Goal: Task Accomplishment & Management: Manage account settings

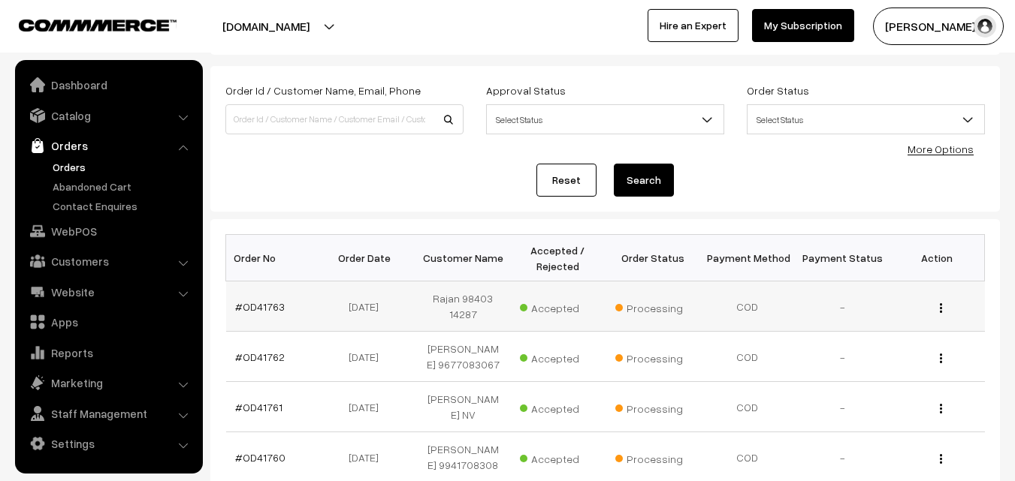
scroll to position [75, 0]
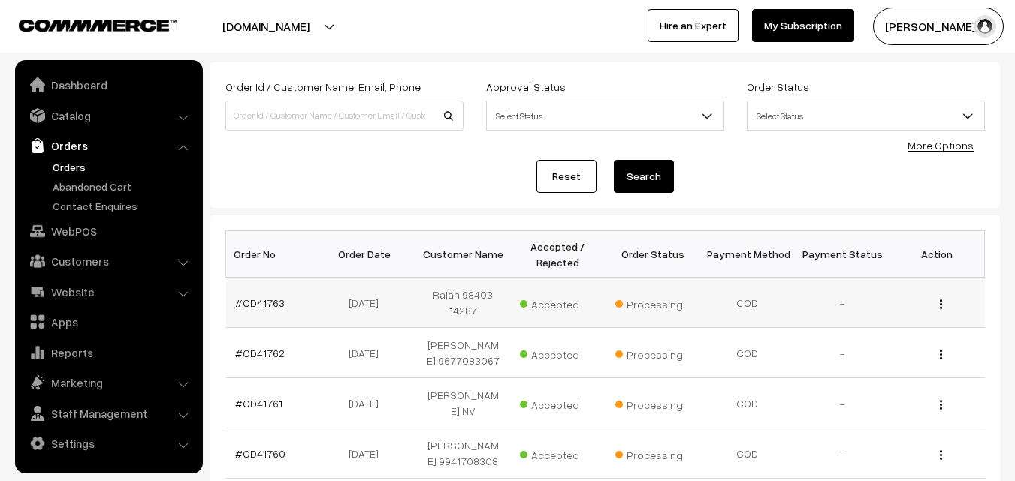
click at [255, 300] on link "#OD41763" at bounding box center [260, 303] width 50 height 13
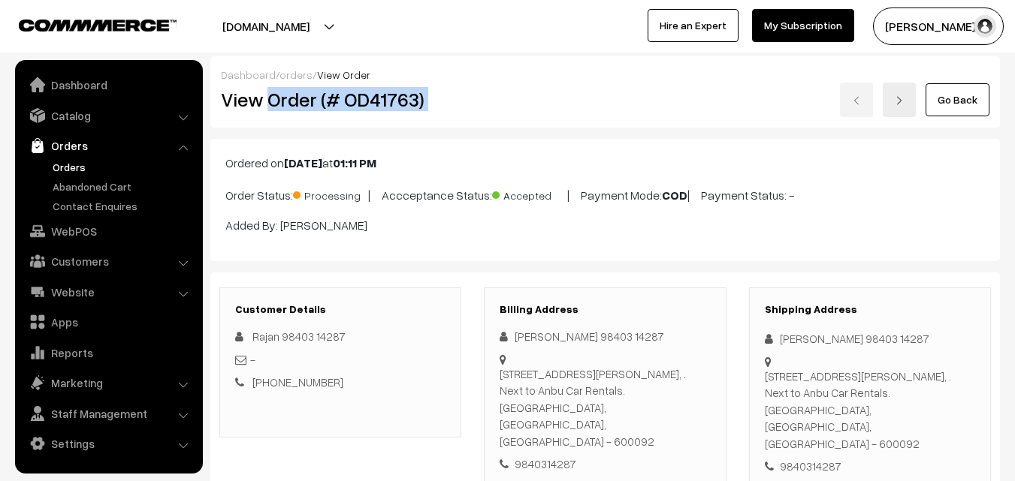
drag, startPoint x: 267, startPoint y: 102, endPoint x: 535, endPoint y: 105, distance: 268.9
click at [559, 95] on div "View Order (# OD41763) Go Back" at bounding box center [605, 100] width 791 height 35
copy div "Order (# OD41763)"
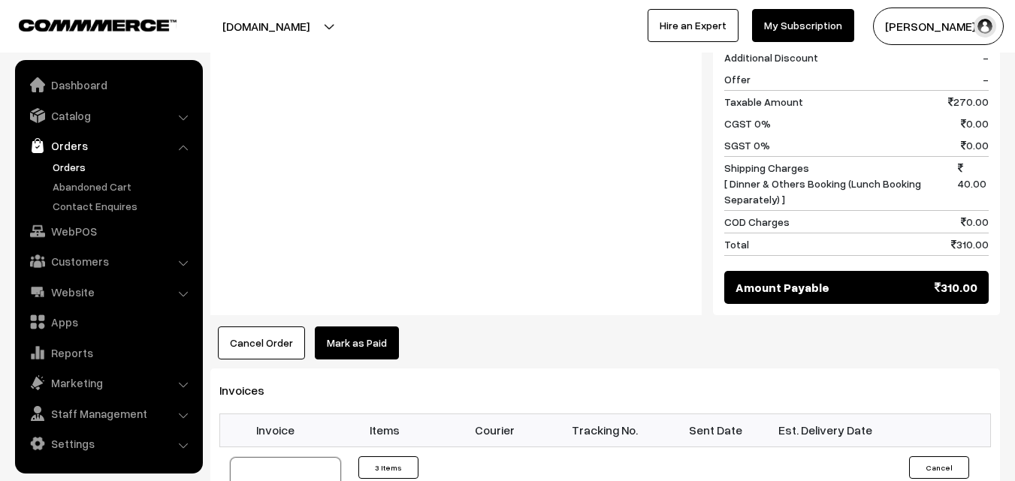
scroll to position [751, 0]
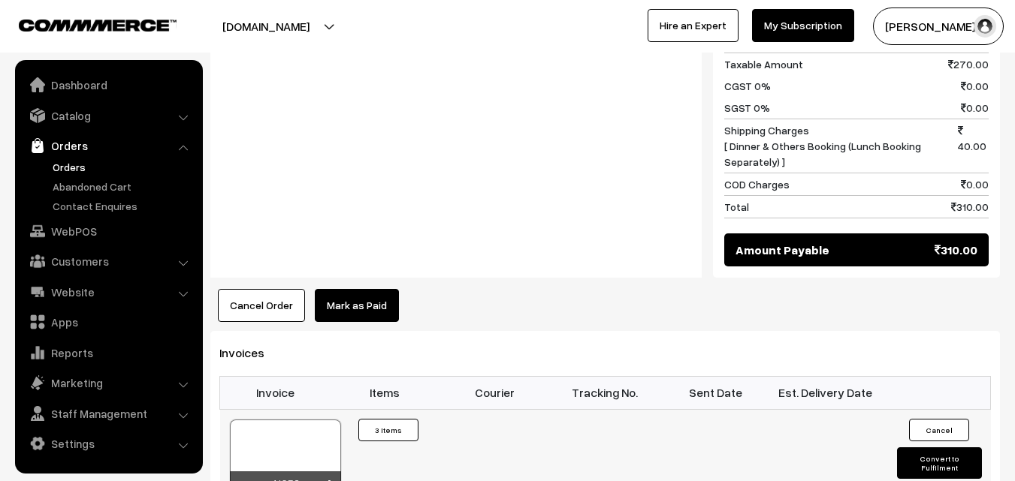
click at [303, 424] on div at bounding box center [285, 457] width 111 height 75
click at [69, 164] on link "Orders" at bounding box center [123, 167] width 149 height 16
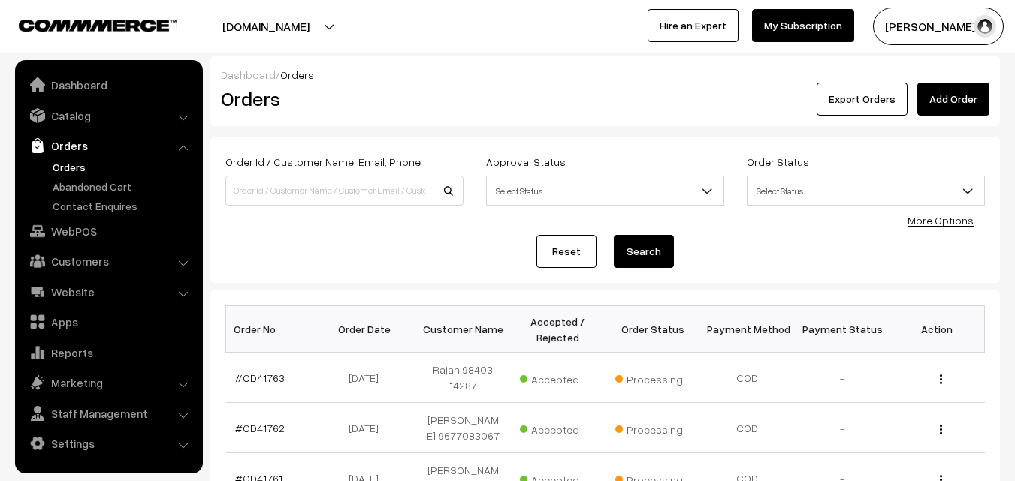
scroll to position [150, 0]
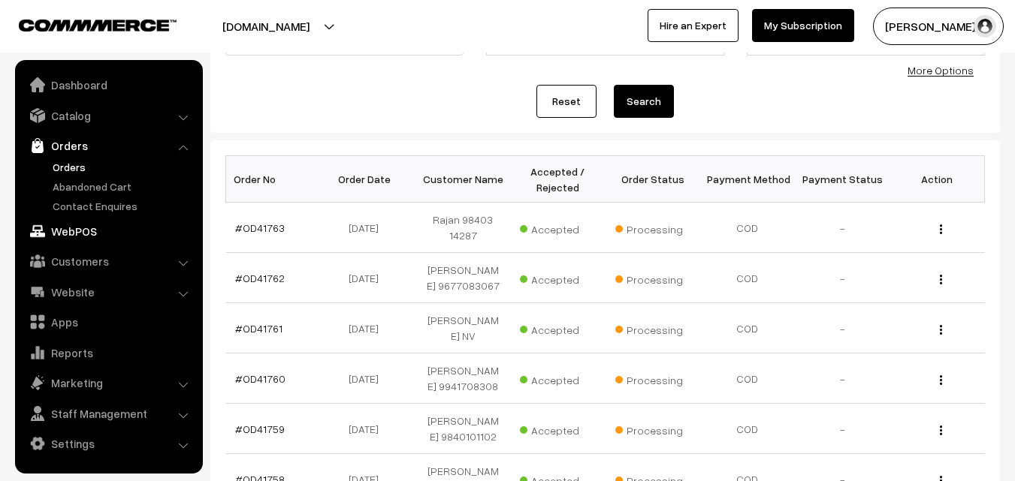
click at [83, 235] on link "WebPOS" at bounding box center [108, 231] width 179 height 27
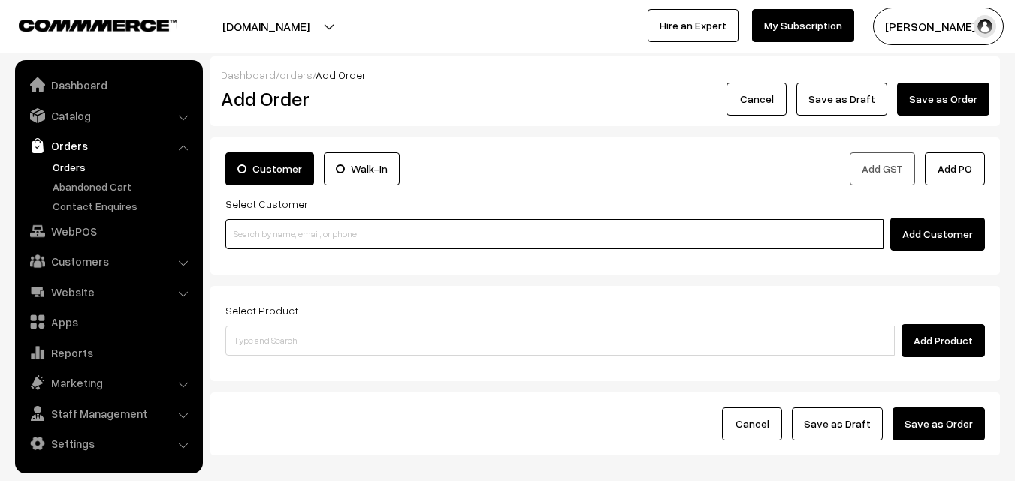
click at [307, 240] on input at bounding box center [554, 234] width 658 height 30
paste input "98849 44081"
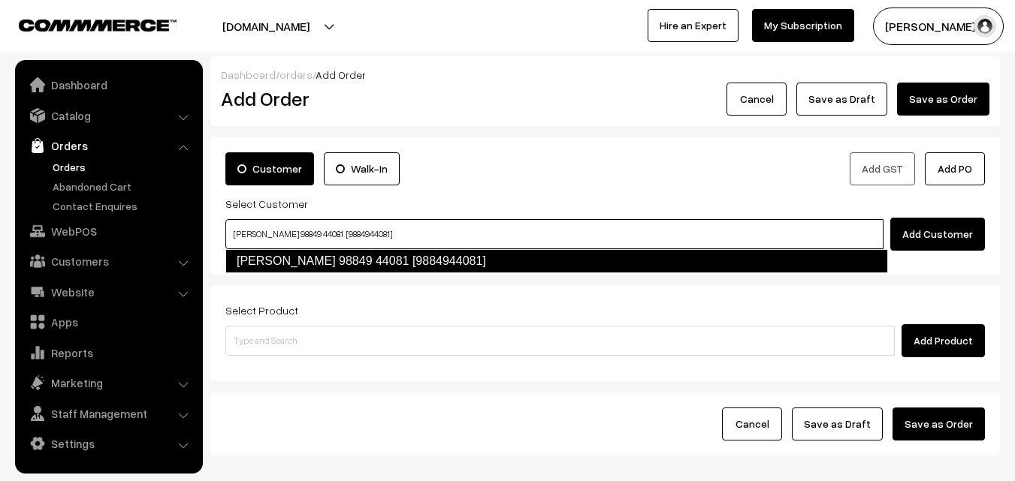
type input "Viji 98849 44081 [9884944081]"
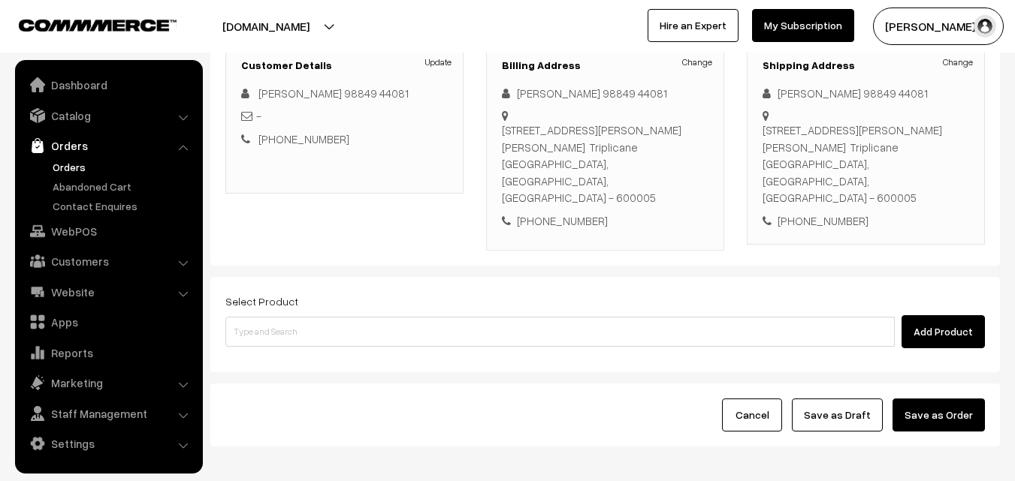
scroll to position [257, 0]
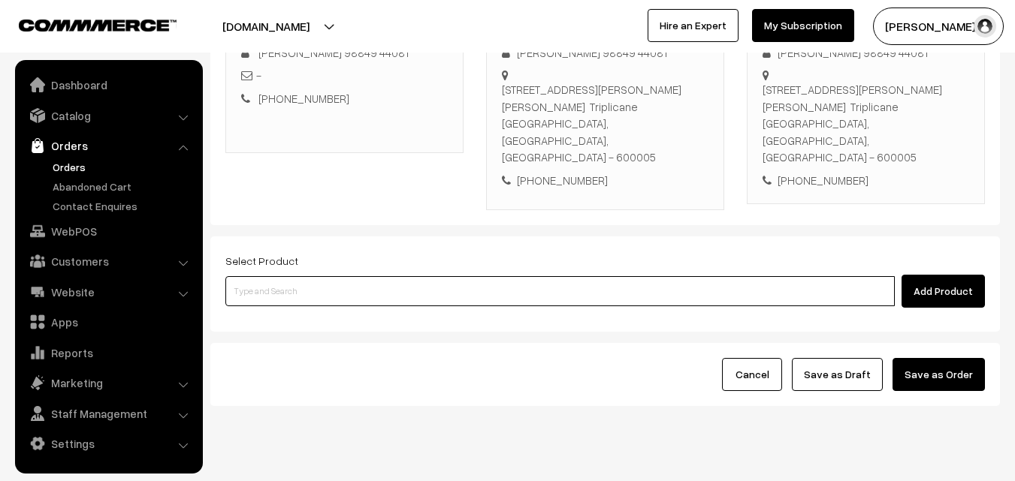
click at [395, 276] on input at bounding box center [559, 291] width 669 height 30
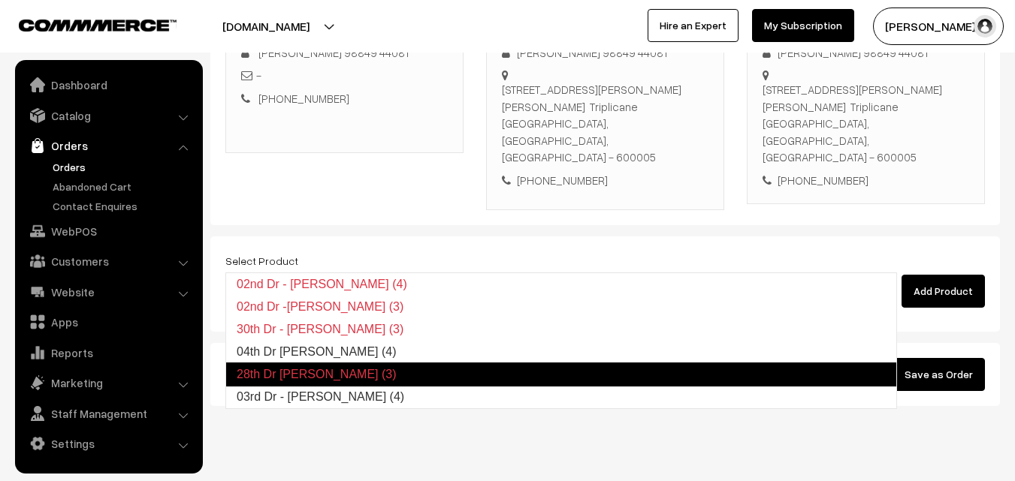
type input "04th Dr Idiyappam (4)"
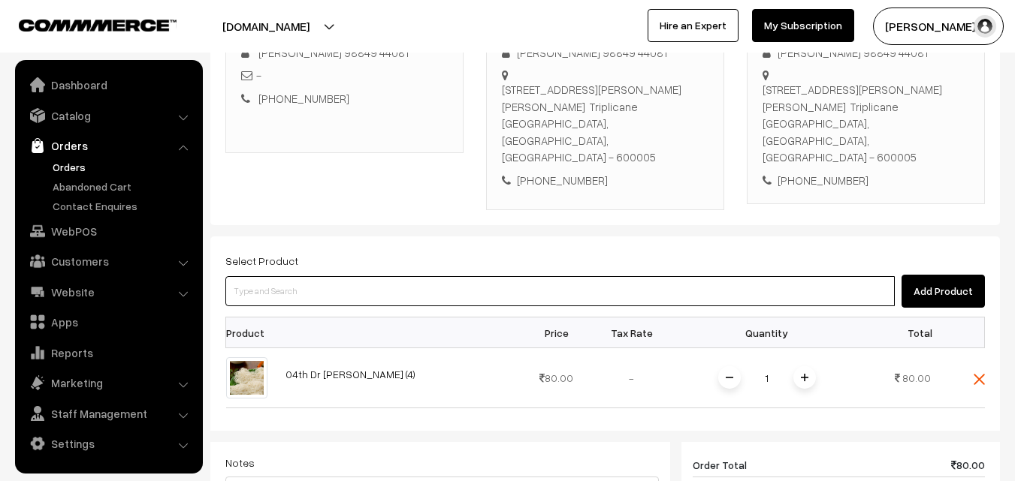
click at [395, 276] on input at bounding box center [559, 291] width 669 height 30
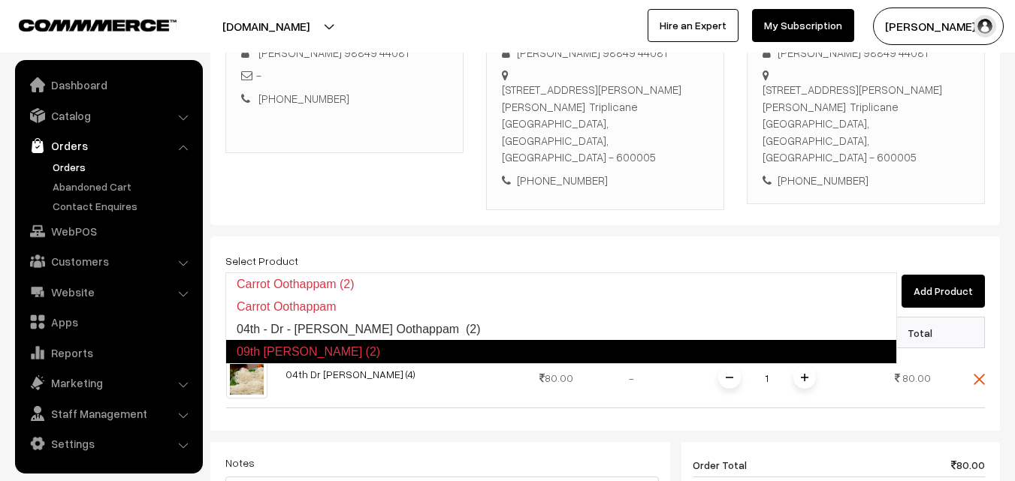
type input "04th - Dr - [PERSON_NAME] Oothappam (2)"
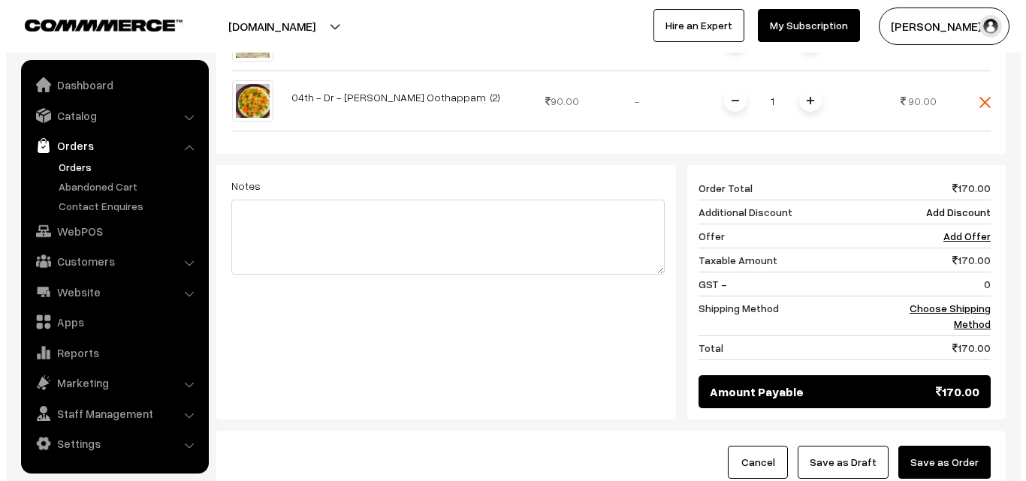
scroll to position [682, 0]
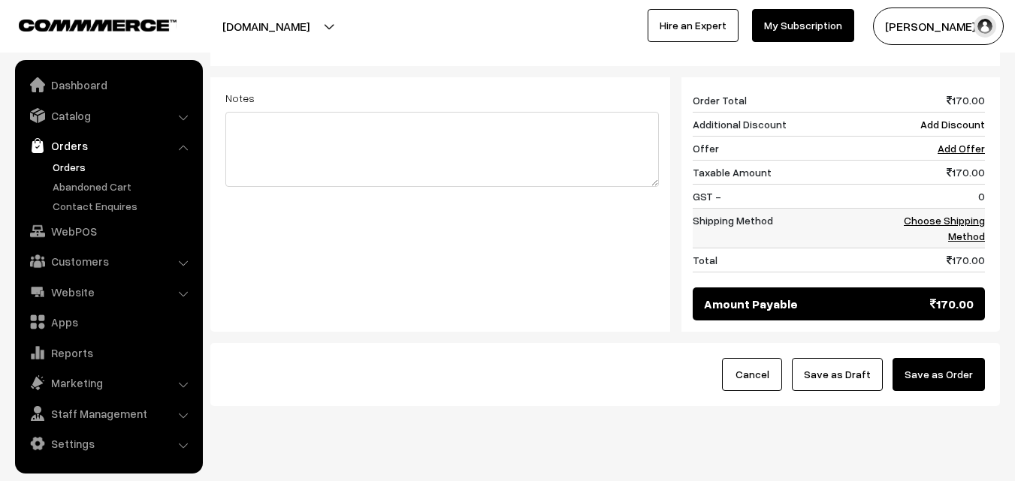
click at [959, 185] on td "0" at bounding box center [937, 197] width 93 height 24
click at [970, 214] on link "Choose Shipping Method" at bounding box center [943, 228] width 81 height 29
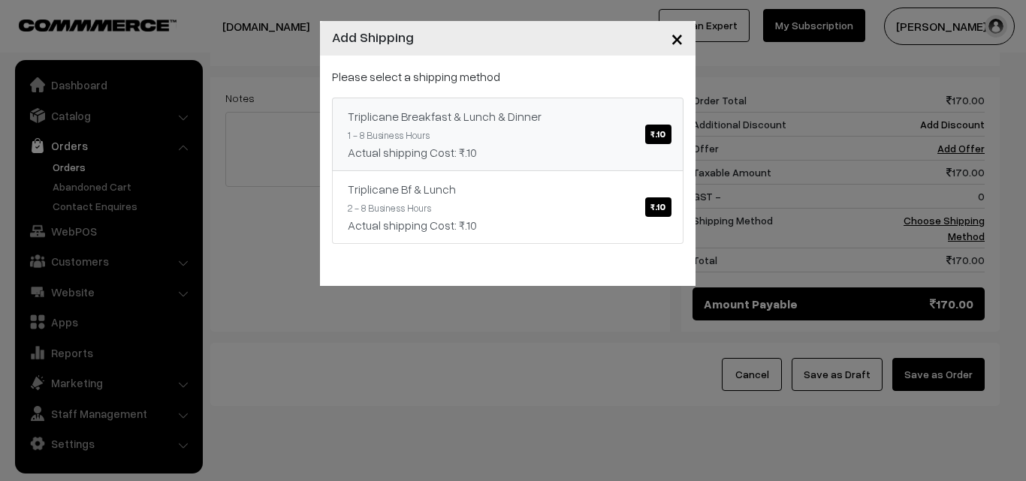
click at [586, 127] on link "Triplicane Breakfast & Lunch & Dinner ₹.10 1 - 8 Business Hours Actual shipping…" at bounding box center [507, 135] width 351 height 74
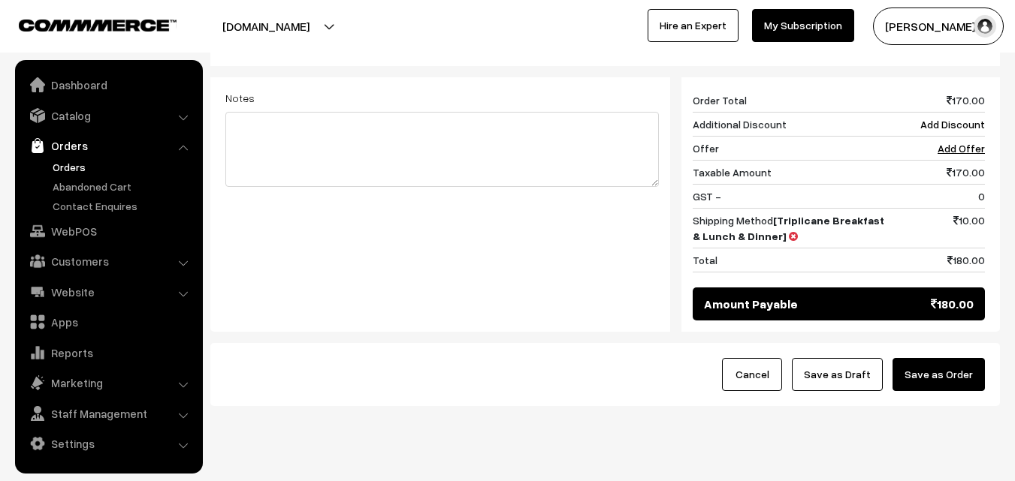
click at [972, 358] on button "Save as Order" at bounding box center [938, 374] width 92 height 33
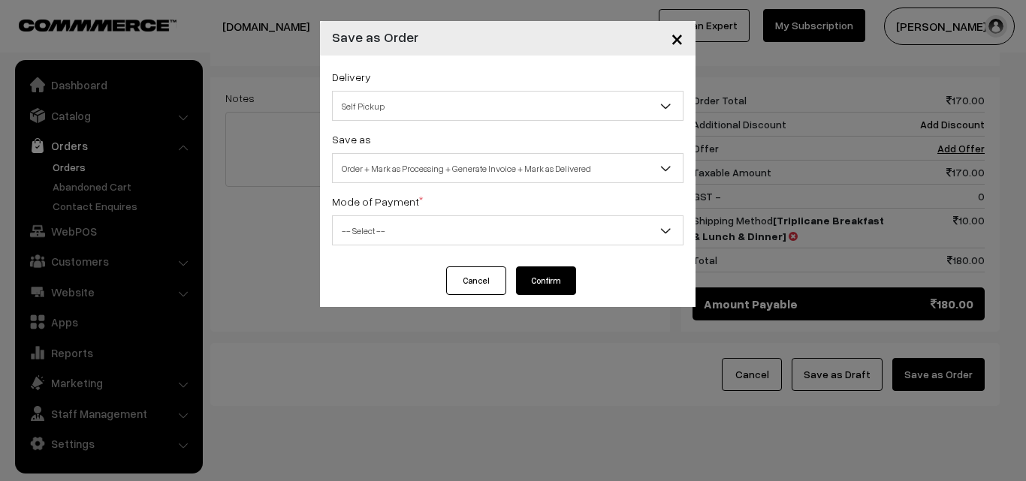
click at [518, 171] on span "Order + Mark as Processing + Generate Invoice + Mark as Delivered" at bounding box center [508, 168] width 350 height 26
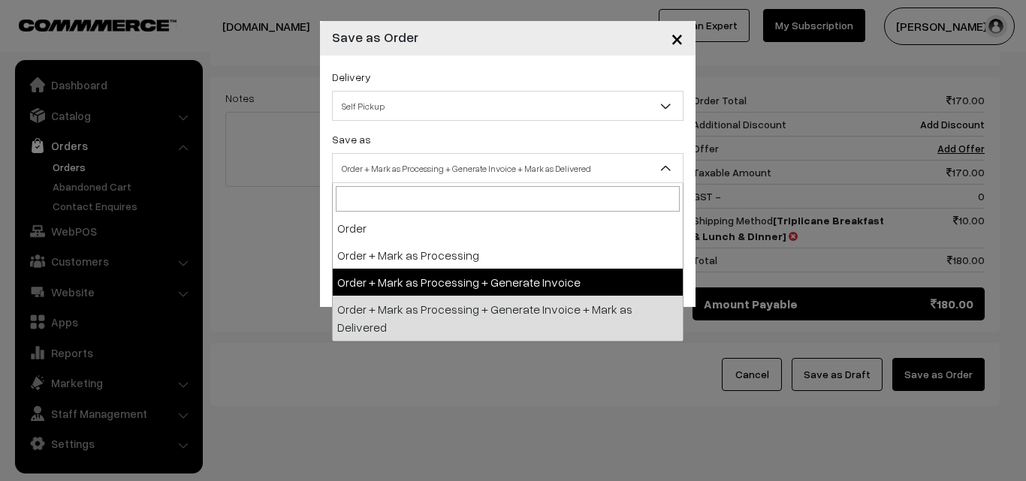
select select "3"
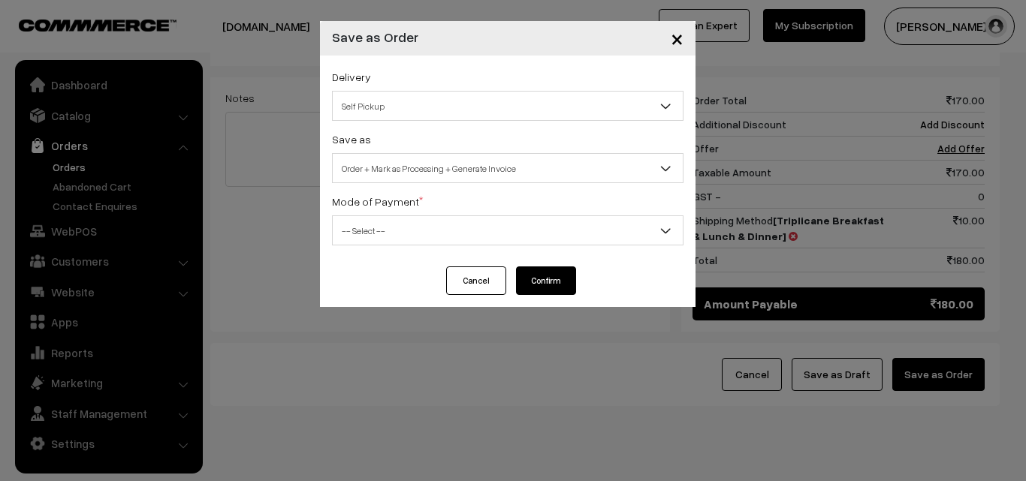
click at [402, 198] on label "Mode of Payment *" at bounding box center [377, 202] width 91 height 16
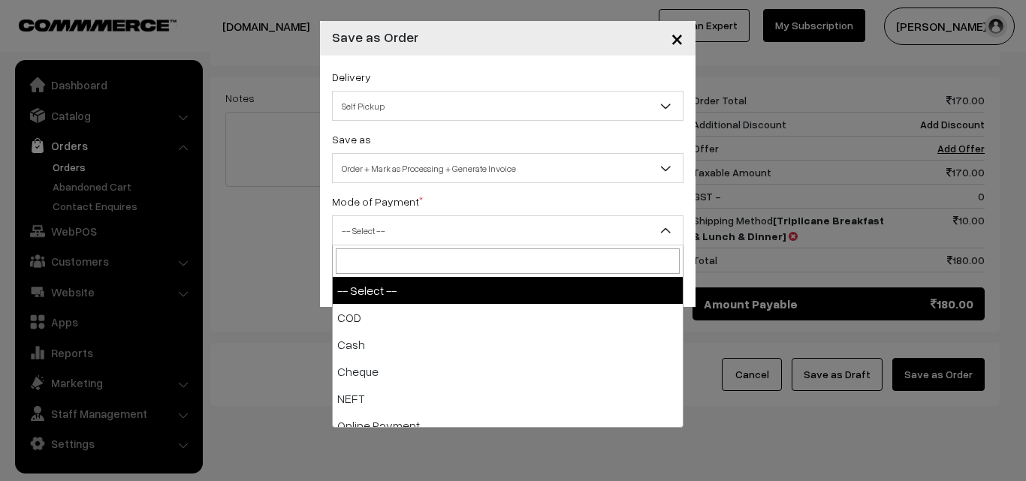
click at [399, 228] on span "-- Select --" at bounding box center [508, 231] width 350 height 26
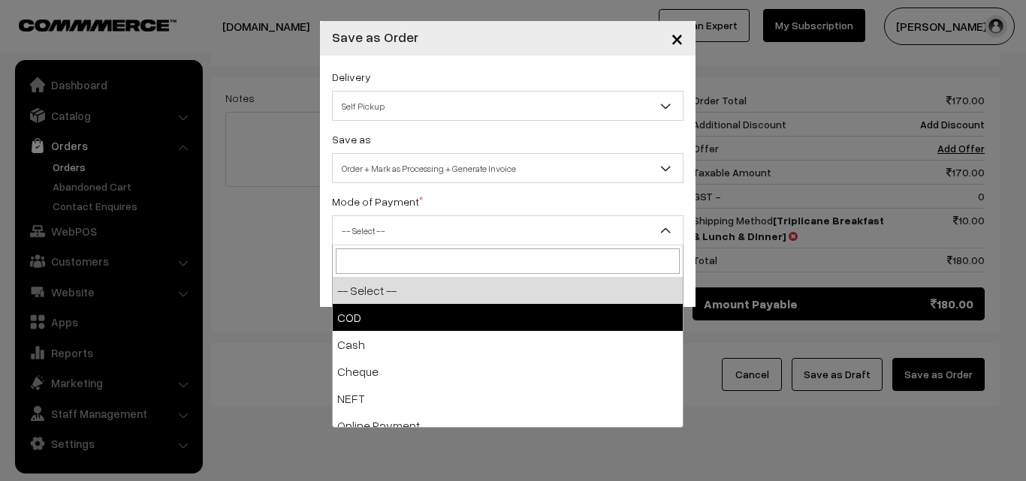
select select "1"
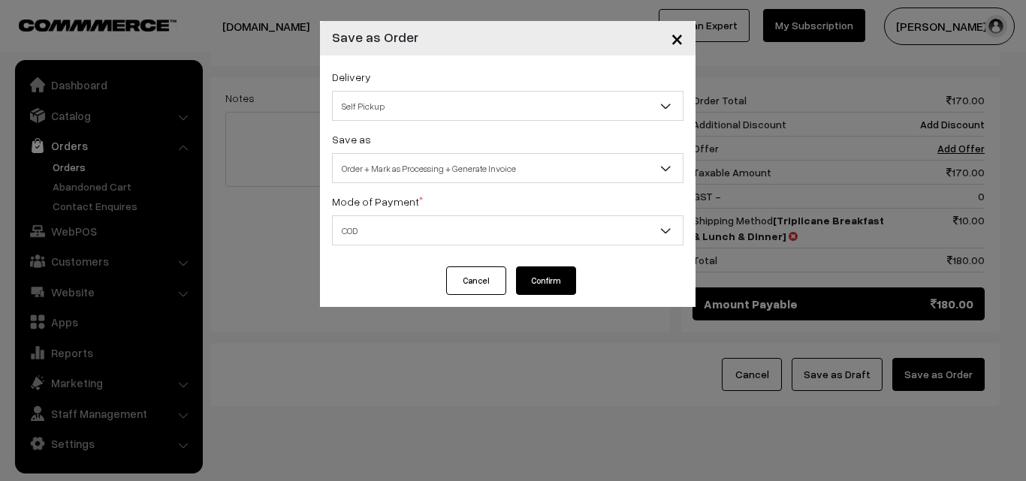
click at [525, 286] on button "Confirm" at bounding box center [546, 281] width 60 height 29
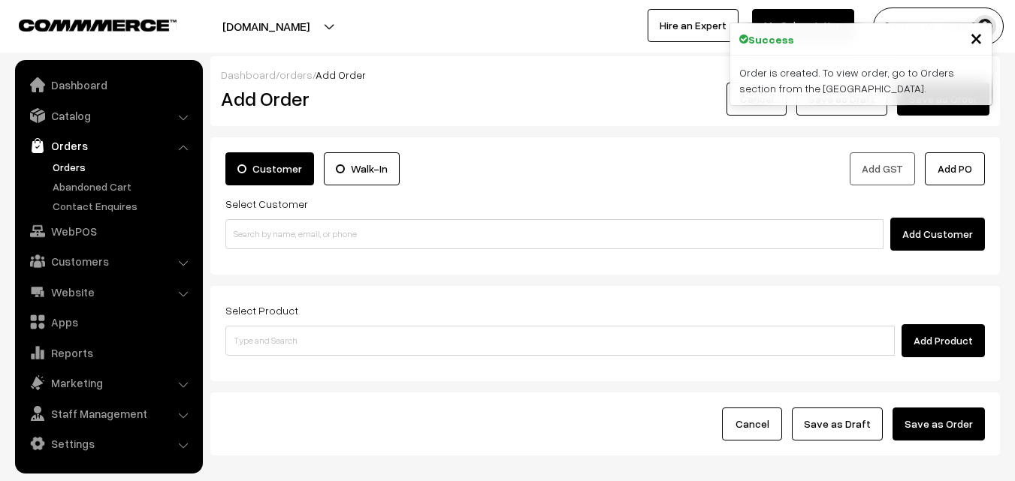
click at [66, 164] on link "Orders" at bounding box center [123, 167] width 149 height 16
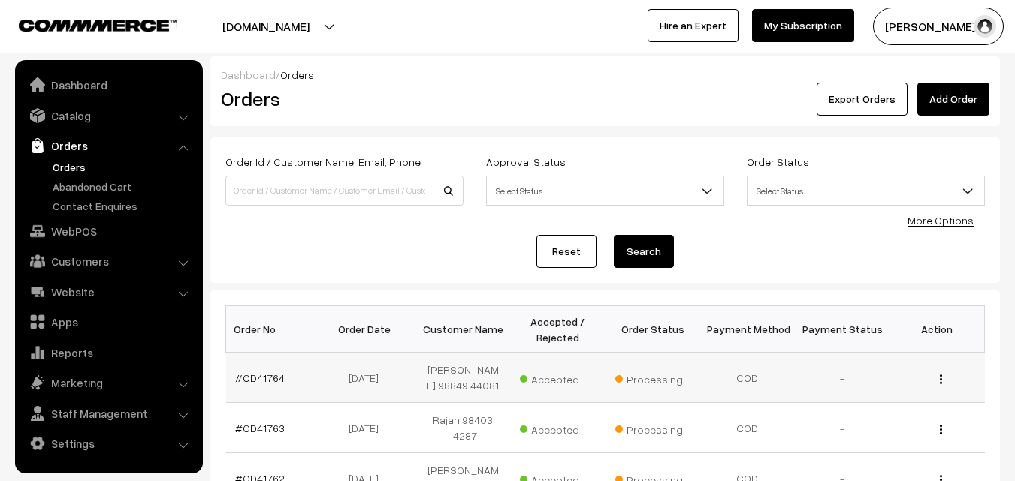
click at [267, 372] on link "#OD41764" at bounding box center [260, 378] width 50 height 13
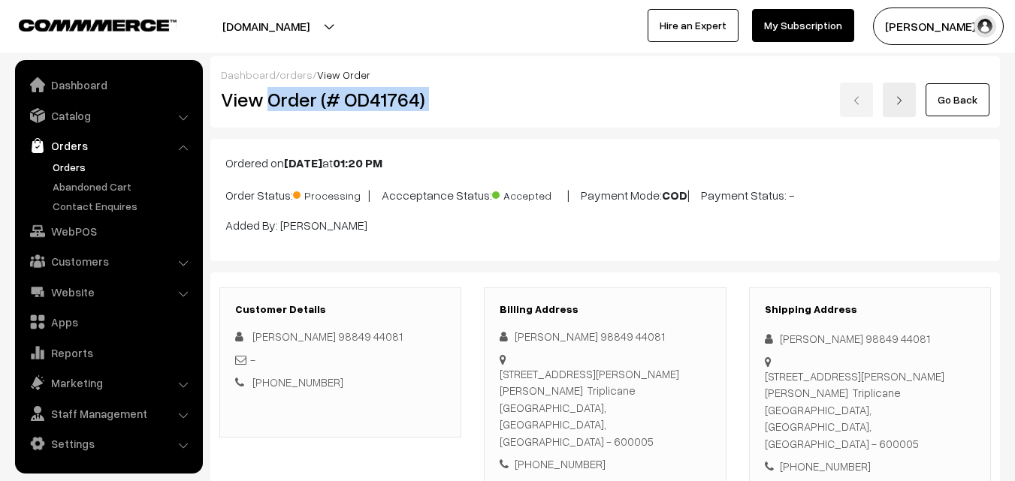
drag, startPoint x: 268, startPoint y: 96, endPoint x: 526, endPoint y: 96, distance: 258.3
click at [526, 96] on div "View Order (# OD41764) Go Back" at bounding box center [605, 100] width 791 height 35
copy div "Order (# OD41764)"
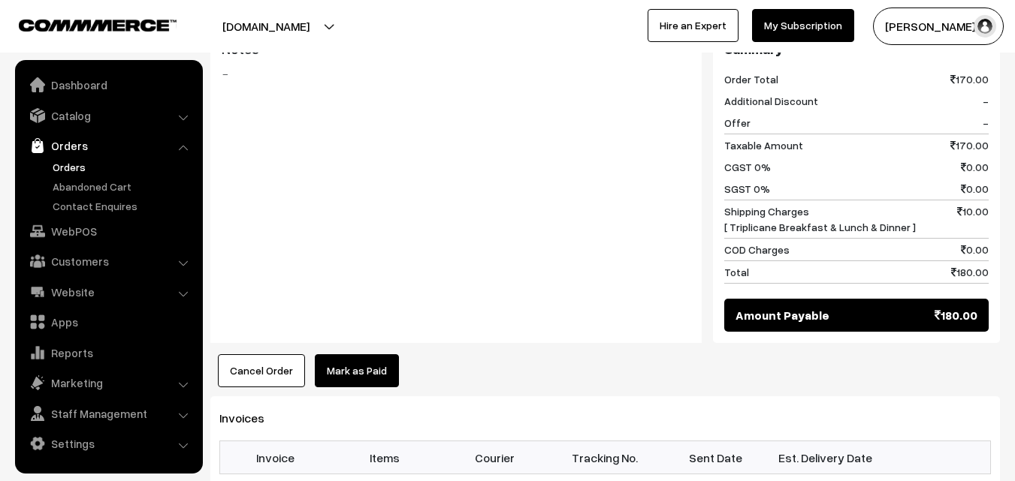
scroll to position [826, 0]
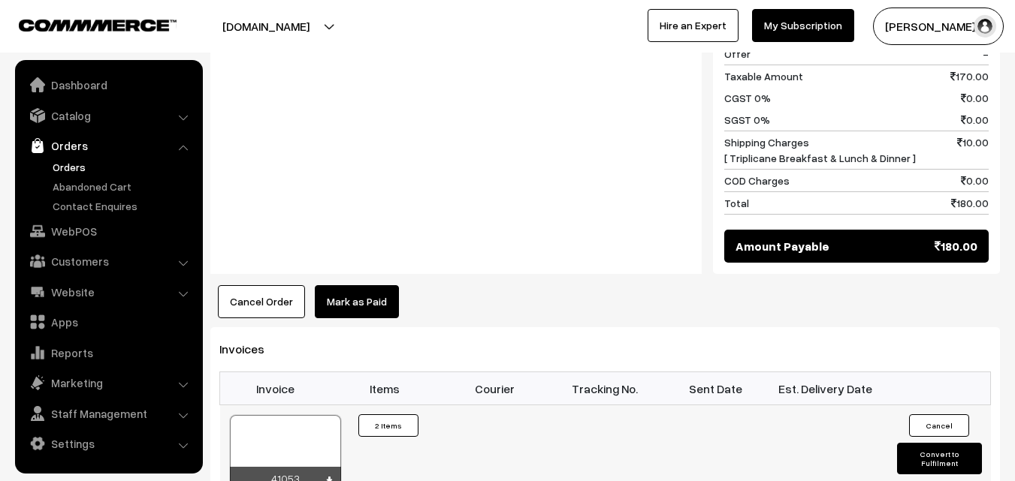
click at [317, 423] on div at bounding box center [285, 452] width 111 height 75
click at [74, 223] on link "WebPOS" at bounding box center [108, 231] width 179 height 27
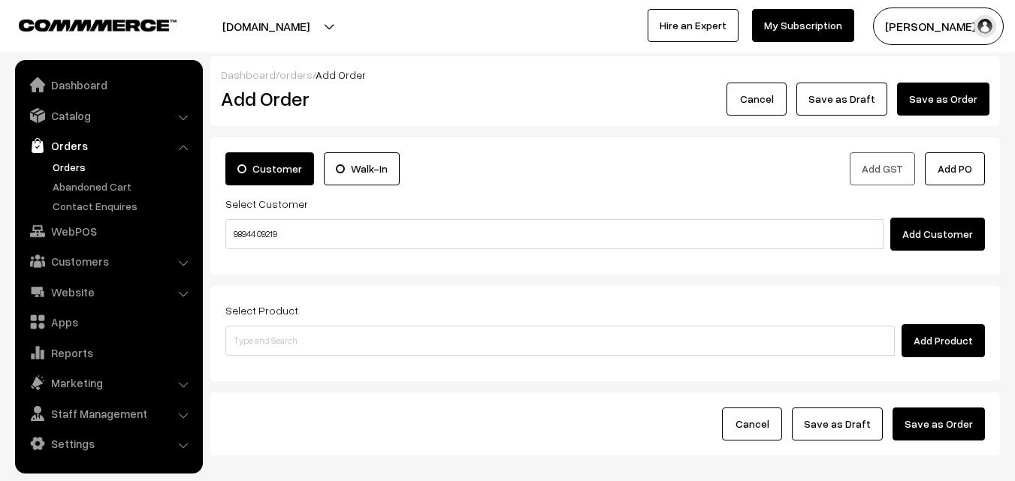
click at [259, 230] on input "98944 09219" at bounding box center [554, 234] width 658 height 30
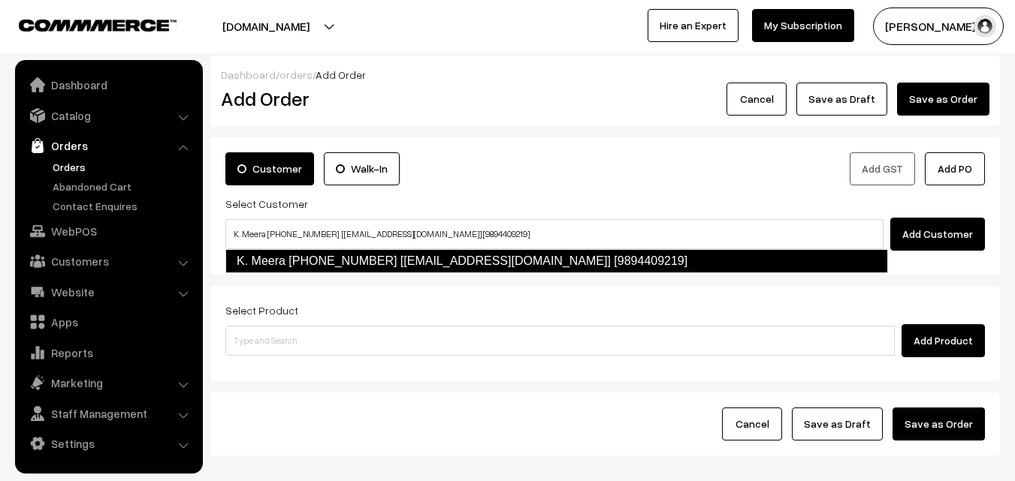
type input "K. Meera [PHONE_NUMBER] [[EMAIL_ADDRESS][DOMAIN_NAME]] [9894409219]"
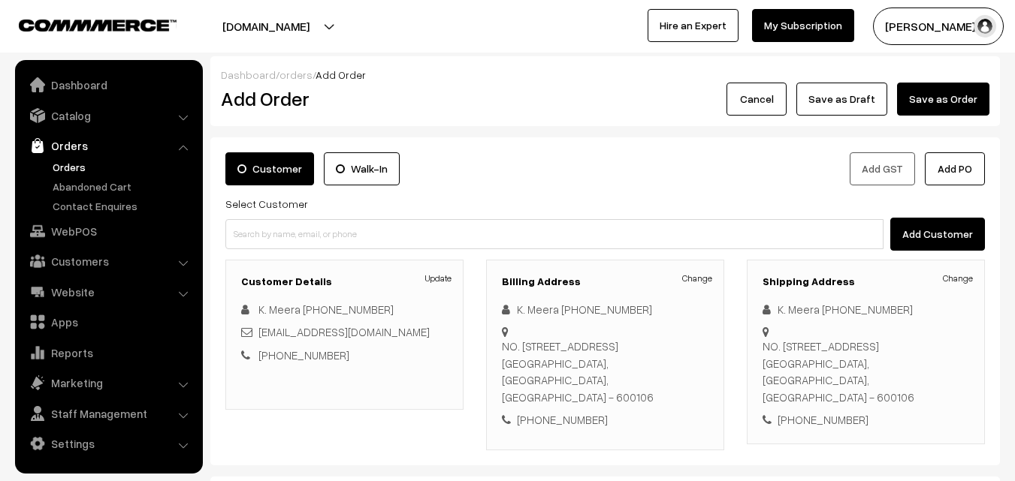
click at [704, 289] on div "Billing Address Change K. Meera +91 98944 09219 9894409219 NO. 5, JAI NAGAR 2nd…" at bounding box center [605, 355] width 238 height 191
click at [703, 277] on link "Change" at bounding box center [697, 279] width 30 height 14
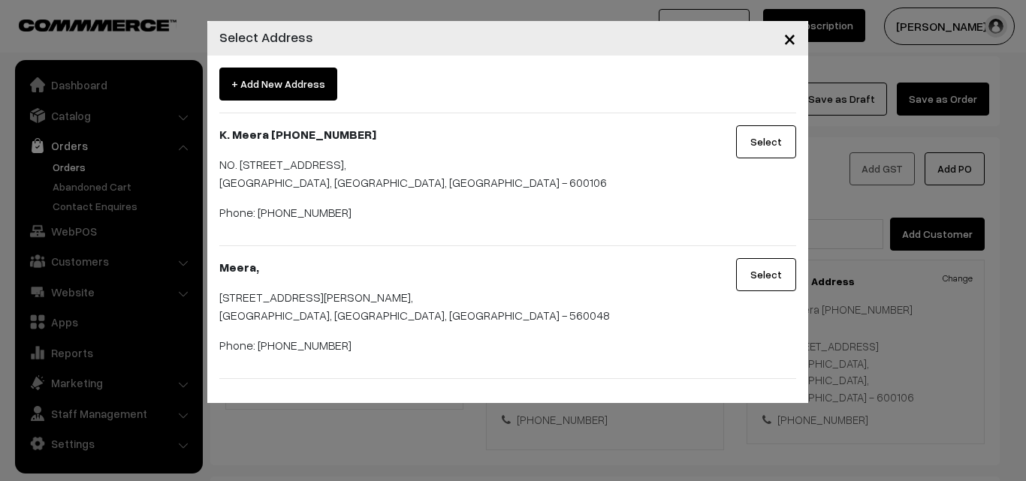
click at [288, 67] on div "+ Add New Address K. Meera +91 98944 09219 9894409219 NO. 5, JAI NAGAR 2nd STRE…" at bounding box center [507, 230] width 601 height 348
click at [285, 77] on span "+ Add New Address" at bounding box center [278, 84] width 118 height 33
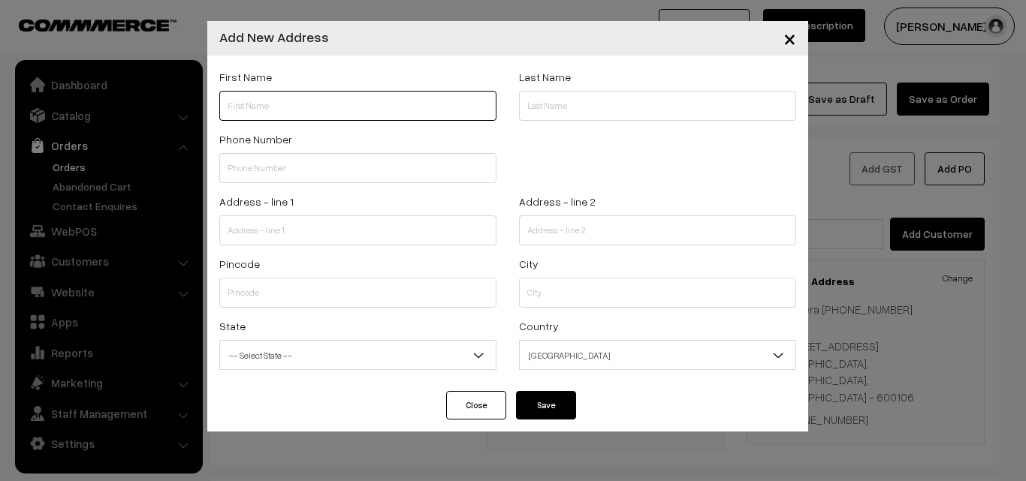
click at [278, 95] on input "text" at bounding box center [357, 106] width 277 height 30
paste input "K. MEERA"
paste input "PLOT NO. 19, FIRST CROSS, TEACHERS' COLONY, OTTAMPALAY"
type input "K. MEERA"
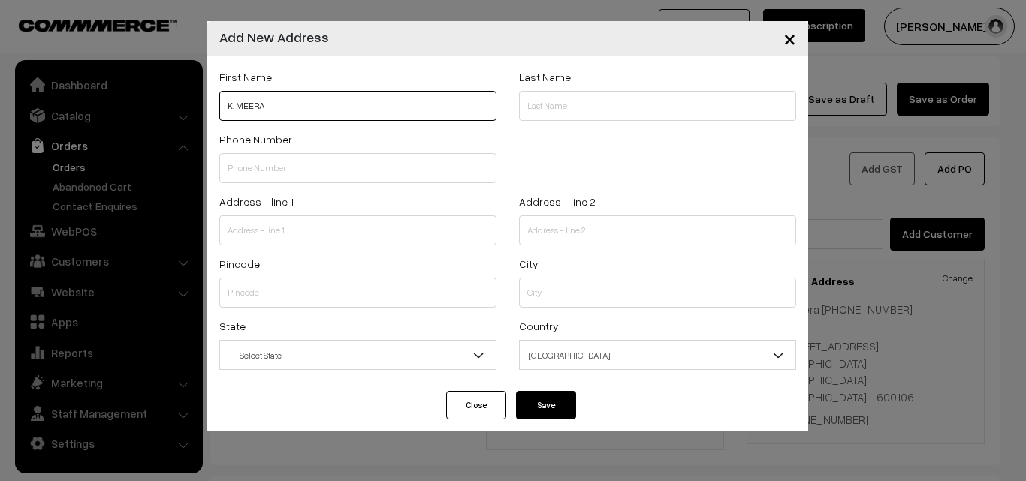
scroll to position [0, 0]
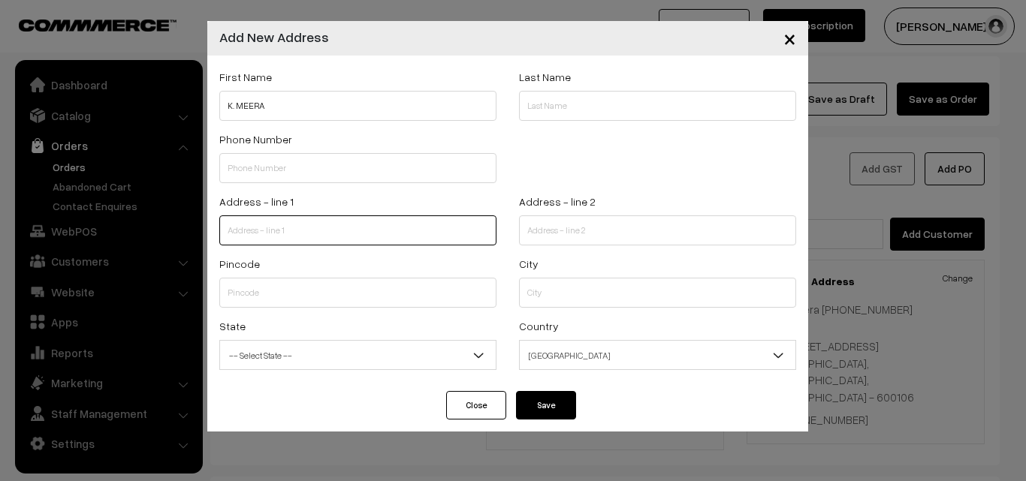
click at [268, 228] on input "text" at bounding box center [357, 231] width 277 height 30
paste input "PLOT NO. 19, FIRST CROSS, TEACHERS' COLONY, OTTAMPALAYAM, PONDICHERRY 605004."
drag, startPoint x: 300, startPoint y: 231, endPoint x: 494, endPoint y: 238, distance: 193.9
click at [494, 238] on input "PLOT NO. 19, FIRST CROSS, TEACHERS' COLONY, OTTAMPALAYAM, PONDICHERRY 605004." at bounding box center [357, 231] width 277 height 30
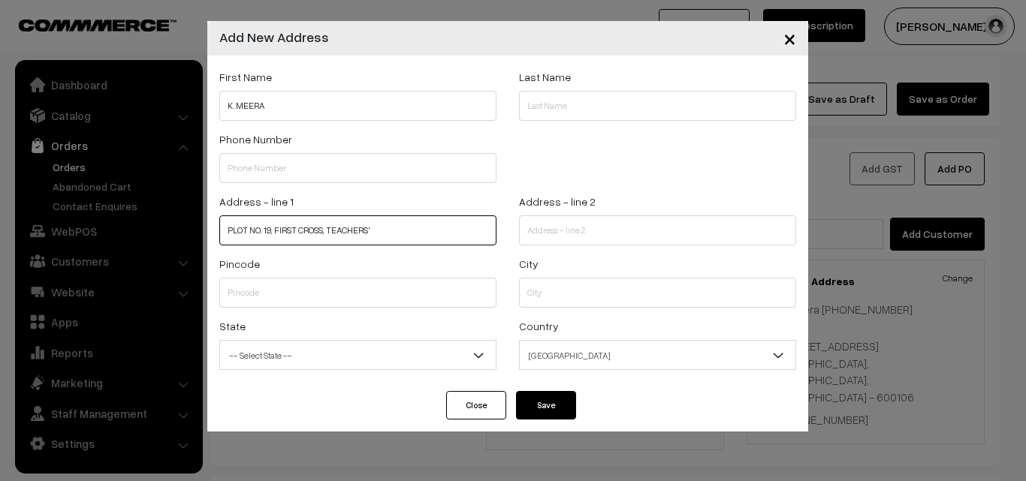
scroll to position [0, 0]
type input "PLOT NO. 19, FIRST CROSS, TEACHERS'"
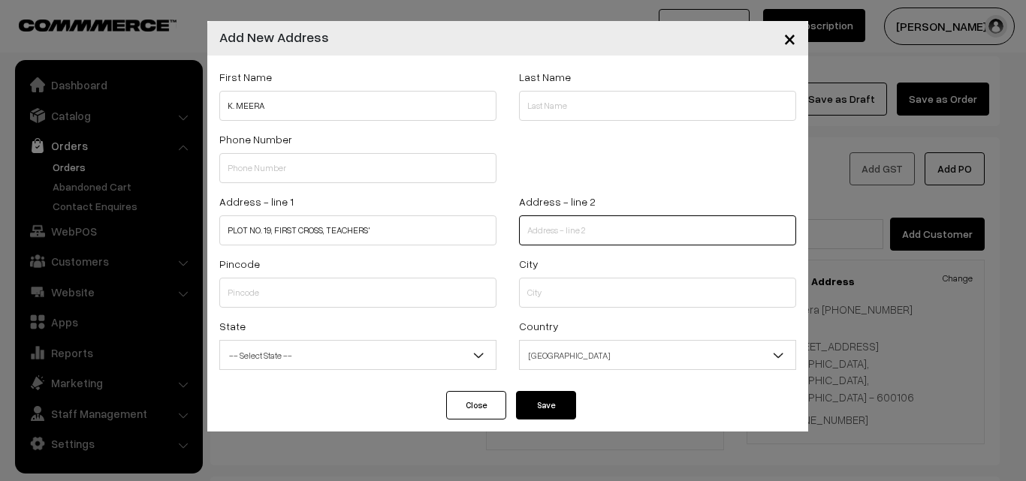
paste input "COLONY, OTTAMPALAYAM, PONDICHERRY 605004."
click at [553, 244] on input "COLONY, OTTAMPALAYAM, PONDICHERRY 605004." at bounding box center [657, 231] width 277 height 30
type input "COLONY, OTTAMPALAYAM, PONDICHERRY 605004."
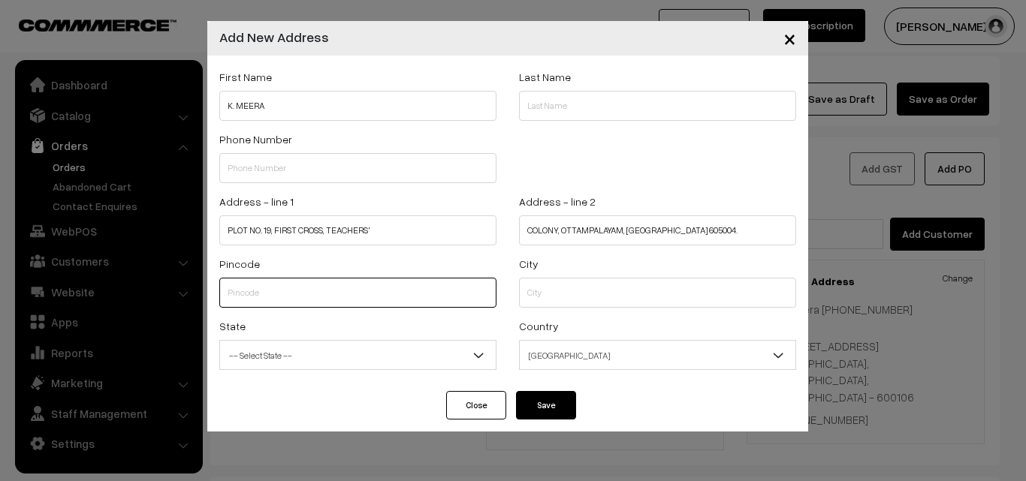
click at [322, 293] on input "text" at bounding box center [357, 293] width 277 height 30
type input "605004"
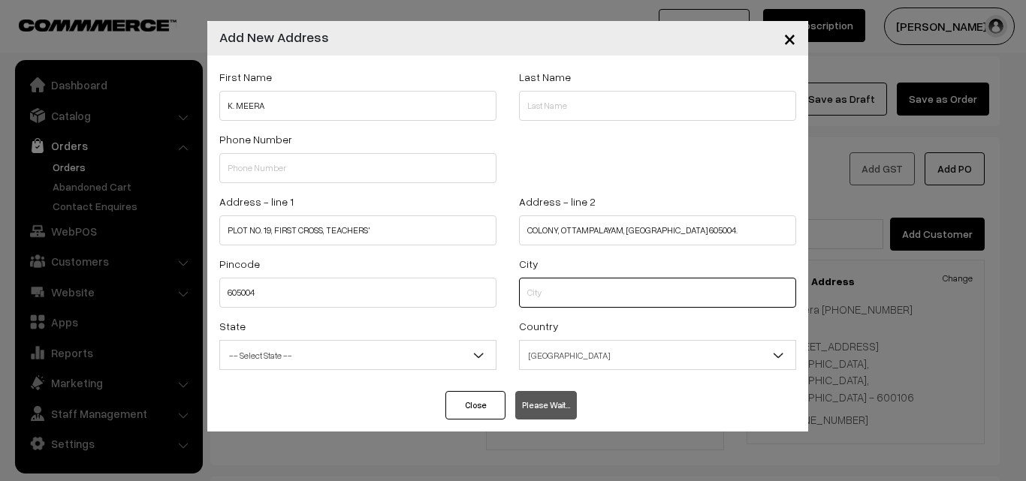
select select "[GEOGRAPHIC_DATA]"
type input "c"
type input "p"
paste input "PONDICHERRY"
type input "PONDICHERRY"
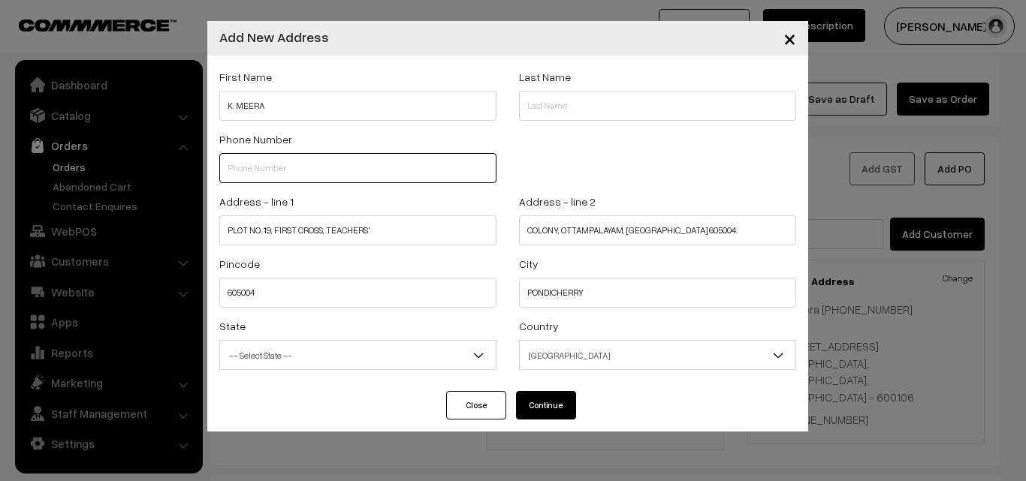
click at [354, 168] on input "text" at bounding box center [357, 168] width 277 height 30
paste input "9894409219"
type input "9894409219"
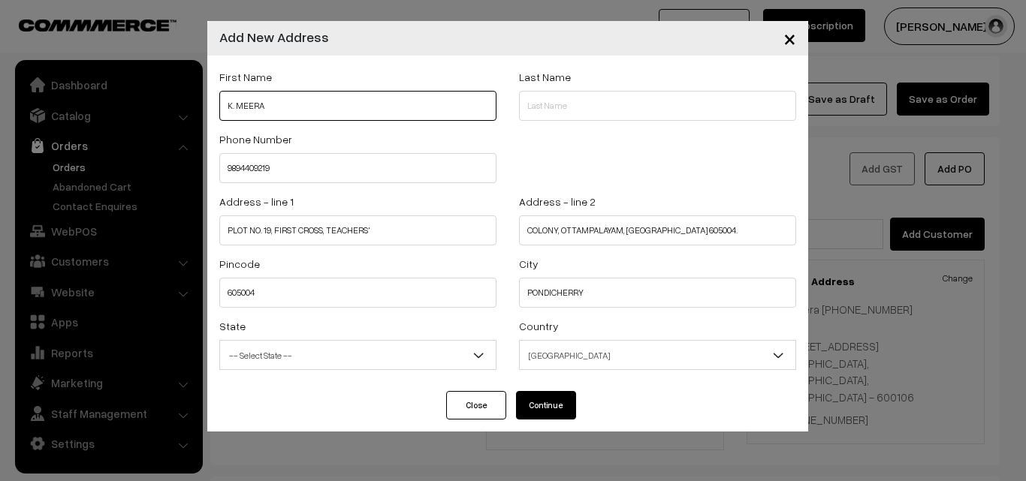
click at [291, 108] on input "K. MEERA" at bounding box center [357, 106] width 277 height 30
paste input "9894409219"
type input "K. MEERA 9894409219"
click at [399, 361] on span "-- Select State --" at bounding box center [358, 355] width 276 height 26
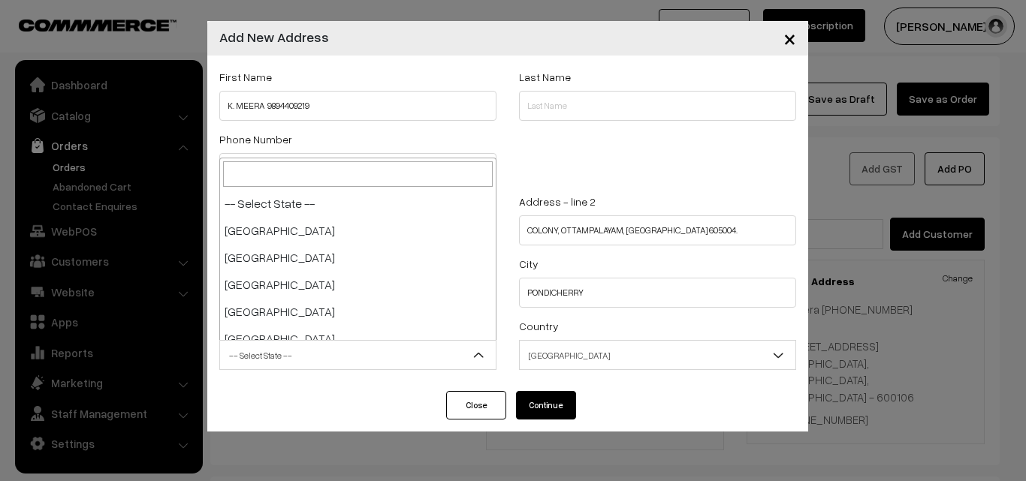
scroll to position [676, 0]
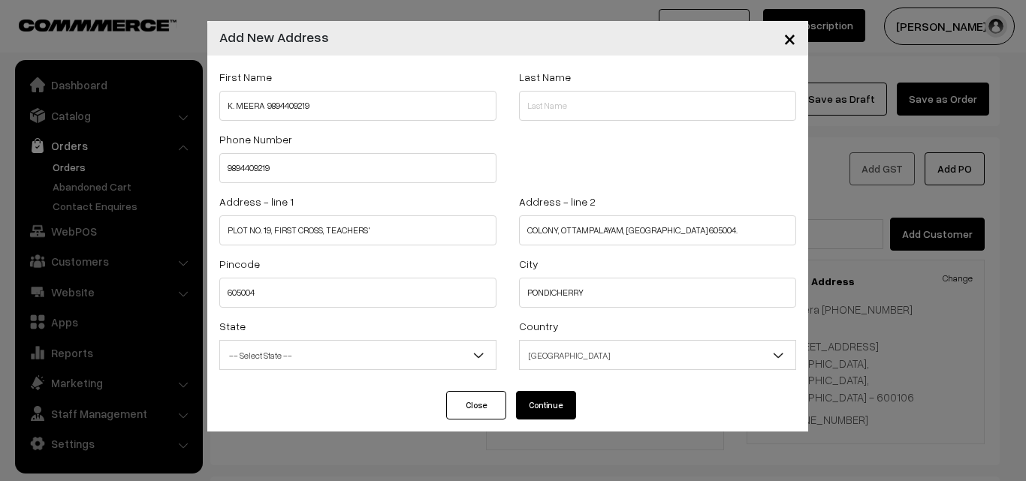
click at [556, 409] on button "Continue" at bounding box center [546, 405] width 60 height 29
select select
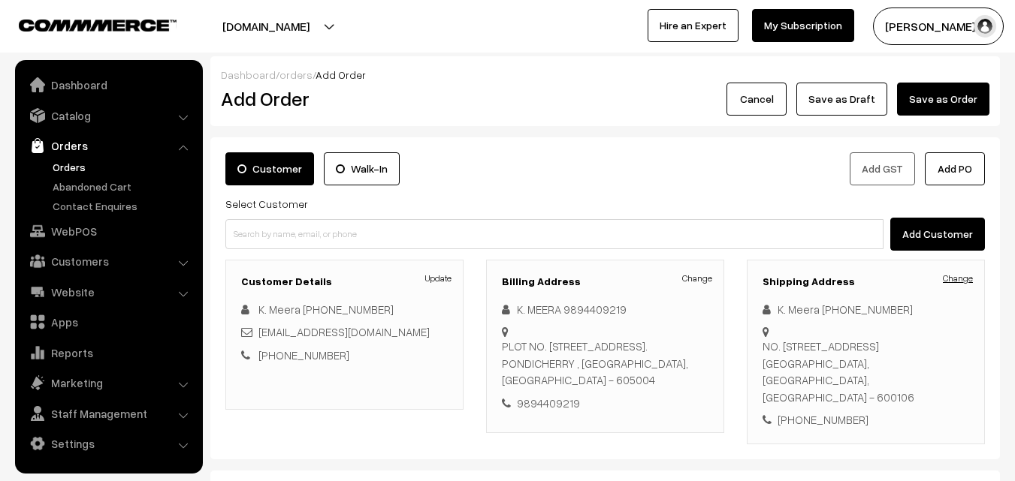
click at [960, 278] on link "Change" at bounding box center [957, 279] width 30 height 14
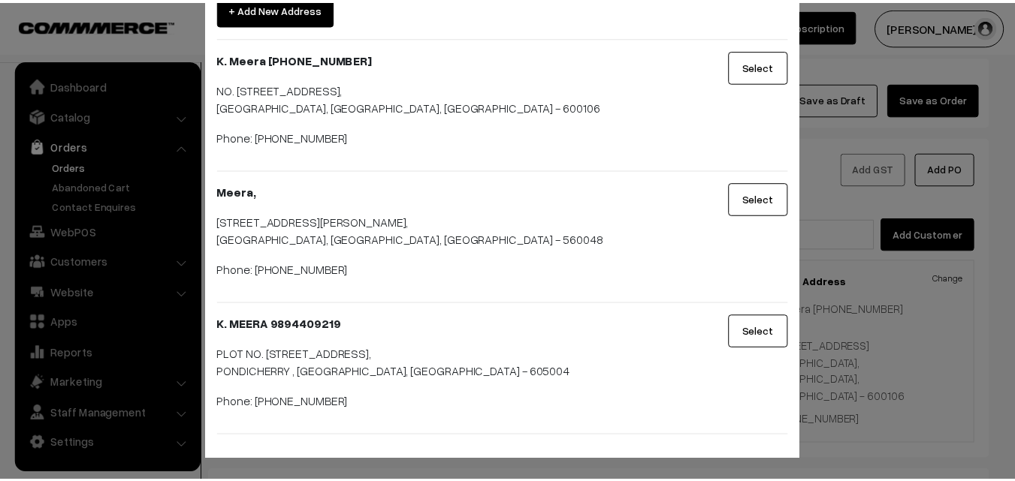
scroll to position [94, 0]
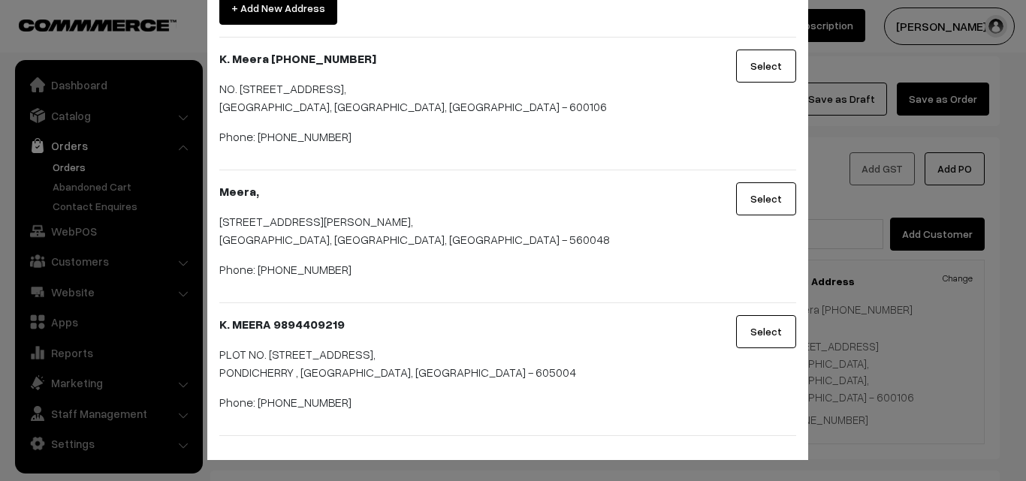
click at [758, 339] on button "Select" at bounding box center [766, 331] width 60 height 33
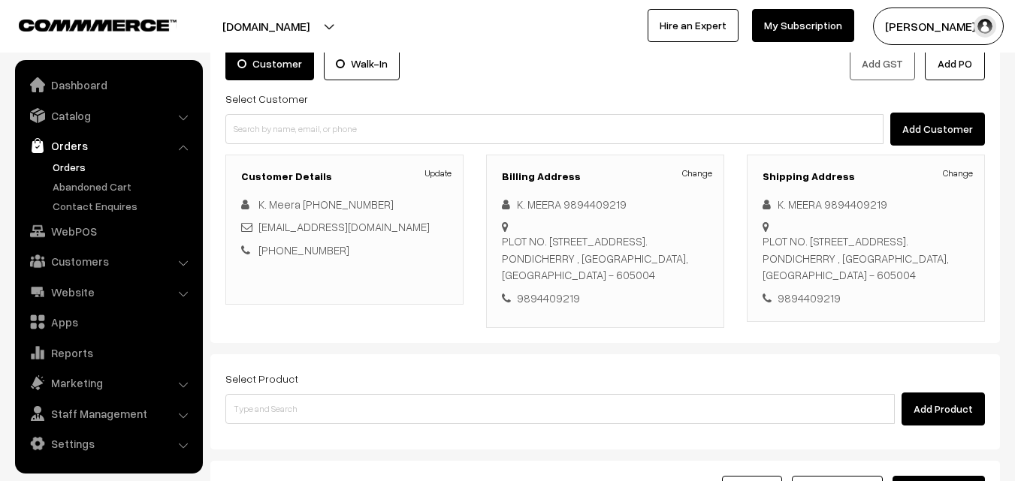
scroll to position [274, 0]
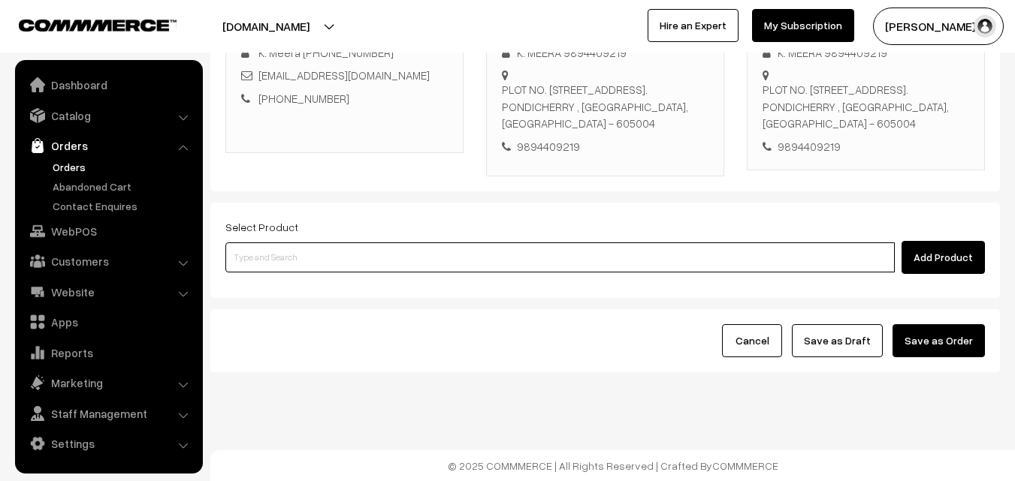
drag, startPoint x: 359, startPoint y: 242, endPoint x: 348, endPoint y: 249, distance: 12.9
click at [359, 247] on input at bounding box center [559, 258] width 669 height 30
click at [363, 252] on input at bounding box center [559, 258] width 669 height 30
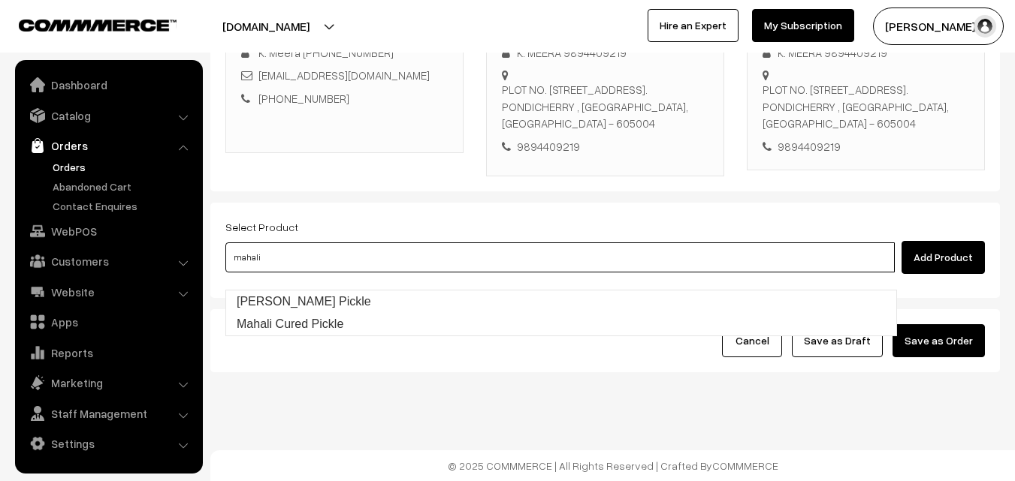
type input "mahali"
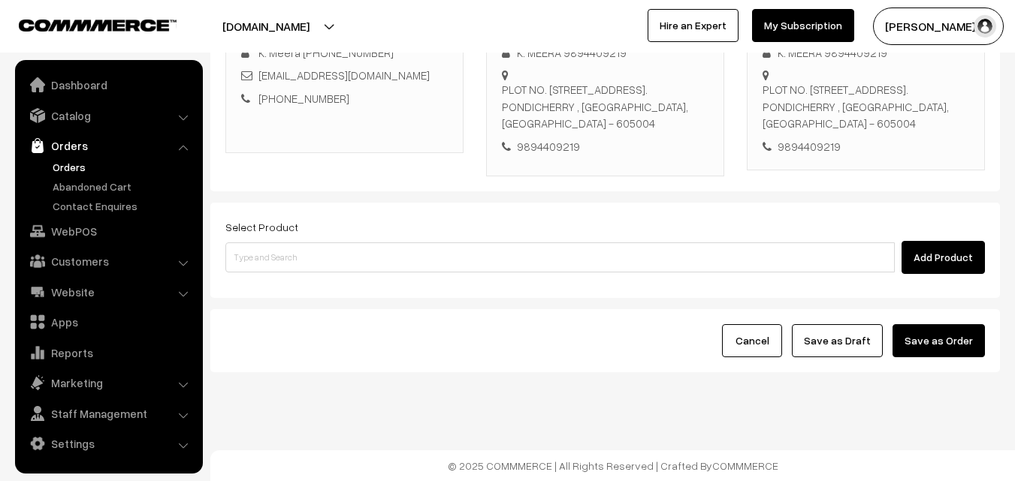
click at [418, 234] on div "Select Product Add Product" at bounding box center [604, 246] width 759 height 56
click at [415, 262] on input at bounding box center [559, 258] width 669 height 30
click at [421, 256] on input at bounding box center [559, 258] width 669 height 30
click at [385, 250] on input at bounding box center [559, 258] width 669 height 30
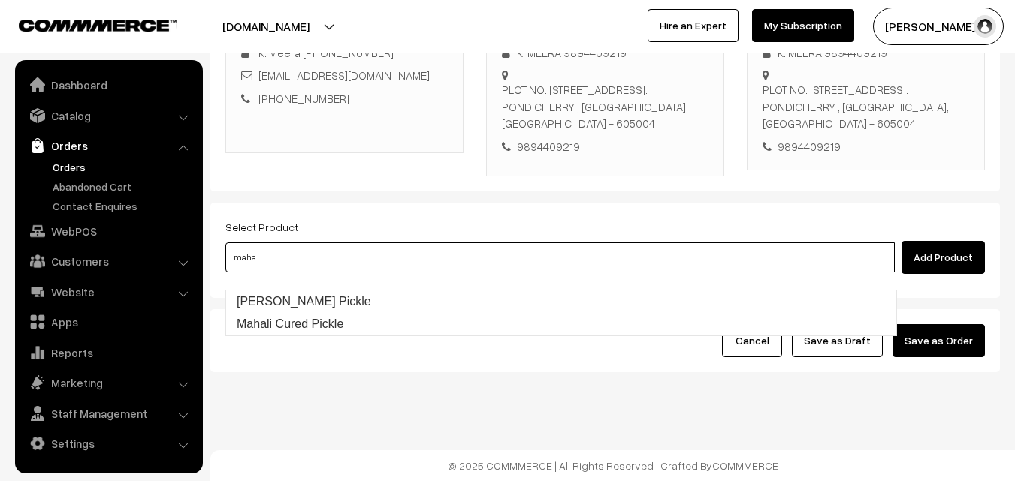
type input "Mahali Karam Pickle"
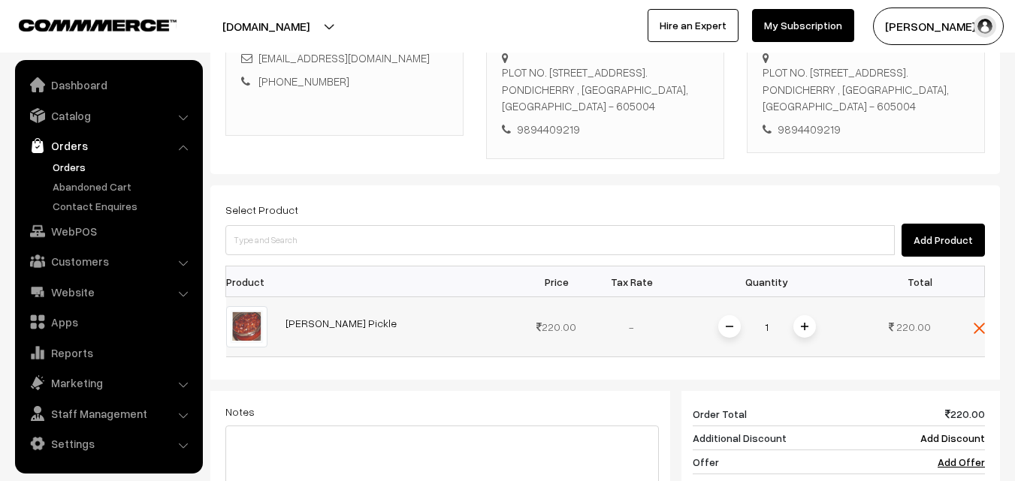
click at [801, 338] on span at bounding box center [804, 326] width 23 height 23
click at [986, 341] on div "Select Product Add Product Product Price Tax Rate Quantity Total 2" at bounding box center [604, 415] width 789 height 460
drag, startPoint x: 980, startPoint y: 345, endPoint x: 678, endPoint y: 303, distance: 304.7
click at [979, 334] on img at bounding box center [978, 328] width 11 height 11
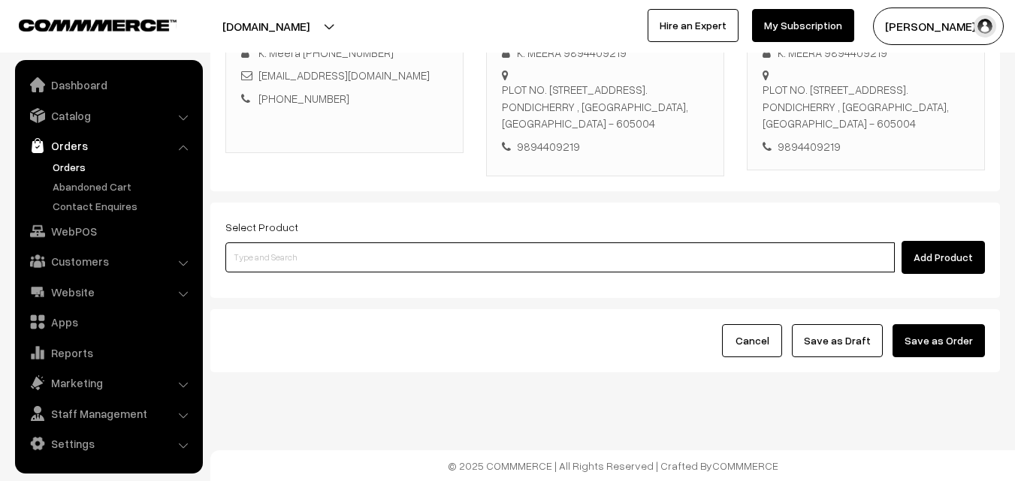
click at [609, 246] on input at bounding box center [559, 258] width 669 height 30
click at [590, 273] on div "Add Product" at bounding box center [604, 257] width 759 height 33
click at [573, 255] on input at bounding box center [559, 258] width 669 height 30
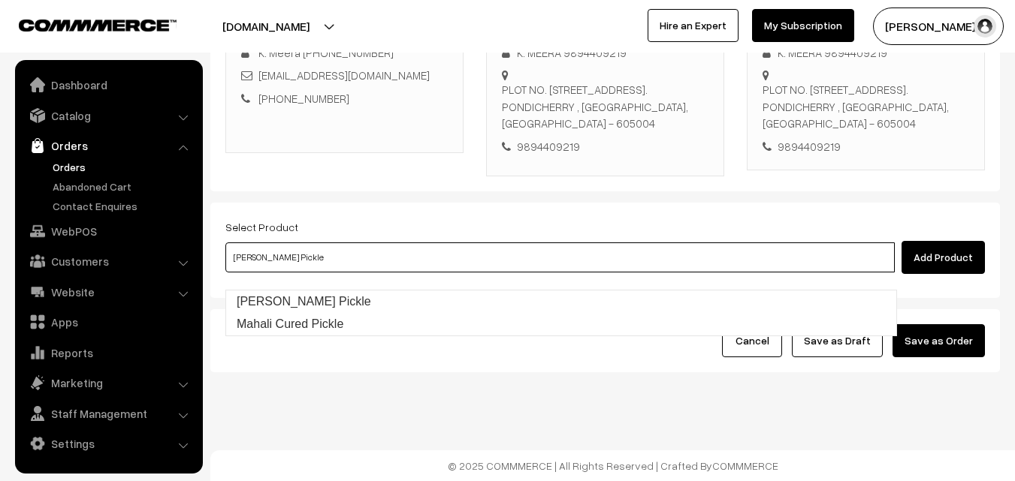
type input "Mahali Cured Pickle"
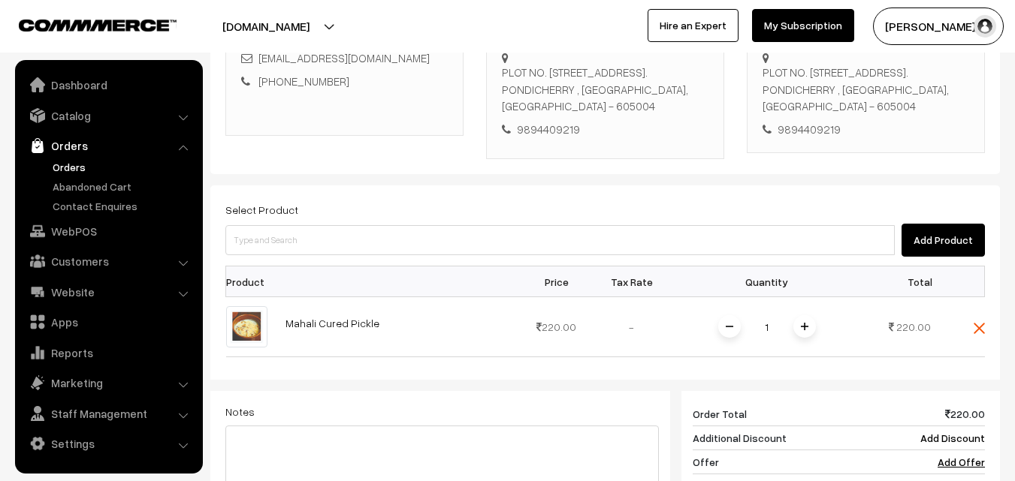
click at [804, 330] on img at bounding box center [804, 327] width 8 height 8
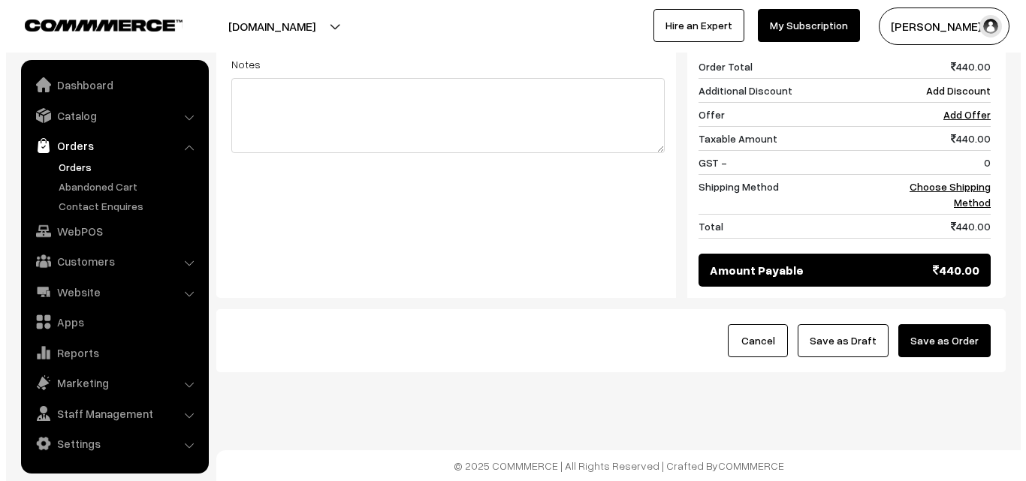
scroll to position [639, 0]
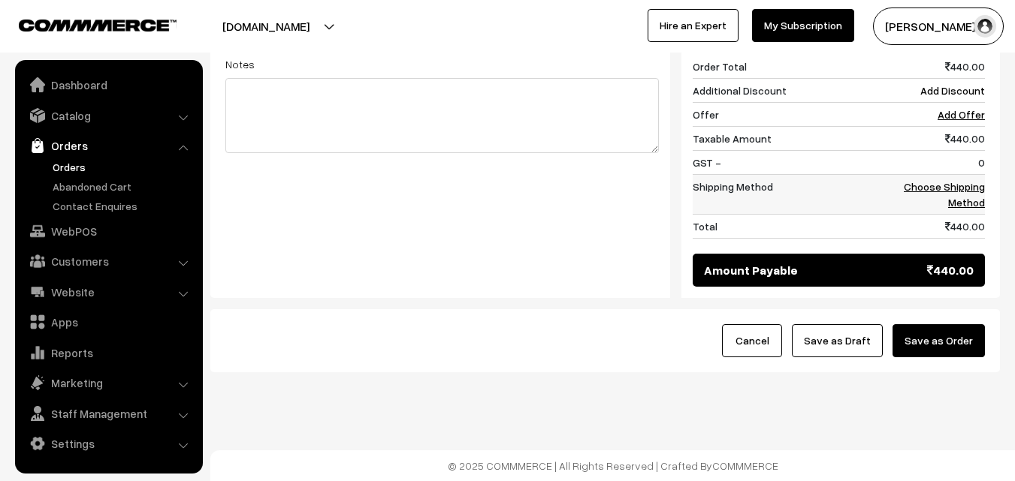
click at [984, 185] on link "Choose Shipping Method" at bounding box center [943, 194] width 81 height 29
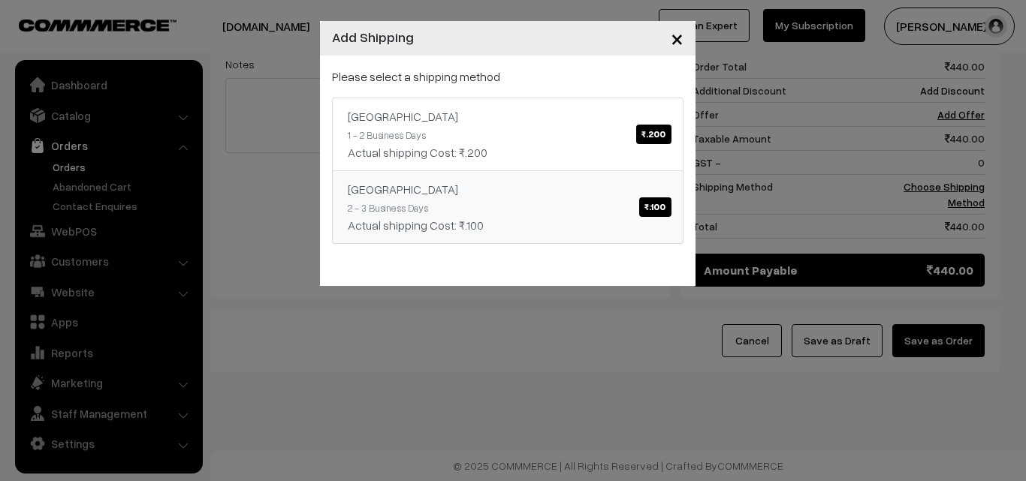
drag, startPoint x: 574, startPoint y: 211, endPoint x: 554, endPoint y: 203, distance: 21.9
click at [574, 209] on link "Tamilnadu ₹.100 2 - 3 Business Days Actual shipping Cost: ₹.100" at bounding box center [507, 207] width 351 height 74
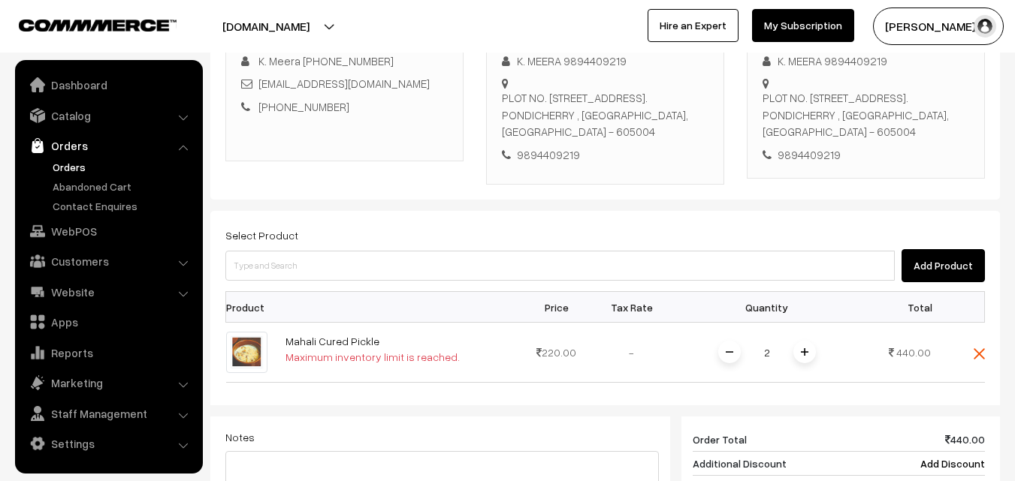
scroll to position [248, 0]
click at [334, 348] on link "Mahali Cured Pickle" at bounding box center [332, 342] width 94 height 13
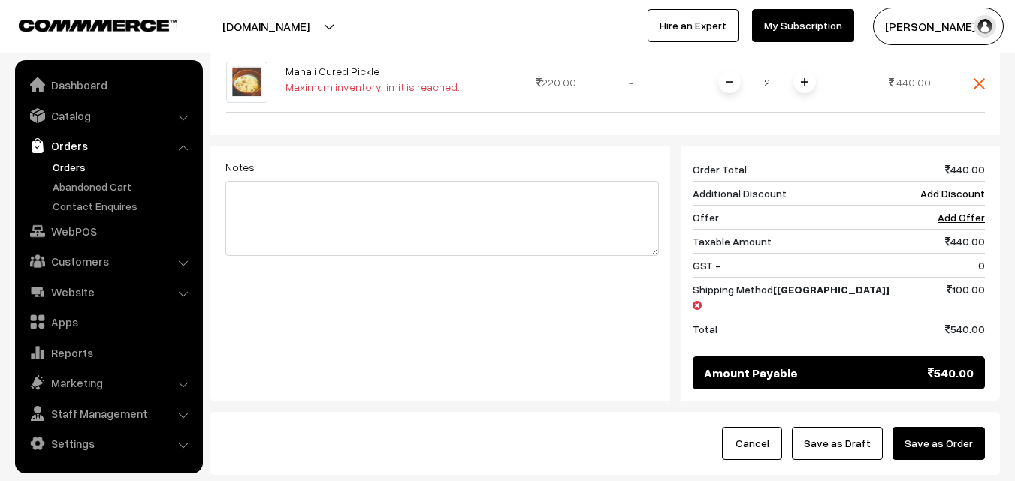
scroll to position [323, 0]
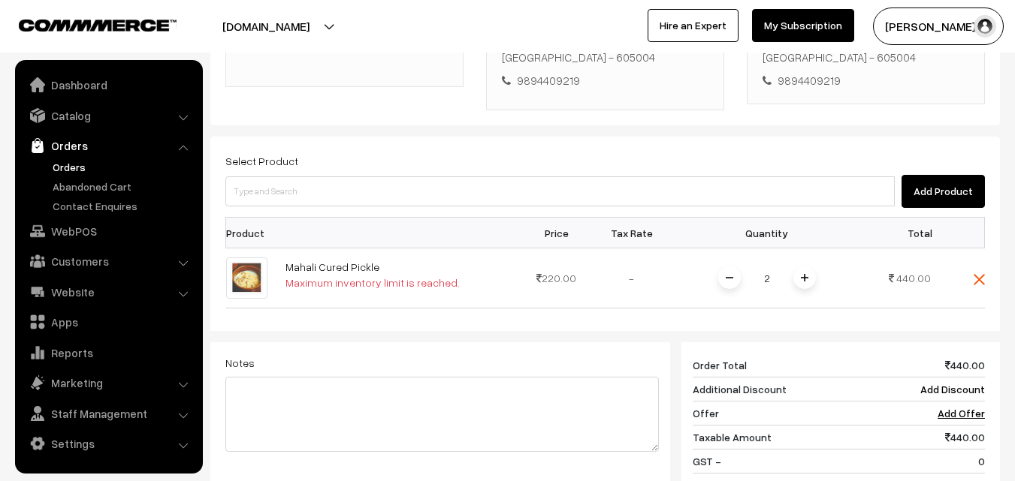
click at [799, 289] on span at bounding box center [804, 278] width 23 height 23
click at [729, 282] on img at bounding box center [729, 278] width 8 height 8
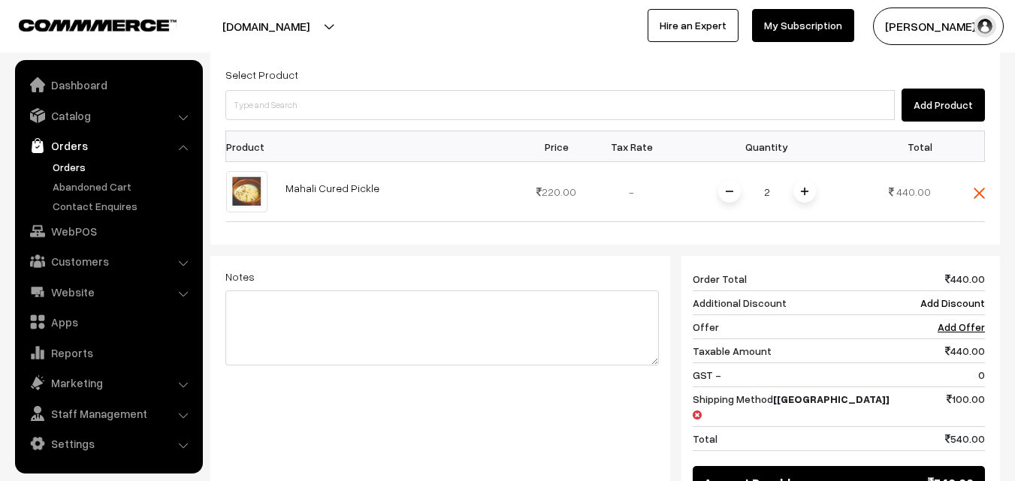
scroll to position [398, 0]
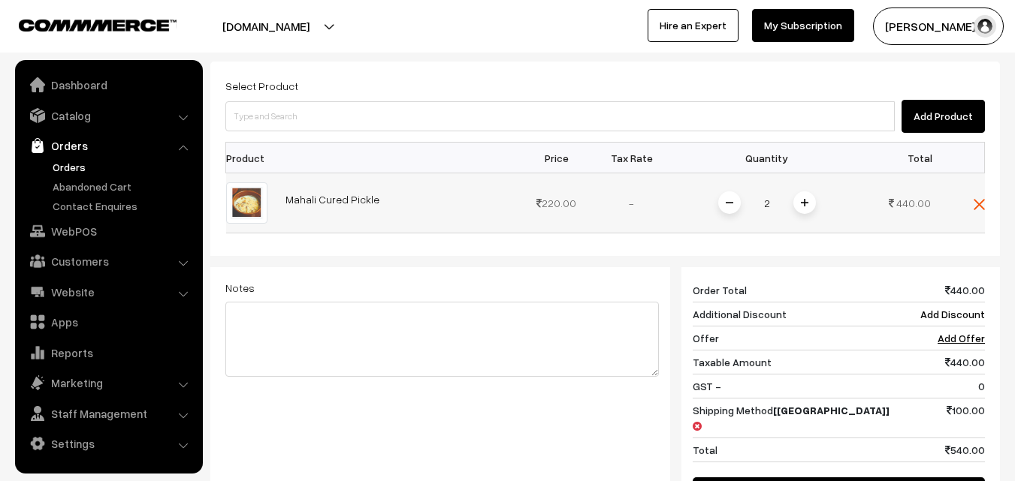
click at [732, 207] on img at bounding box center [729, 203] width 8 height 8
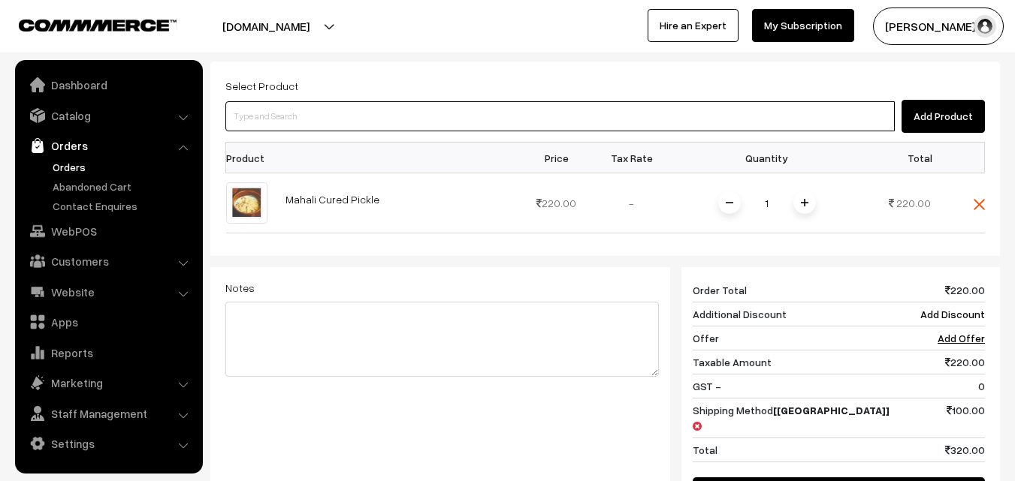
click at [681, 131] on input at bounding box center [559, 116] width 669 height 30
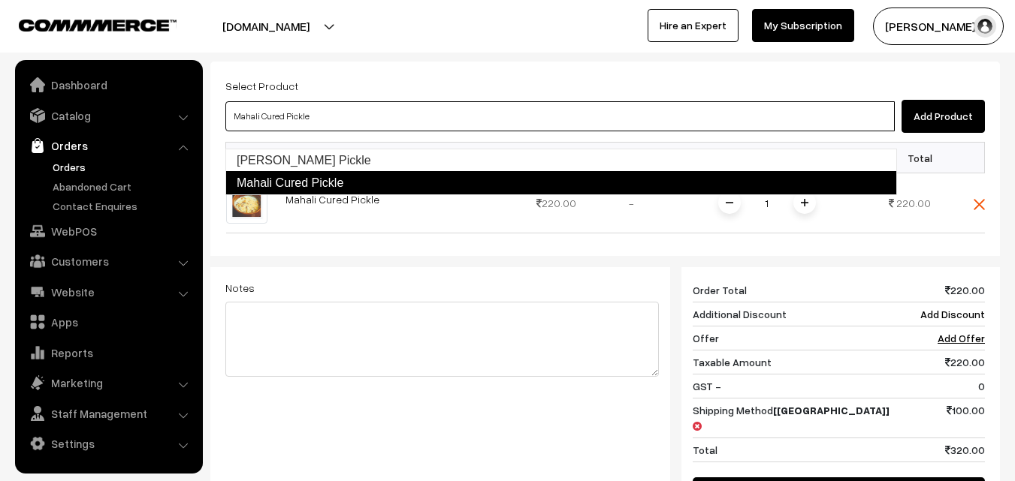
type input "Mahali Karam Pickle"
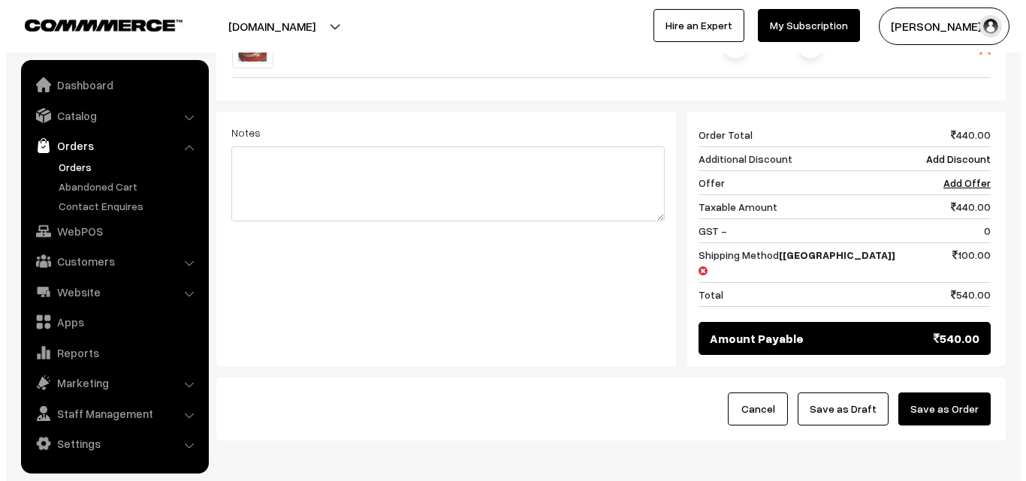
scroll to position [683, 0]
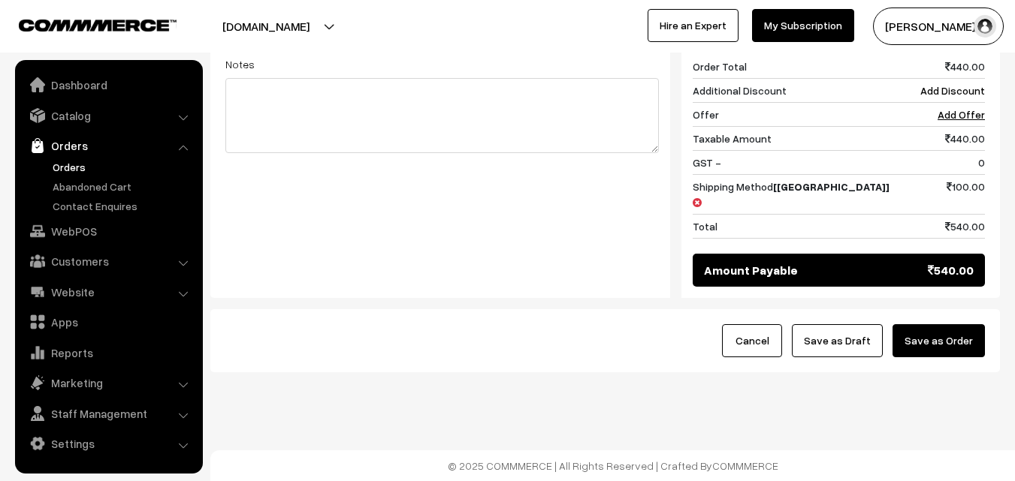
click at [962, 351] on button "Save as Order" at bounding box center [938, 340] width 92 height 33
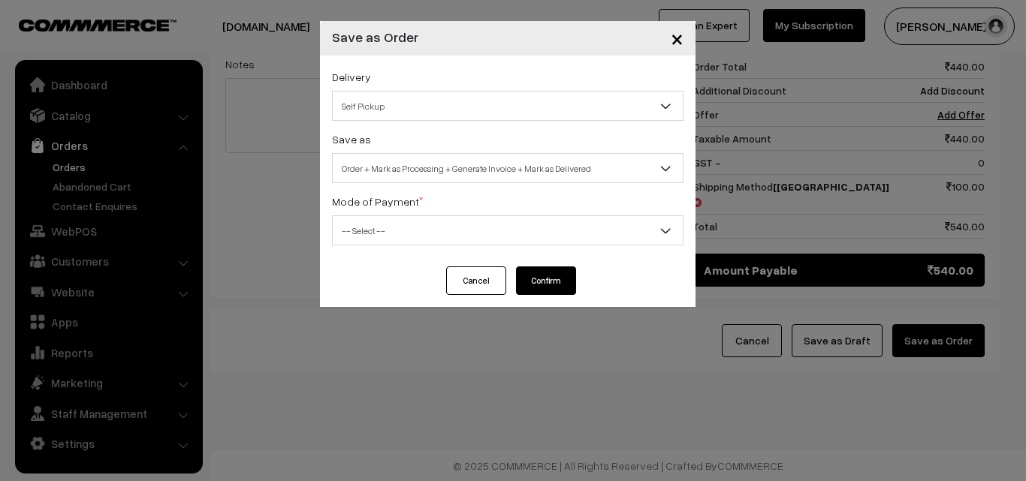
click at [457, 175] on span "Order + Mark as Processing + Generate Invoice + Mark as Delivered" at bounding box center [508, 168] width 350 height 26
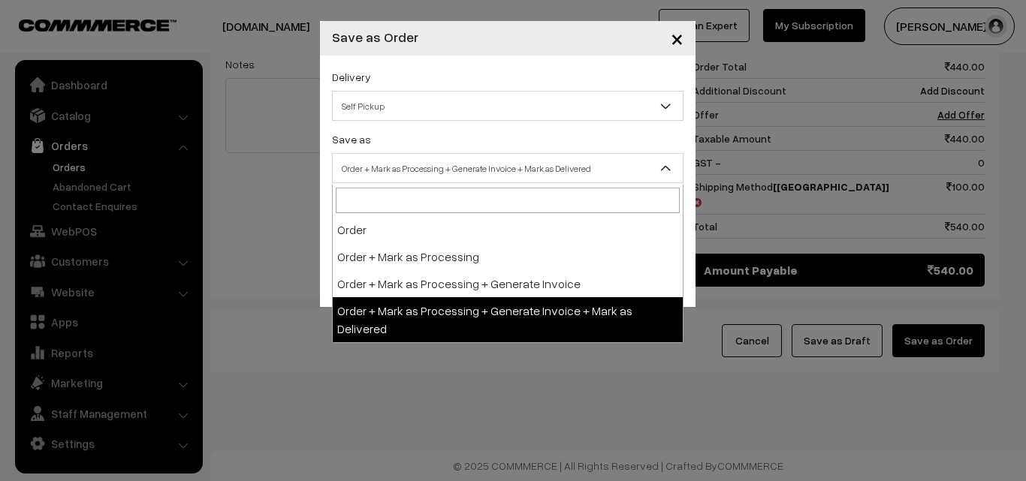
select select "3"
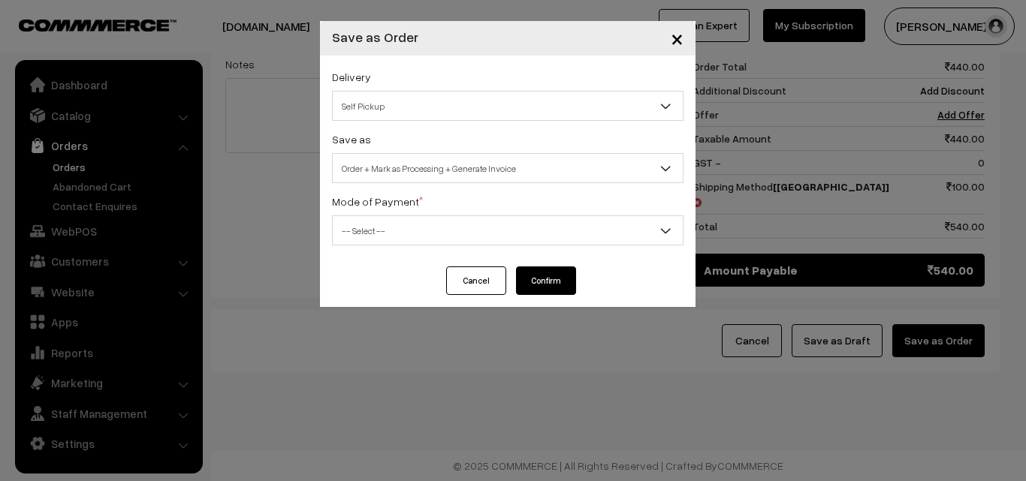
click at [398, 212] on div "Mode of Payment * -- Select -- COD Cash Cheque NEFT Online Payment DD Others --…" at bounding box center [507, 218] width 351 height 53
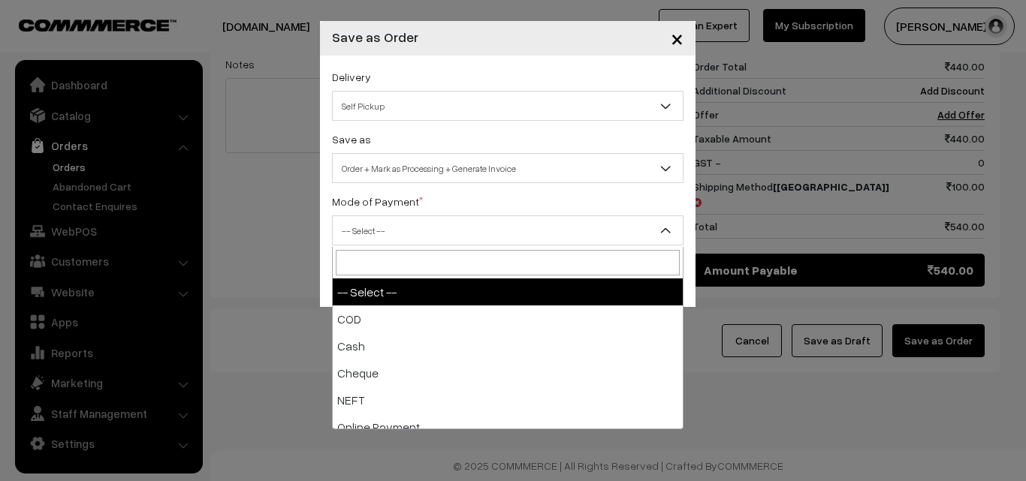
click at [408, 232] on span "-- Select --" at bounding box center [508, 231] width 350 height 26
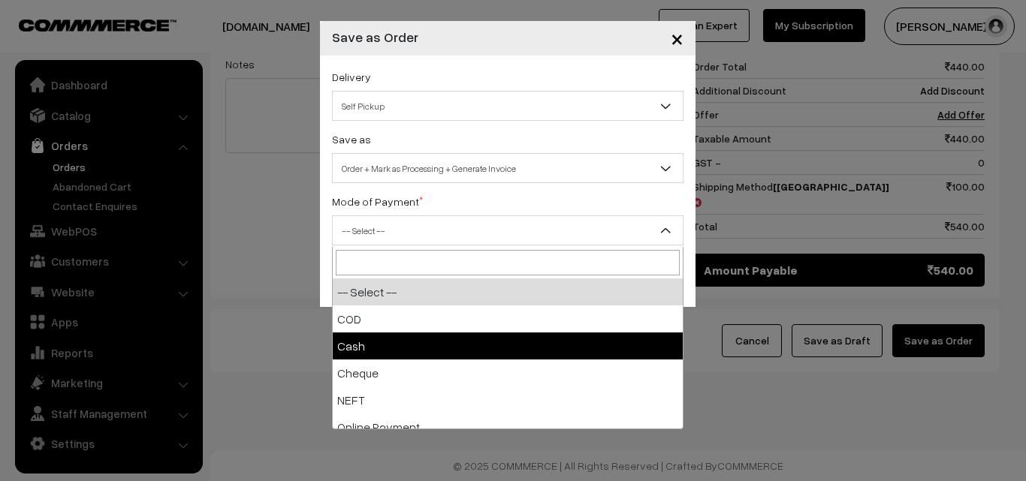
select select "2"
checkbox input "true"
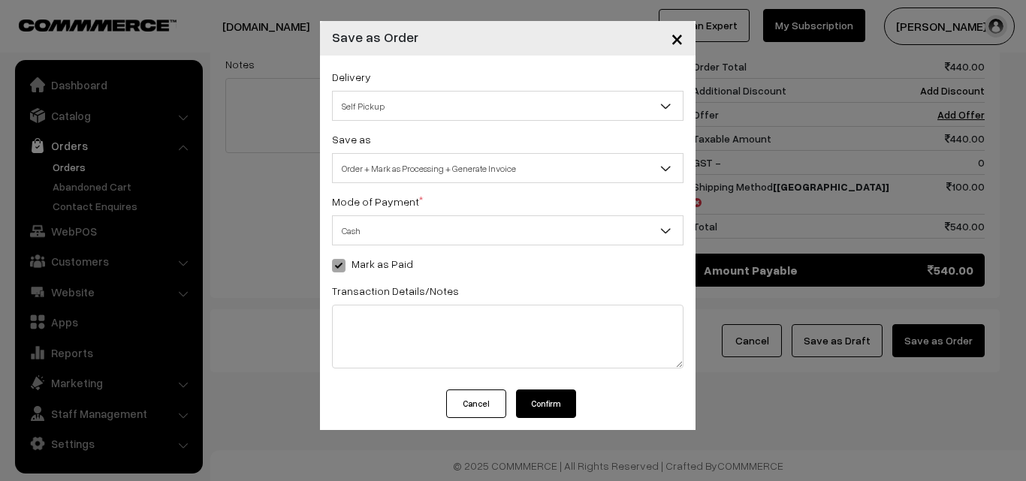
click at [529, 409] on button "Confirm" at bounding box center [546, 404] width 60 height 29
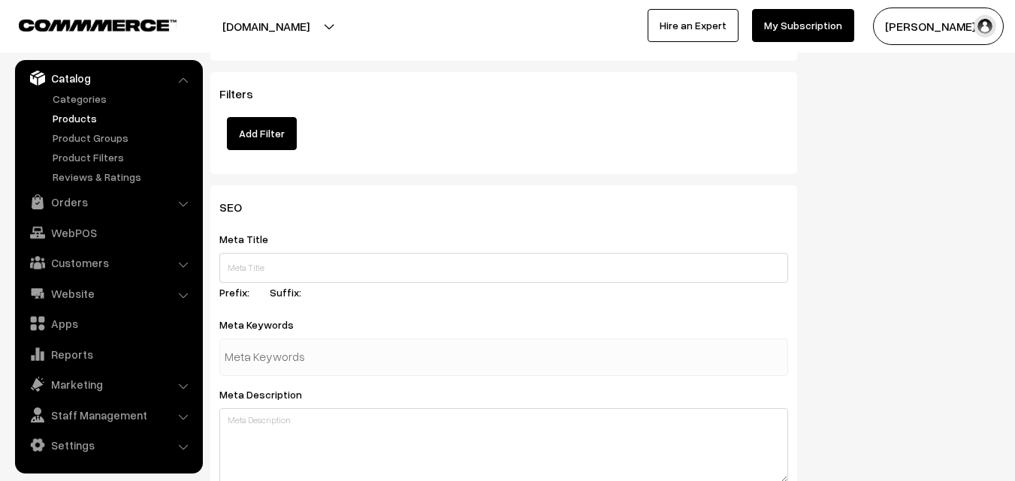
scroll to position [1502, 0]
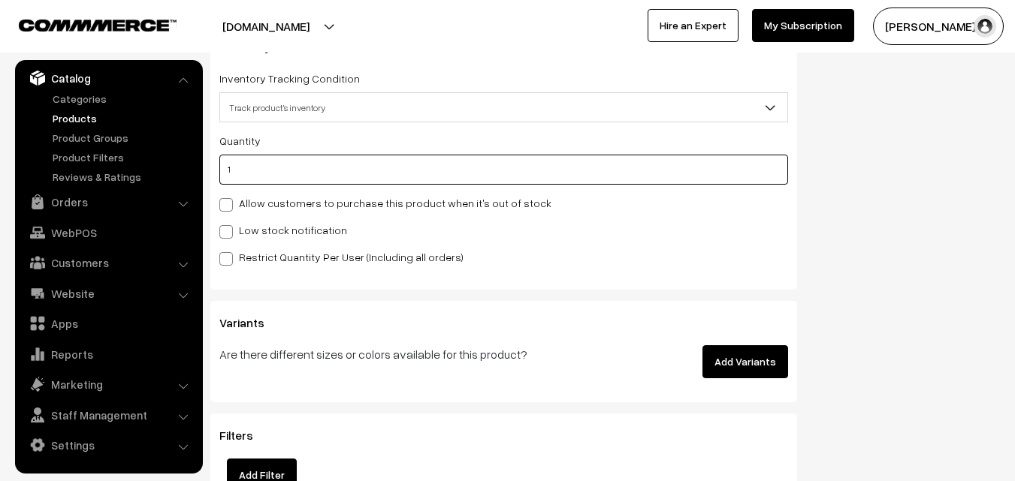
click at [264, 166] on input "1" at bounding box center [503, 170] width 568 height 30
drag, startPoint x: 69, startPoint y: 169, endPoint x: 399, endPoint y: 151, distance: 330.2
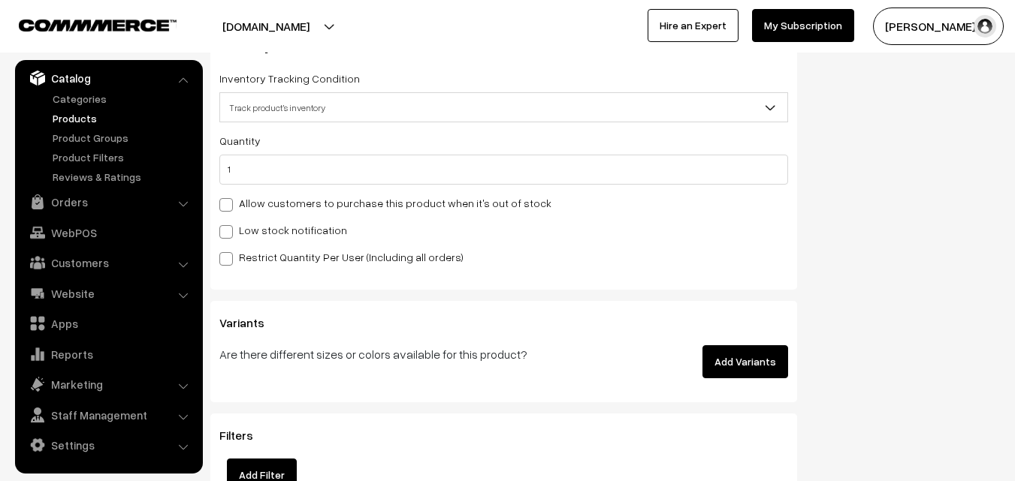
click at [290, 206] on label "Allow customers to purchase this product when it's out of stock" at bounding box center [385, 203] width 332 height 16
click at [229, 206] on input "Allow customers to purchase this product when it's out of stock" at bounding box center [224, 202] width 10 height 10
checkbox input "true"
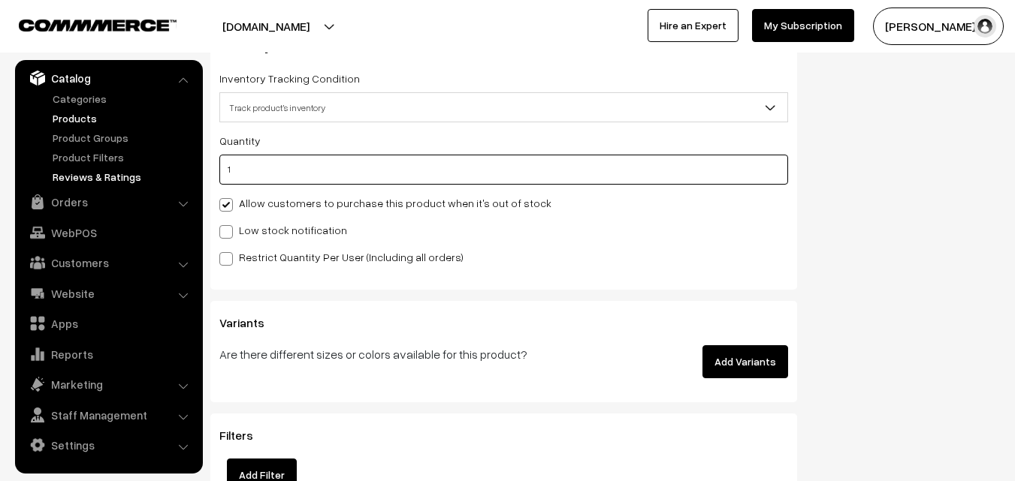
drag, startPoint x: 281, startPoint y: 174, endPoint x: 180, endPoint y: 176, distance: 100.7
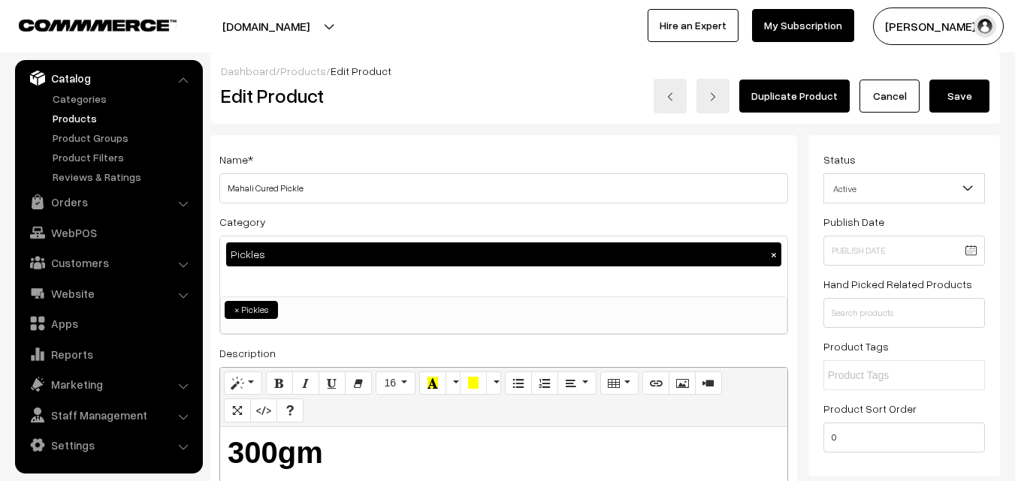
scroll to position [0, 0]
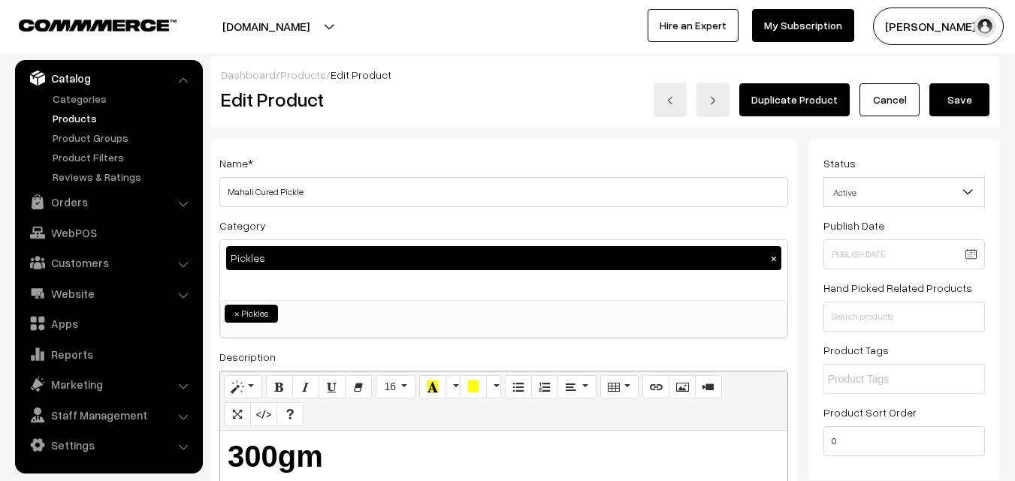
type input "0"
drag, startPoint x: 954, startPoint y: 100, endPoint x: 593, endPoint y: 276, distance: 401.0
click at [954, 99] on button "Save" at bounding box center [959, 99] width 60 height 33
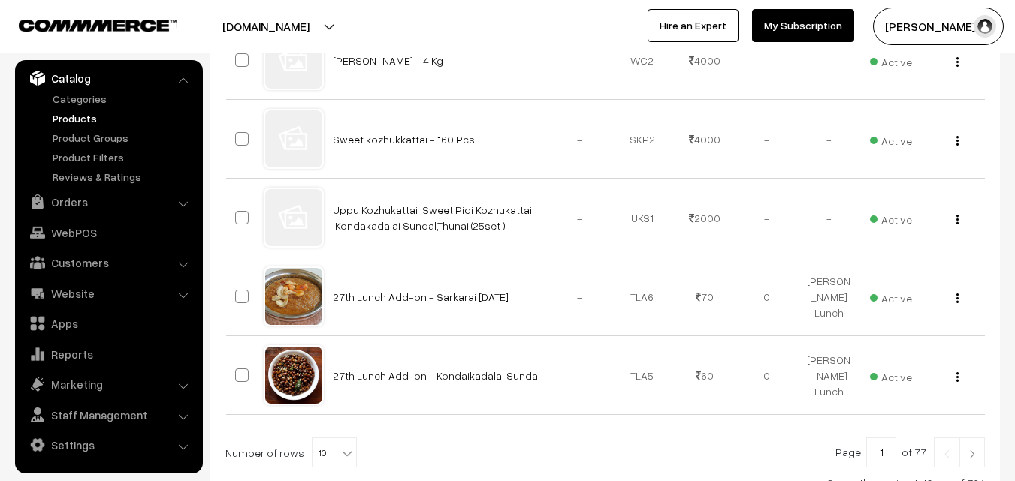
scroll to position [751, 0]
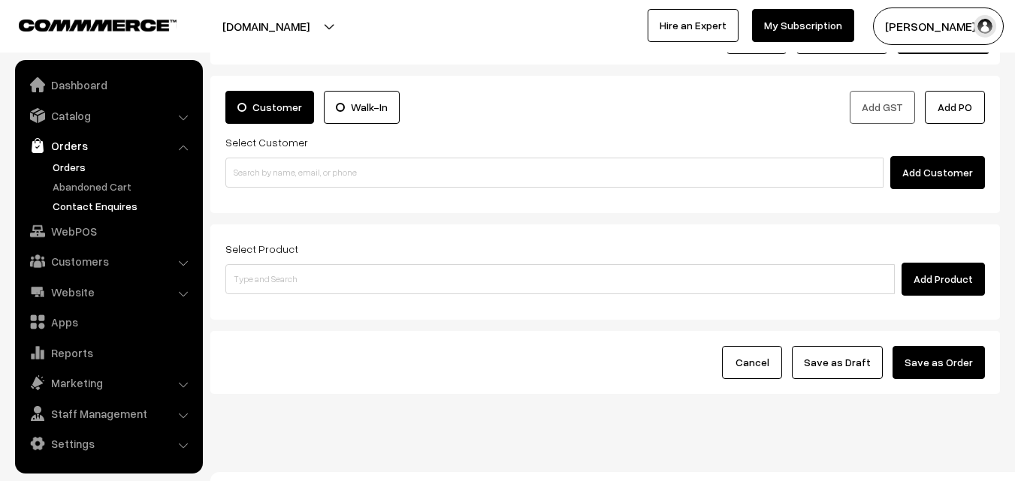
scroll to position [83, 0]
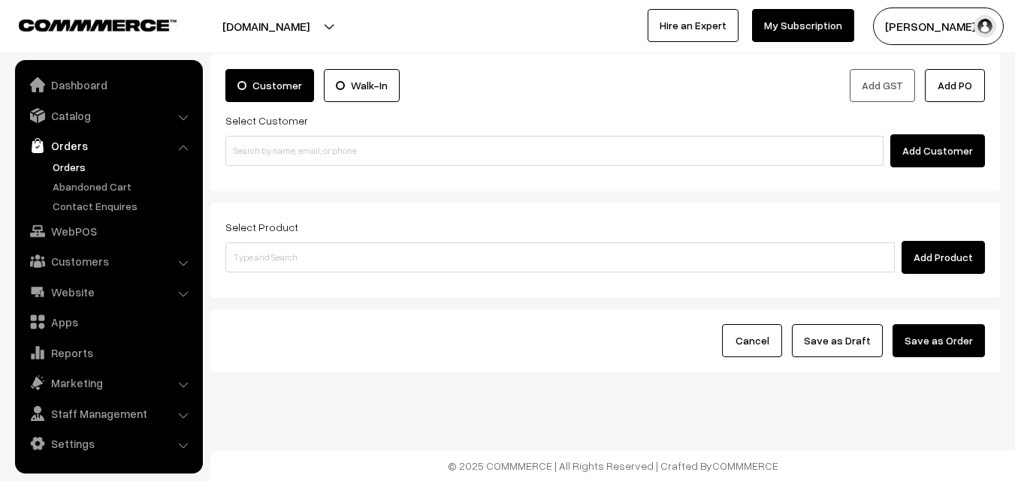
click at [76, 166] on link "Orders" at bounding box center [123, 167] width 149 height 16
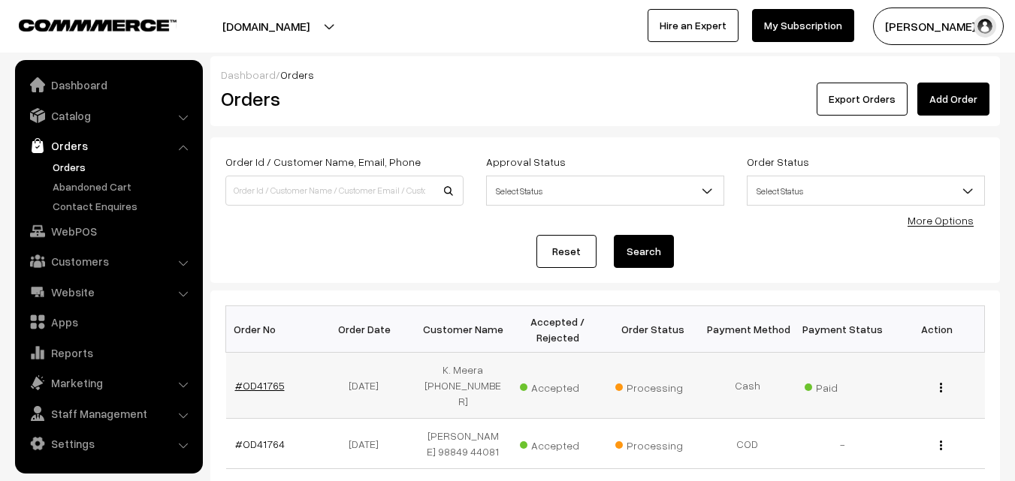
click at [258, 379] on link "#OD41765" at bounding box center [260, 385] width 50 height 13
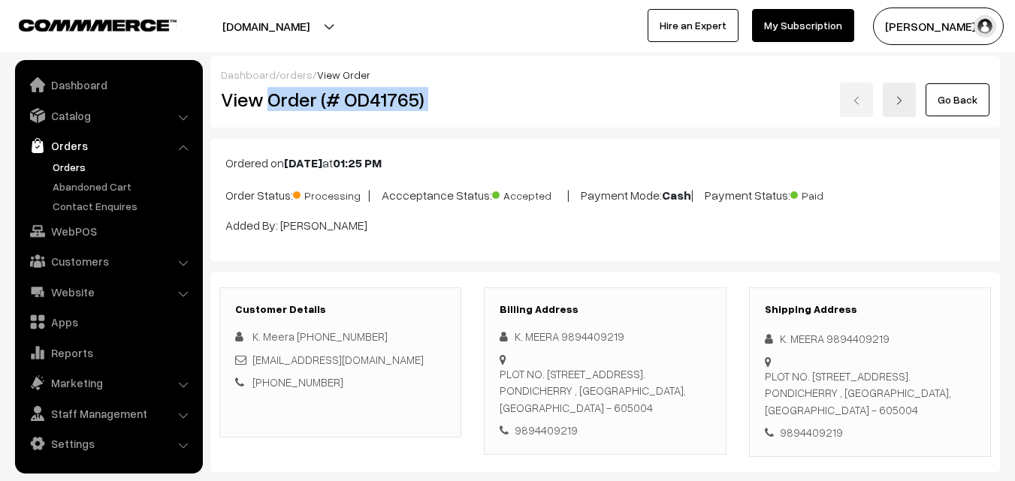
drag, startPoint x: 266, startPoint y: 107, endPoint x: 474, endPoint y: 105, distance: 208.0
click at [474, 105] on div "View Order (# OD41765) Go Back" at bounding box center [605, 100] width 791 height 35
copy div "Order (# OD41765)"
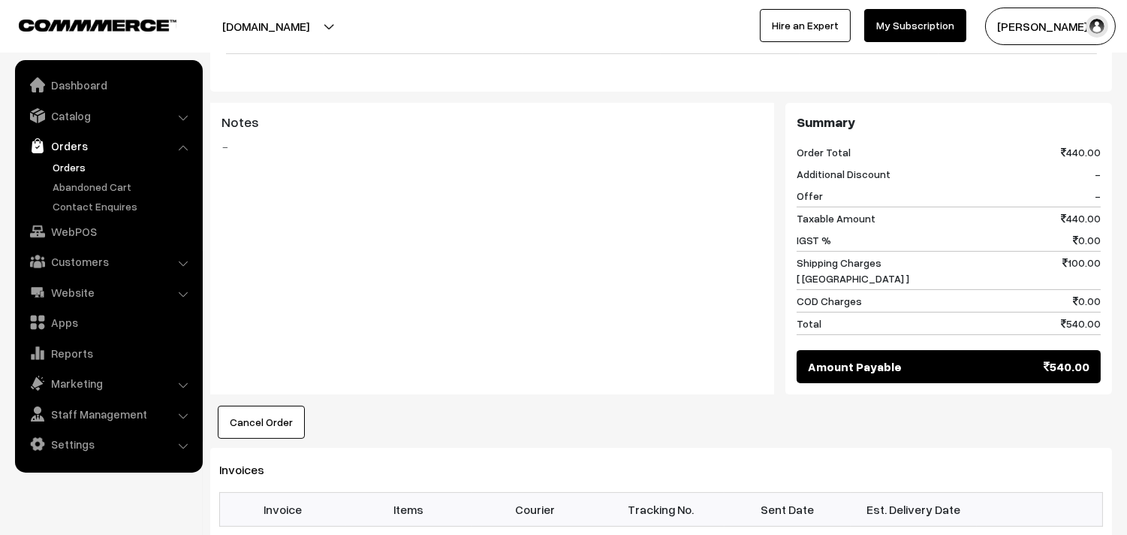
scroll to position [751, 0]
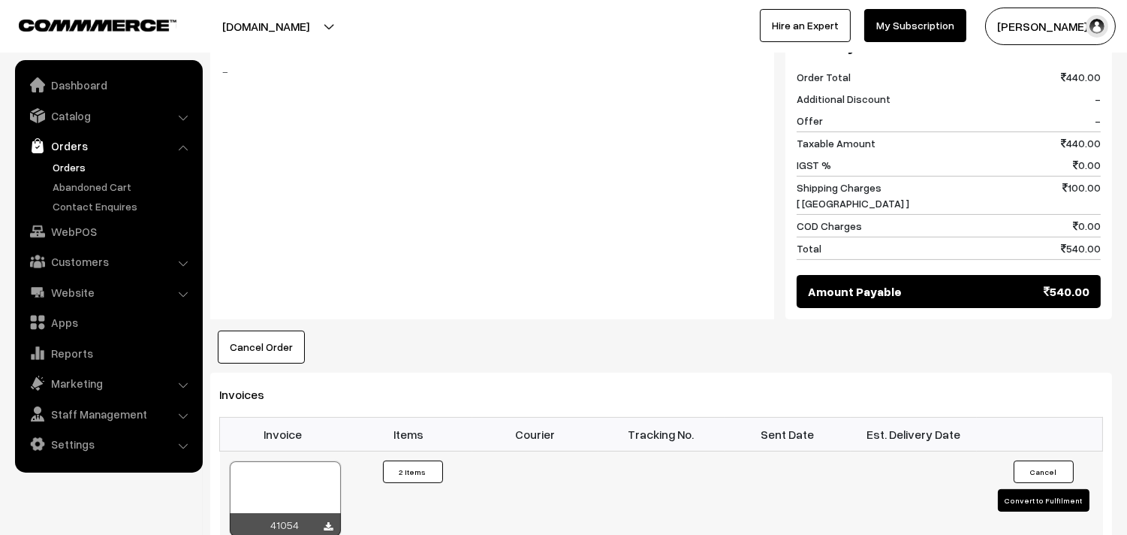
click at [280, 481] on div at bounding box center [285, 498] width 111 height 75
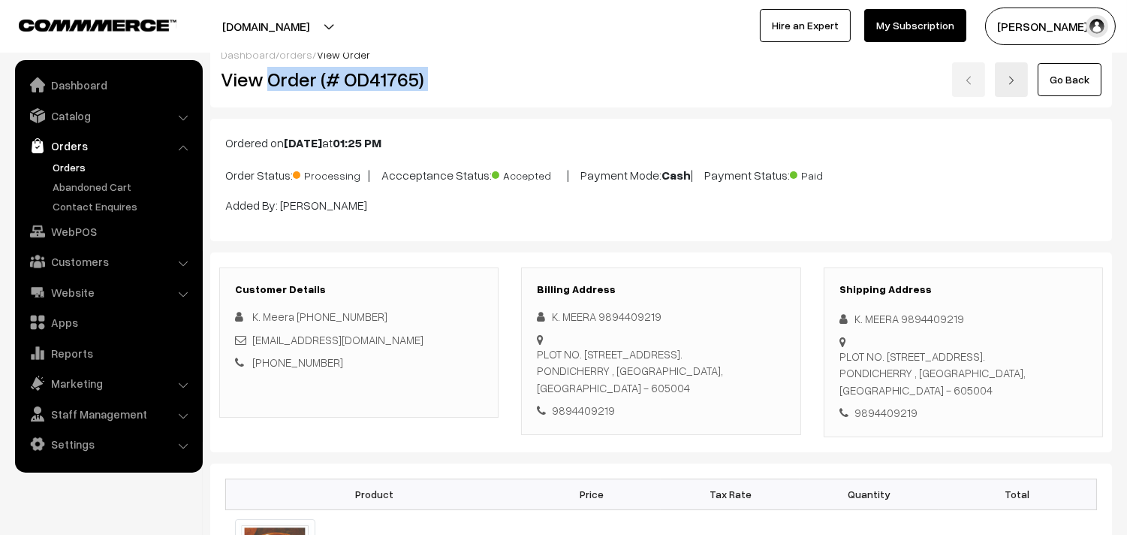
scroll to position [0, 0]
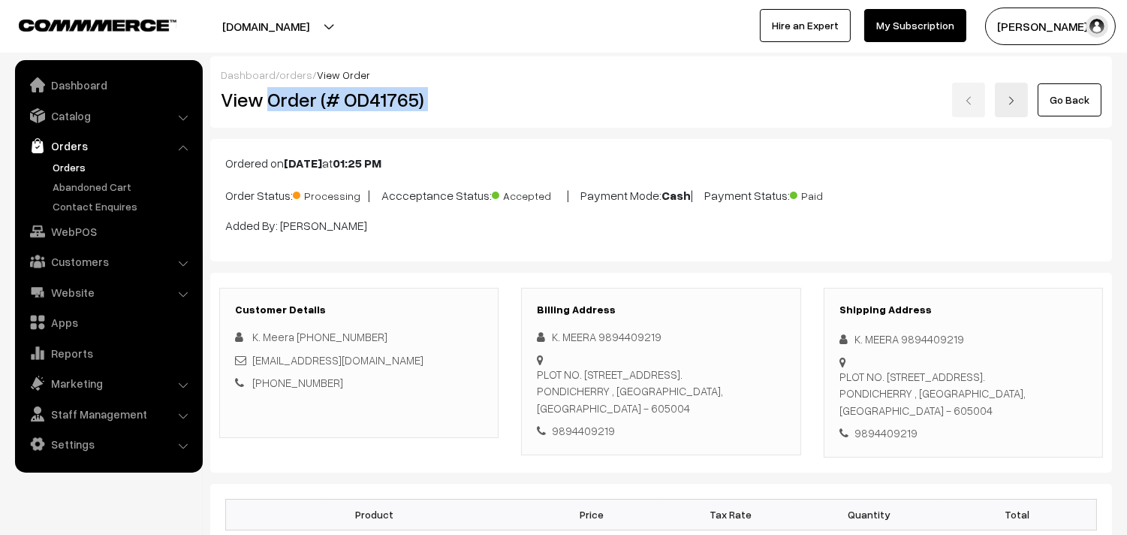
copy div "Order (# OD41765)"
click at [94, 235] on link "WebPOS" at bounding box center [108, 231] width 179 height 27
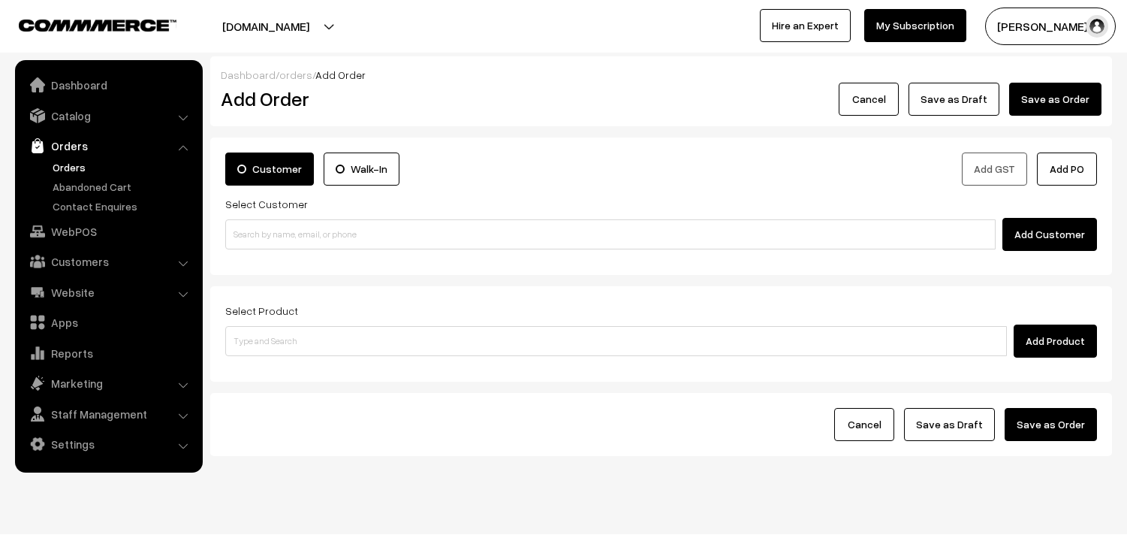
click at [276, 240] on input at bounding box center [610, 234] width 770 height 30
click at [256, 231] on input "70104 65188" at bounding box center [610, 234] width 770 height 30
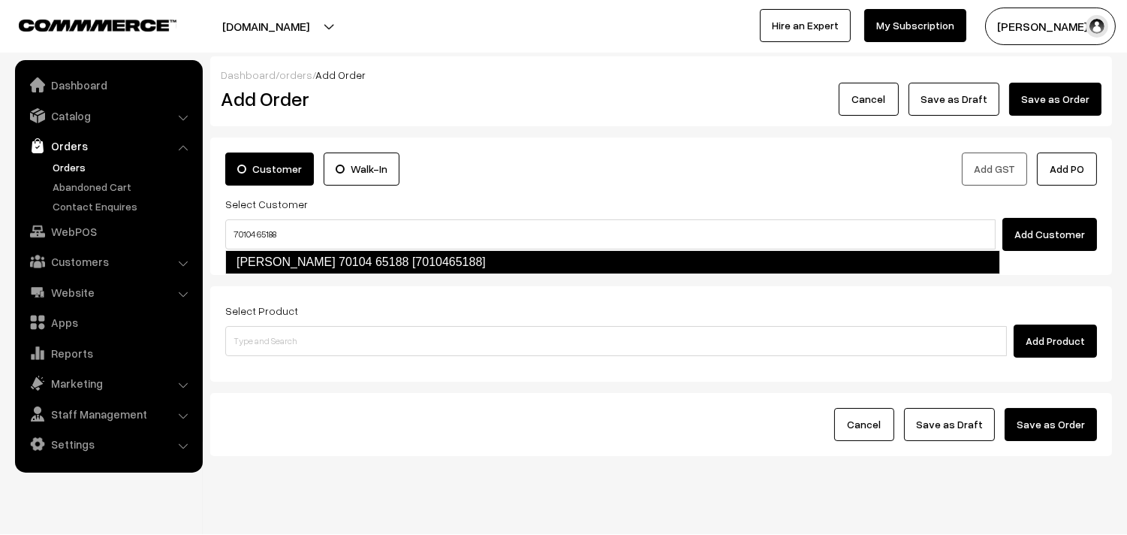
click at [261, 269] on link "KRITHIVASAN 70104 65188 [7010465188]" at bounding box center [612, 262] width 775 height 24
type input "70104 65188"
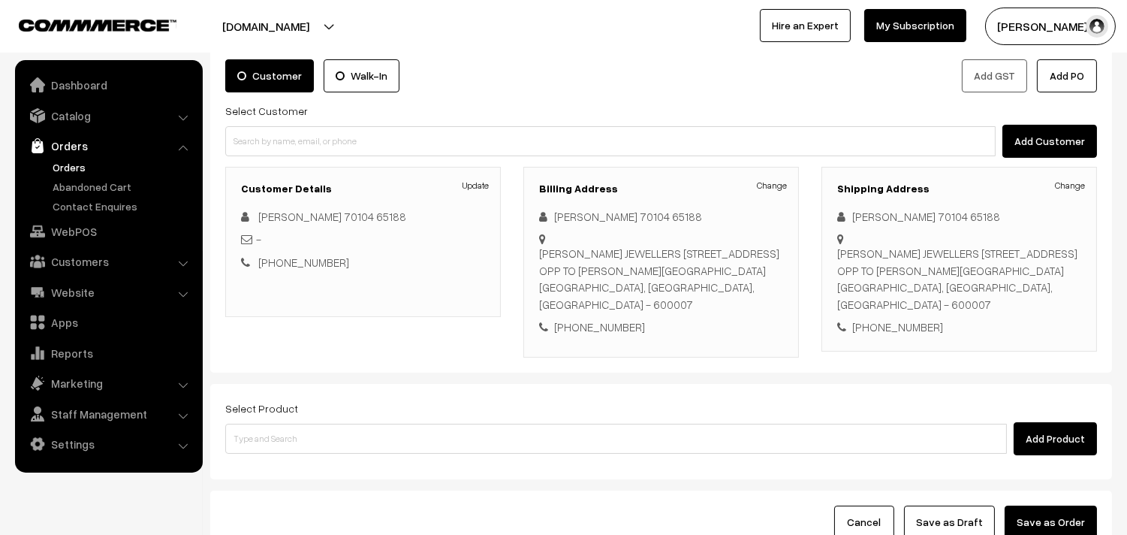
scroll to position [204, 0]
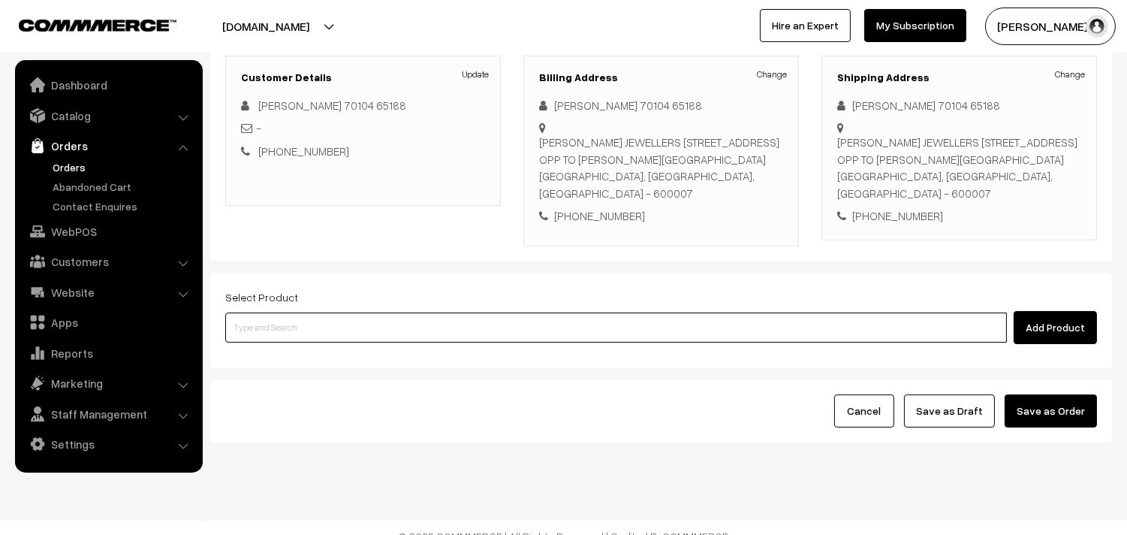
click at [484, 314] on input at bounding box center [616, 327] width 782 height 30
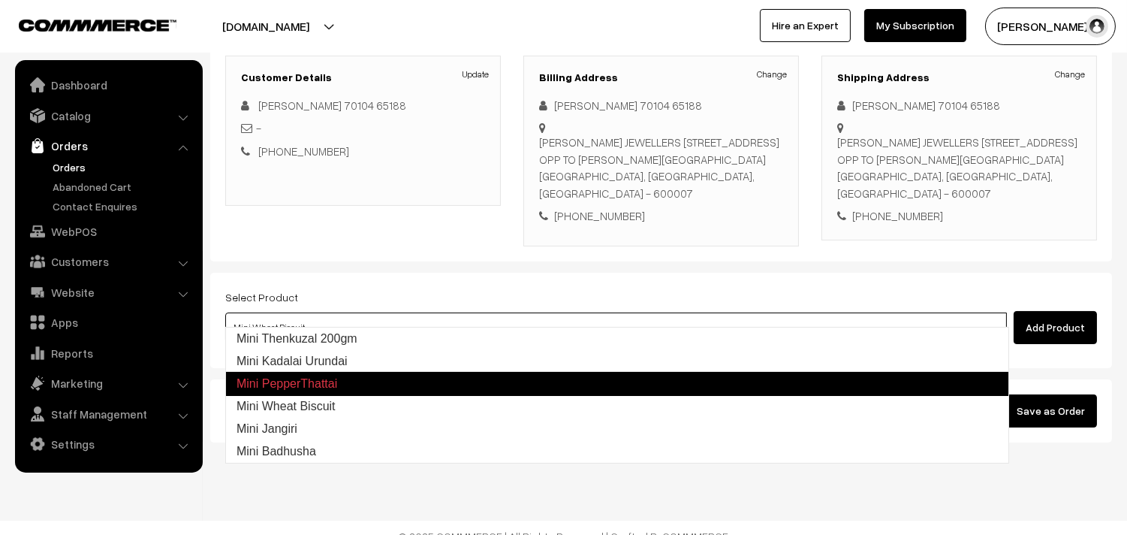
type input "Mini Jangiri"
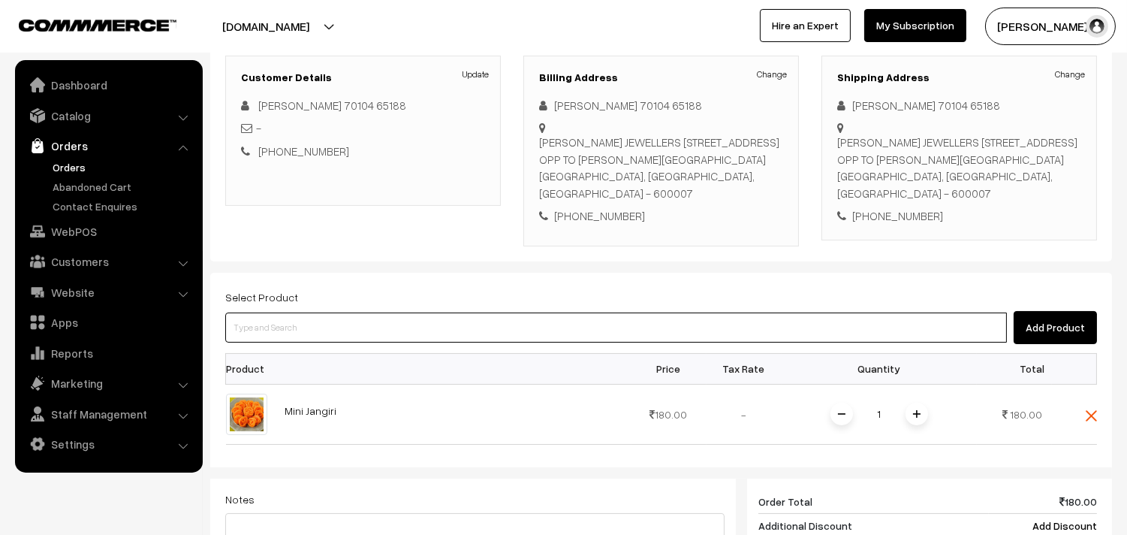
click at [484, 314] on input at bounding box center [616, 327] width 782 height 30
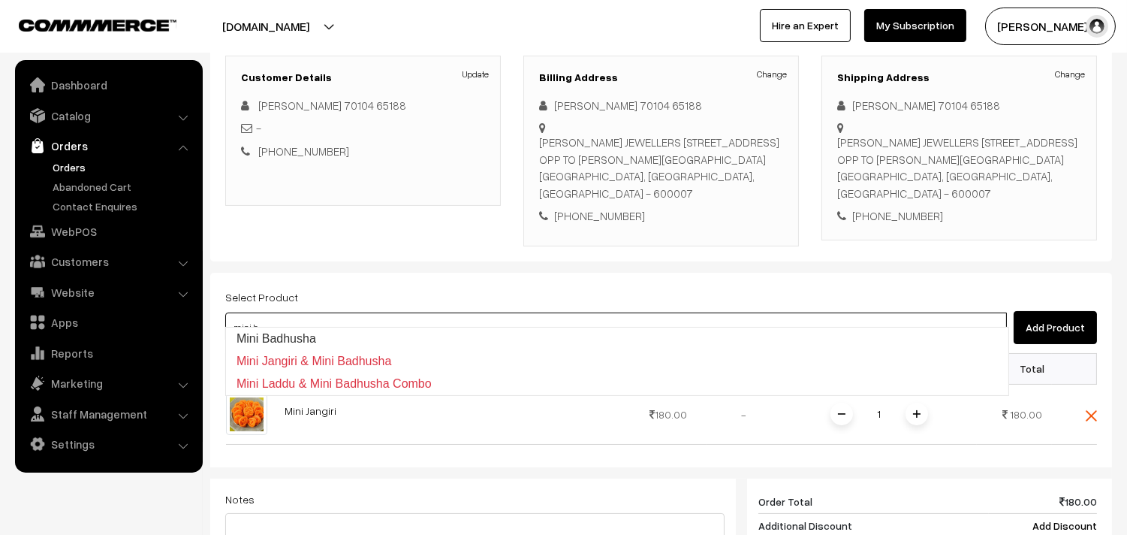
type input "Mini Badhusha"
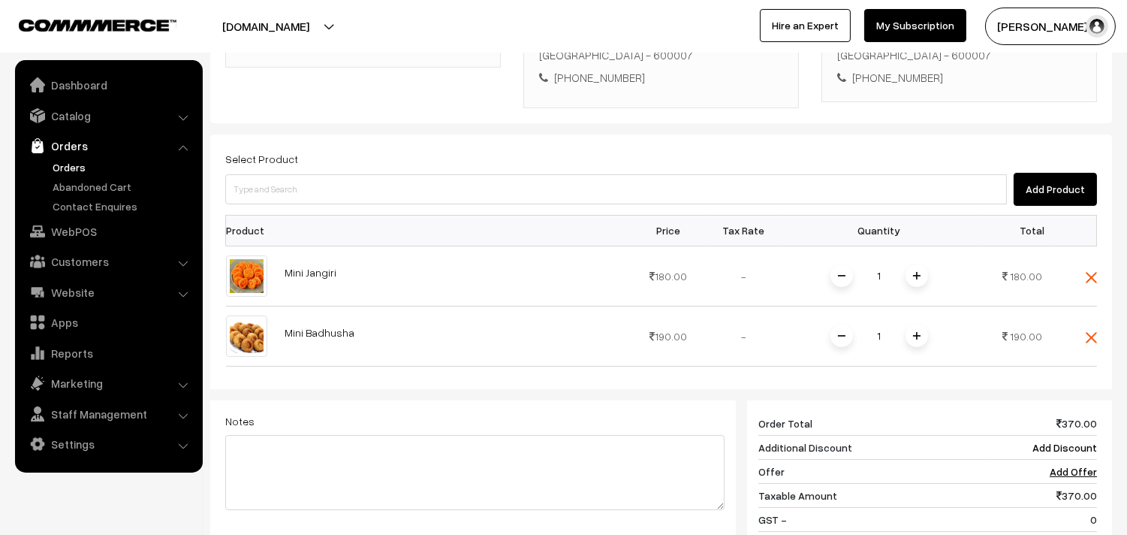
scroll to position [631, 0]
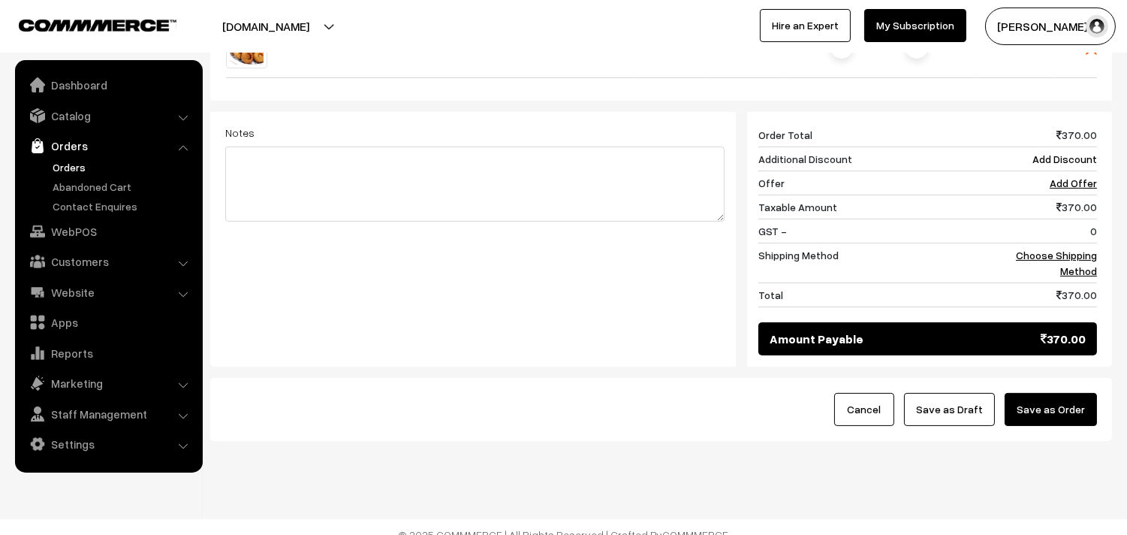
click at [1101, 242] on div "370 Order Total 370.00 Additional Discount Add Discount Offer Add Offer Taxable…" at bounding box center [922, 239] width 372 height 255
click at [1090, 249] on link "Choose Shipping Method" at bounding box center [1056, 263] width 81 height 29
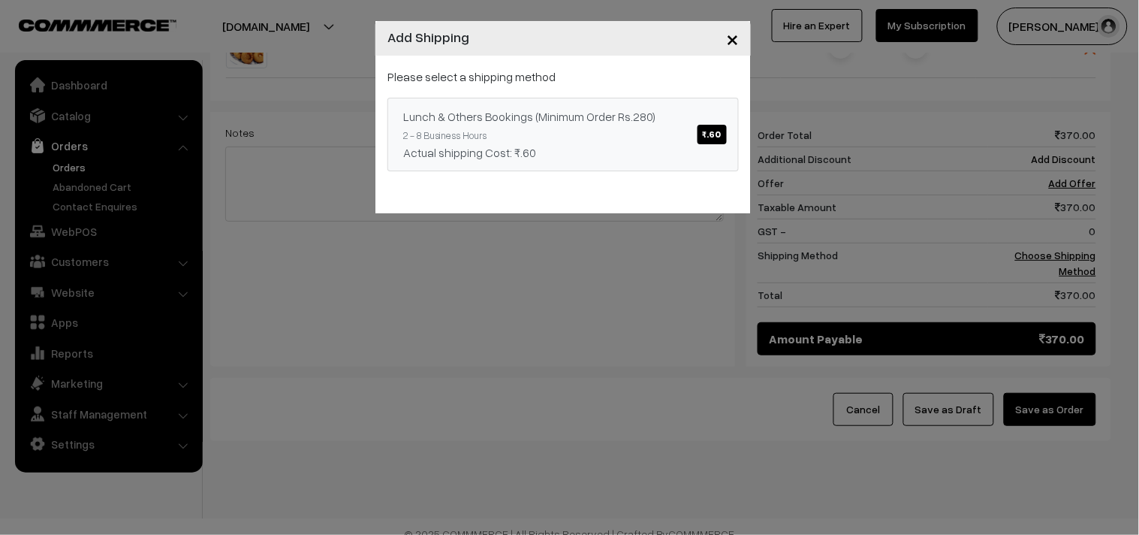
click at [671, 130] on link "Lunch & Others Bookings (Minimum Order Rs.280) ₹.60 2 - 8 Business Hours Actual…" at bounding box center [562, 135] width 351 height 74
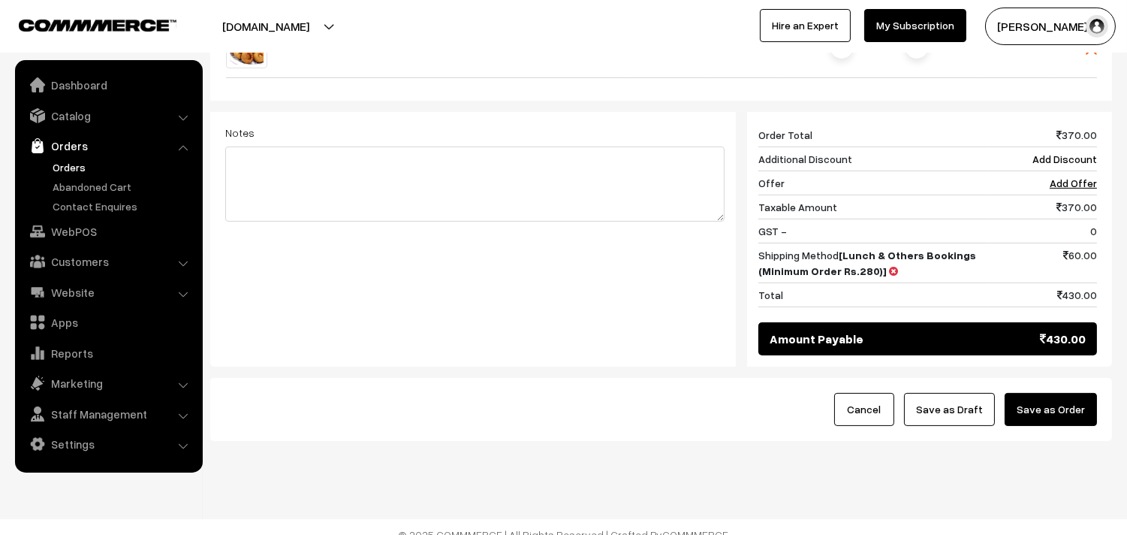
click at [1039, 378] on div "Cancel Save as Draft Save as Order" at bounding box center [661, 409] width 902 height 63
drag, startPoint x: 1045, startPoint y: 386, endPoint x: 1036, endPoint y: 386, distance: 9.0
click at [1046, 393] on button "Save as Order" at bounding box center [1051, 409] width 92 height 33
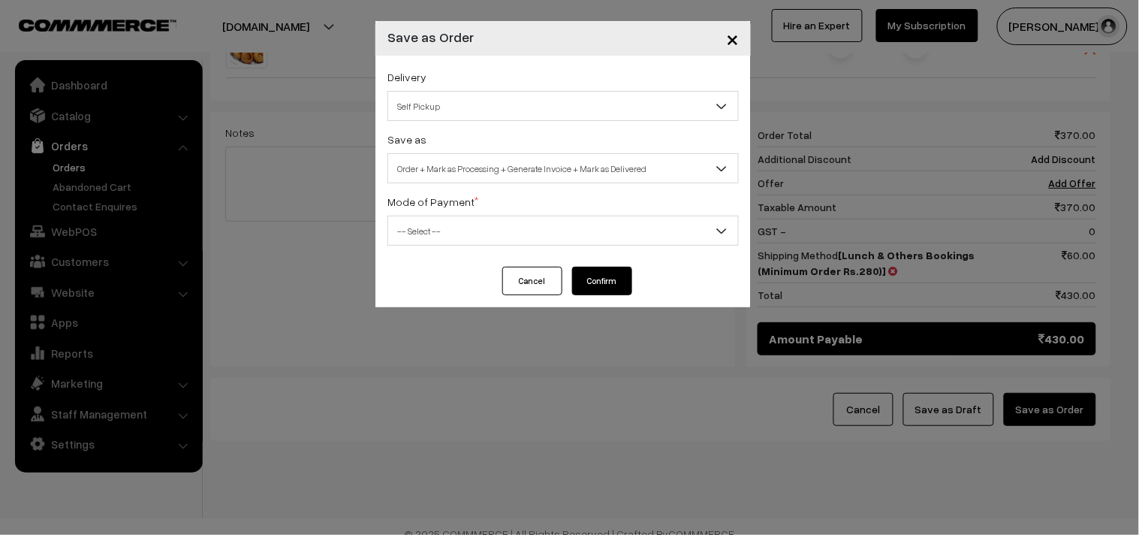
click at [461, 163] on span "Order + Mark as Processing + Generate Invoice + Mark as Delivered" at bounding box center [563, 168] width 350 height 26
click at [451, 167] on span "Order + Mark as Processing" at bounding box center [563, 168] width 350 height 26
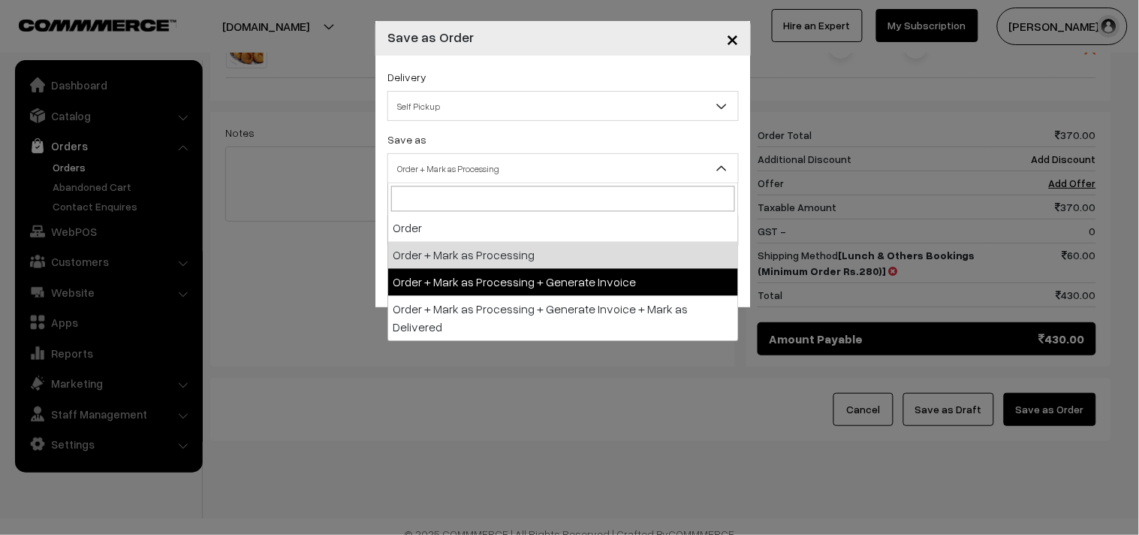
select select "3"
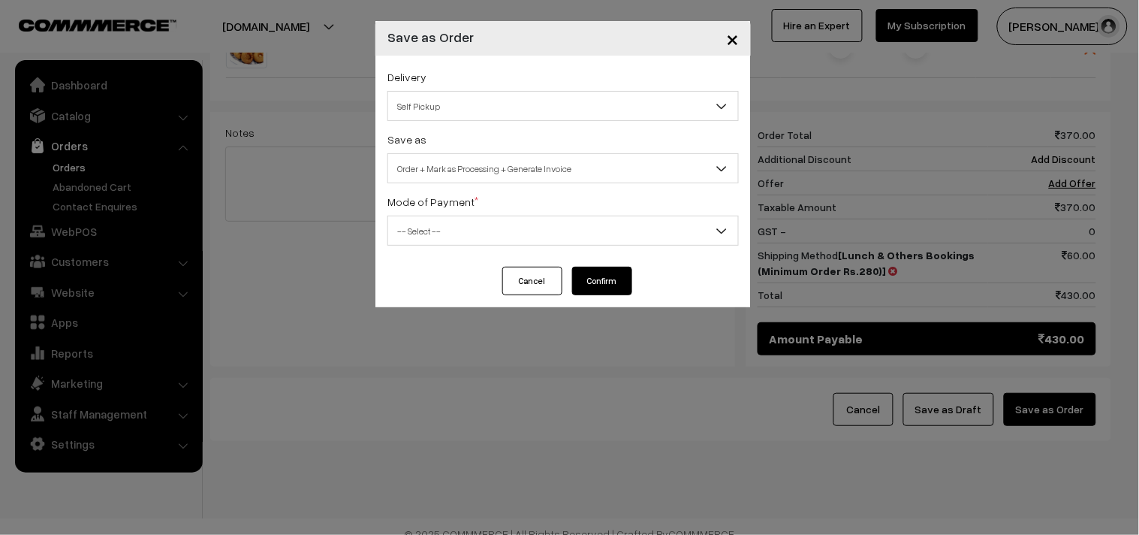
drag, startPoint x: 448, startPoint y: 253, endPoint x: 448, endPoint y: 228, distance: 25.5
click at [448, 244] on div "Delivery Self Pickup Lunch & Others Bookings (Minimum Order Rs.280) (₹60) (2 - …" at bounding box center [562, 161] width 375 height 211
click at [448, 222] on span "-- Select --" at bounding box center [563, 231] width 350 height 26
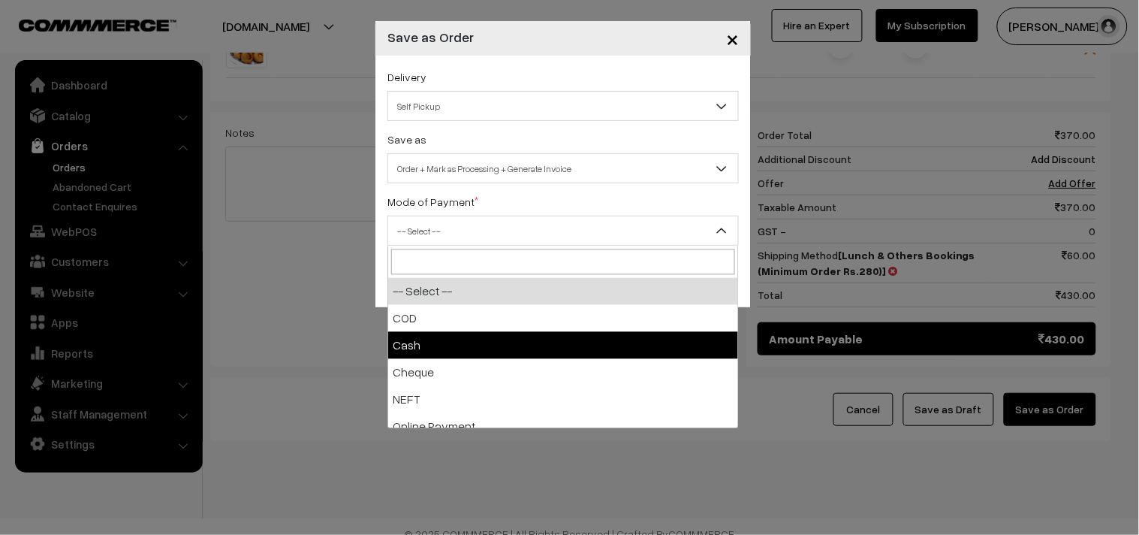
select select "2"
checkbox input "true"
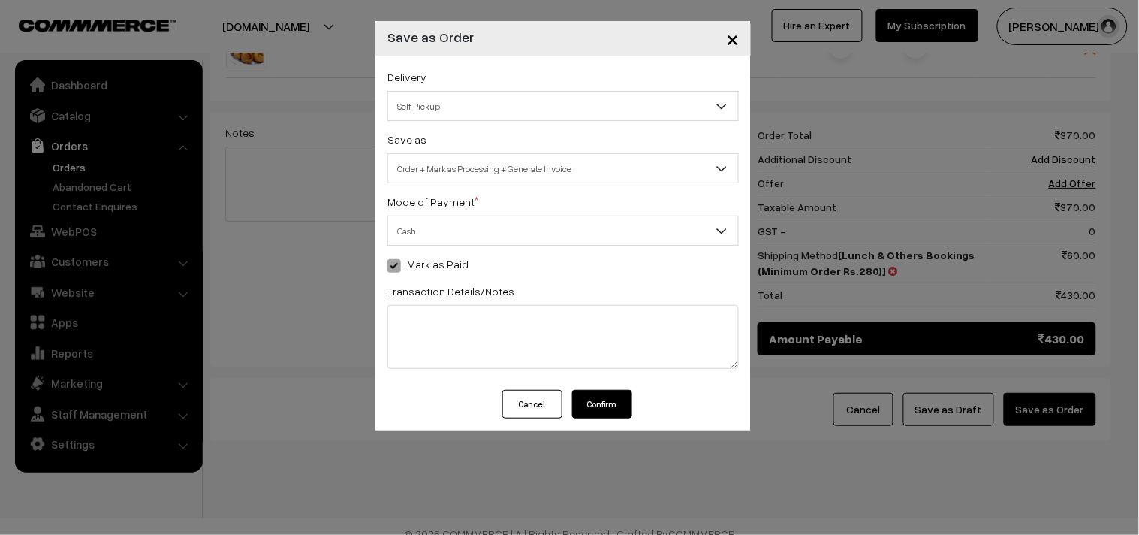
click at [619, 410] on button "Confirm" at bounding box center [602, 404] width 60 height 29
drag, startPoint x: 186, startPoint y: 148, endPoint x: 188, endPoint y: 70, distance: 78.1
click at [186, 70] on div "× Save as Order Delivery Self Pickup Lunch & Others Bookings (Minimum Order Rs.…" at bounding box center [569, 267] width 1139 height 535
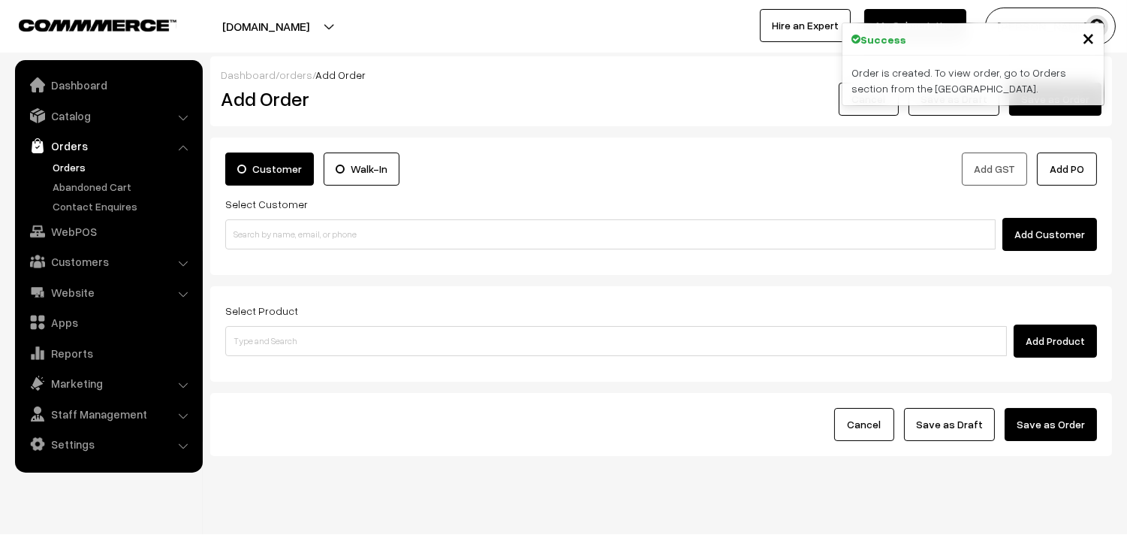
drag, startPoint x: 65, startPoint y: 167, endPoint x: 10, endPoint y: 234, distance: 86.3
click at [66, 167] on link "Orders" at bounding box center [123, 167] width 149 height 16
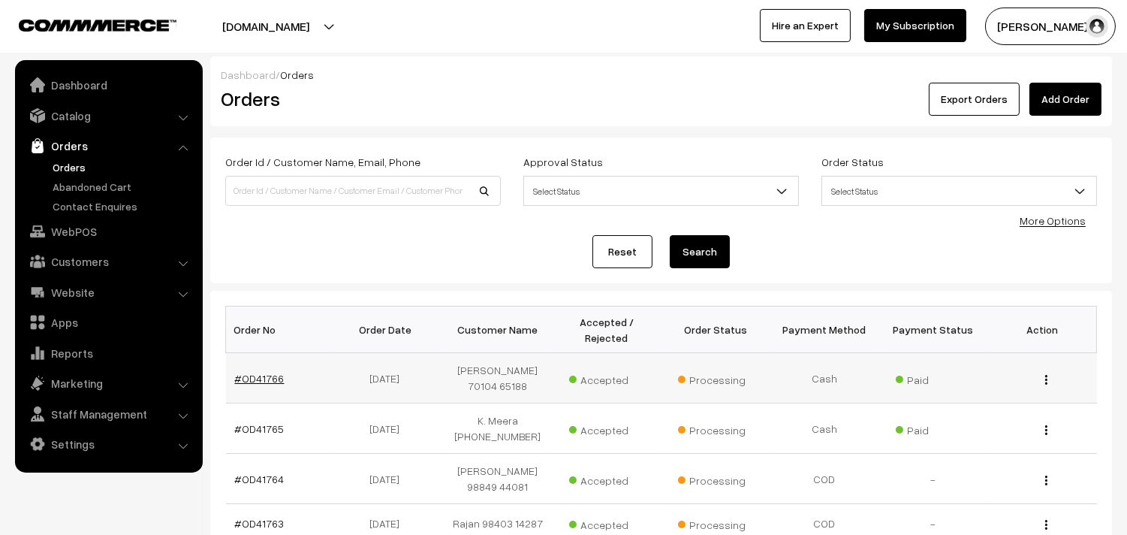
click at [264, 381] on link "#OD41766" at bounding box center [260, 378] width 50 height 13
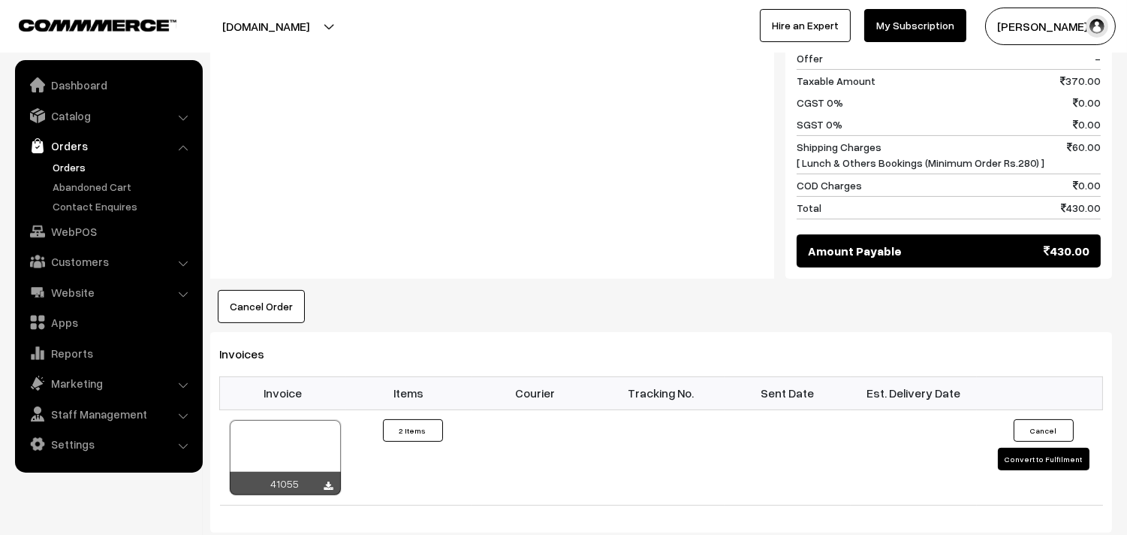
scroll to position [918, 0]
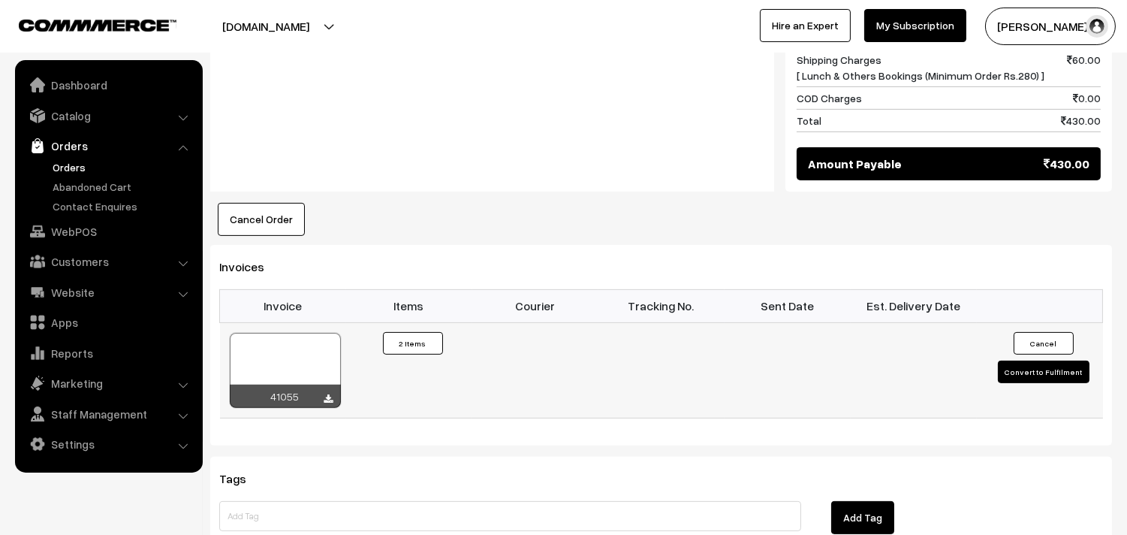
click at [297, 336] on div at bounding box center [285, 370] width 111 height 75
click at [265, 204] on button "Cancel Order" at bounding box center [261, 219] width 87 height 33
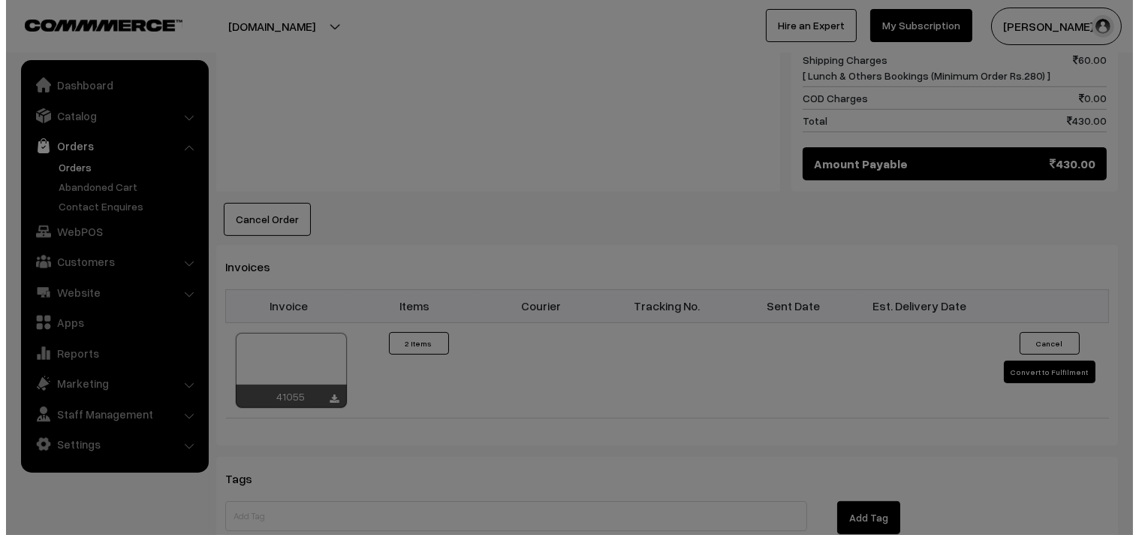
scroll to position [920, 0]
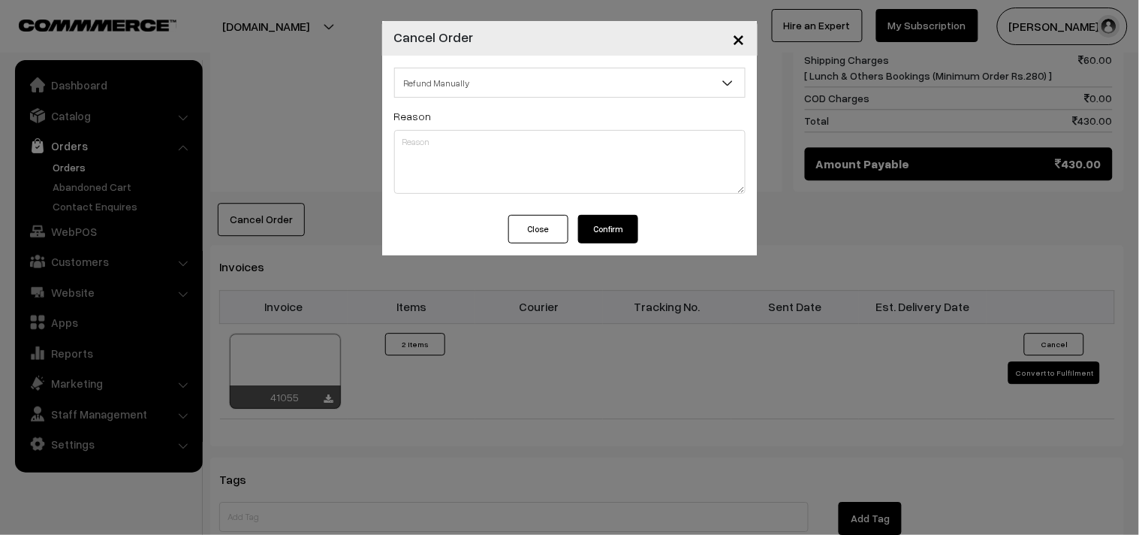
click at [612, 228] on button "Confirm" at bounding box center [608, 229] width 60 height 29
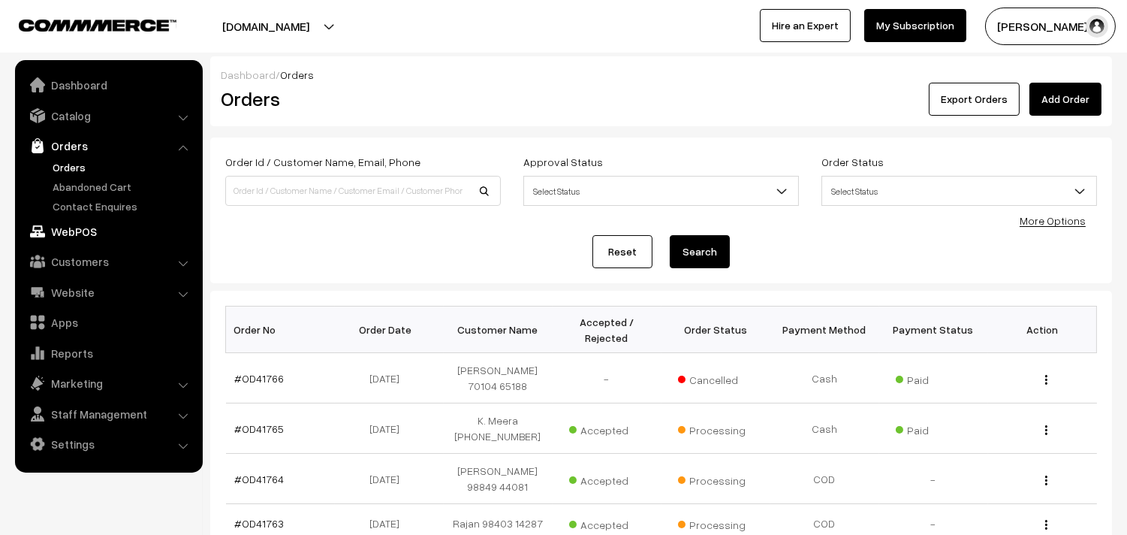
click at [56, 229] on link "WebPOS" at bounding box center [108, 231] width 179 height 27
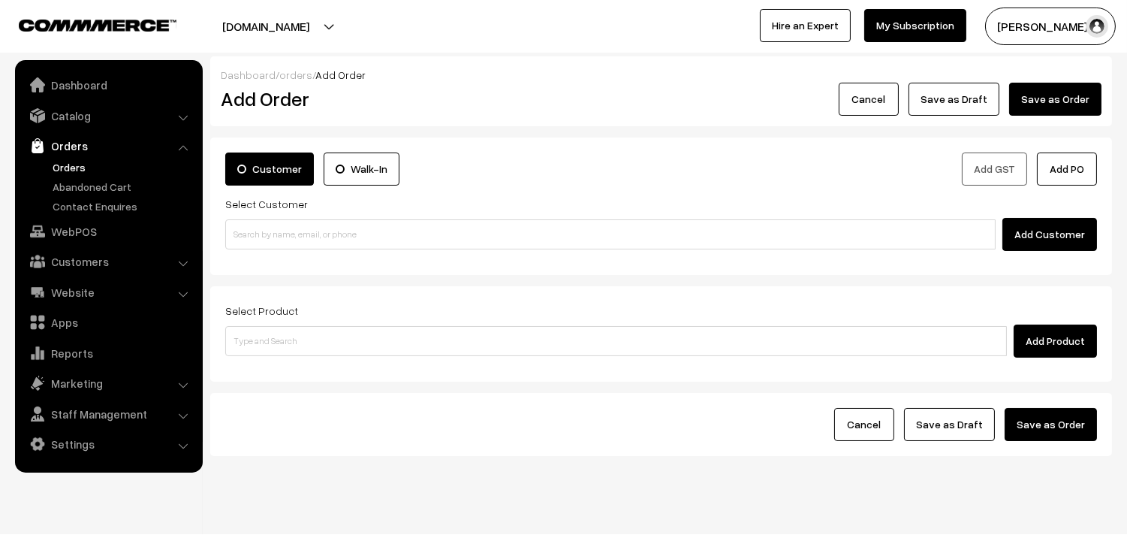
click at [257, 218] on div "Select Customer Add Customer" at bounding box center [661, 222] width 872 height 56
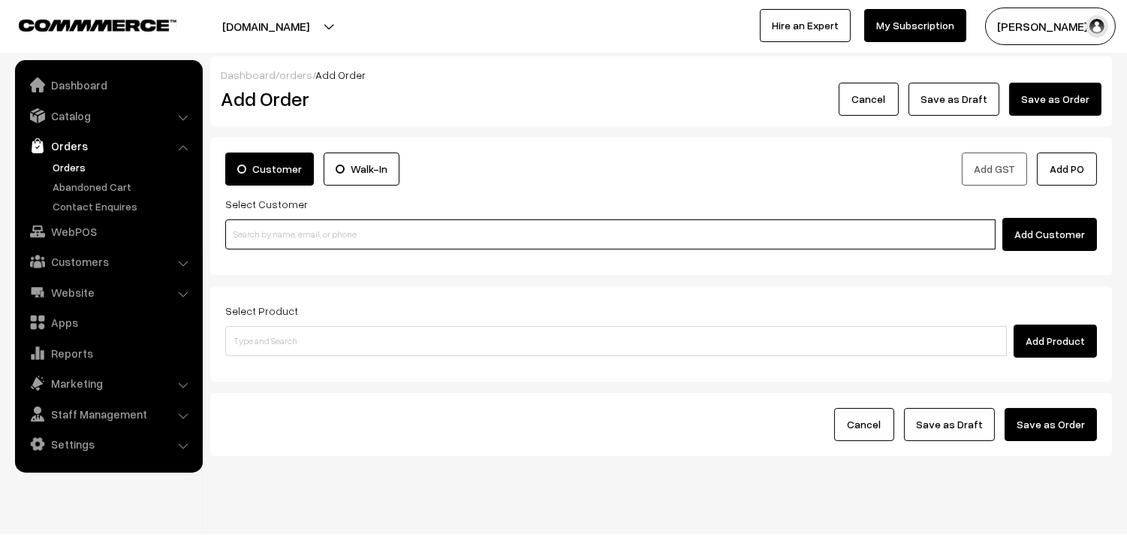
paste input "70104 65188"
click at [266, 227] on input at bounding box center [610, 234] width 770 height 30
click at [267, 234] on input "70104 65188" at bounding box center [610, 234] width 770 height 30
type input "[PERSON_NAME] 70104 65188 [7010465188]"
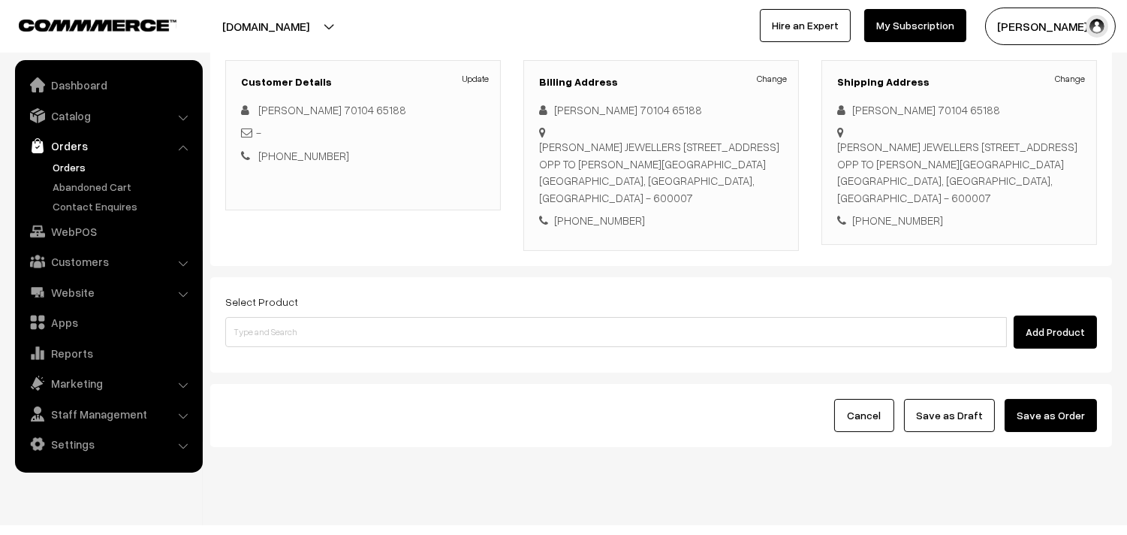
scroll to position [204, 0]
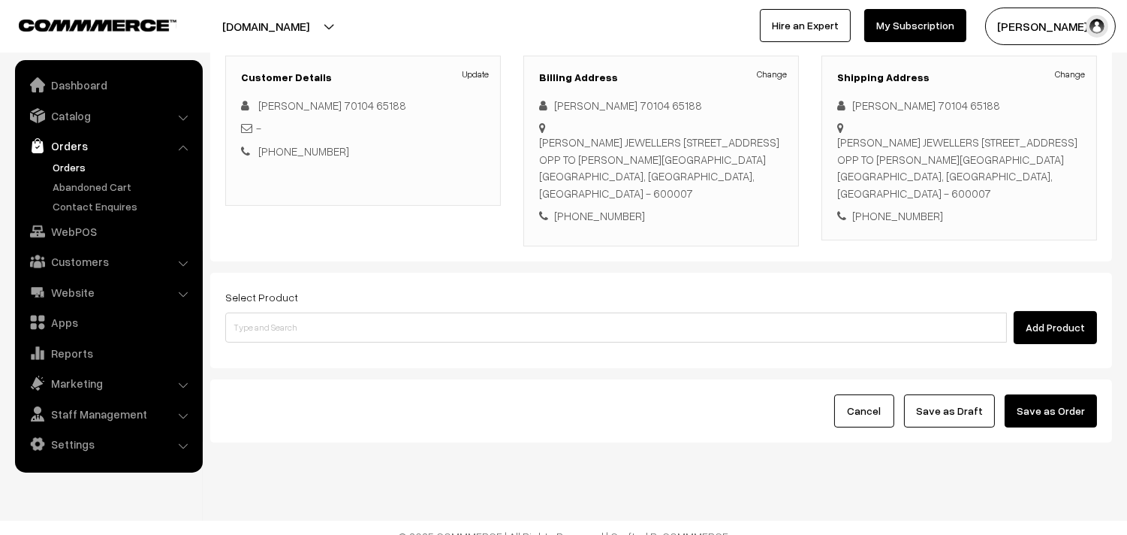
click at [380, 297] on div "Select Product Add Product" at bounding box center [661, 316] width 872 height 56
drag, startPoint x: 376, startPoint y: 328, endPoint x: 362, endPoint y: 318, distance: 17.3
click at [371, 327] on div "Select Product Add Product" at bounding box center [661, 320] width 902 height 95
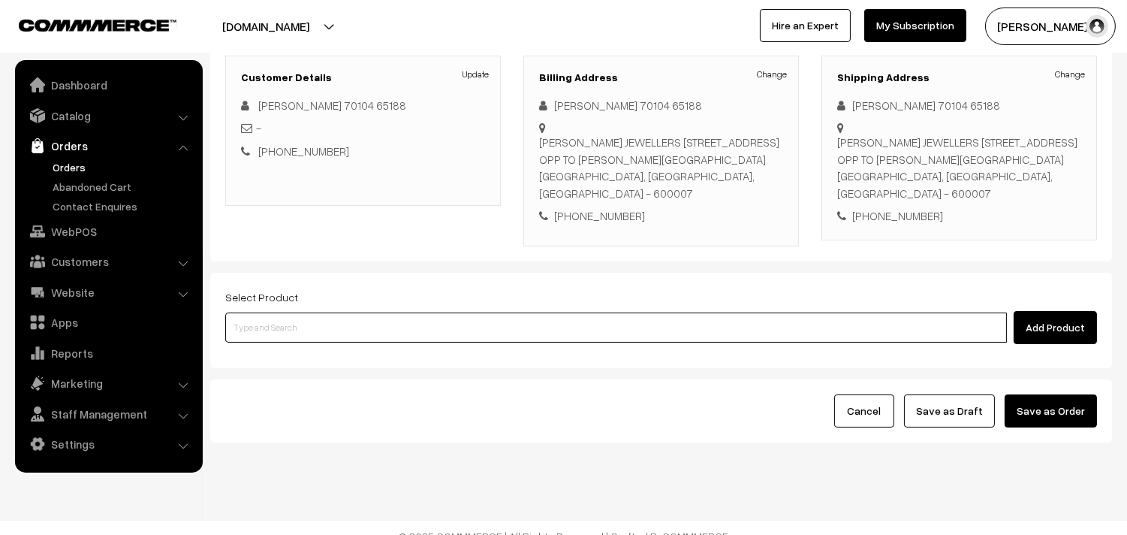
click at [351, 312] on input at bounding box center [616, 327] width 782 height 30
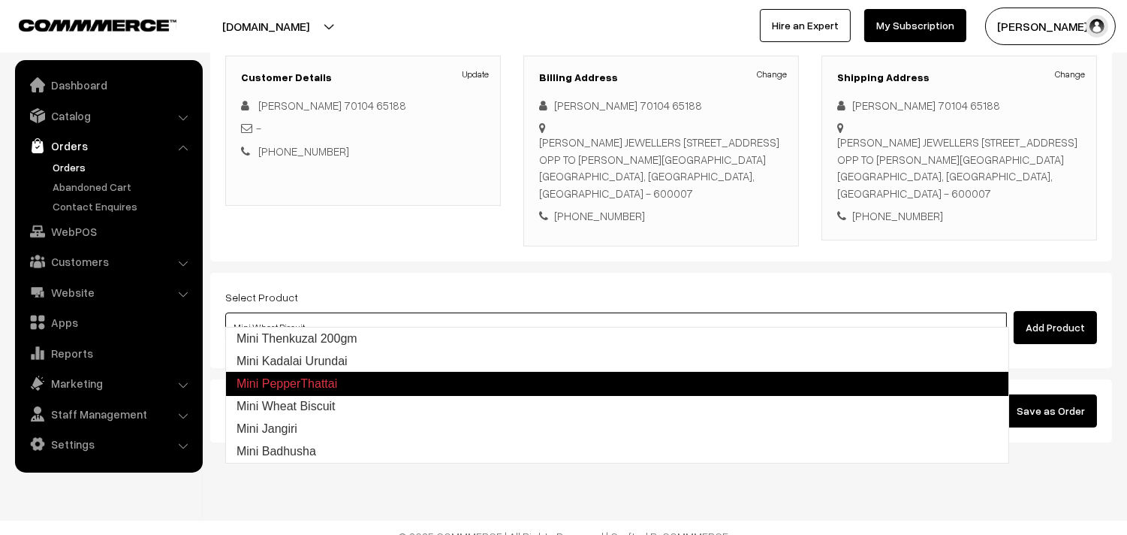
type input "Mini Jangiri"
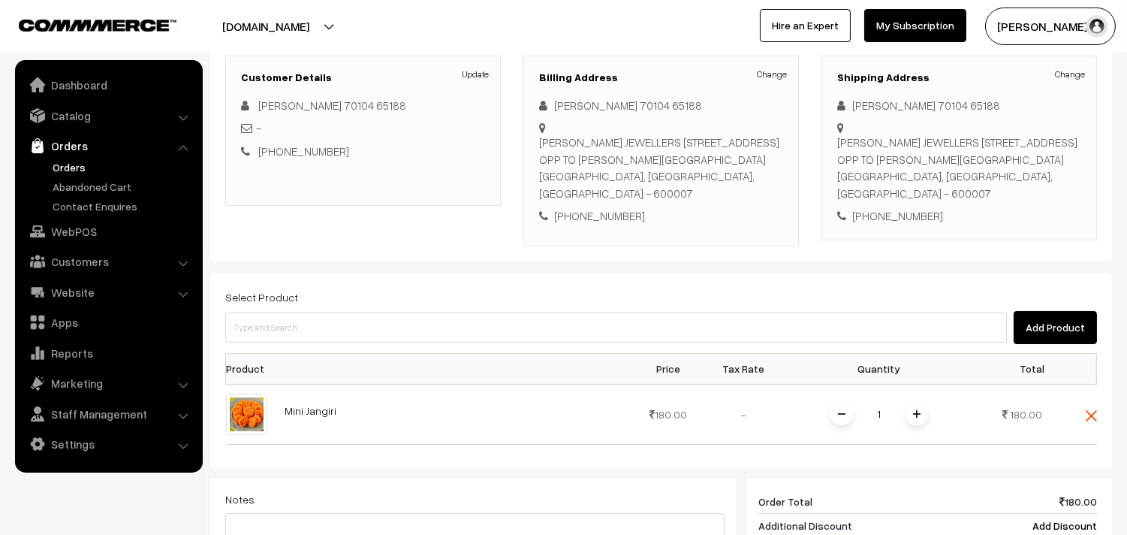
click at [359, 330] on div "Select Product Add Product Product Price Tax Rate Quantity Total 1" at bounding box center [661, 503] width 902 height 460
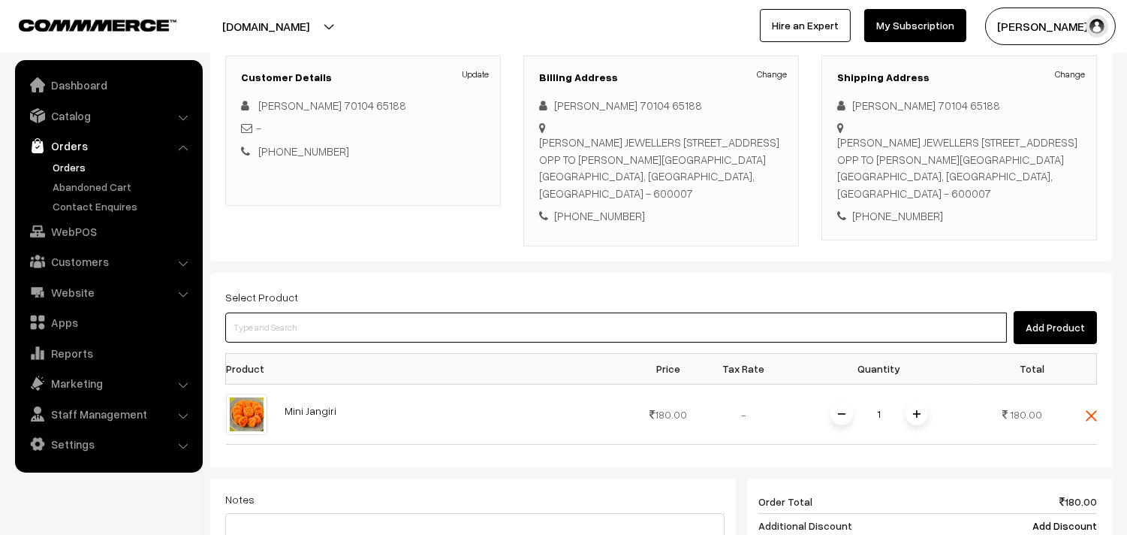
click at [387, 312] on input at bounding box center [616, 327] width 782 height 30
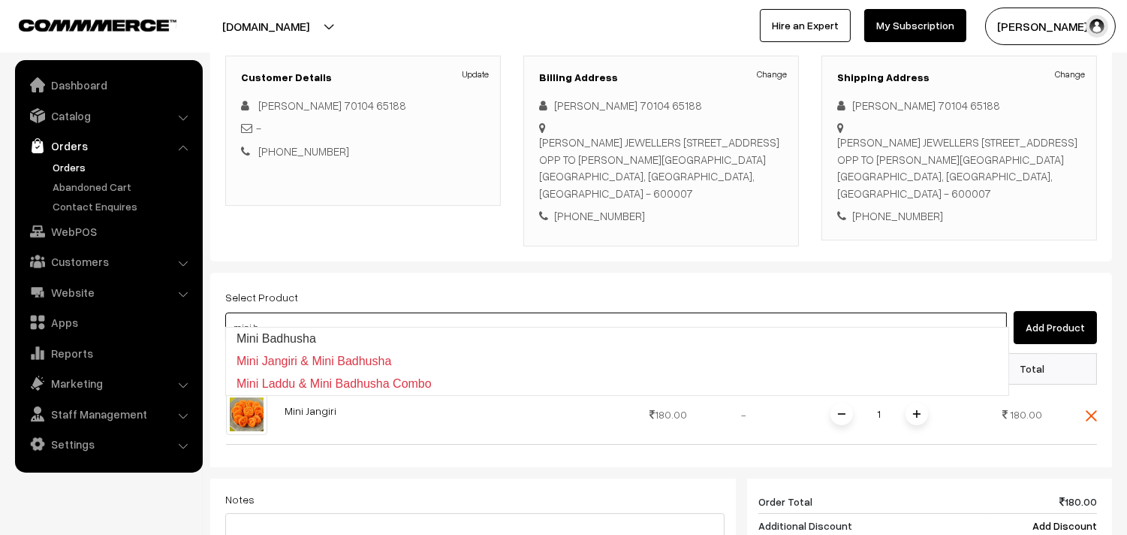
type input "Mini Badhusha"
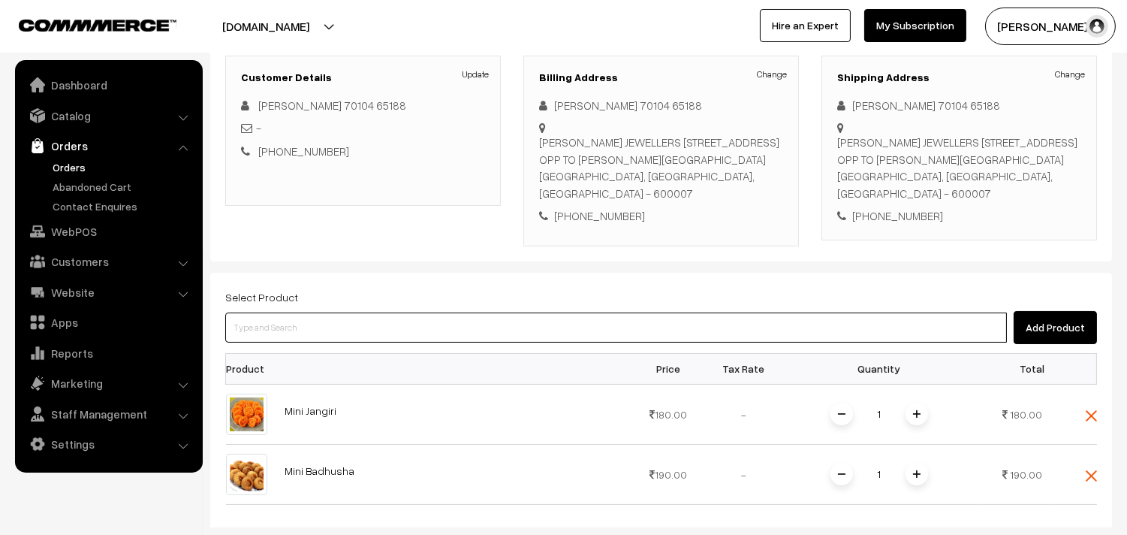
click at [312, 312] on input at bounding box center [616, 327] width 782 height 30
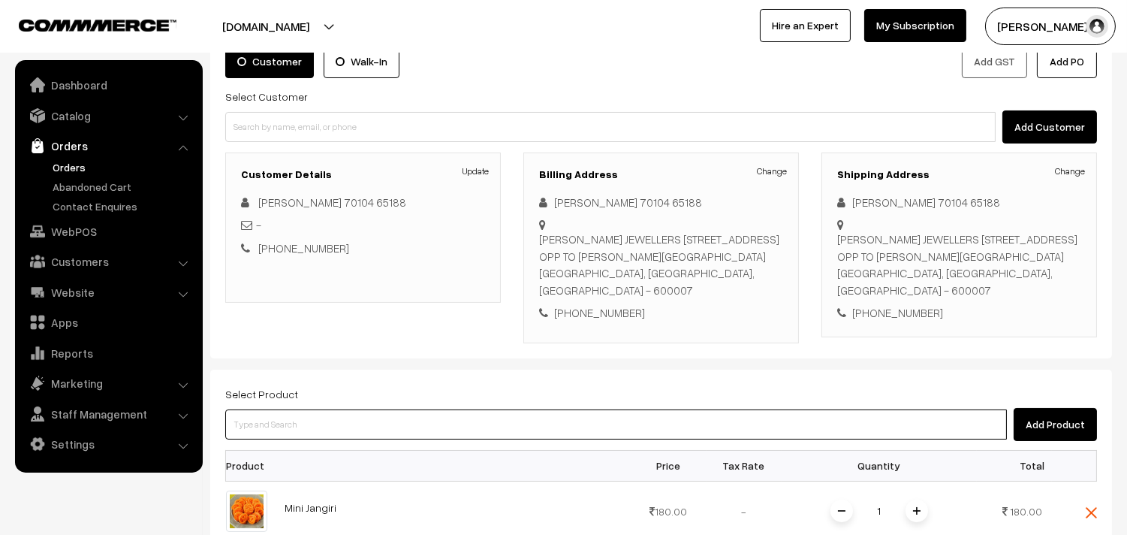
scroll to position [0, 0]
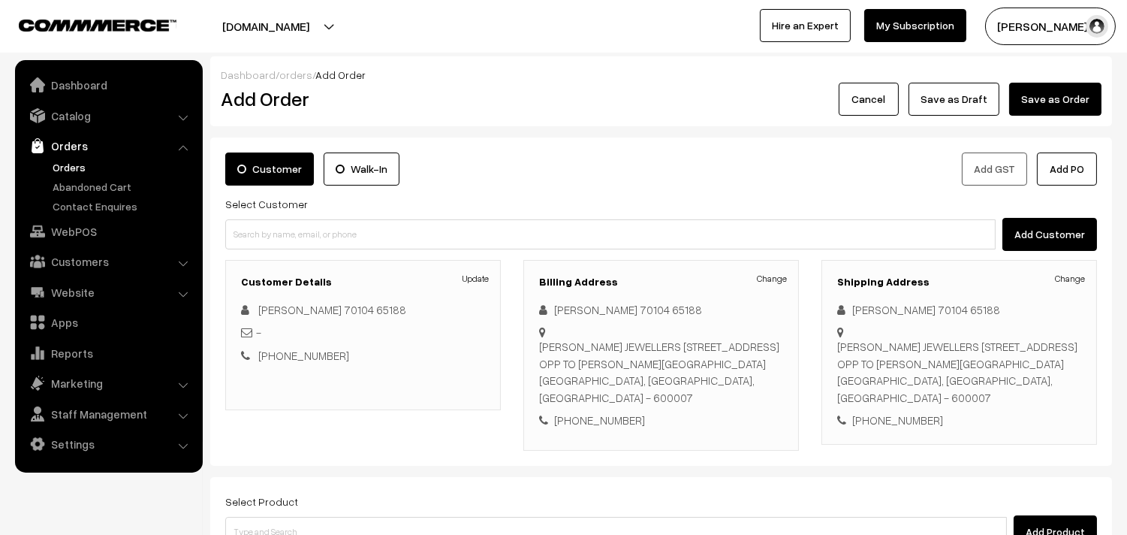
click at [324, 254] on div "Customer Walk-In Add GST Add PO Select Customer Add Customer Customer Details U…" at bounding box center [661, 301] width 902 height 328
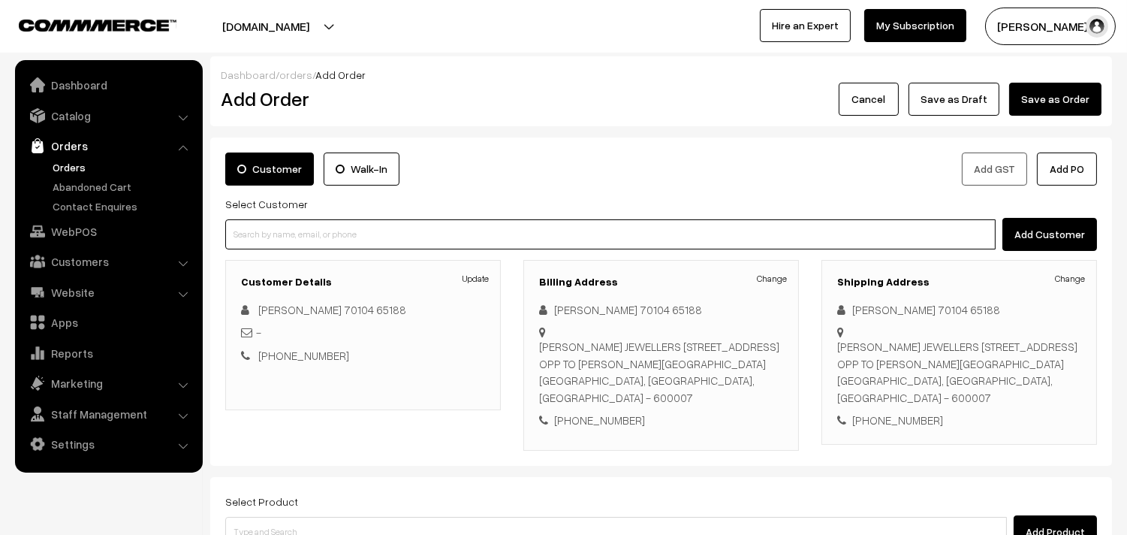
click at [324, 231] on input at bounding box center [610, 234] width 770 height 30
paste input "98410 78101"
click at [258, 225] on input "98410 78101" at bounding box center [610, 234] width 770 height 30
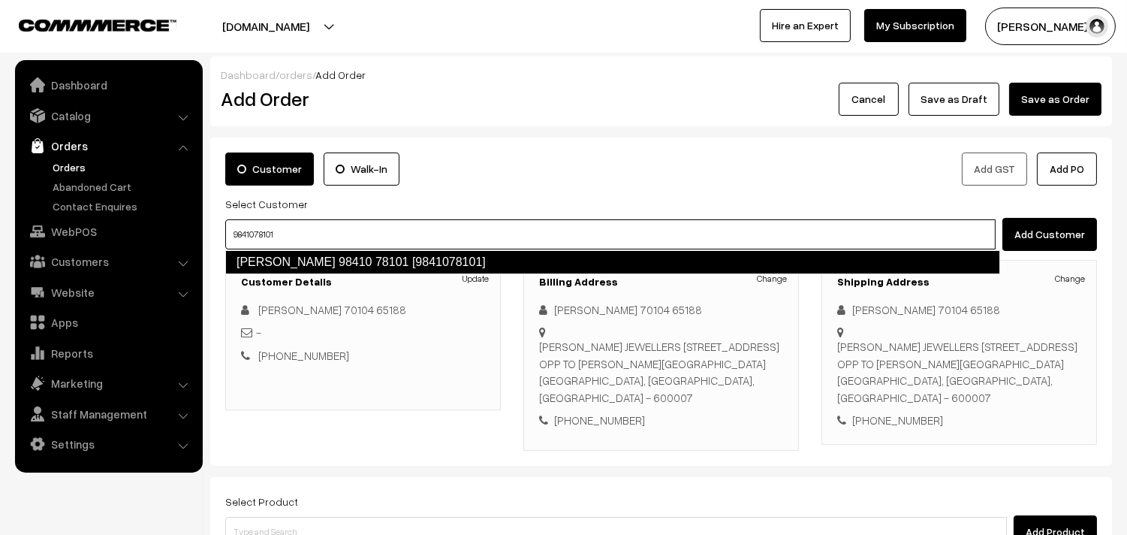
click at [354, 252] on link "Janani shankar 98410 78101 [9841078101]" at bounding box center [612, 262] width 775 height 24
type input "9841078101"
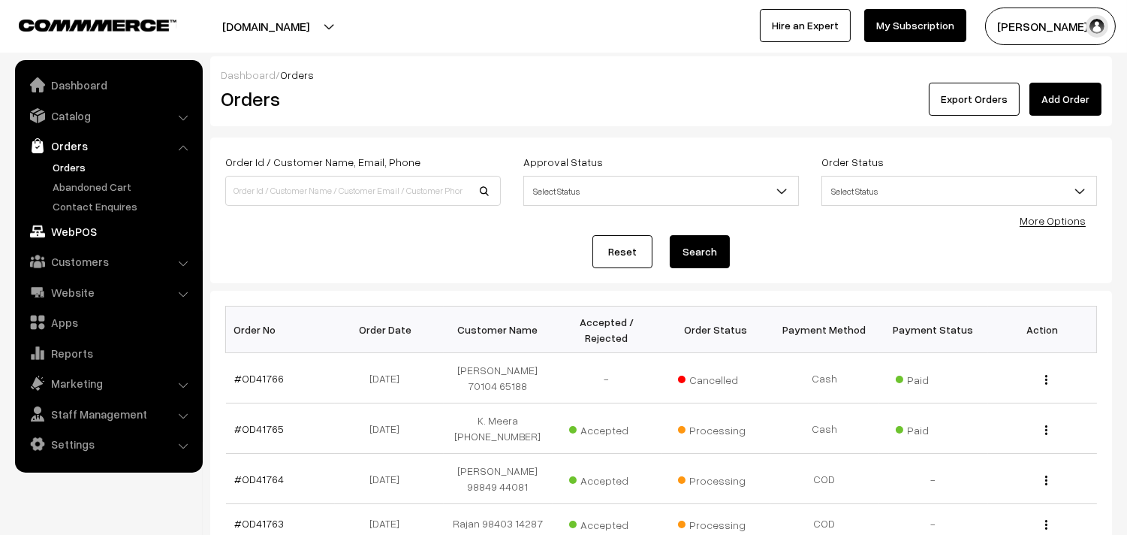
click at [68, 225] on link "WebPOS" at bounding box center [108, 231] width 179 height 27
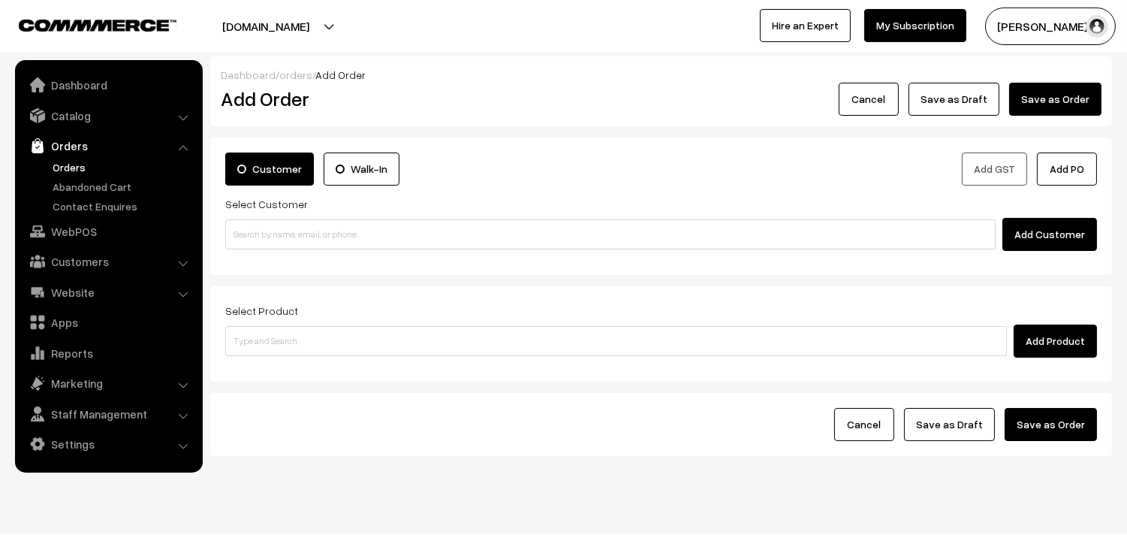
drag, startPoint x: 321, startPoint y: 250, endPoint x: 301, endPoint y: 225, distance: 31.5
click at [321, 248] on div "Add Customer" at bounding box center [661, 234] width 872 height 33
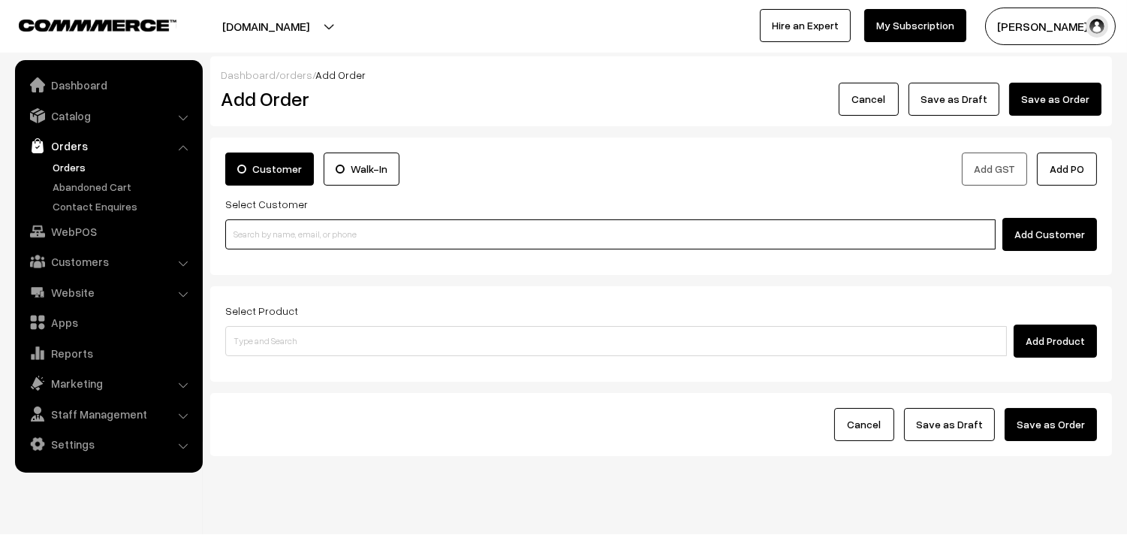
paste input "70104 65188"
click at [301, 225] on input "70104 65188" at bounding box center [610, 234] width 770 height 30
click at [269, 231] on input "70104 65188" at bounding box center [610, 234] width 770 height 30
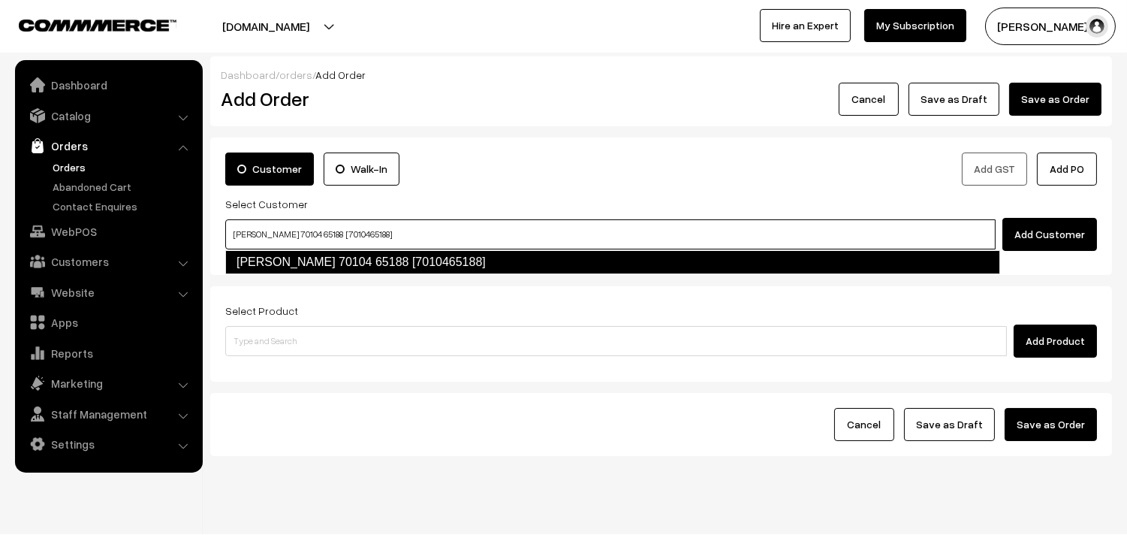
type input "KRITHIVASAN 70104 65188 [7010465188]"
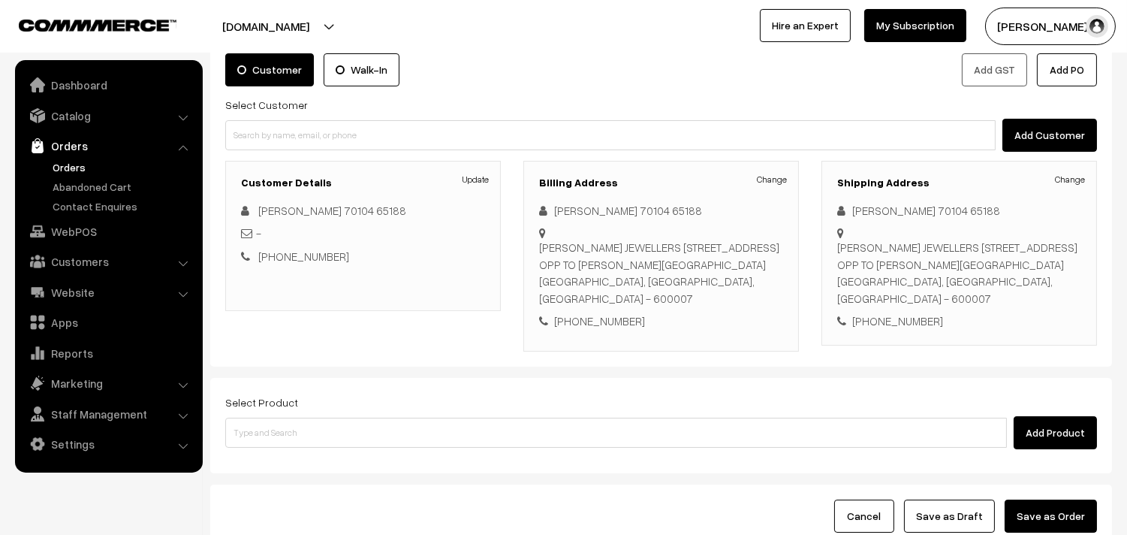
scroll to position [204, 0]
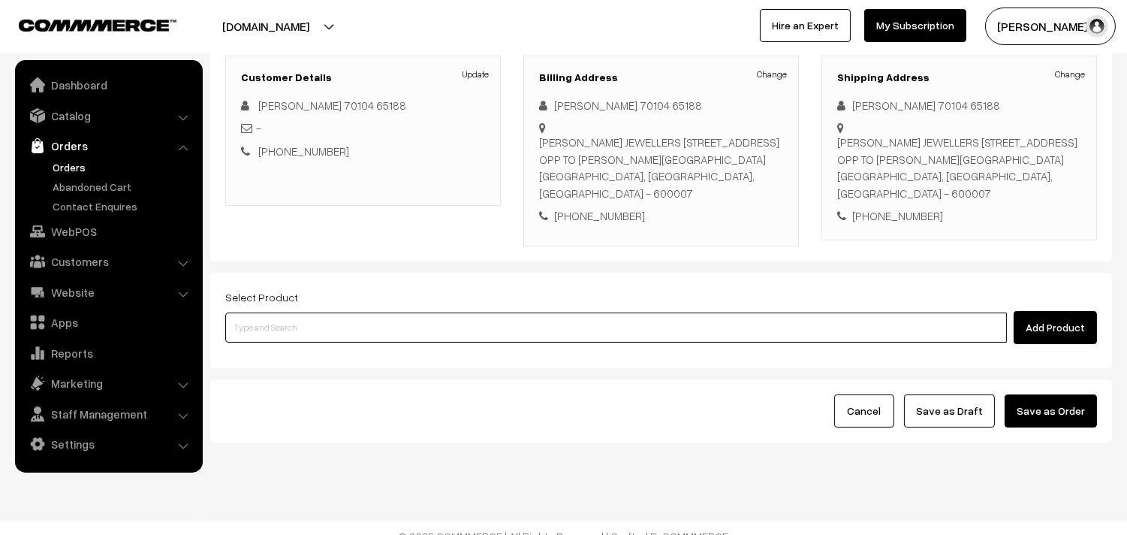
click at [369, 312] on input at bounding box center [616, 327] width 782 height 30
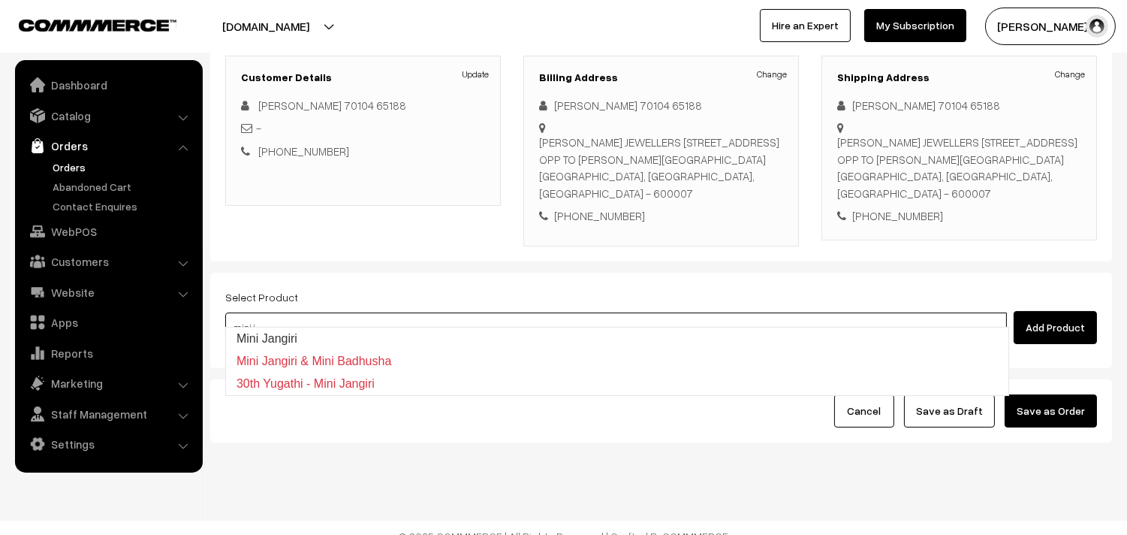
type input "Mini Jangiri"
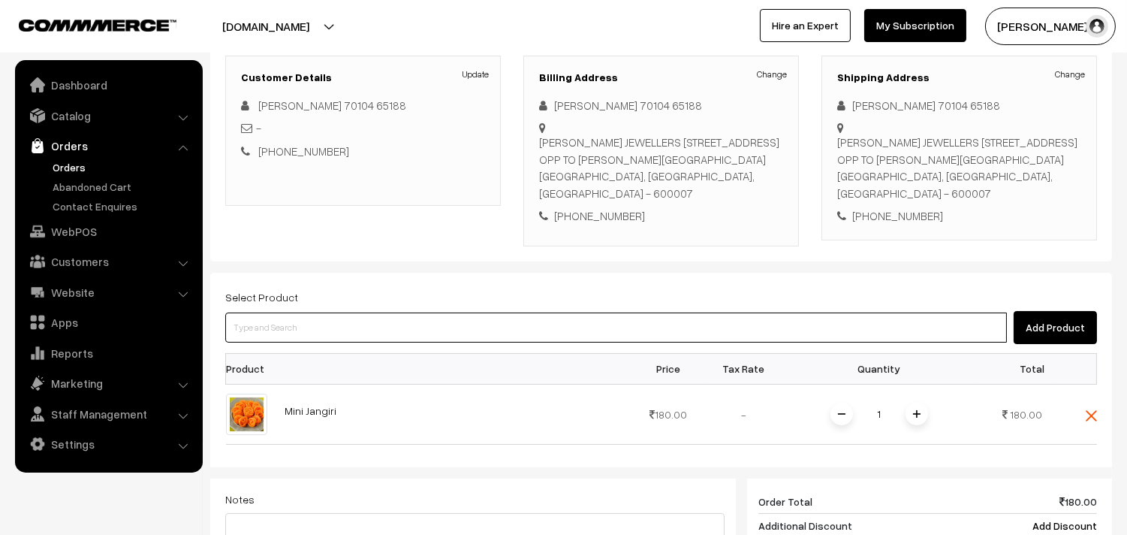
drag, startPoint x: 369, startPoint y: 302, endPoint x: 359, endPoint y: 306, distance: 11.2
click at [368, 312] on input at bounding box center [616, 327] width 782 height 30
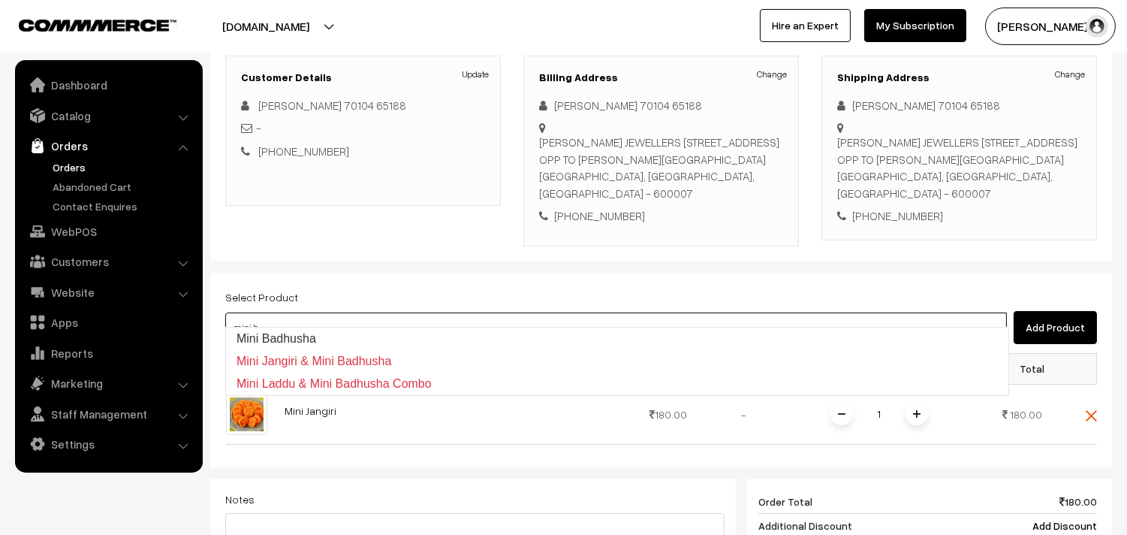
type input "Mini Badhusha"
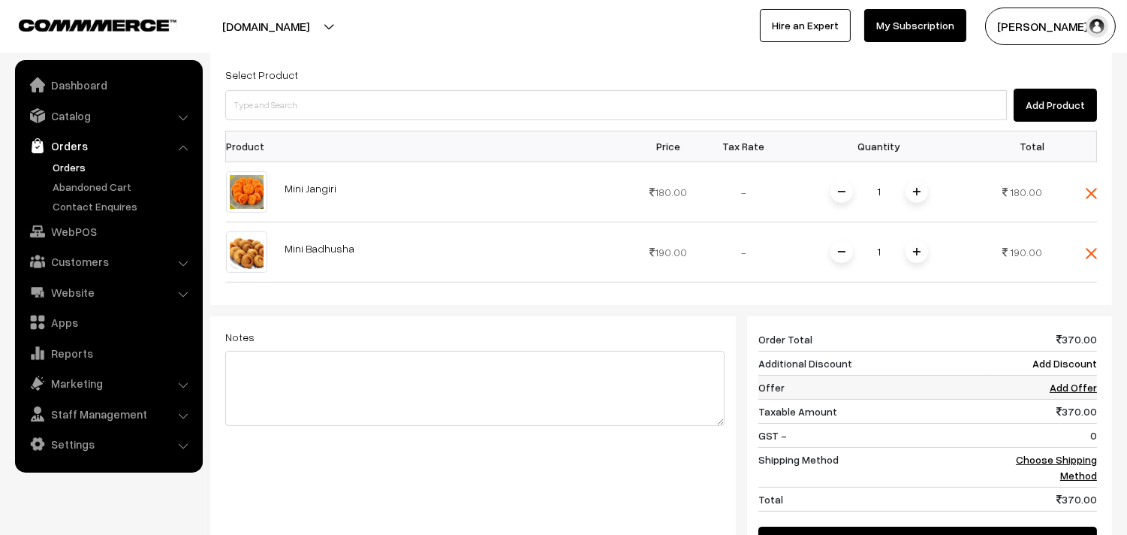
scroll to position [631, 0]
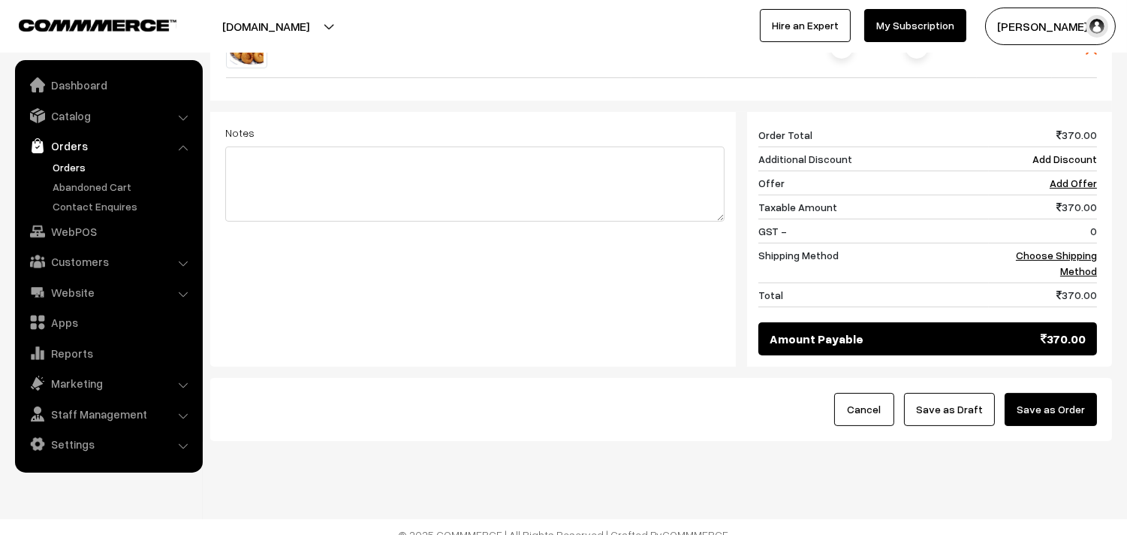
click at [1098, 220] on div "370 Order Total 370.00 Additional Discount Add Discount Offer Add Offer Taxable…" at bounding box center [922, 239] width 372 height 255
click at [1087, 249] on link "Choose Shipping Method" at bounding box center [1056, 263] width 81 height 29
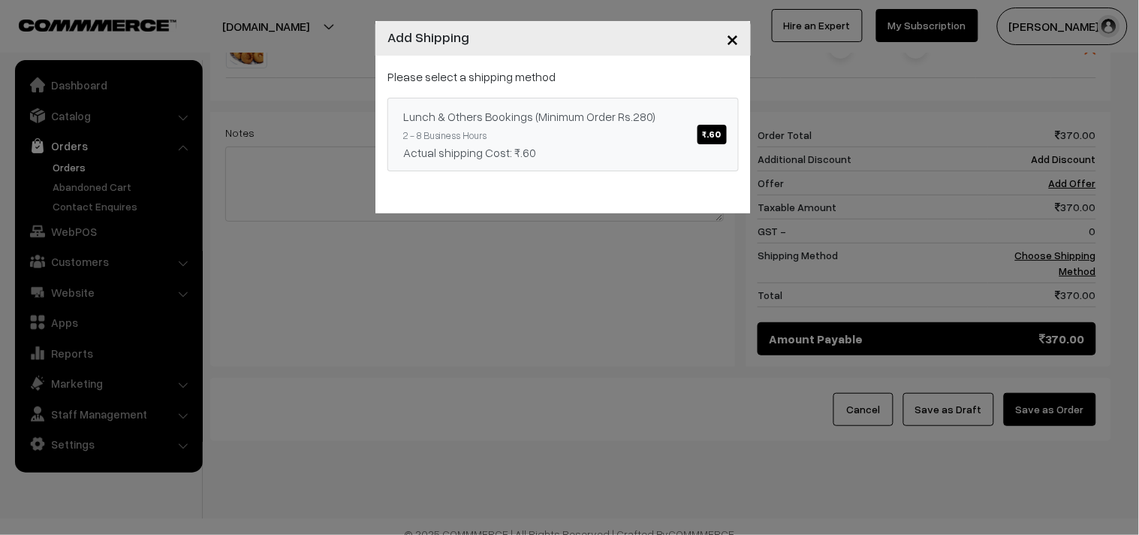
click at [598, 106] on link "Lunch & Others Bookings (Minimum Order Rs.280) ₹.60 2 - 8 Business Hours Actual…" at bounding box center [562, 135] width 351 height 74
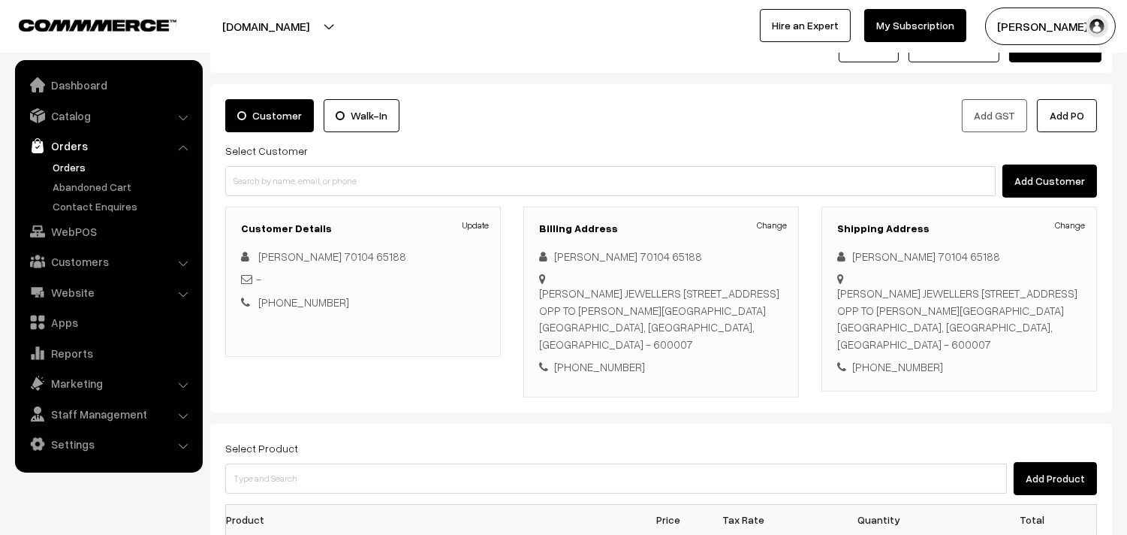
scroll to position [47, 0]
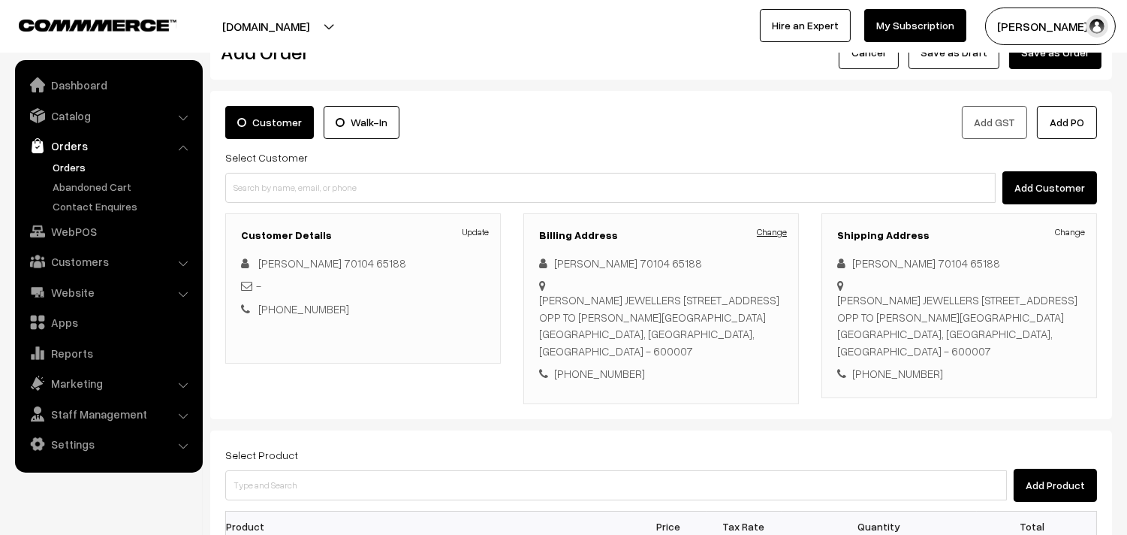
click at [778, 230] on link "Change" at bounding box center [772, 232] width 30 height 14
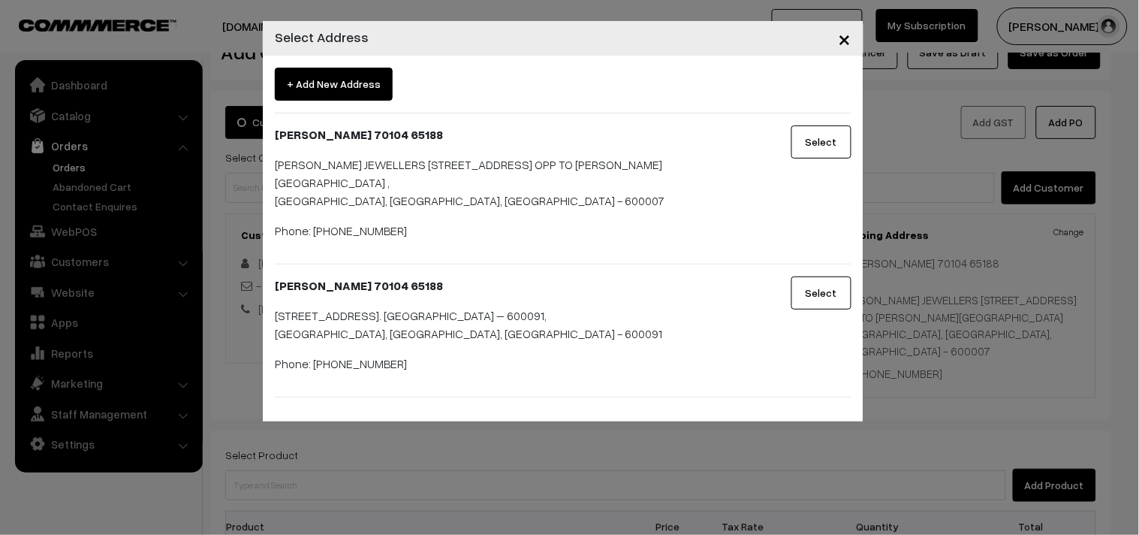
click at [721, 434] on div "× Select Address + Add New Address KRITHIVASAN 70104 65188 SARAVANA'S JEWELLERS…" at bounding box center [569, 267] width 1139 height 535
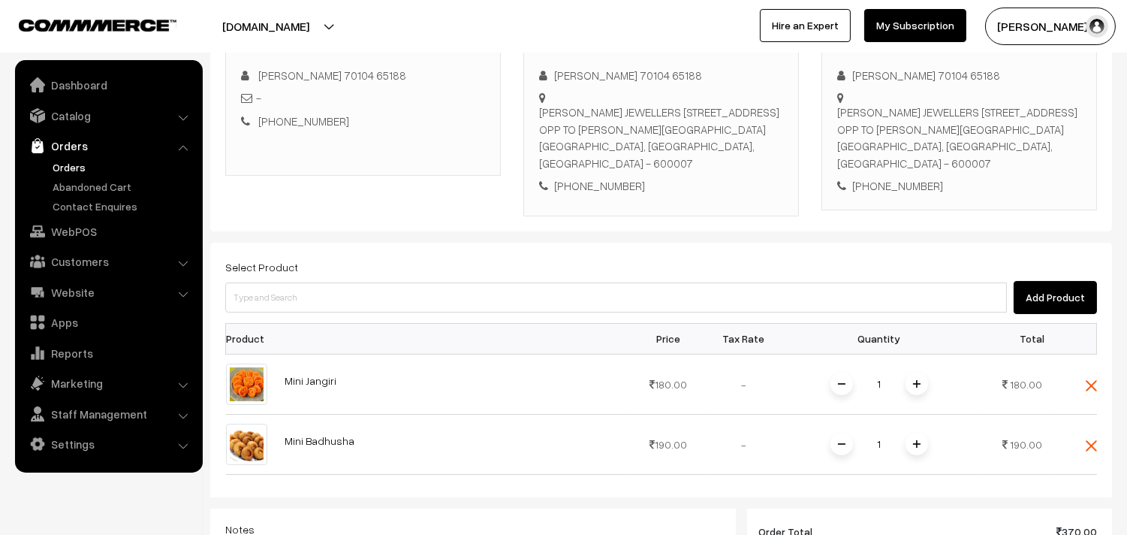
scroll to position [463, 0]
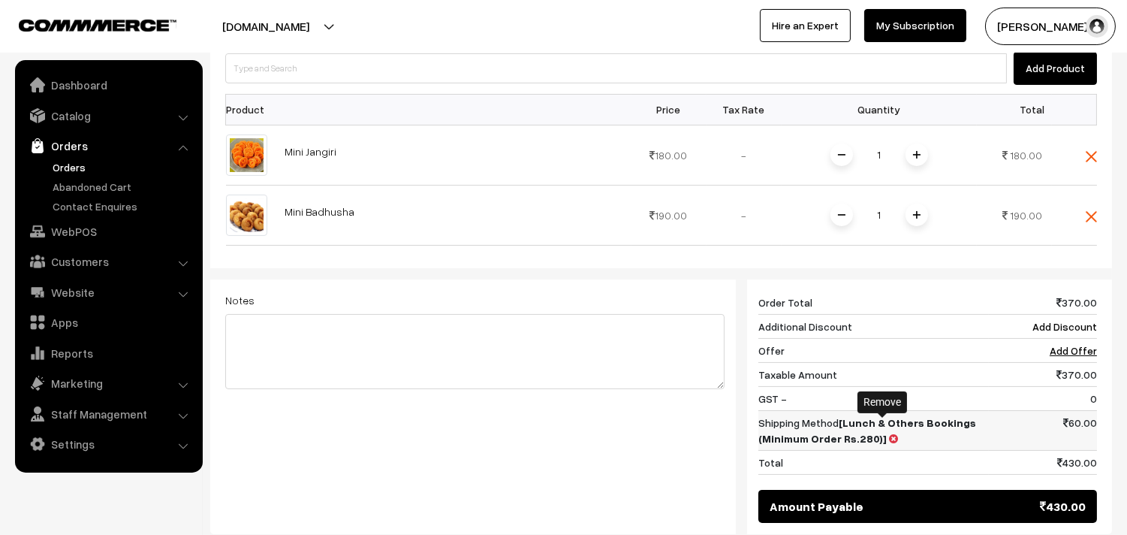
click at [889, 433] on icon at bounding box center [893, 438] width 9 height 11
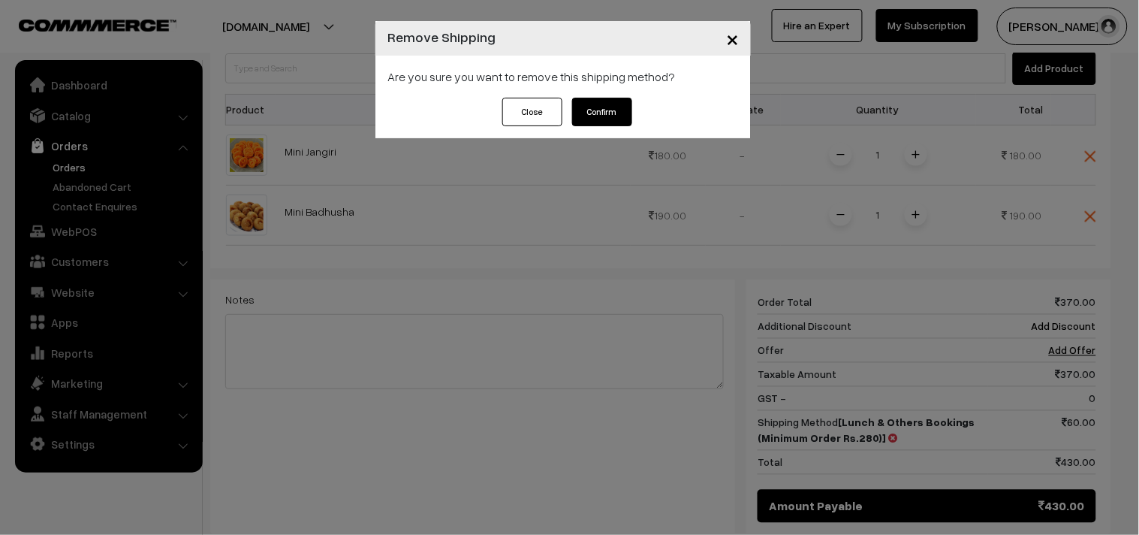
click at [614, 118] on button "Confirm" at bounding box center [602, 112] width 60 height 29
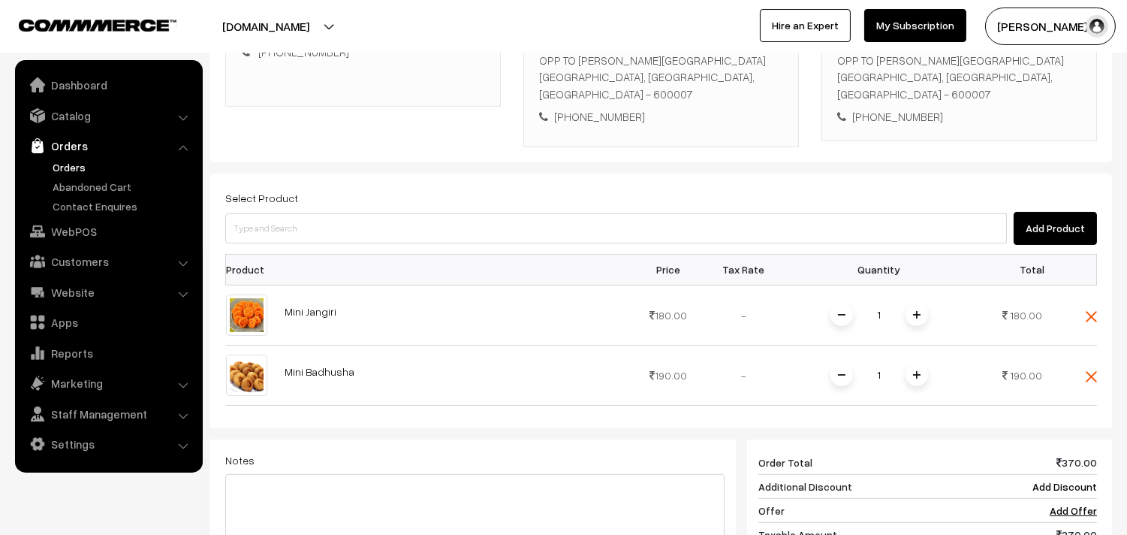
scroll to position [47, 0]
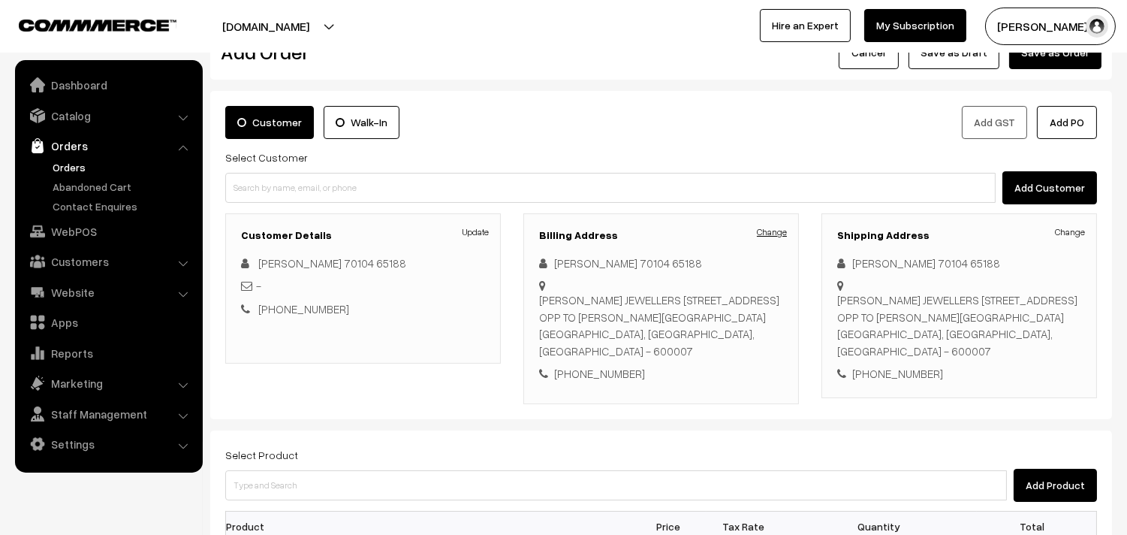
click at [782, 230] on link "Change" at bounding box center [772, 232] width 30 height 14
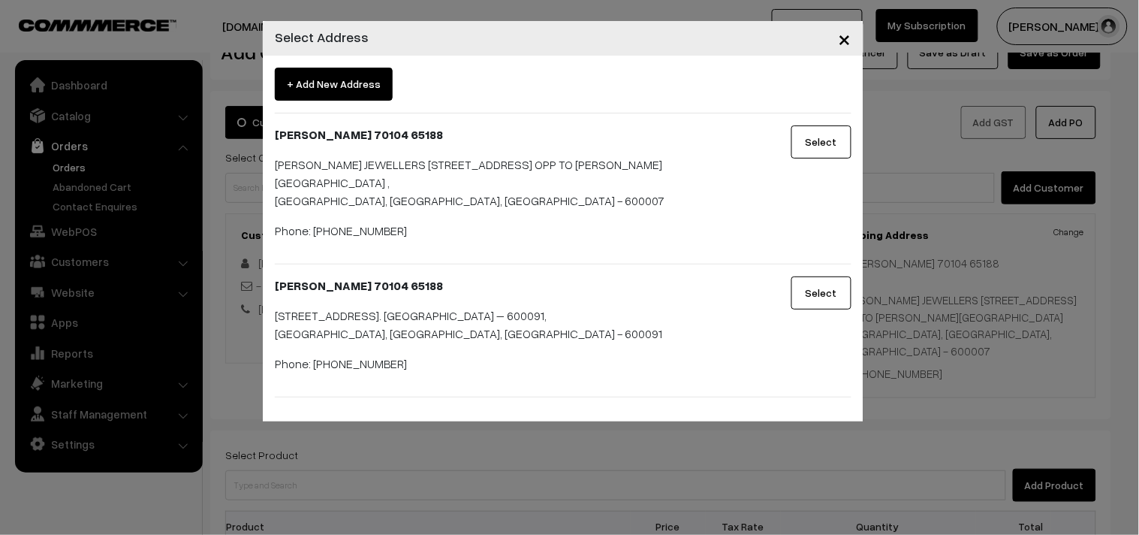
click at [830, 288] on button "Select" at bounding box center [821, 292] width 60 height 33
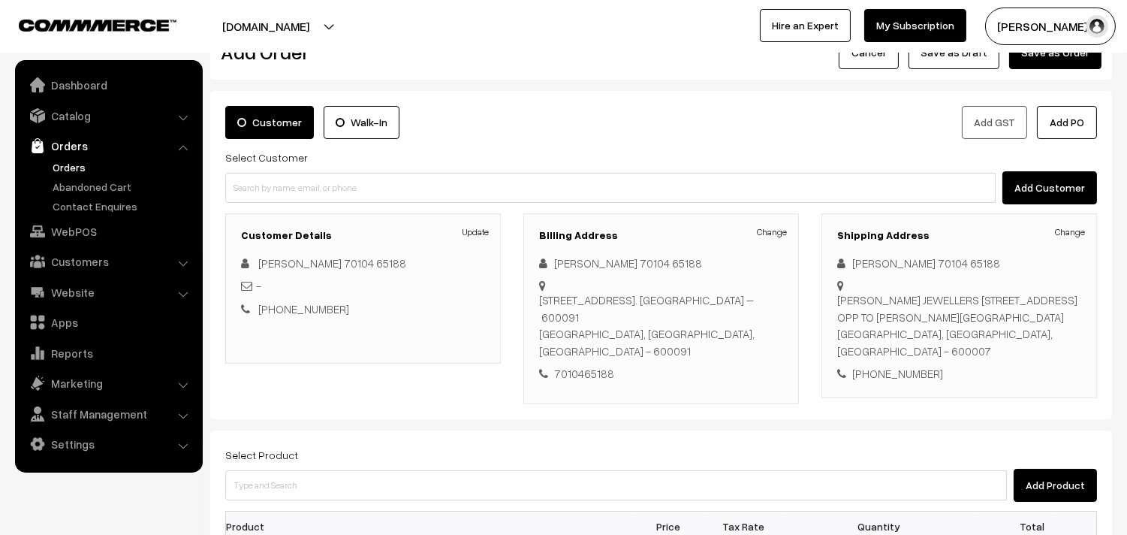
click at [1065, 222] on div "Shipping Address Change KRITHIVASAN 70104 65188 SARAVANA'S JEWELLERS 59/27 PURA…" at bounding box center [960, 305] width 276 height 185
click at [1072, 234] on link "Change" at bounding box center [1070, 232] width 30 height 14
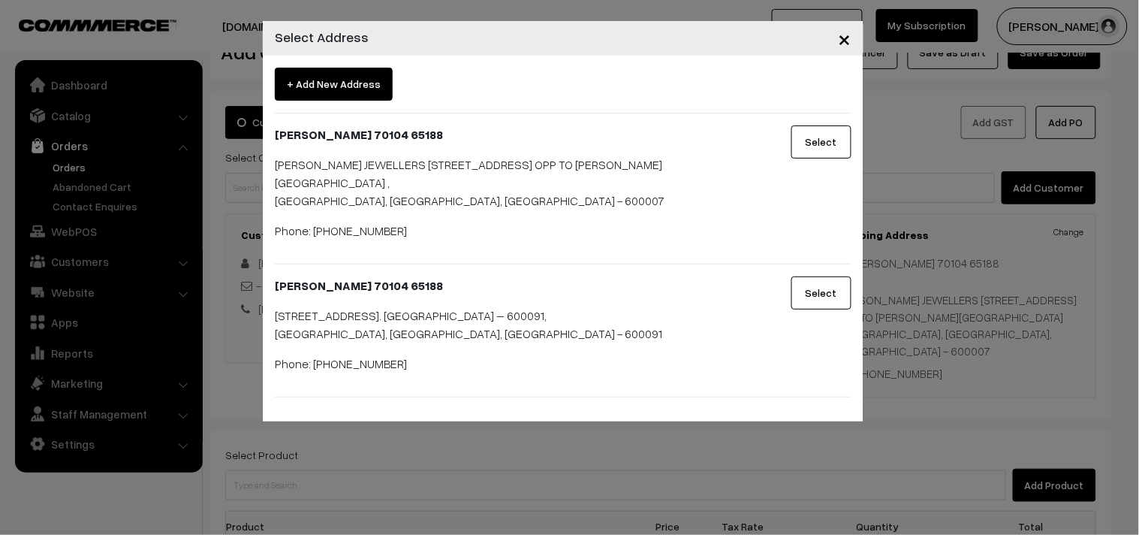
click at [783, 303] on div "Select" at bounding box center [813, 330] width 100 height 108
click at [831, 287] on button "Select" at bounding box center [821, 292] width 60 height 33
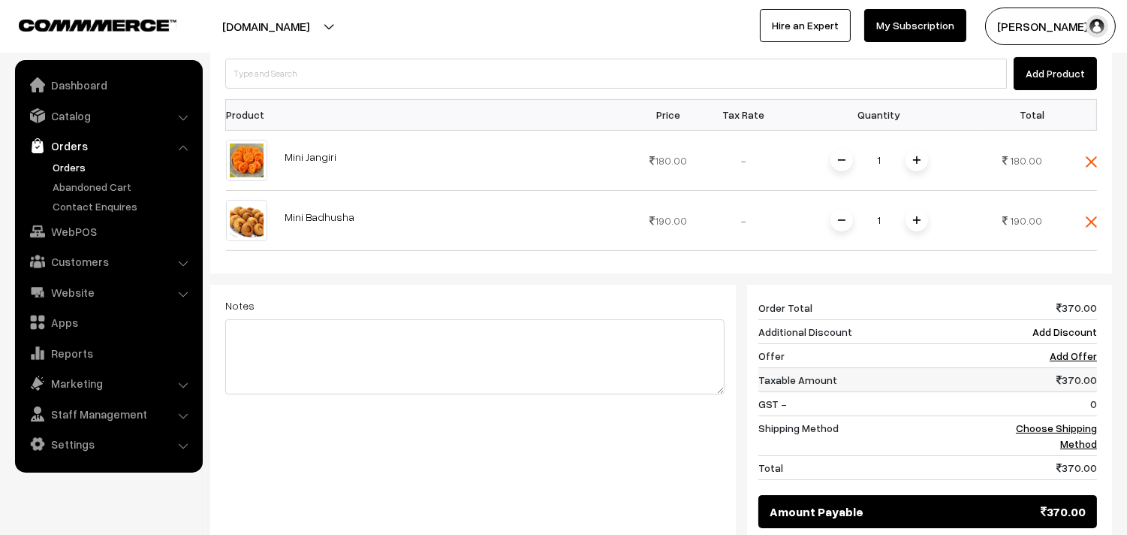
scroll to position [463, 0]
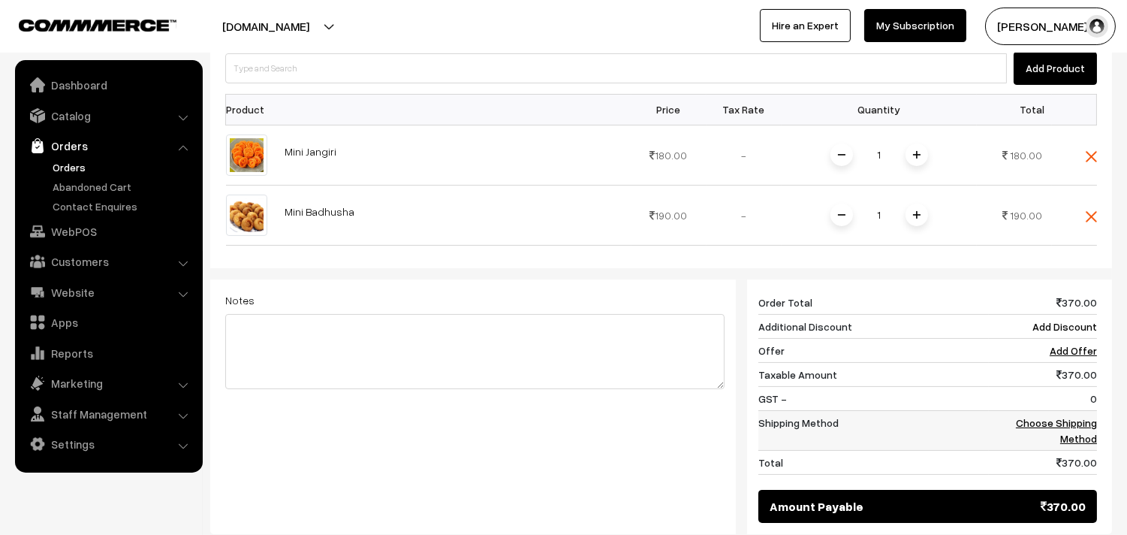
click at [1070, 416] on link "Choose Shipping Method" at bounding box center [1056, 430] width 81 height 29
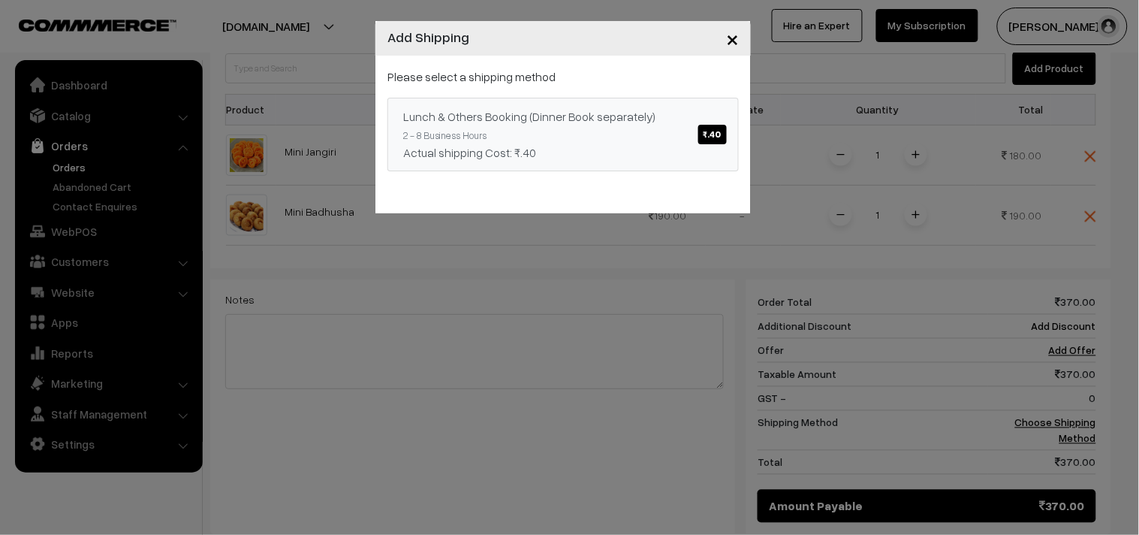
click at [582, 132] on link "Lunch & Others Booking (Dinner Book separately) ₹.40 2 - 8 Business Hours Actua…" at bounding box center [562, 135] width 351 height 74
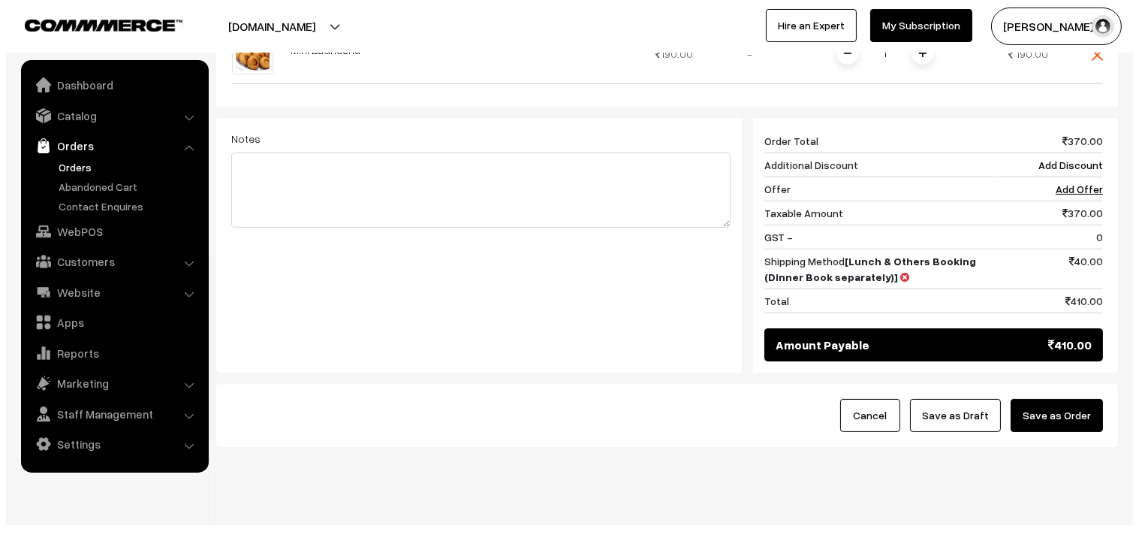
scroll to position [631, 0]
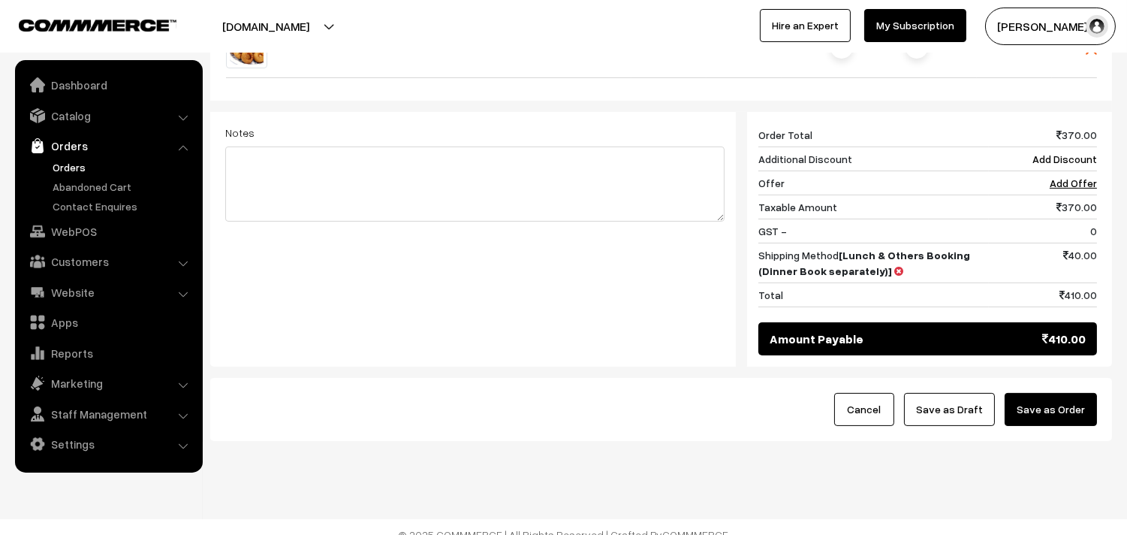
drag, startPoint x: 1078, startPoint y: 401, endPoint x: 864, endPoint y: 458, distance: 220.8
click at [1077, 401] on button "Save as Order" at bounding box center [1051, 409] width 92 height 33
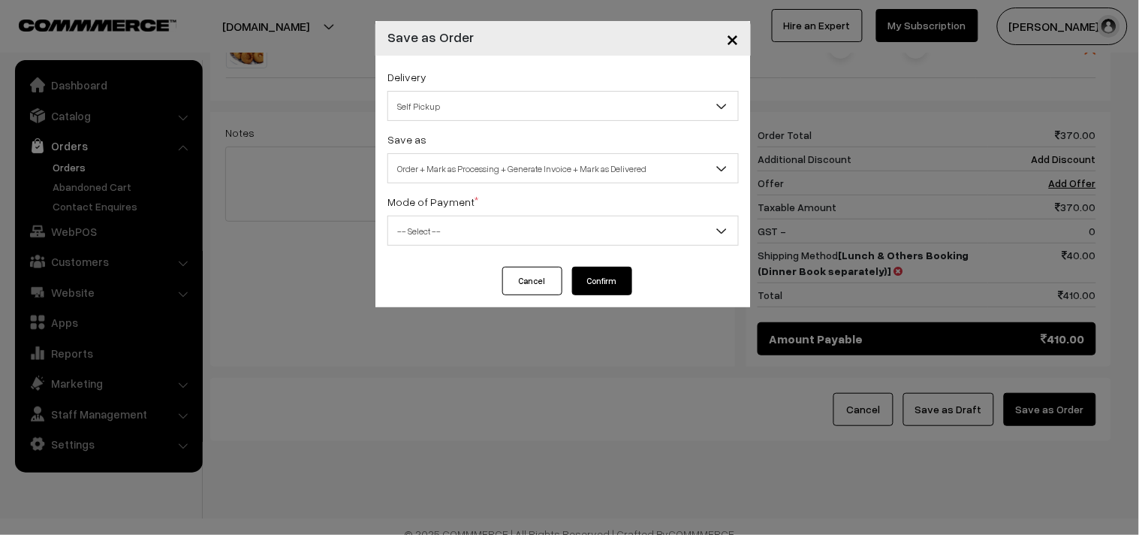
click at [578, 161] on span "Order + Mark as Processing + Generate Invoice + Mark as Delivered" at bounding box center [563, 168] width 350 height 26
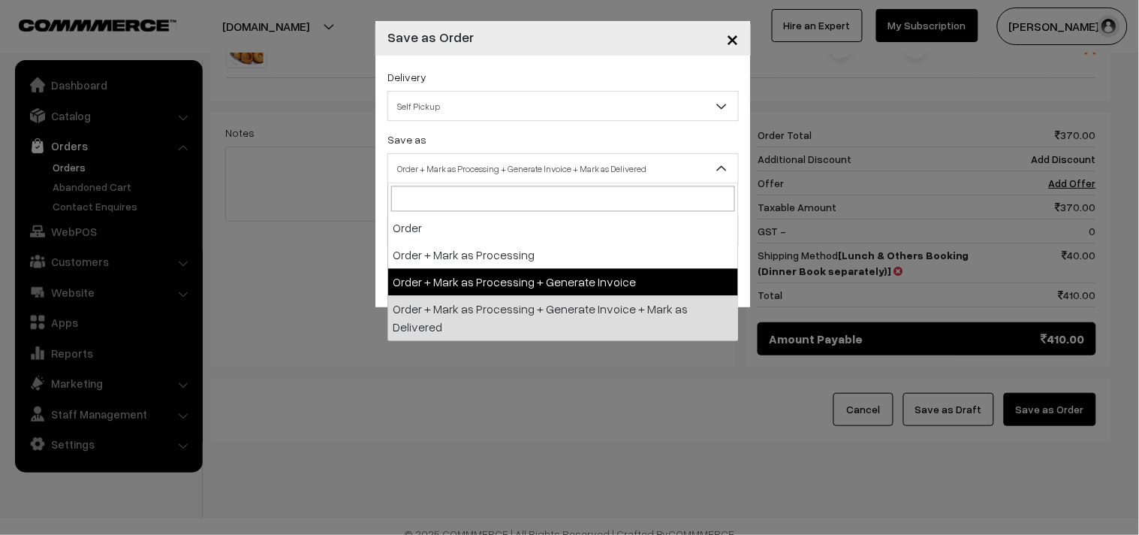
select select "3"
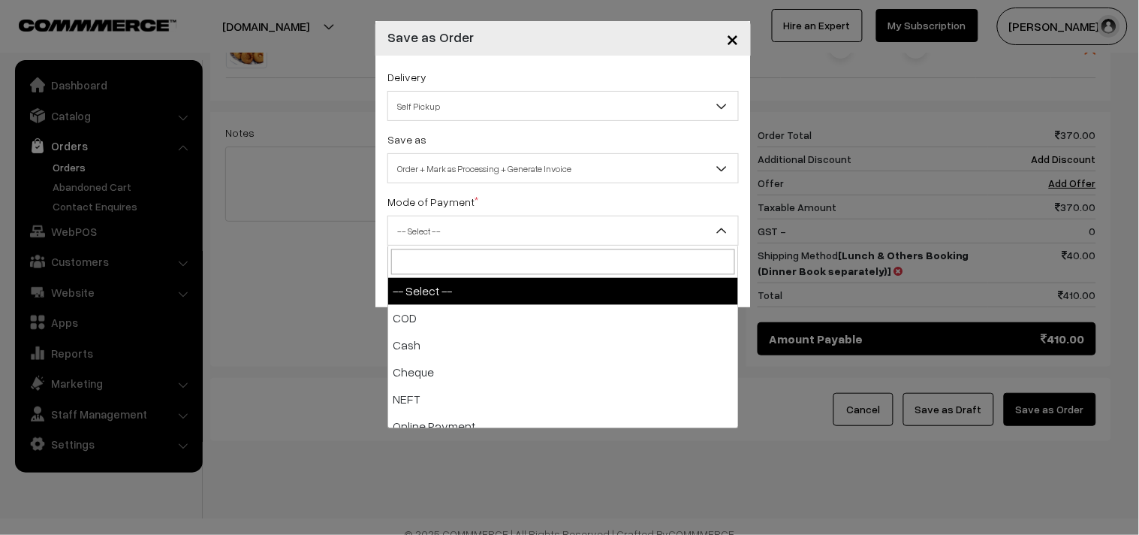
click at [468, 242] on span "-- Select --" at bounding box center [563, 231] width 350 height 26
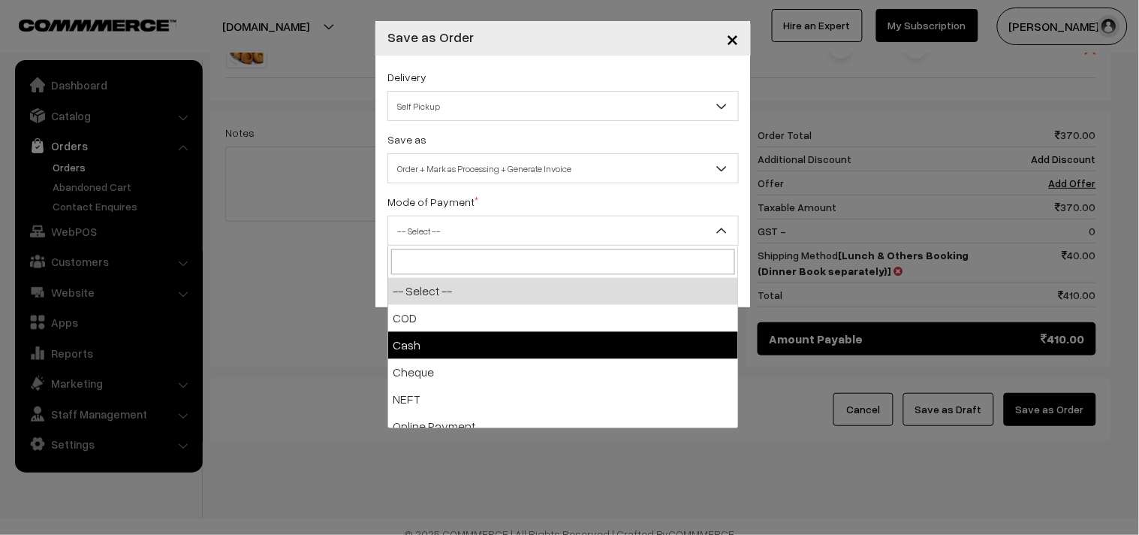
drag, startPoint x: 473, startPoint y: 347, endPoint x: 499, endPoint y: 353, distance: 27.0
select select "2"
checkbox input "true"
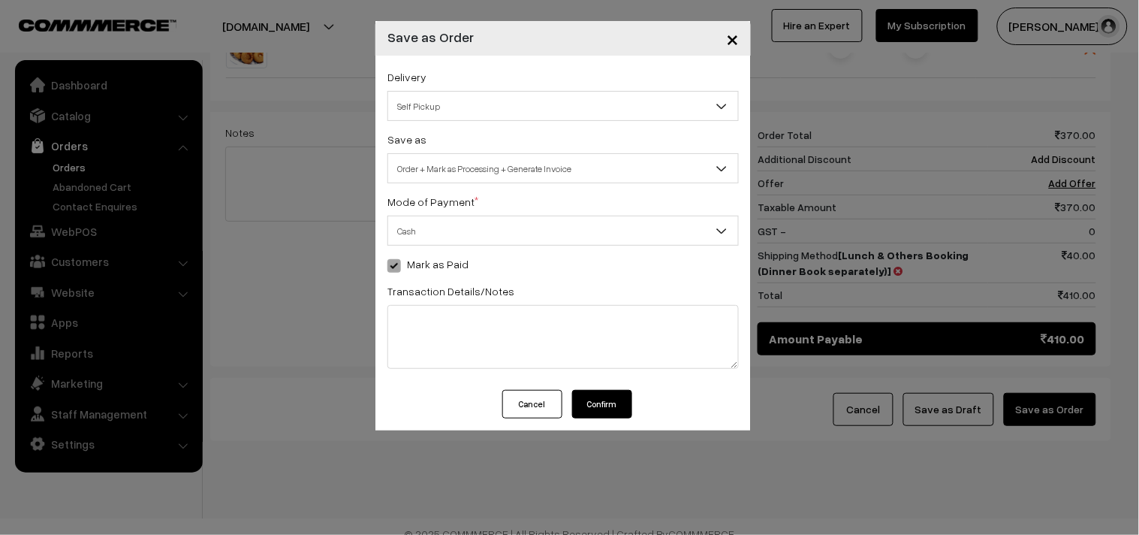
click at [612, 403] on button "Confirm" at bounding box center [602, 404] width 60 height 29
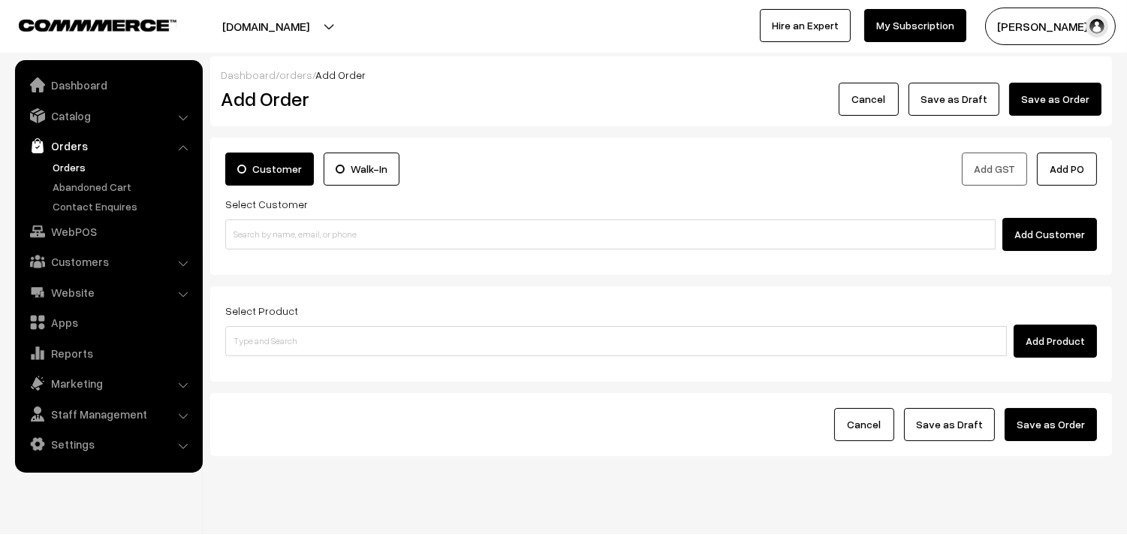
click at [77, 159] on link "Orders" at bounding box center [123, 167] width 149 height 16
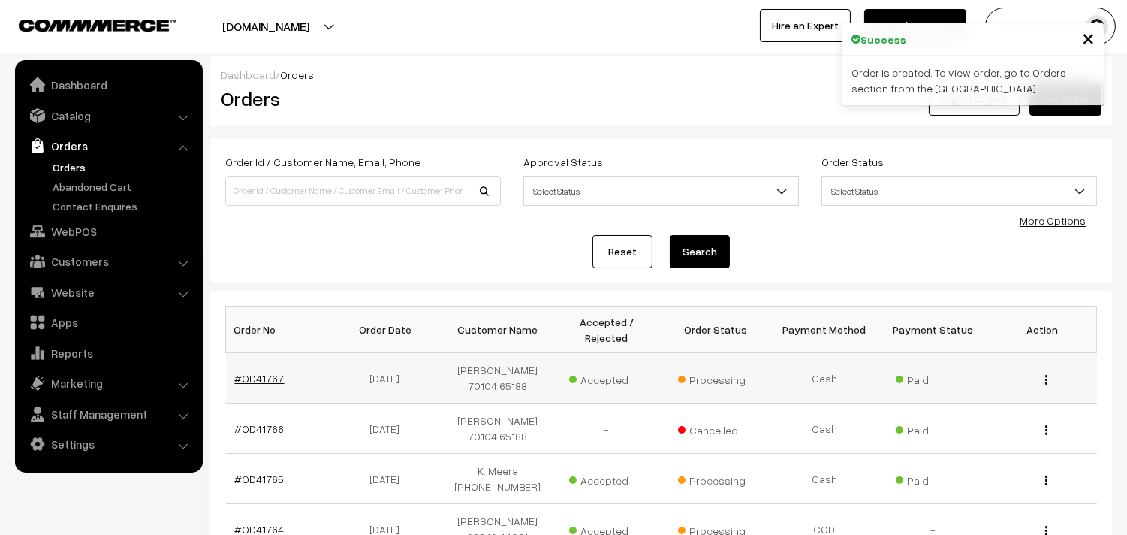
click at [243, 374] on link "#OD41767" at bounding box center [260, 378] width 50 height 13
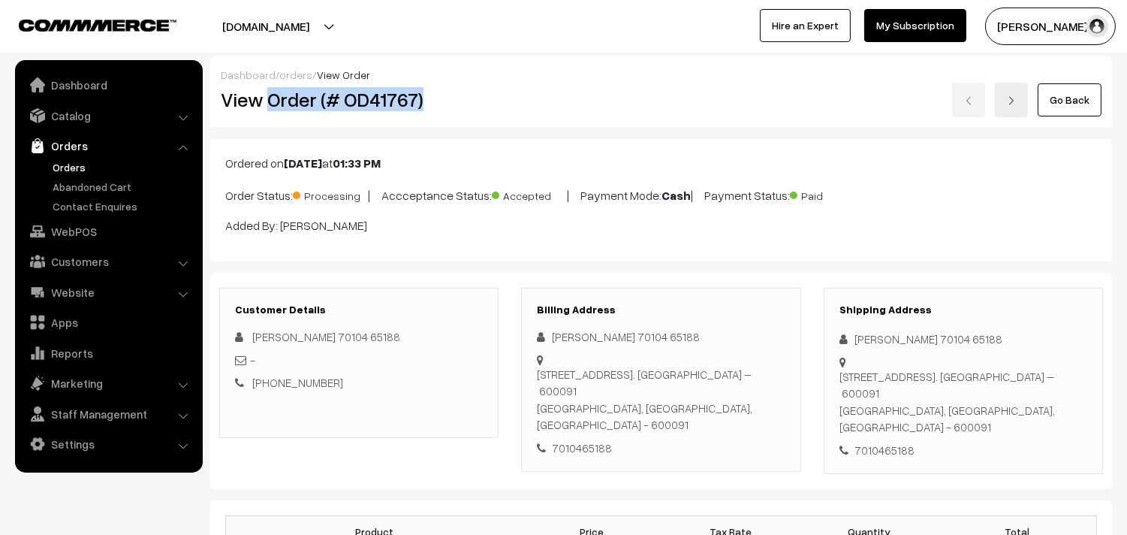
drag, startPoint x: 481, startPoint y: 101, endPoint x: 501, endPoint y: 98, distance: 19.9
click at [501, 98] on div "View Order (# OD41767)" at bounding box center [360, 100] width 301 height 35
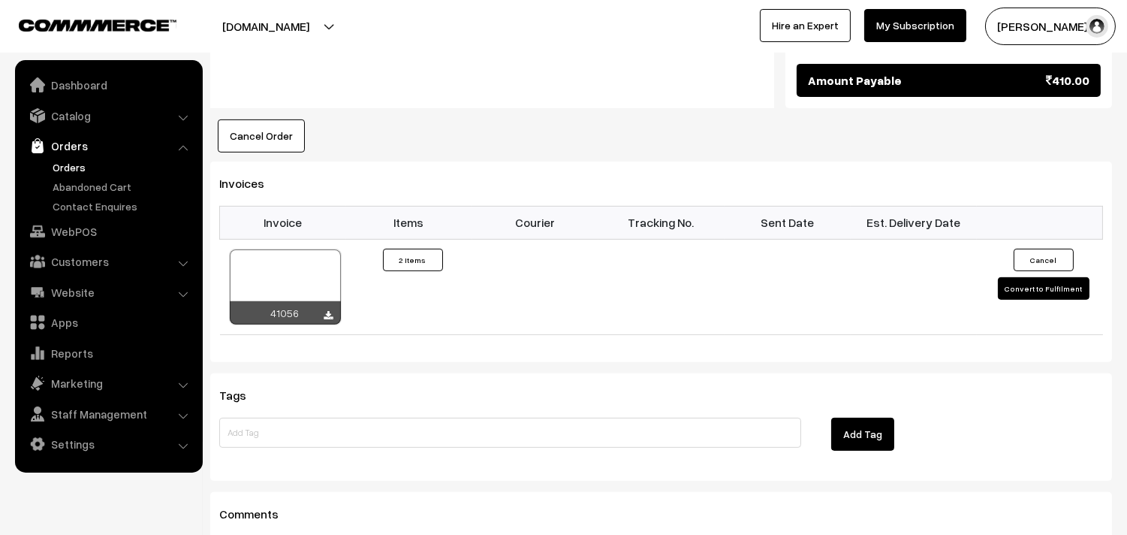
scroll to position [751, 0]
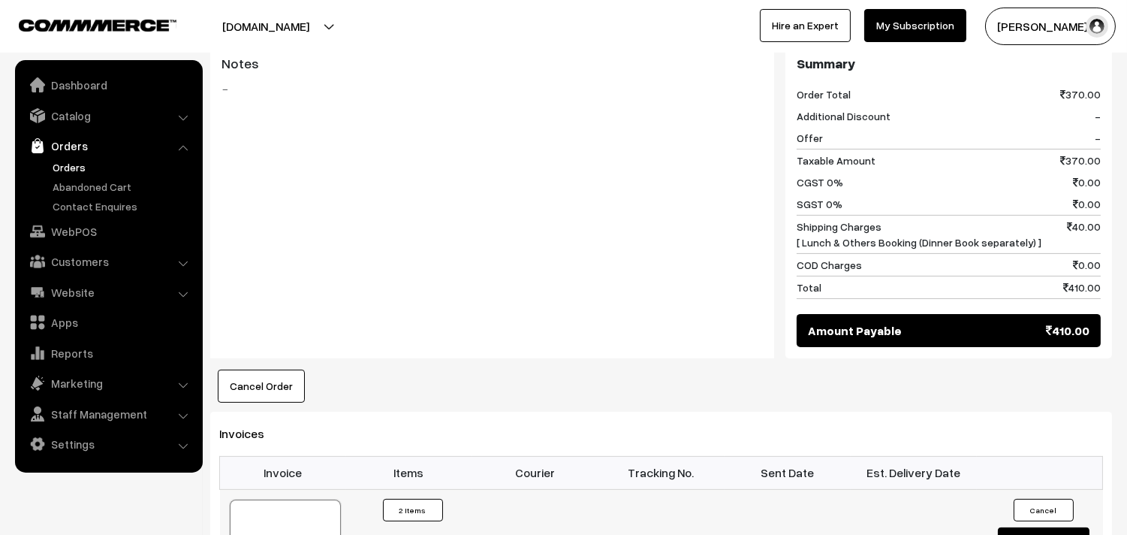
click at [333, 520] on div at bounding box center [285, 536] width 111 height 75
click at [76, 229] on link "WebPOS" at bounding box center [108, 231] width 179 height 27
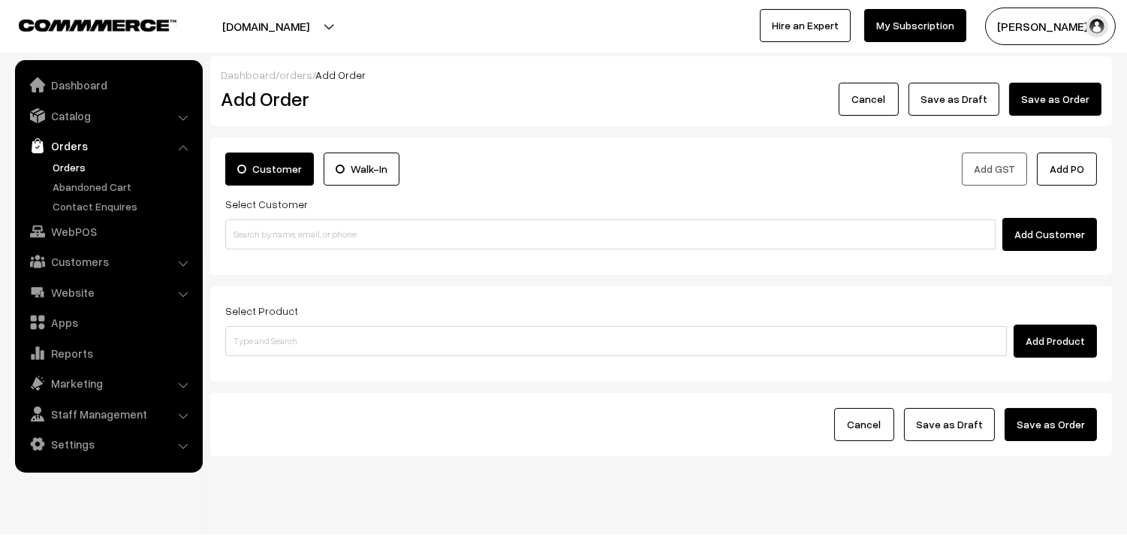
click at [299, 241] on input at bounding box center [610, 234] width 770 height 30
click at [246, 231] on input "96772 91918" at bounding box center [610, 234] width 770 height 30
click at [264, 230] on input "96772 91918" at bounding box center [610, 234] width 770 height 30
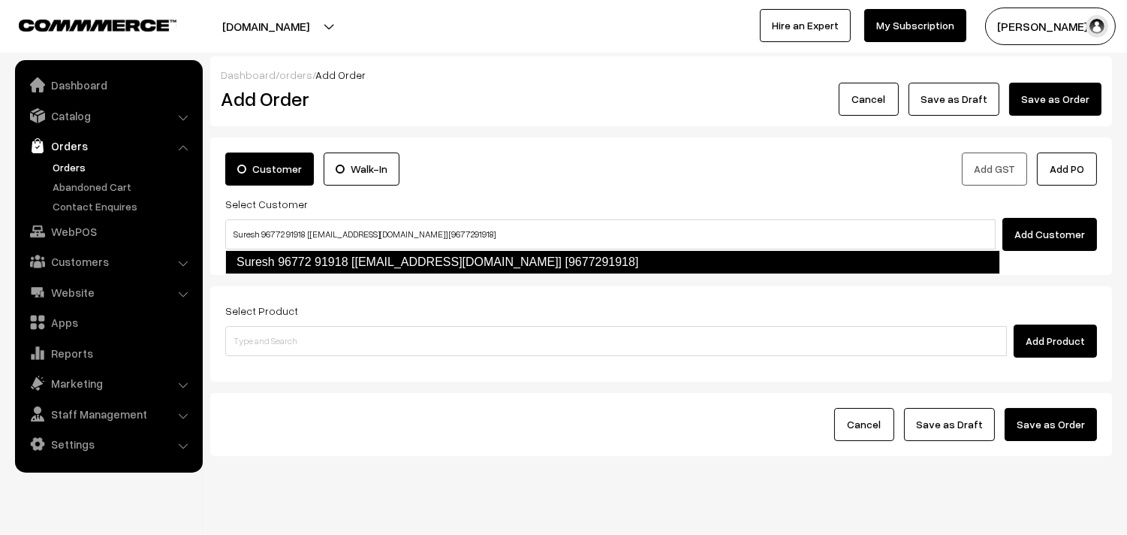
type input "Suresh 96772 91918 [test239@gmail.com] [9677291918]"
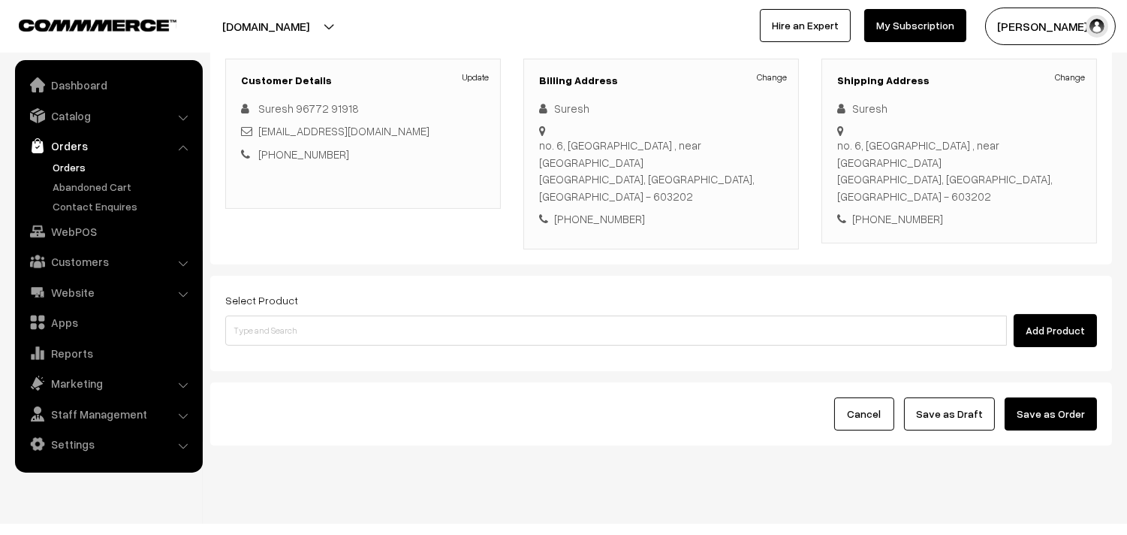
scroll to position [204, 0]
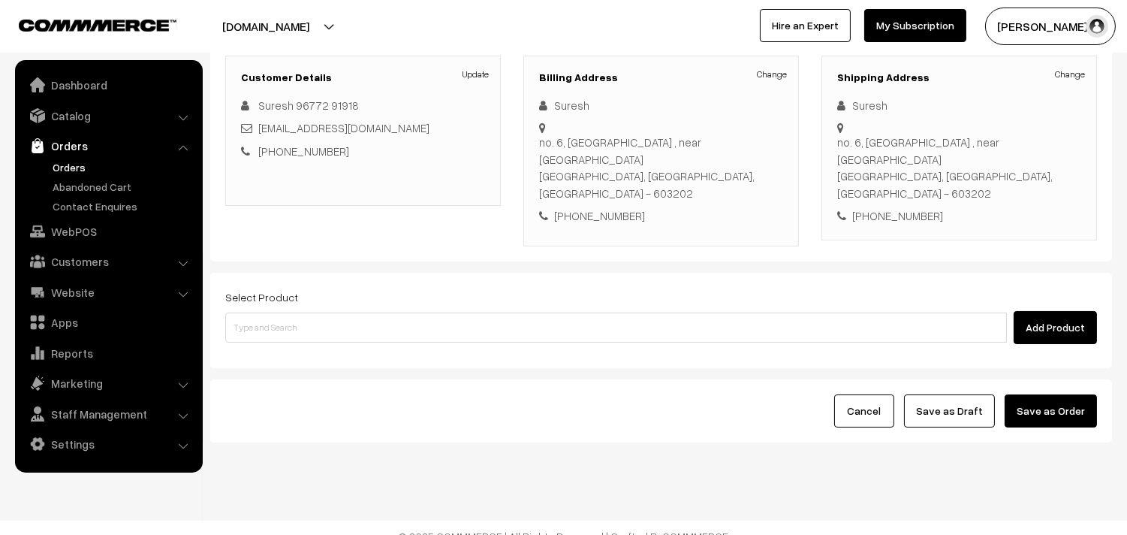
click at [343, 289] on div "Select Product Add Product" at bounding box center [661, 316] width 872 height 56
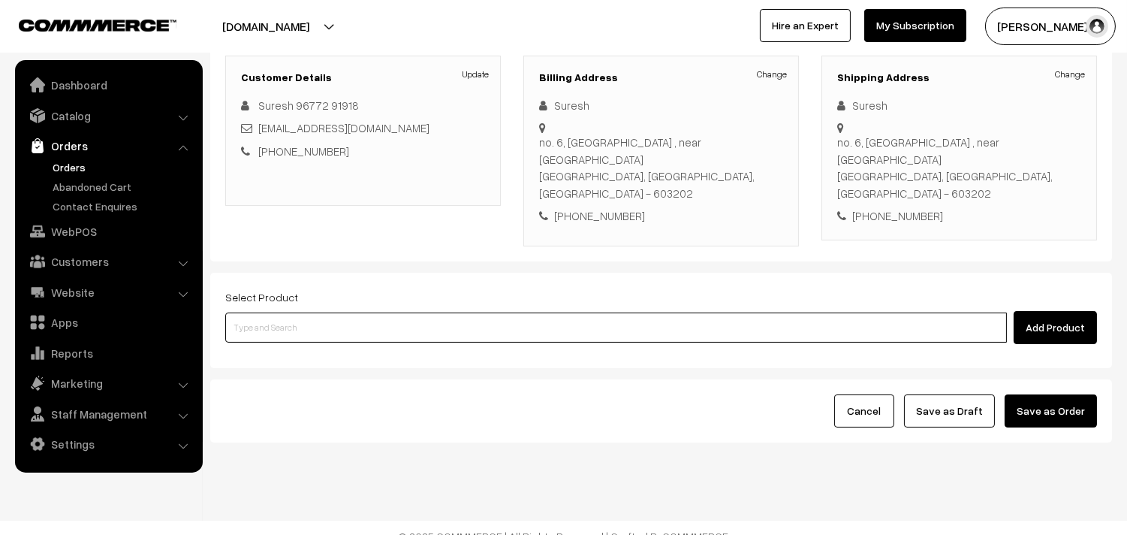
click at [344, 312] on input at bounding box center [616, 327] width 782 height 30
click at [415, 317] on input at bounding box center [616, 327] width 782 height 30
type input "Cow Ghee -1kg"
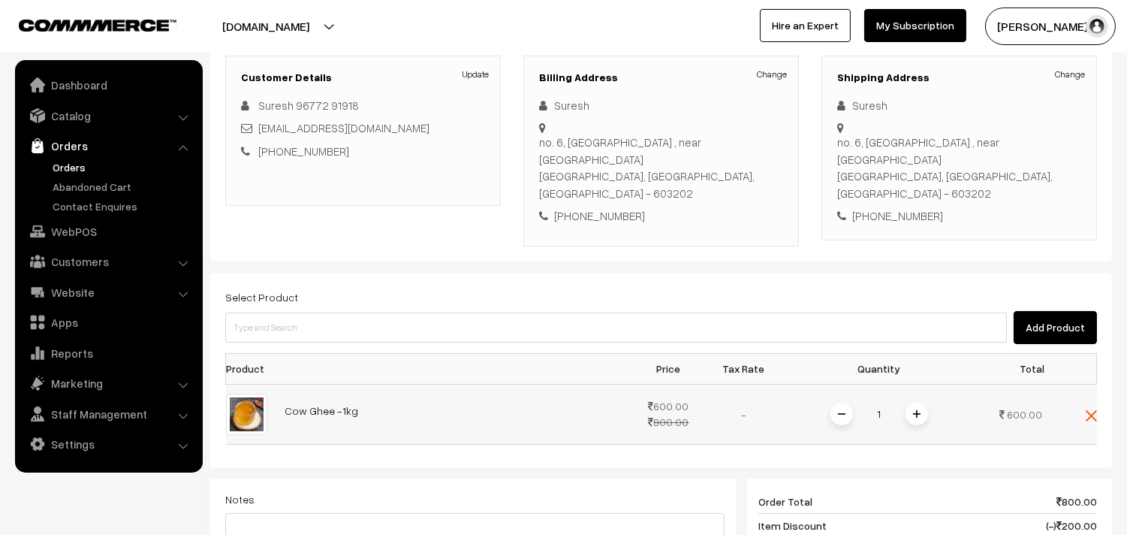
click at [910, 403] on span at bounding box center [917, 414] width 23 height 23
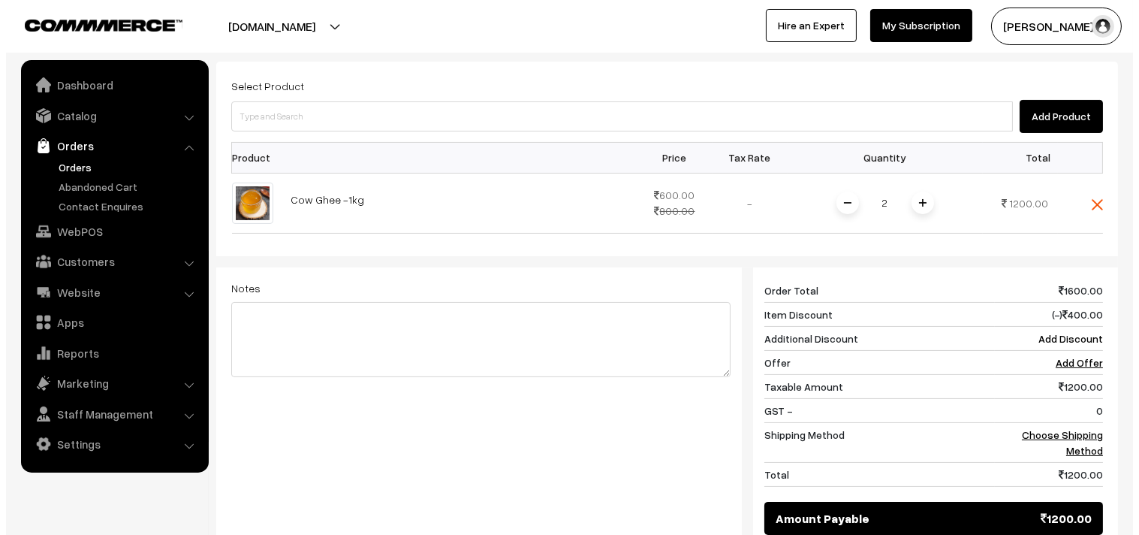
scroll to position [595, 0]
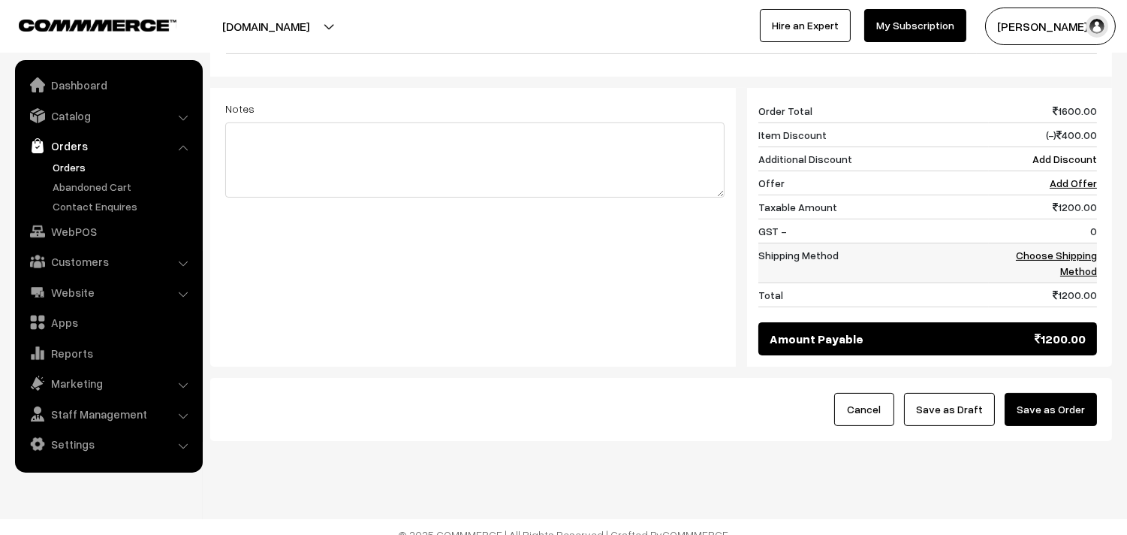
click at [1086, 249] on link "Choose Shipping Method" at bounding box center [1056, 263] width 81 height 29
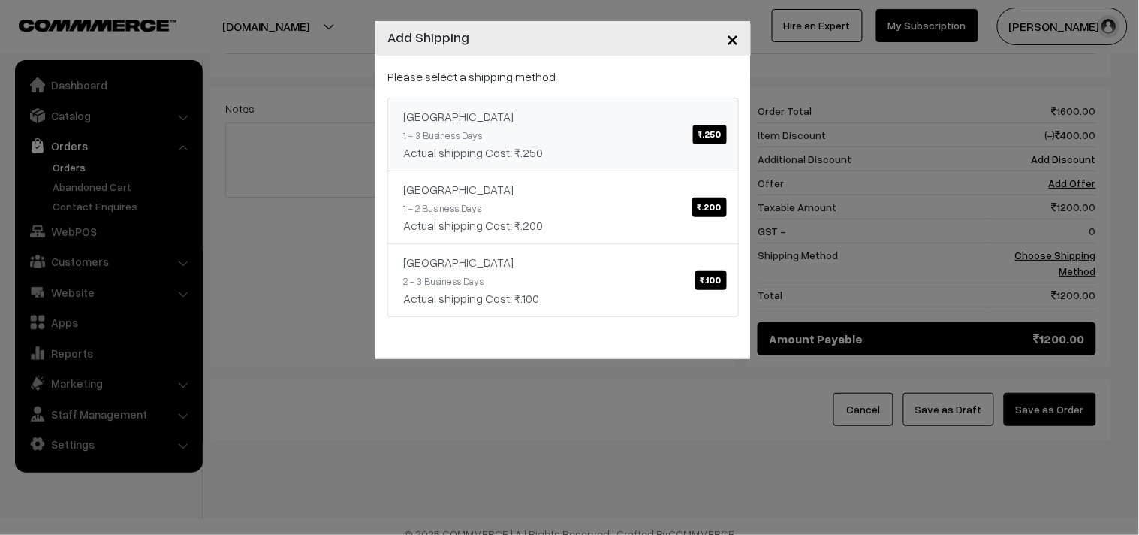
click at [532, 129] on link "India ₹.250 1 - 3 Business Days Actual shipping Cost: ₹.250" at bounding box center [562, 135] width 351 height 74
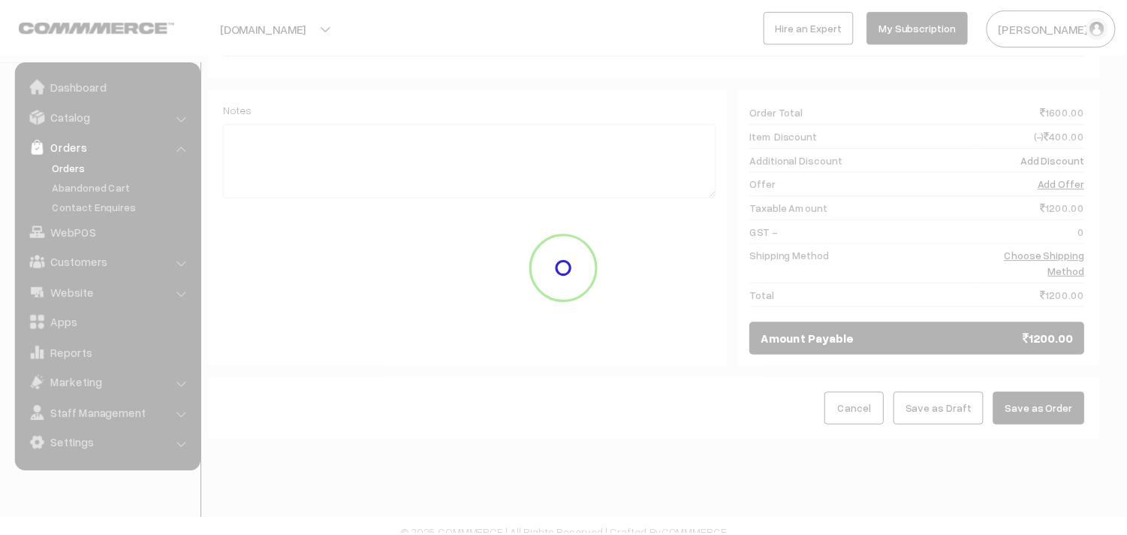
scroll to position [579, 0]
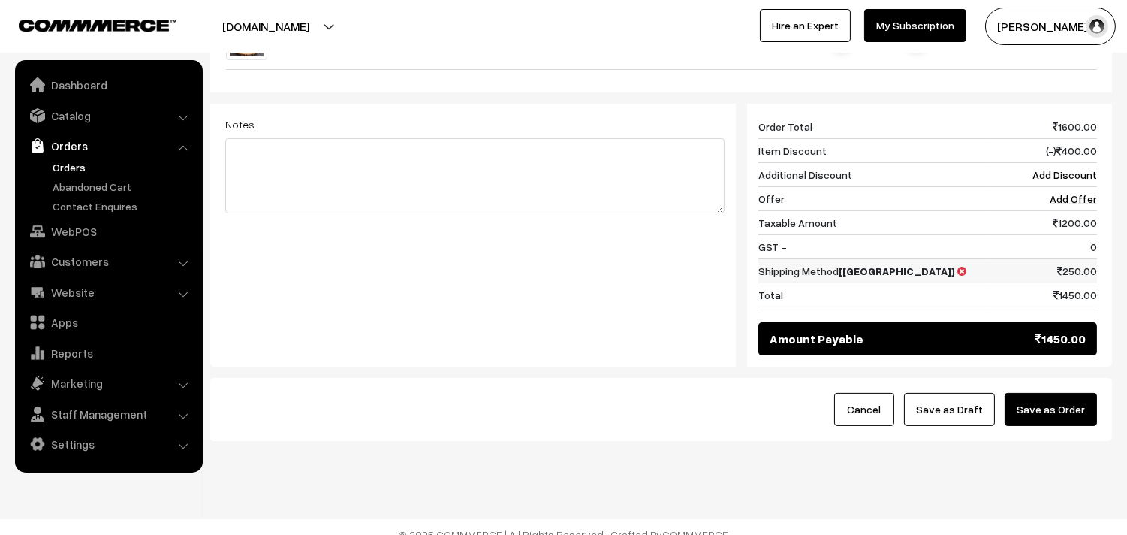
click at [957, 266] on icon at bounding box center [961, 271] width 9 height 11
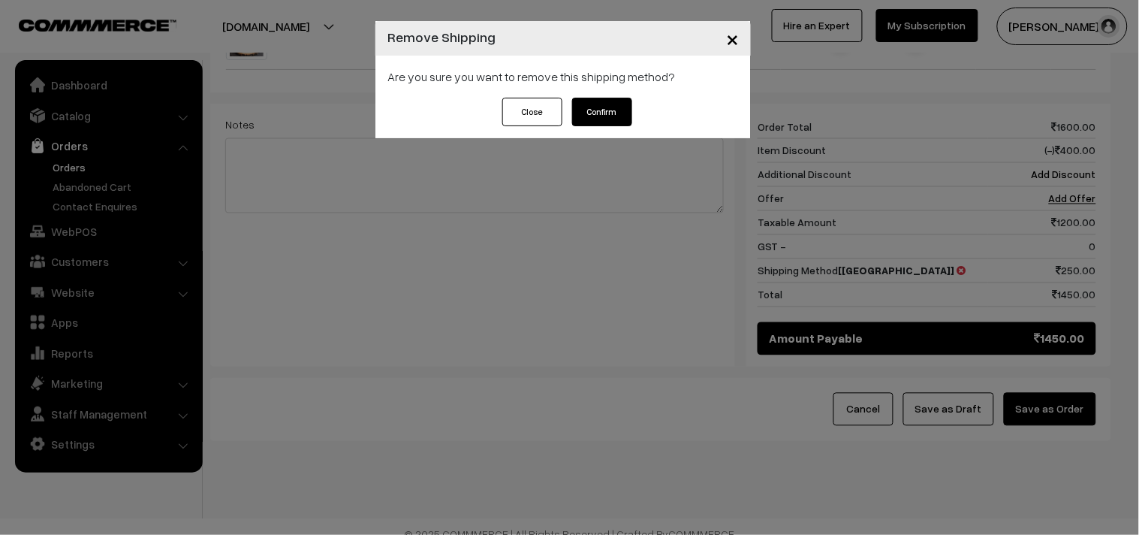
click at [604, 125] on button "Confirm" at bounding box center [602, 112] width 60 height 29
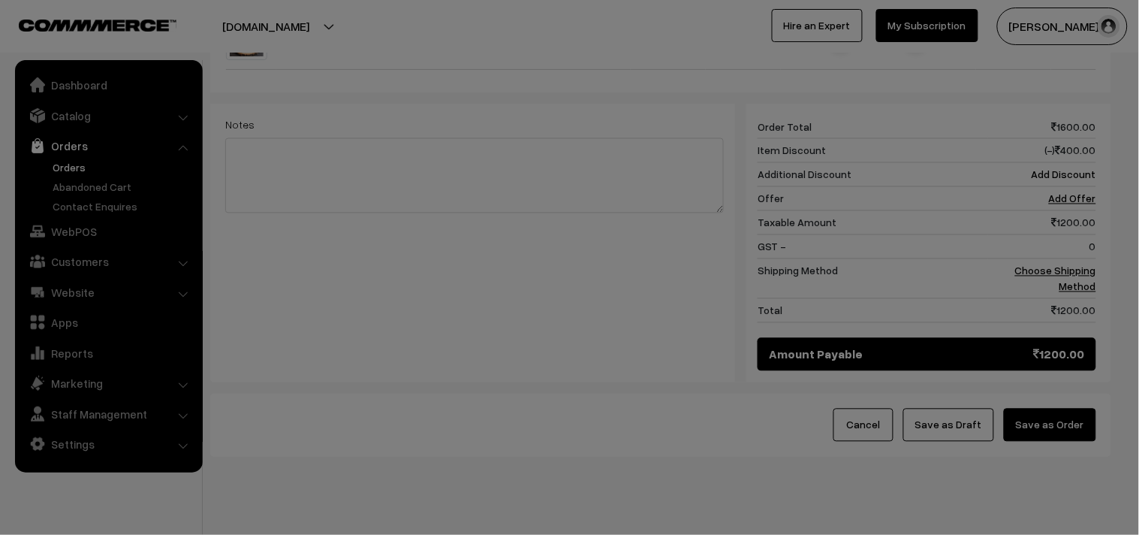
click div
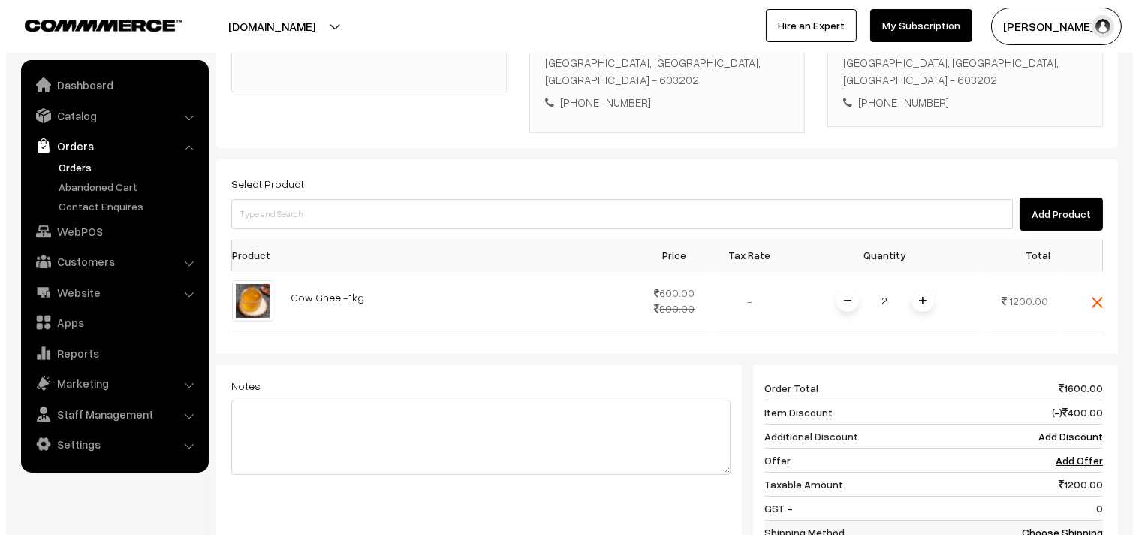
scroll to position [496, 0]
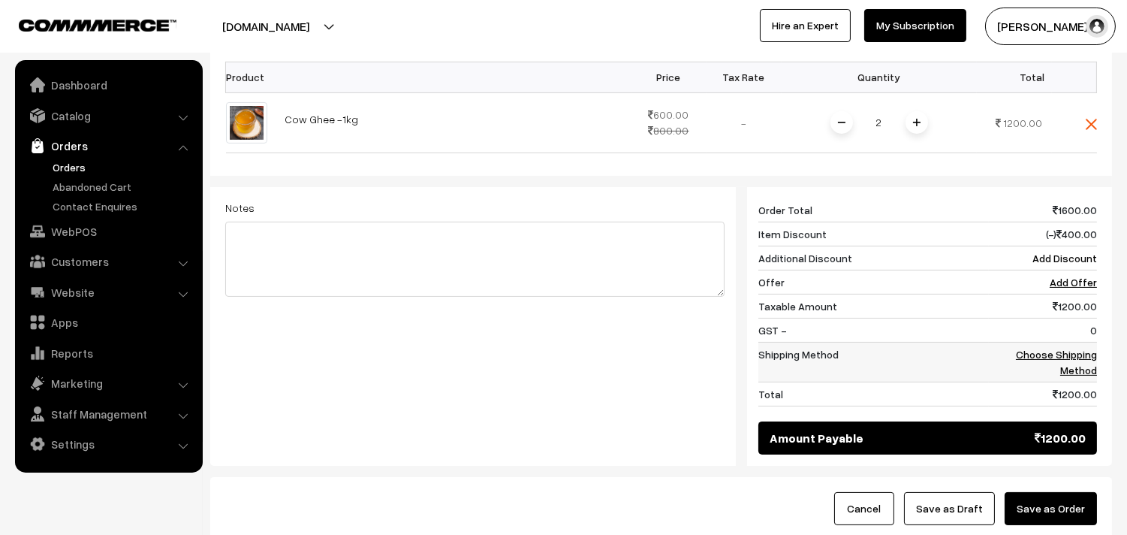
click td "Choose Shipping Method"
click link "Choose Shipping Method"
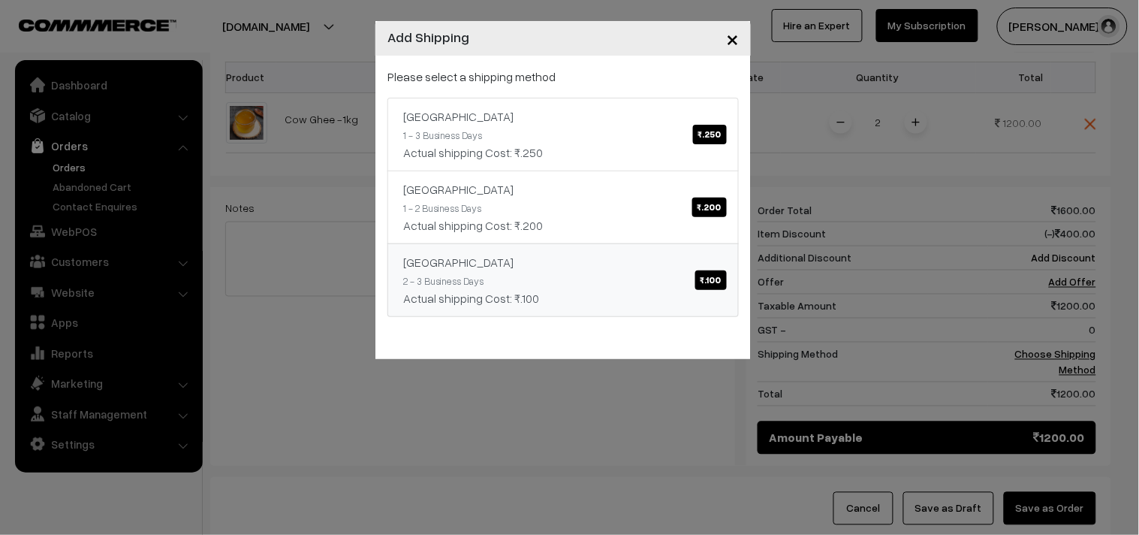
click link "Tamilnadu ₹.100 2 - 3 Business Days Actual shipping Cost: ₹.100"
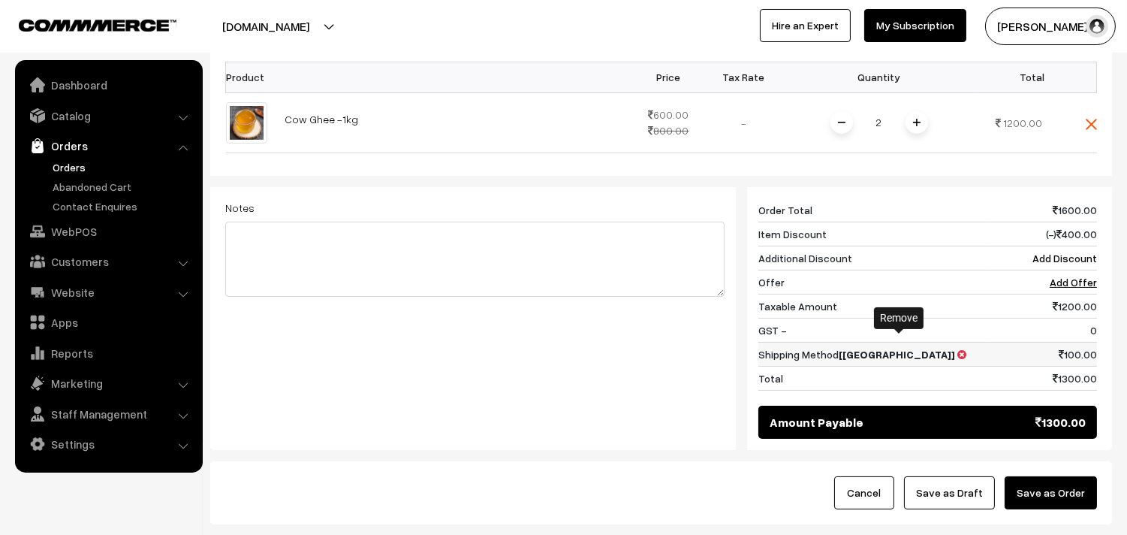
click icon
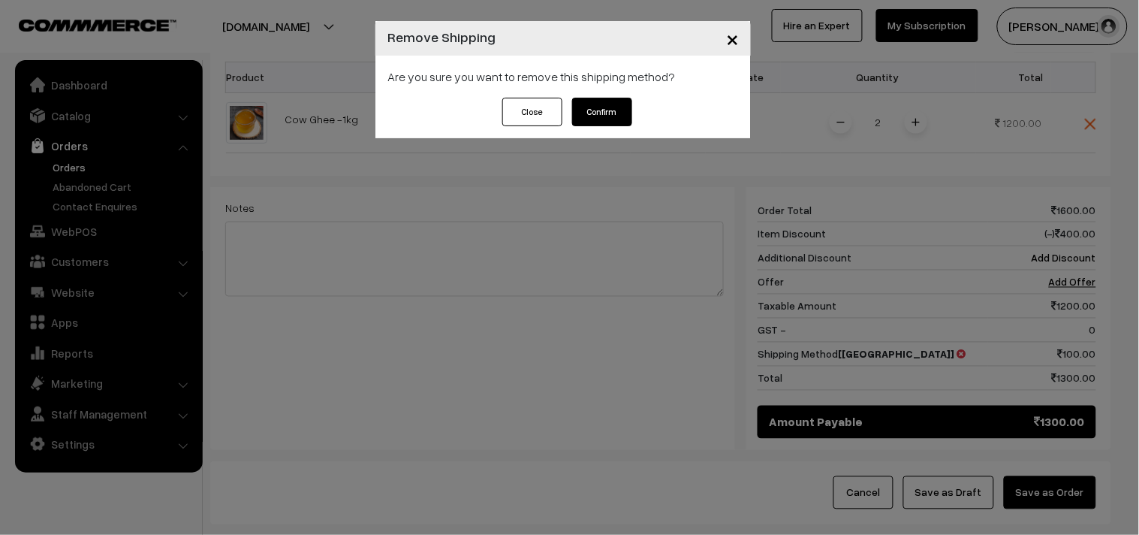
click button "Confirm"
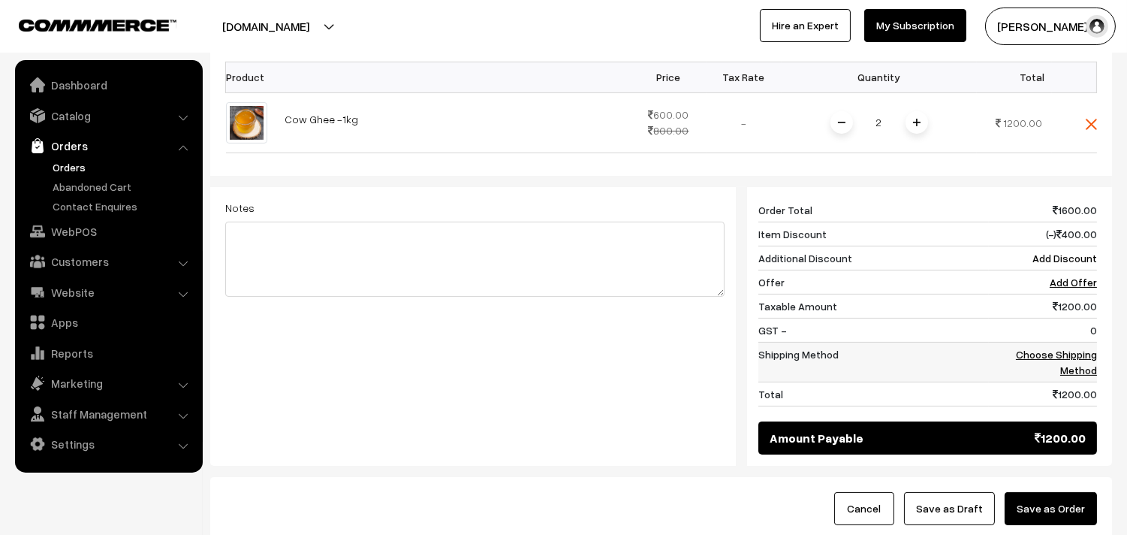
click link "Choose Shipping Method"
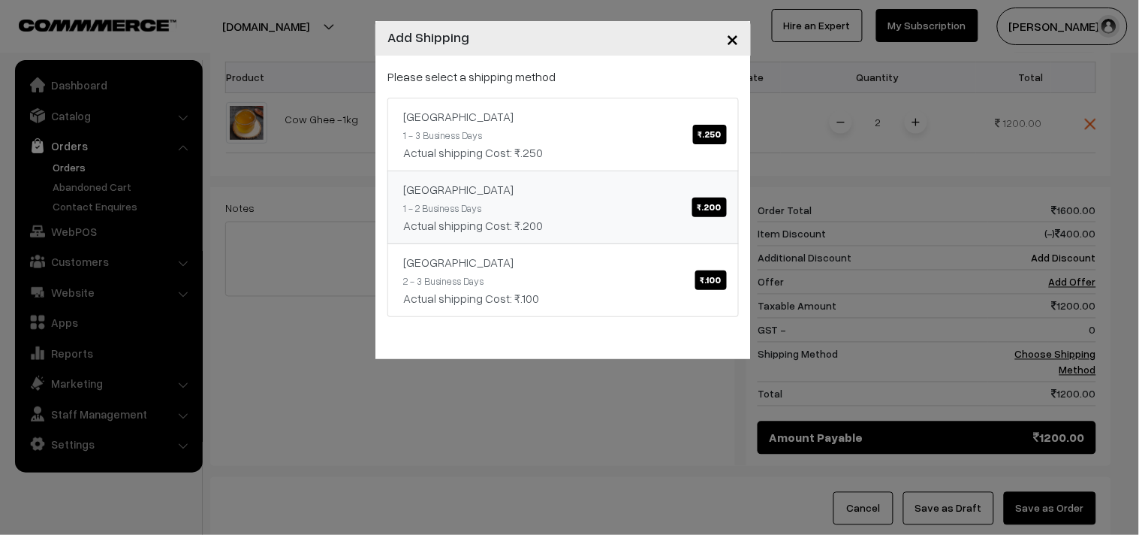
click link "karnataka ₹.200 1 - 2 Business Days Actual shipping Cost: ₹.200"
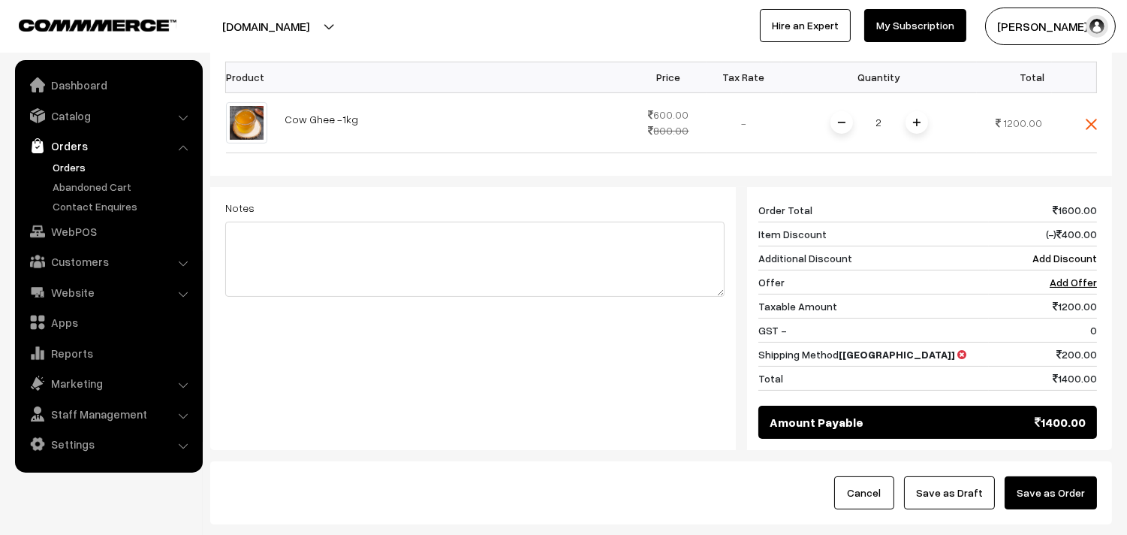
click button "Save as Order"
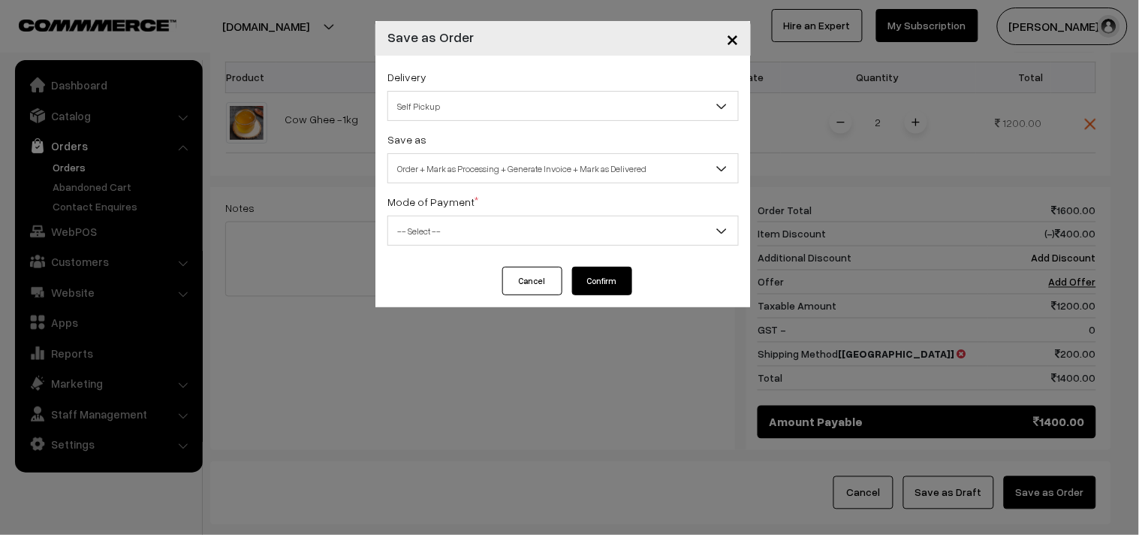
click span "Order + Mark as Processing + Generate Invoice + Mark as Delivered"
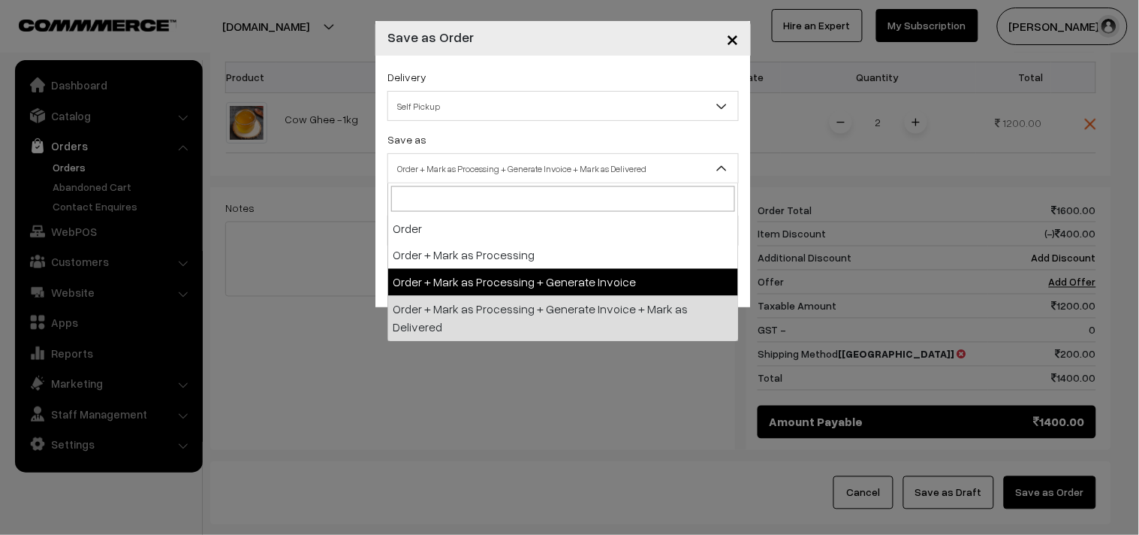
select select "3"
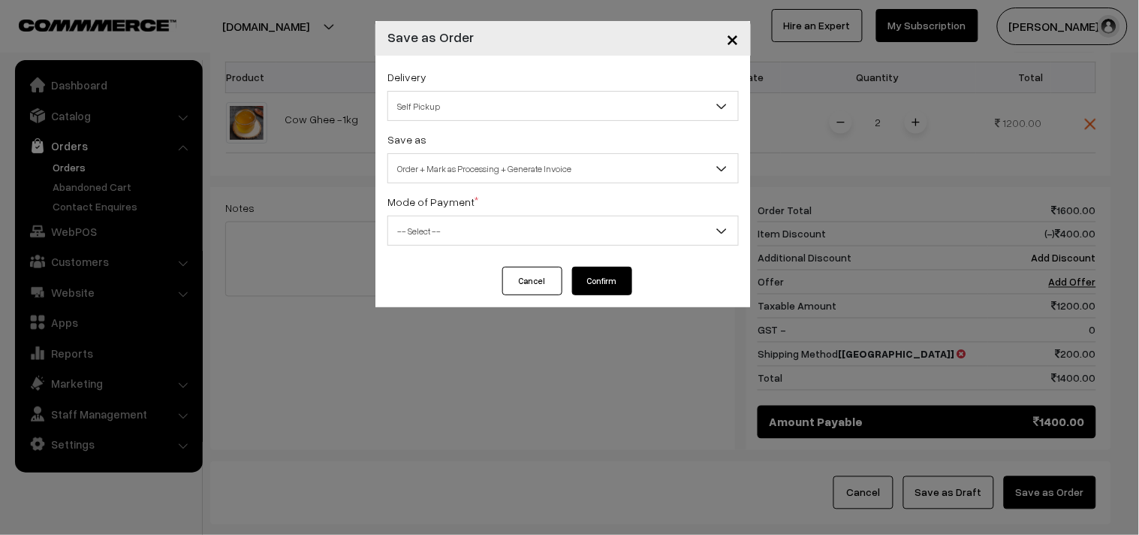
click div "Mode of Payment * -- Select -- COD Cash Cheque NEFT Online Payment DD Others --…"
click span "-- Select --"
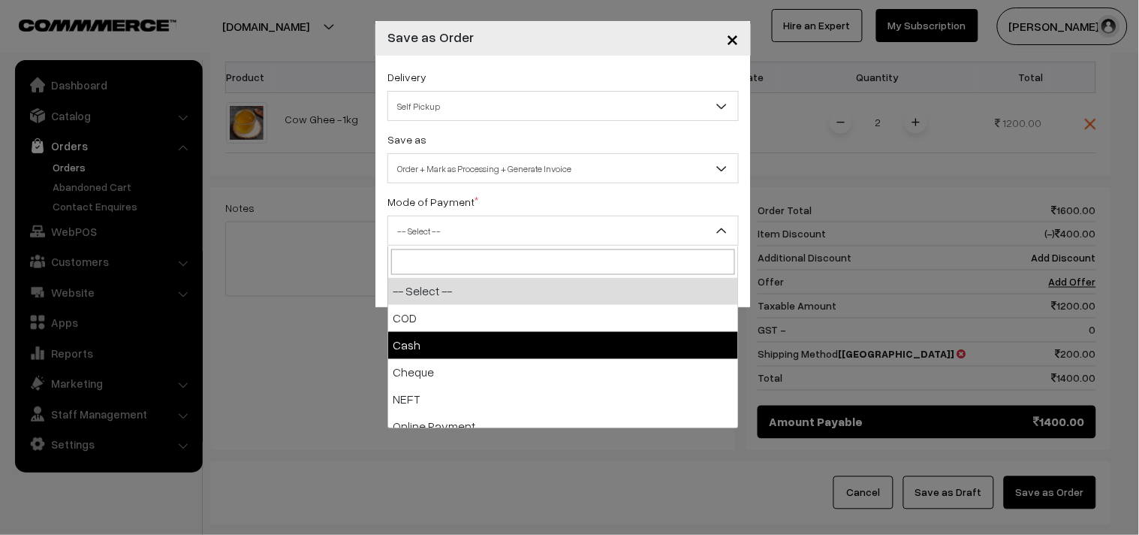
drag, startPoint x: 407, startPoint y: 342, endPoint x: 410, endPoint y: 318, distance: 23.5
select select "2"
checkbox input "true"
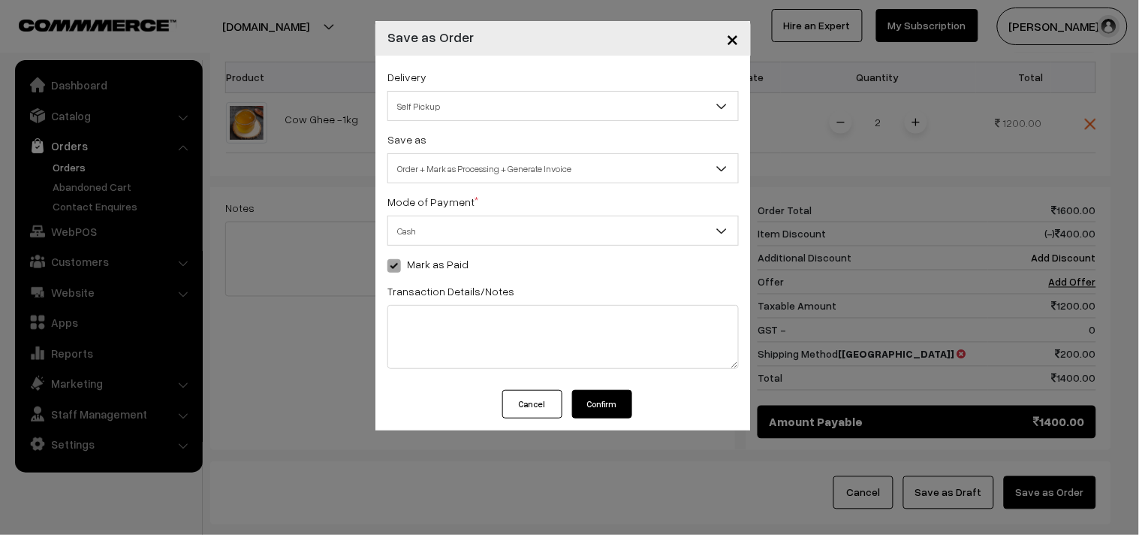
click button "Confirm"
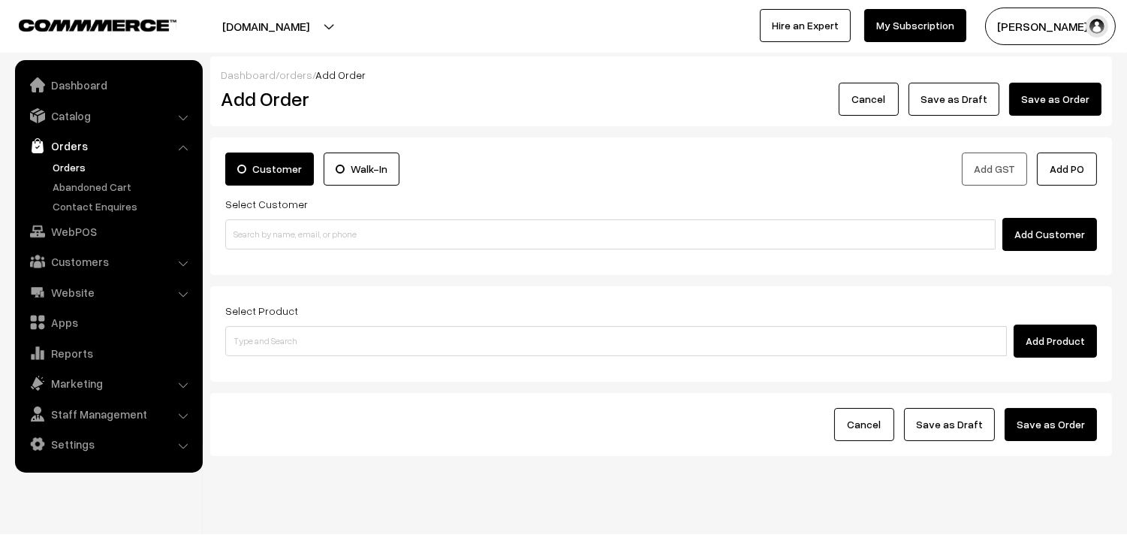
click at [56, 161] on link "Orders" at bounding box center [123, 167] width 149 height 16
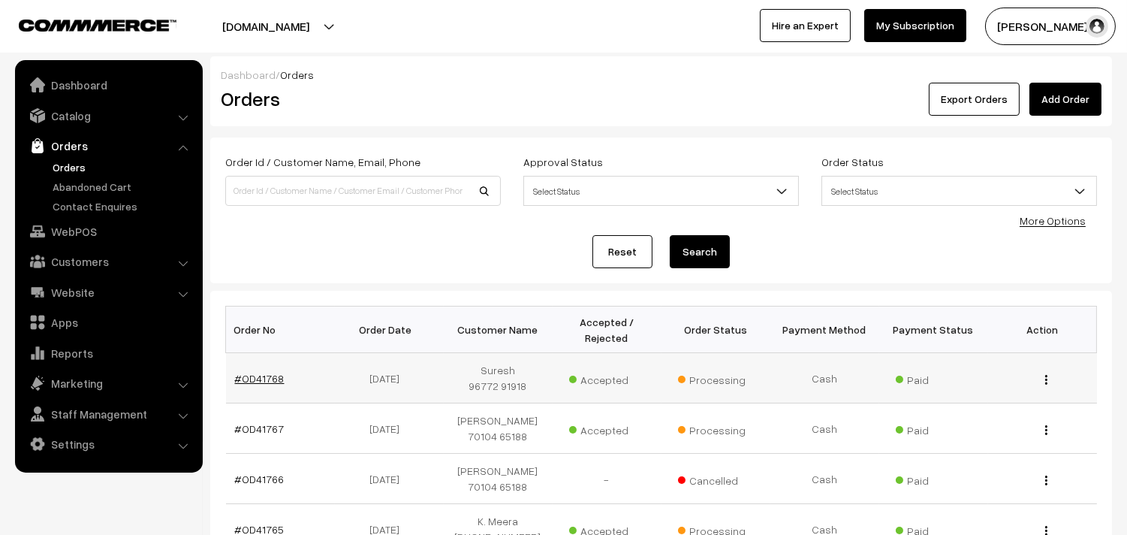
click at [258, 372] on link "#OD41768" at bounding box center [260, 378] width 50 height 13
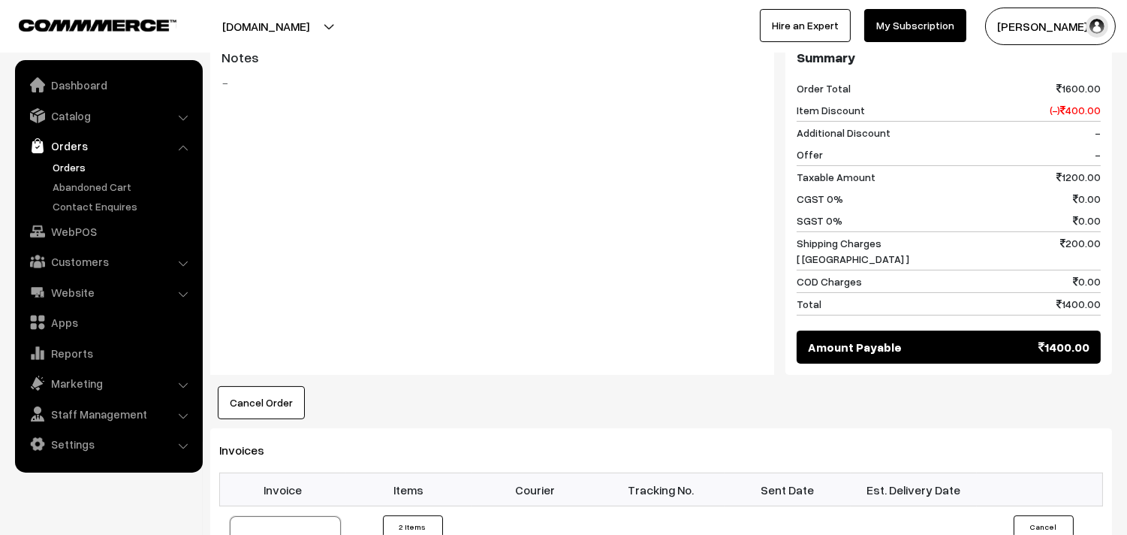
scroll to position [918, 0]
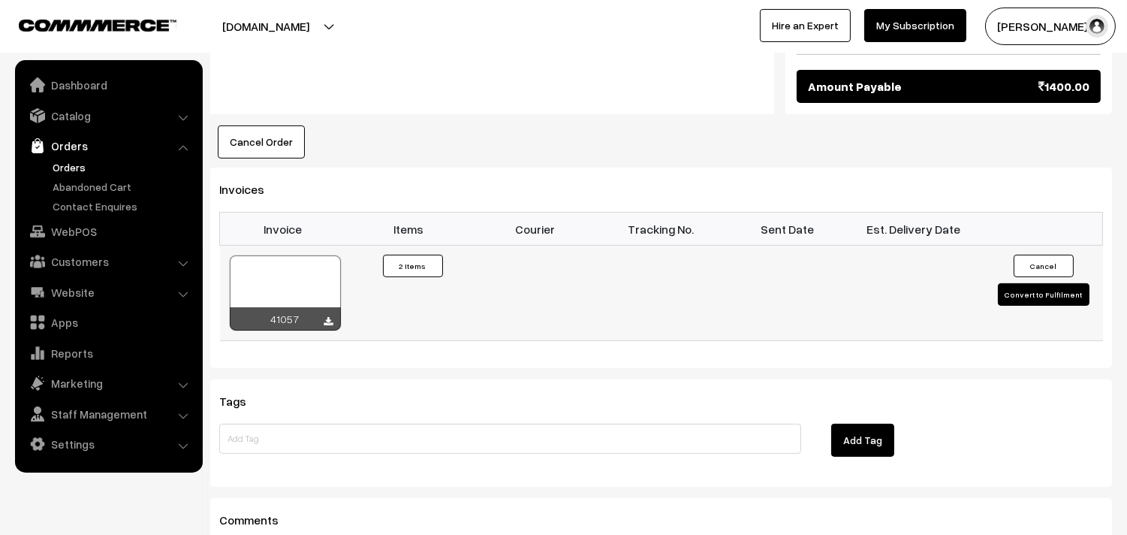
click at [311, 255] on div at bounding box center [285, 292] width 111 height 75
click at [71, 234] on link "WebPOS" at bounding box center [108, 231] width 179 height 27
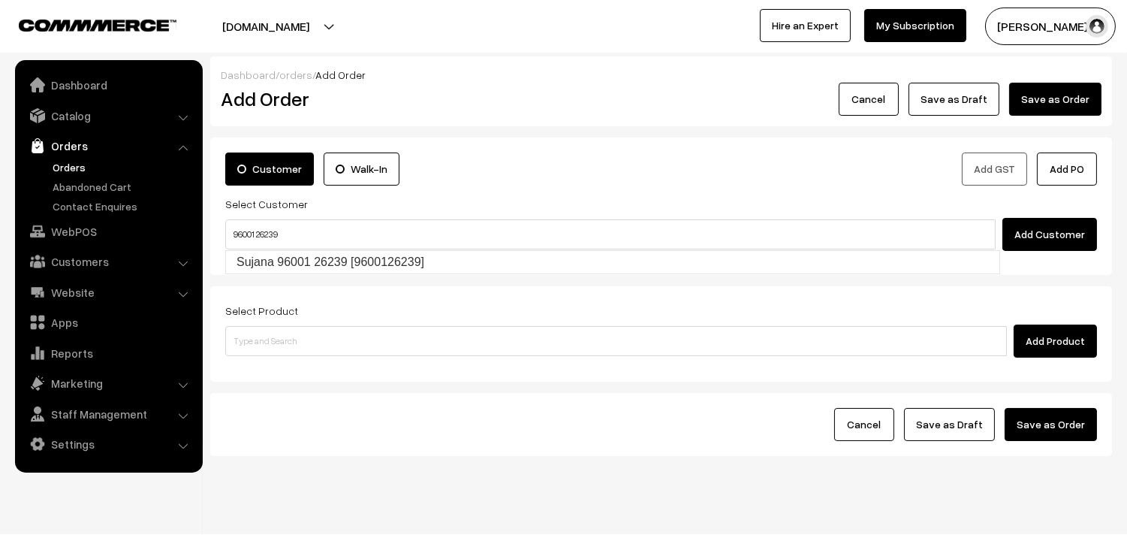
click at [258, 230] on input "96001 26239" at bounding box center [610, 234] width 770 height 30
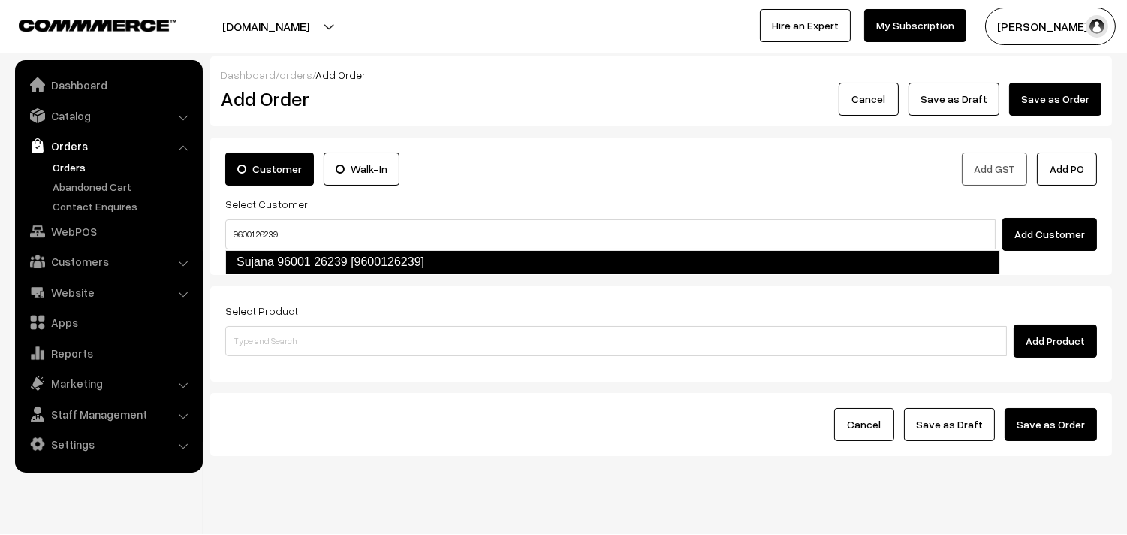
click at [264, 259] on link "Sujana 96001 26239 [9600126239]" at bounding box center [612, 262] width 775 height 24
type input "96001 26239"
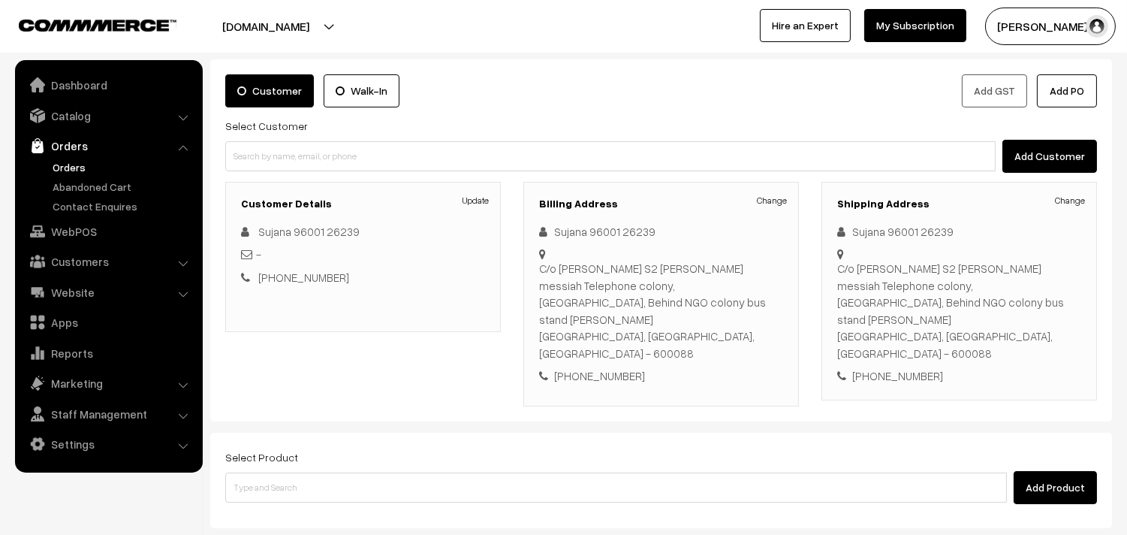
scroll to position [222, 0]
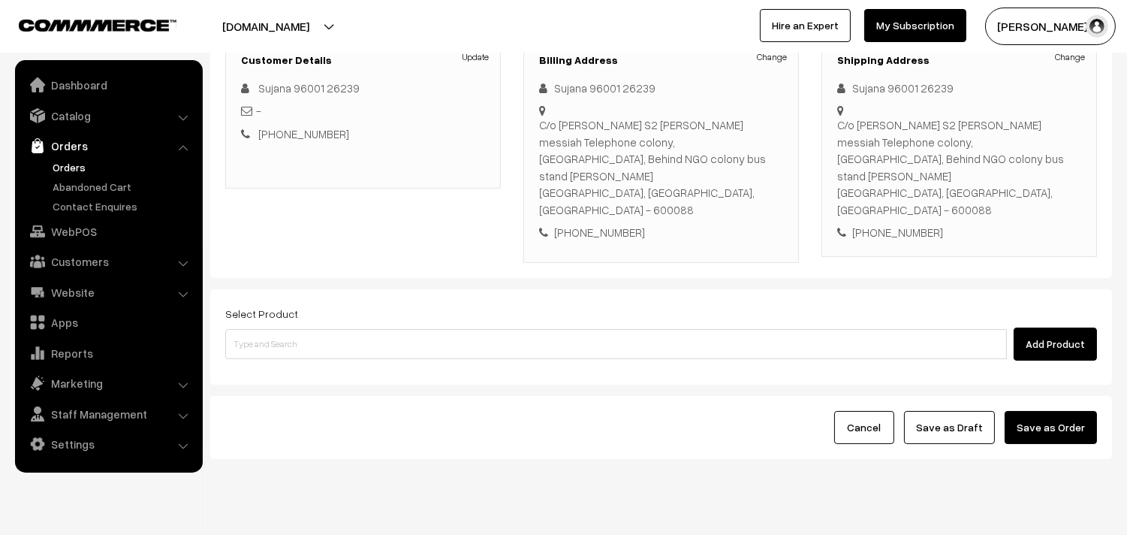
click at [661, 339] on div "Select Product Add Product" at bounding box center [661, 336] width 902 height 95
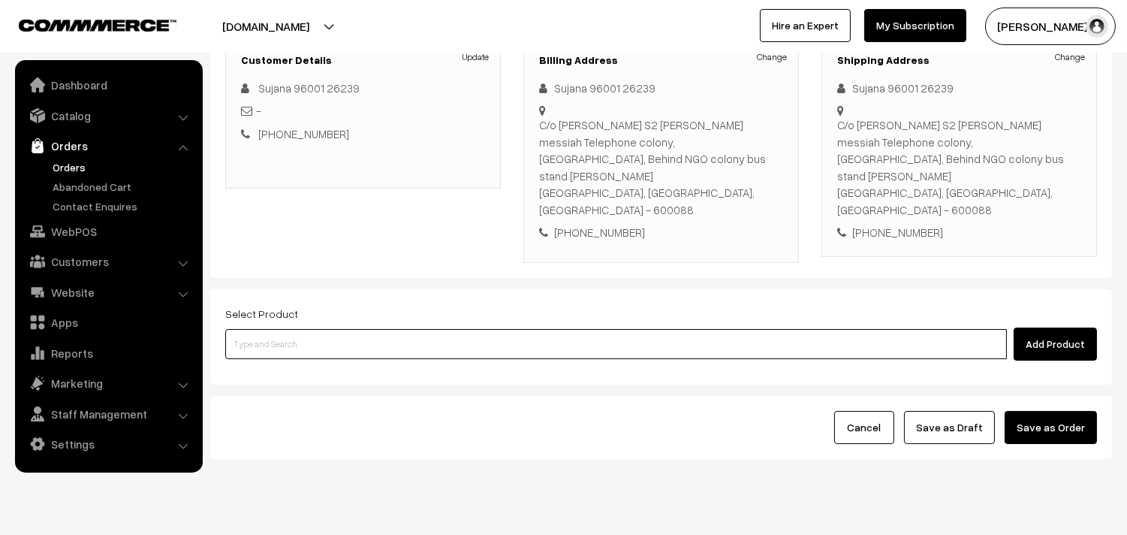
click at [655, 329] on input at bounding box center [616, 344] width 782 height 30
click at [514, 329] on input at bounding box center [616, 344] width 782 height 30
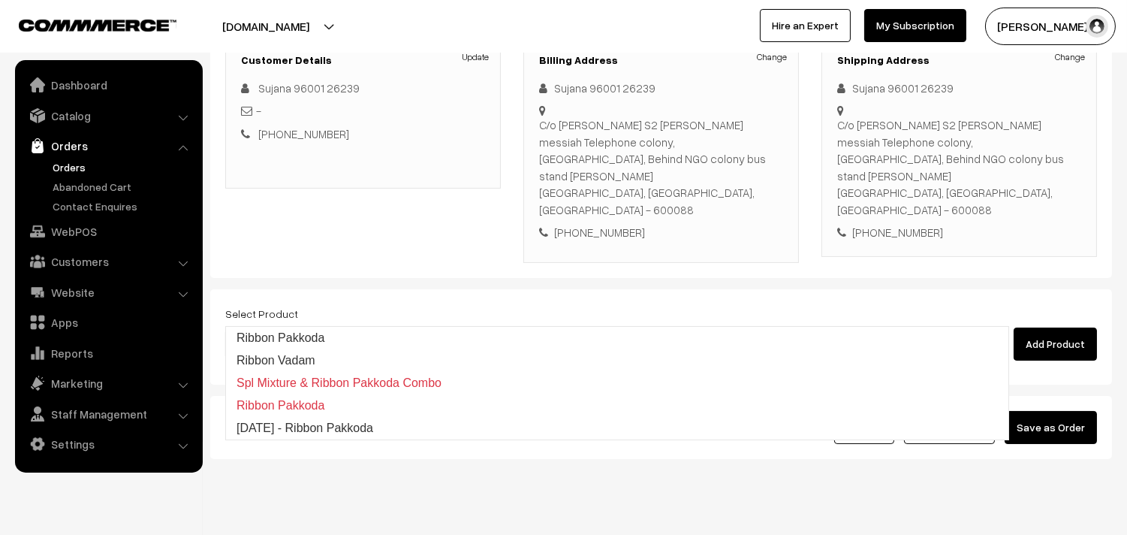
type input "Ribbon Pakkoda"
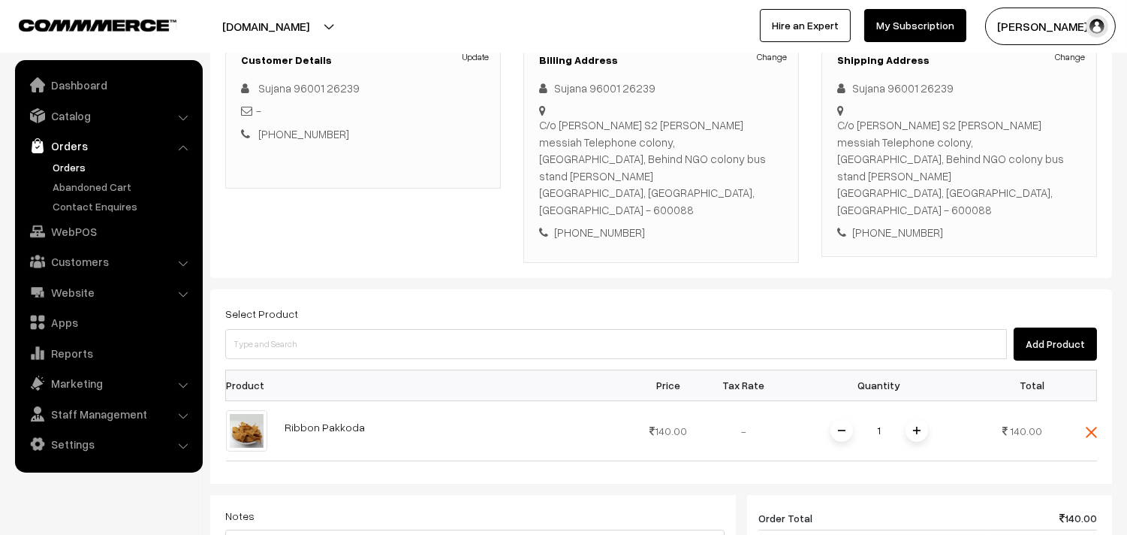
click at [473, 330] on div "Select Product Add Product Product Price Tax Rate Quantity Total 1" at bounding box center [661, 519] width 902 height 460
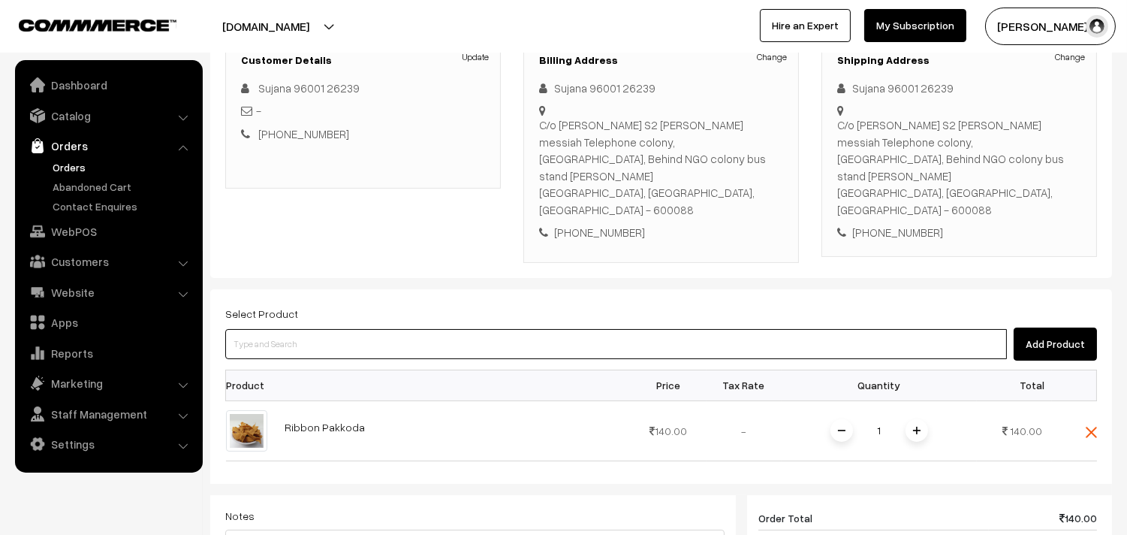
click at [468, 329] on input at bounding box center [616, 344] width 782 height 30
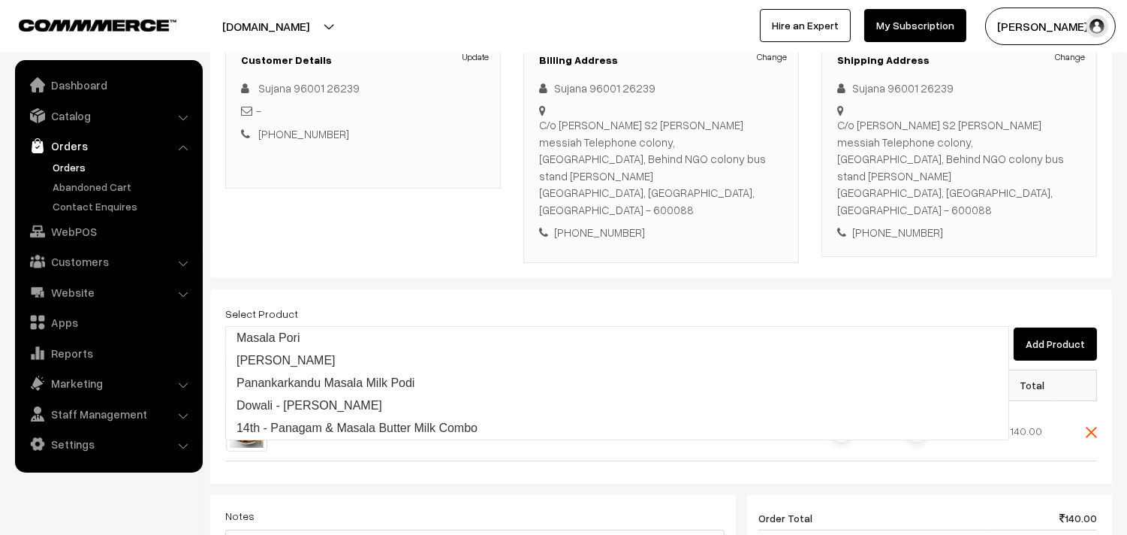
type input "Masala Kadalai"
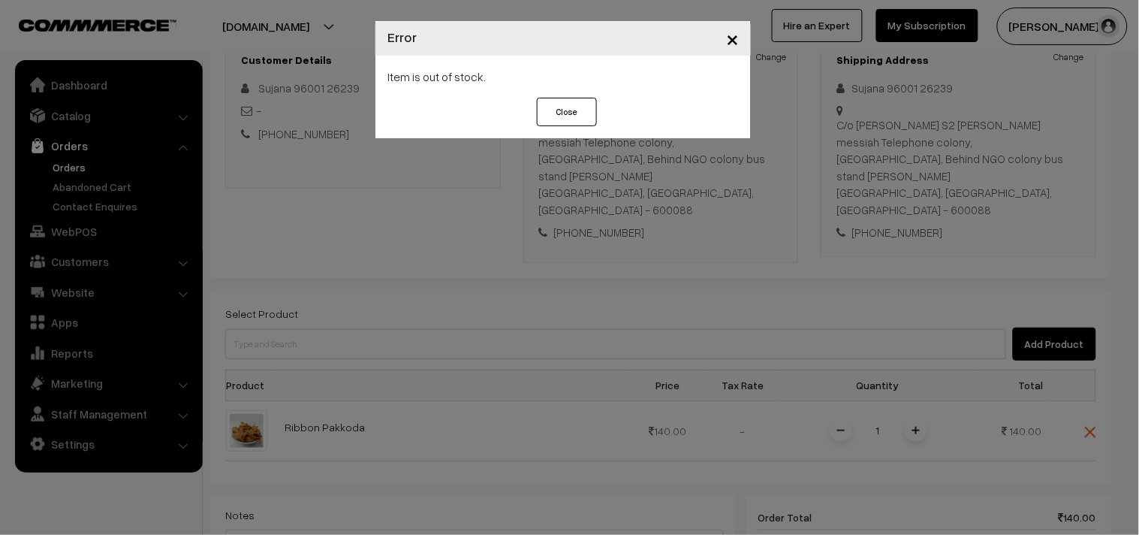
click at [462, 297] on div "× Error Item is out of stock. Close" at bounding box center [569, 267] width 1139 height 535
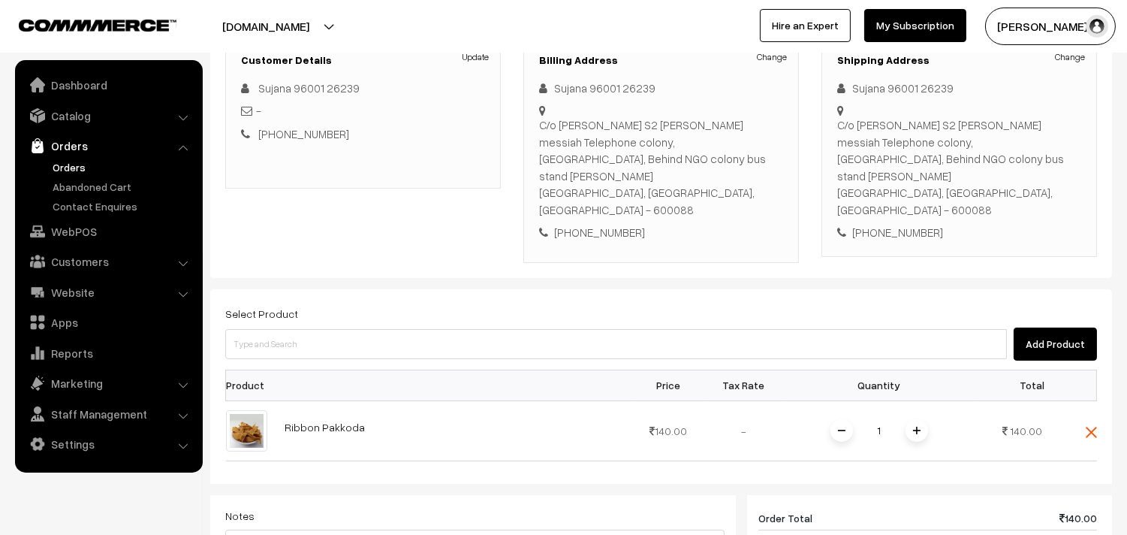
drag, startPoint x: 80, startPoint y: 110, endPoint x: 96, endPoint y: 164, distance: 56.5
click at [80, 109] on link "Catalog" at bounding box center [108, 115] width 179 height 27
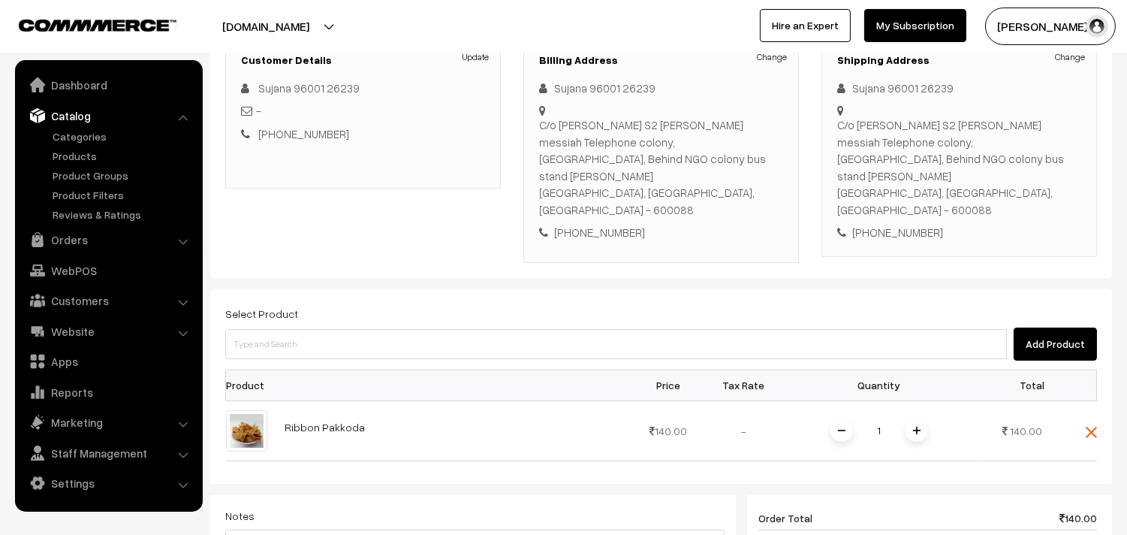
click at [94, 166] on ul "Categories" at bounding box center [109, 175] width 180 height 94
click at [91, 158] on link "Products" at bounding box center [123, 156] width 149 height 16
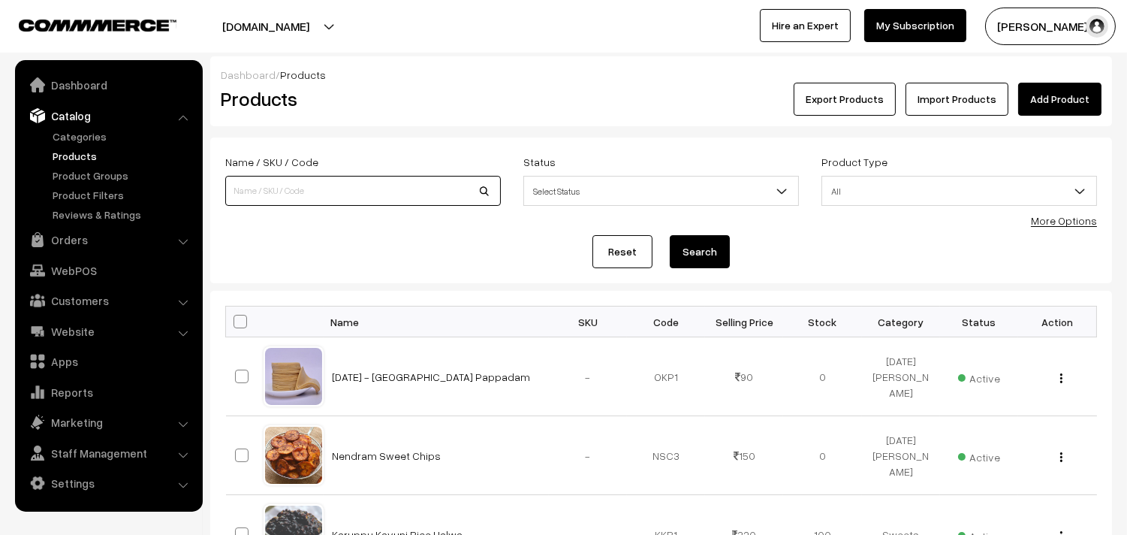
click at [296, 191] on input at bounding box center [363, 191] width 276 height 30
type input "masala"
click at [670, 235] on button "Search" at bounding box center [700, 251] width 60 height 33
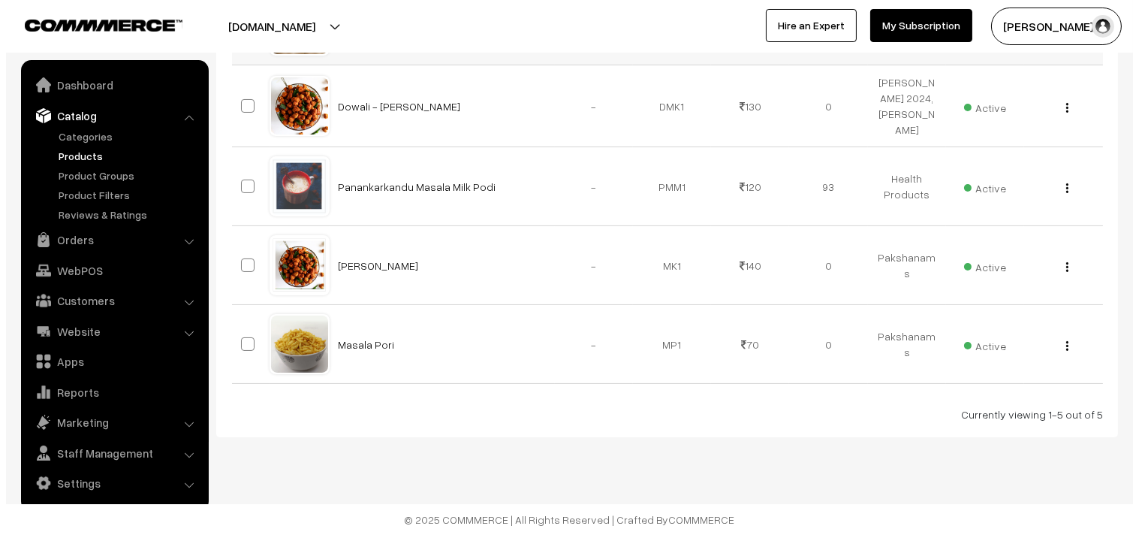
scroll to position [366, 0]
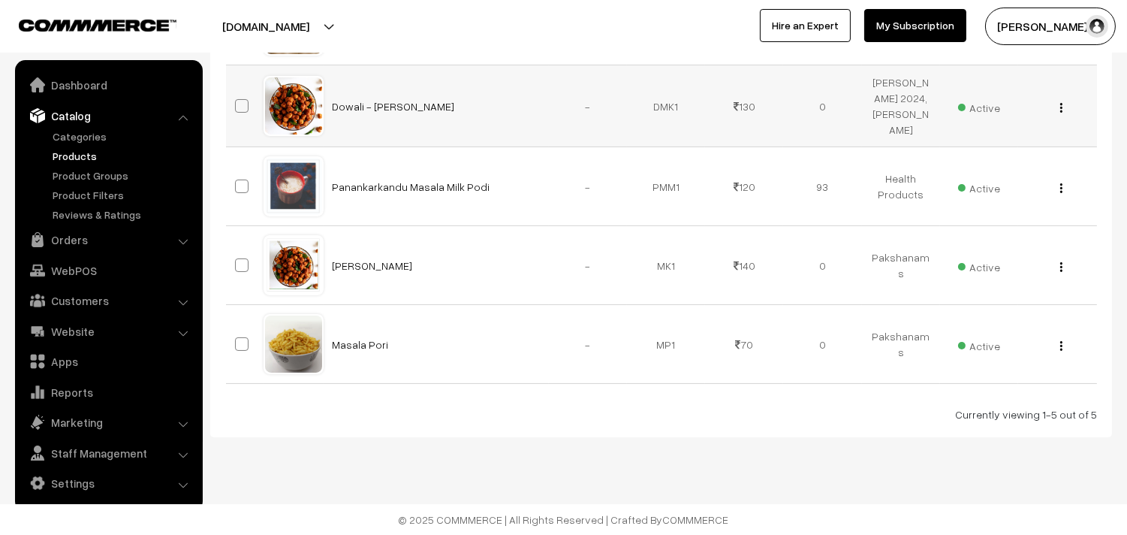
click at [1063, 98] on div "View Edit Delete" at bounding box center [1057, 106] width 60 height 16
click at [1062, 103] on img "button" at bounding box center [1061, 108] width 2 height 10
click at [993, 185] on link "Delete" at bounding box center [994, 195] width 128 height 33
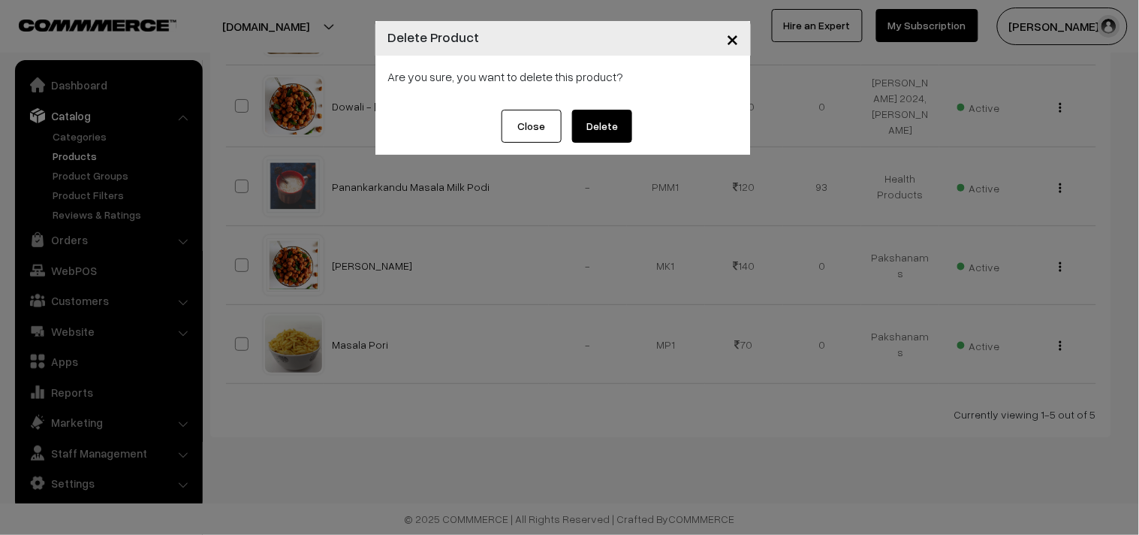
click at [591, 125] on button "Delete" at bounding box center [602, 126] width 60 height 33
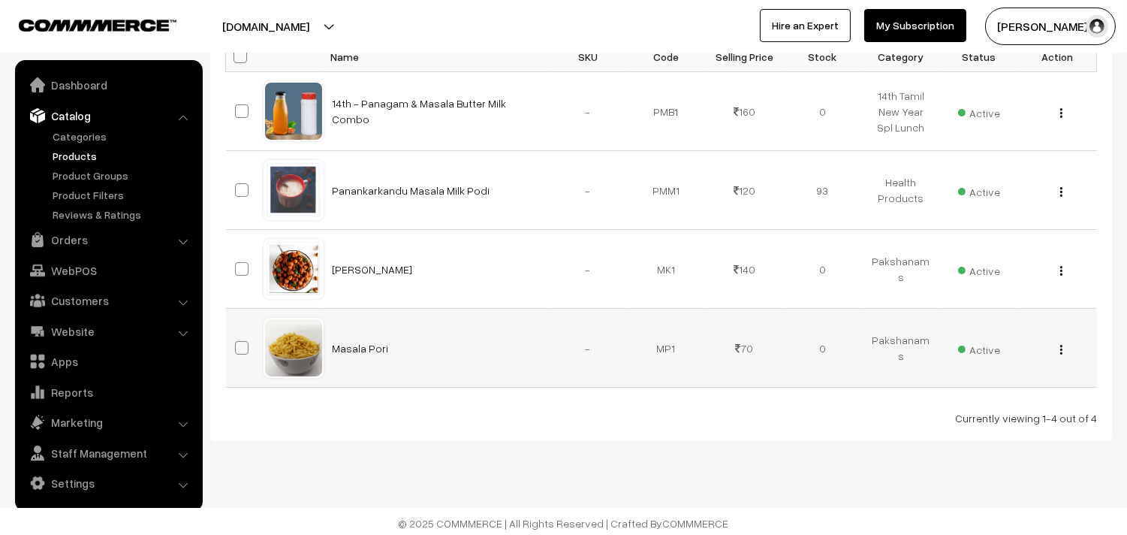
scroll to position [269, 0]
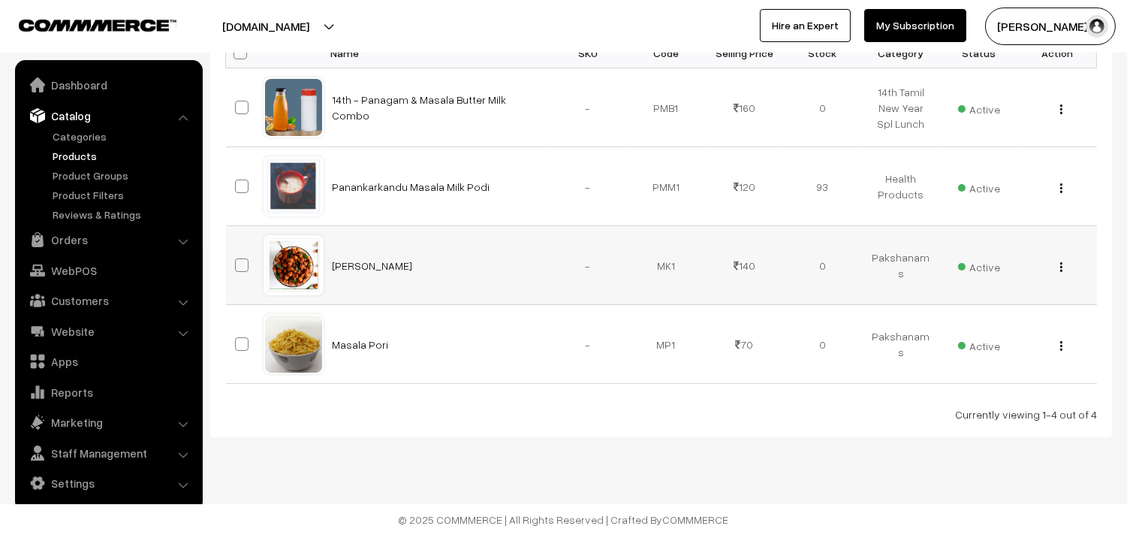
click at [1061, 264] on img "button" at bounding box center [1061, 267] width 2 height 10
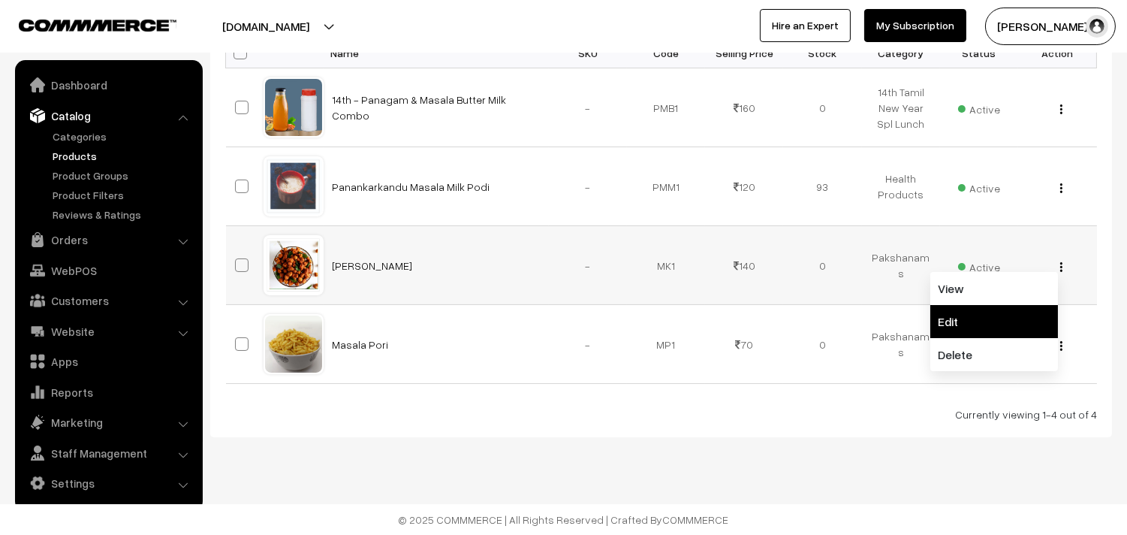
click at [1000, 321] on link "Edit" at bounding box center [994, 321] width 128 height 33
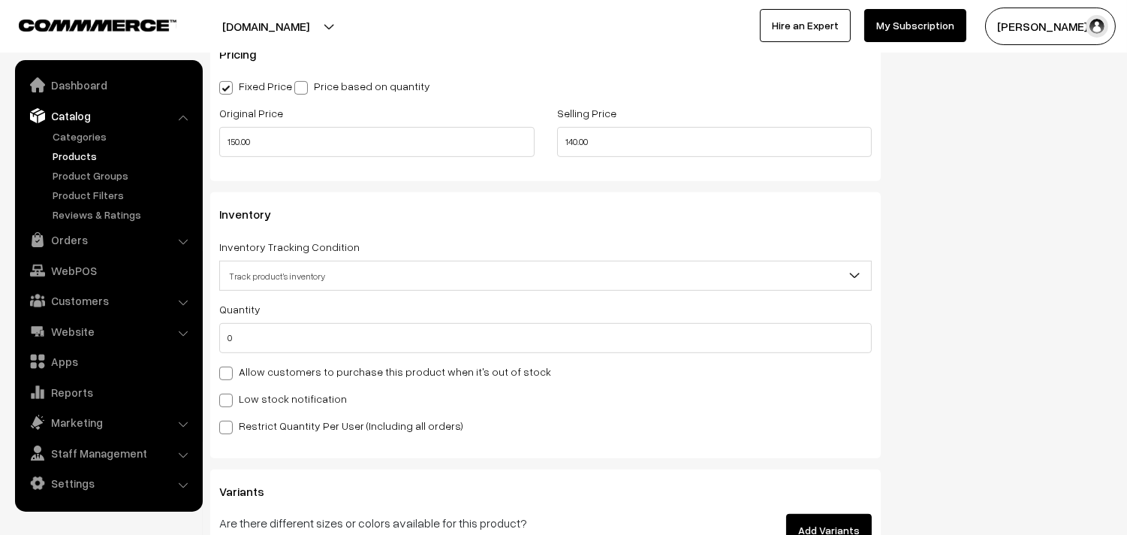
scroll to position [1334, 0]
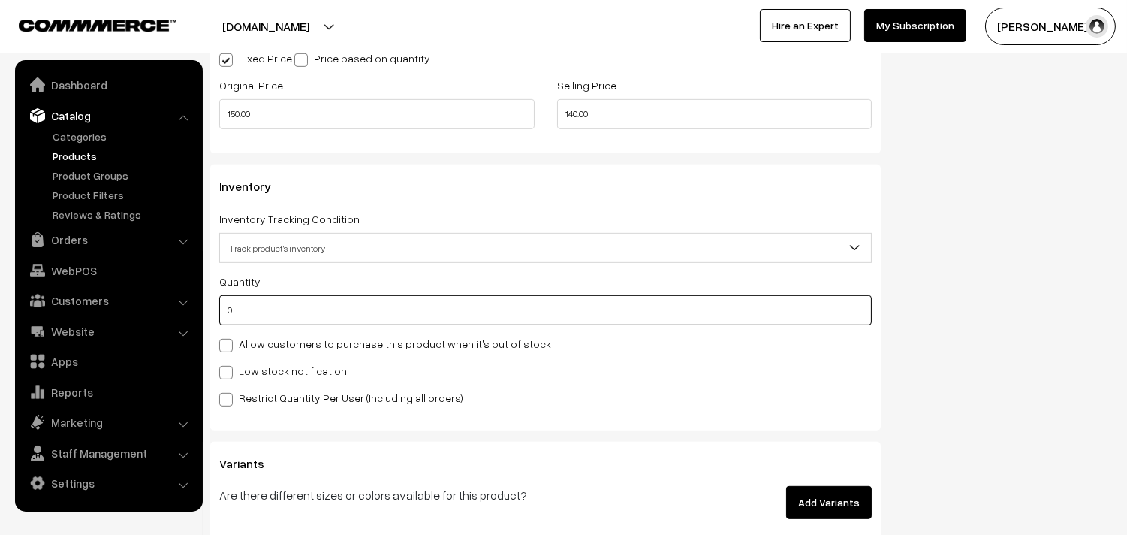
click at [266, 312] on input "0" at bounding box center [545, 310] width 653 height 30
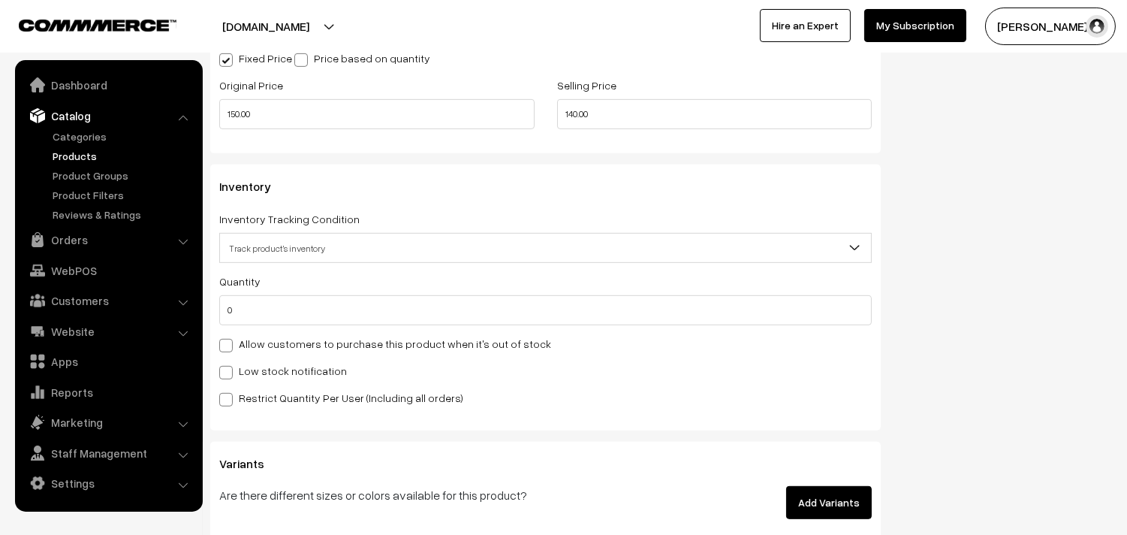
click at [293, 355] on div "Quantity 0 Adjust Quantity Adjust Set 0" at bounding box center [545, 339] width 653 height 134
click at [290, 344] on label "Allow customers to purchase this product when it's out of stock" at bounding box center [385, 344] width 332 height 16
click at [229, 344] on input "Allow customers to purchase this product when it's out of stock" at bounding box center [224, 343] width 10 height 10
checkbox input "true"
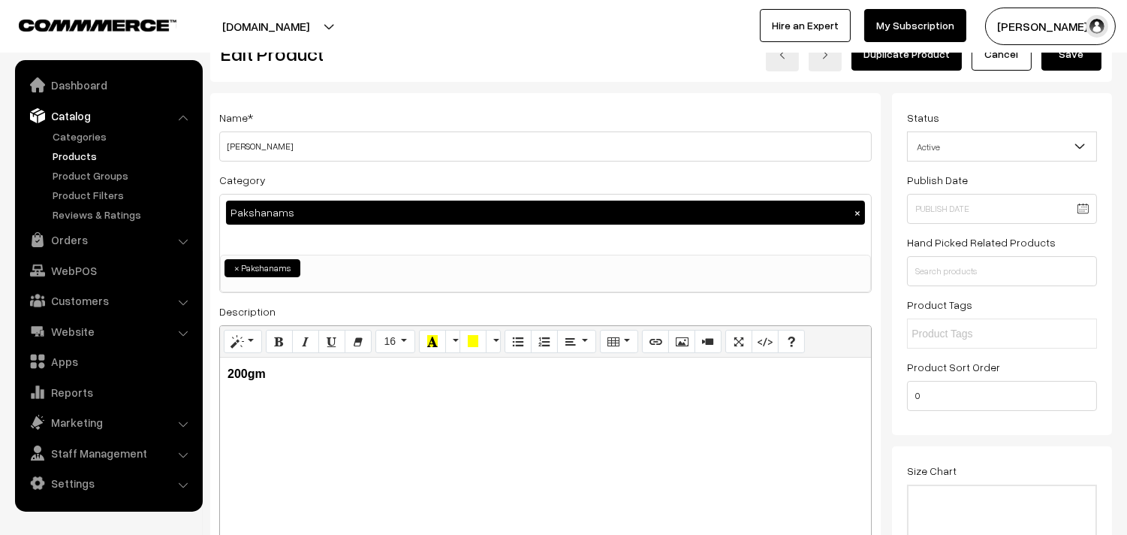
scroll to position [0, 0]
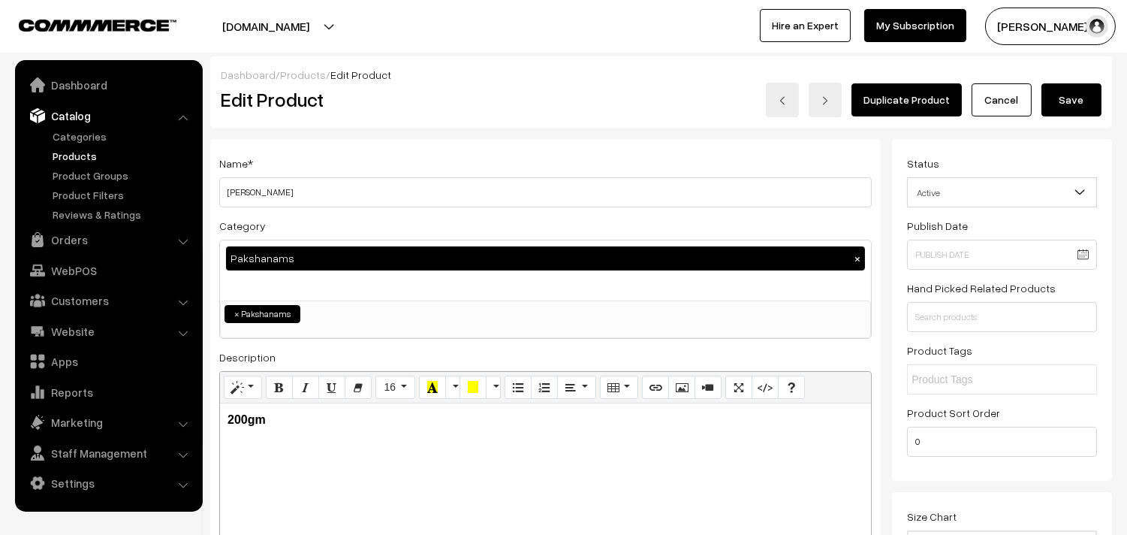
click at [1078, 98] on button "Save" at bounding box center [1072, 99] width 60 height 33
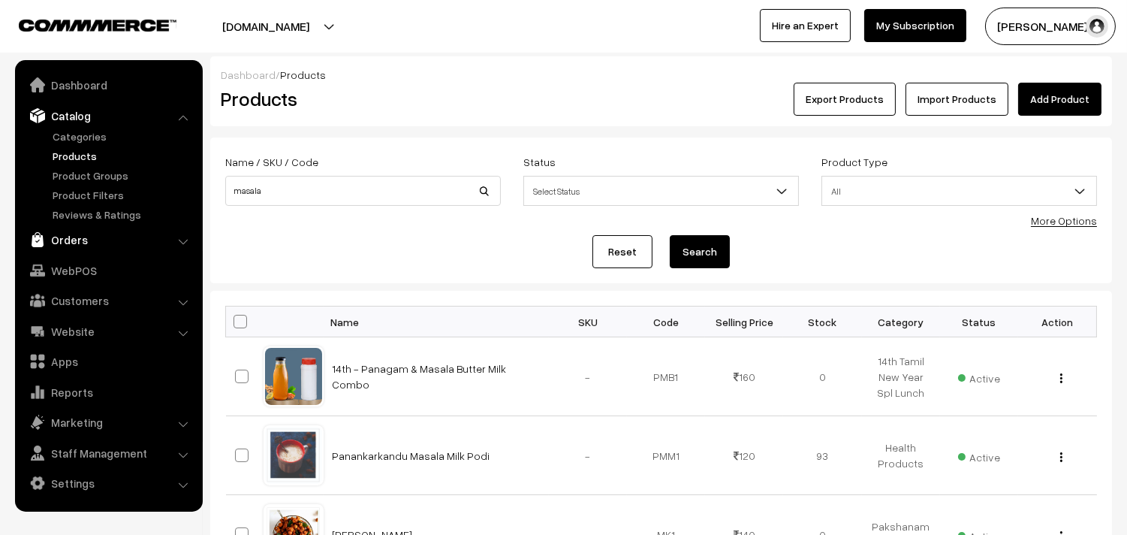
click at [74, 243] on link "Orders" at bounding box center [108, 239] width 179 height 27
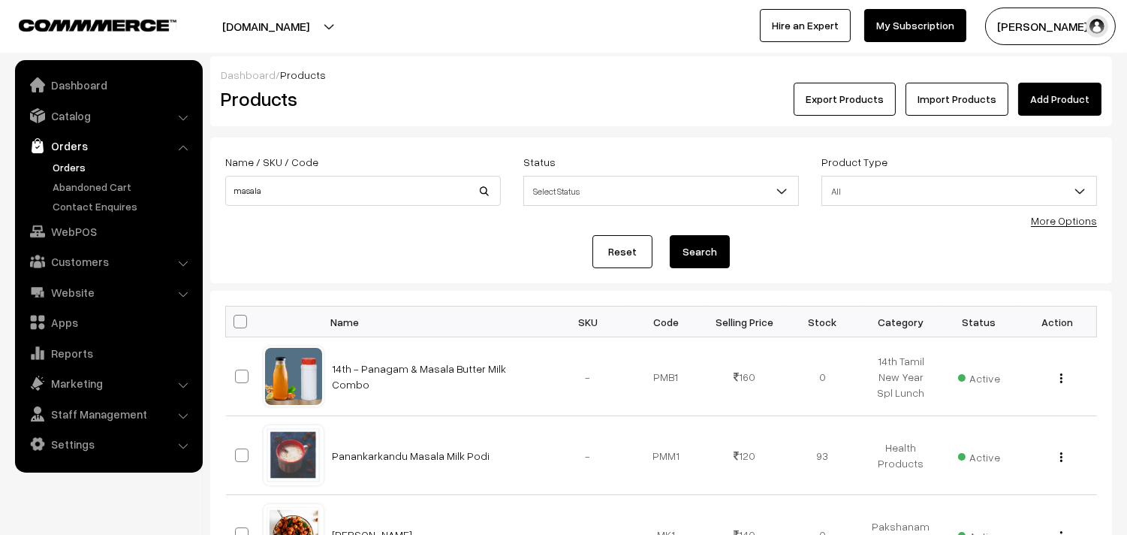
click at [83, 169] on link "Orders" at bounding box center [123, 167] width 149 height 16
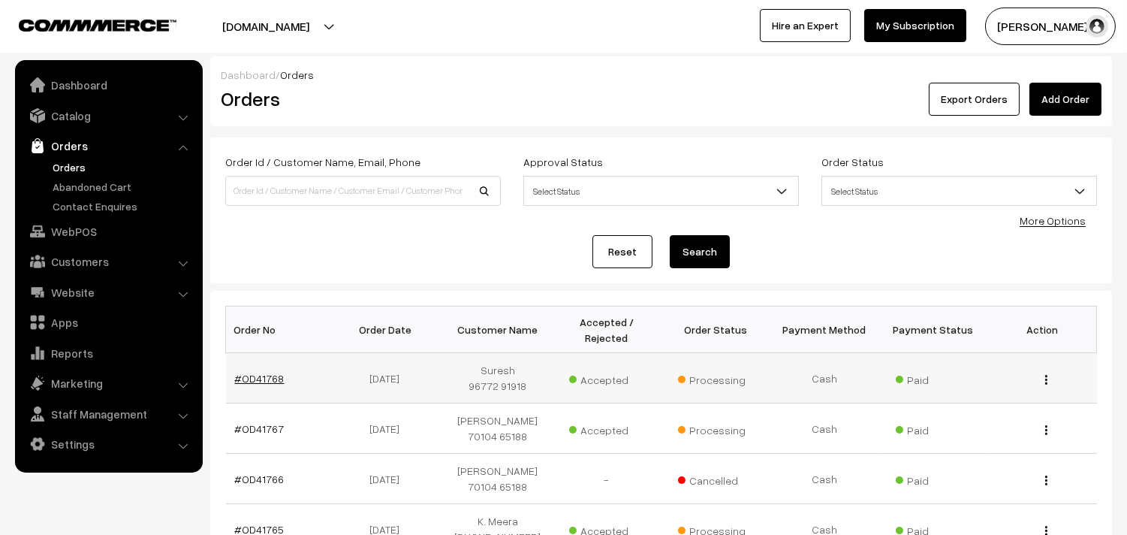
click at [245, 372] on link "#OD41768" at bounding box center [260, 378] width 50 height 13
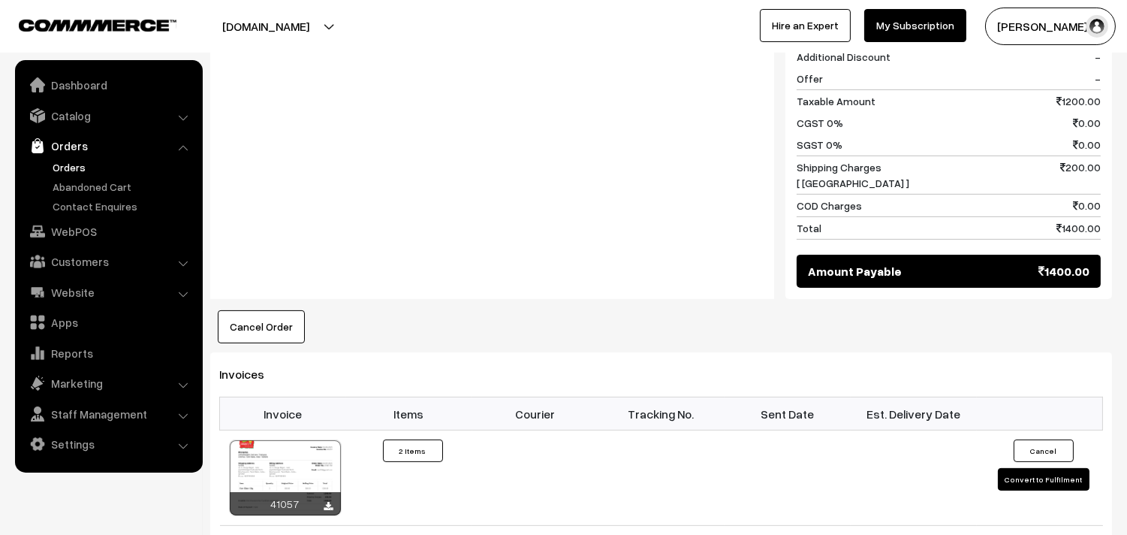
scroll to position [751, 0]
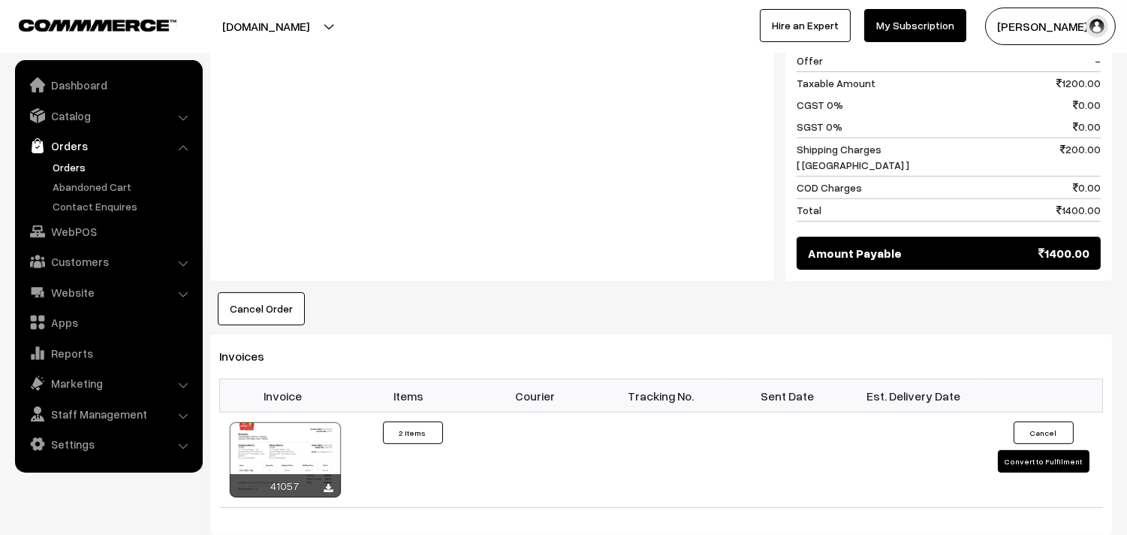
click at [80, 155] on link "Orders" at bounding box center [108, 145] width 179 height 27
click at [79, 160] on link "Orders" at bounding box center [123, 167] width 149 height 16
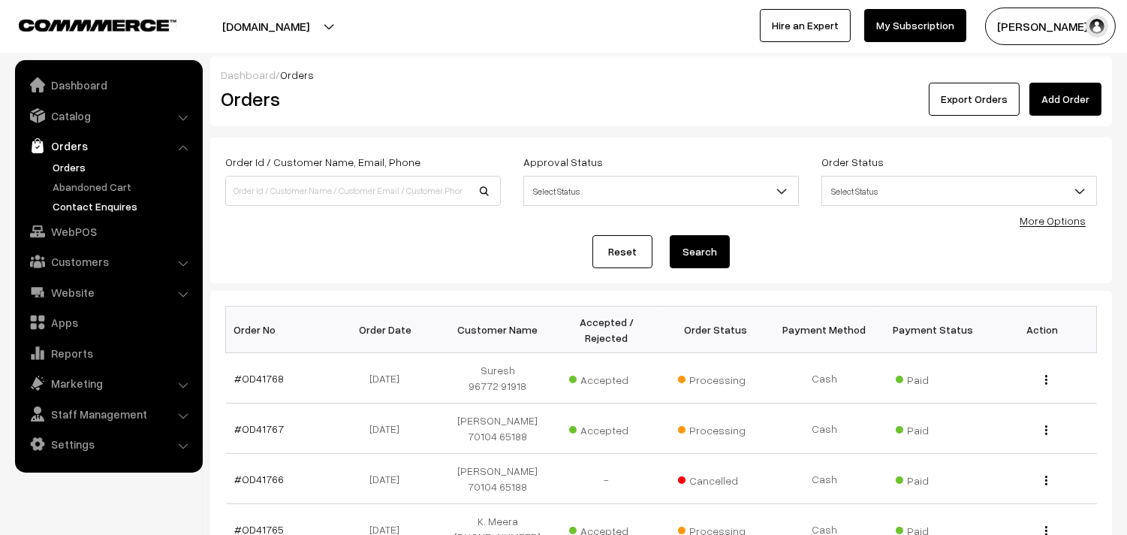
click at [57, 208] on link "Contact Enquires" at bounding box center [123, 206] width 149 height 16
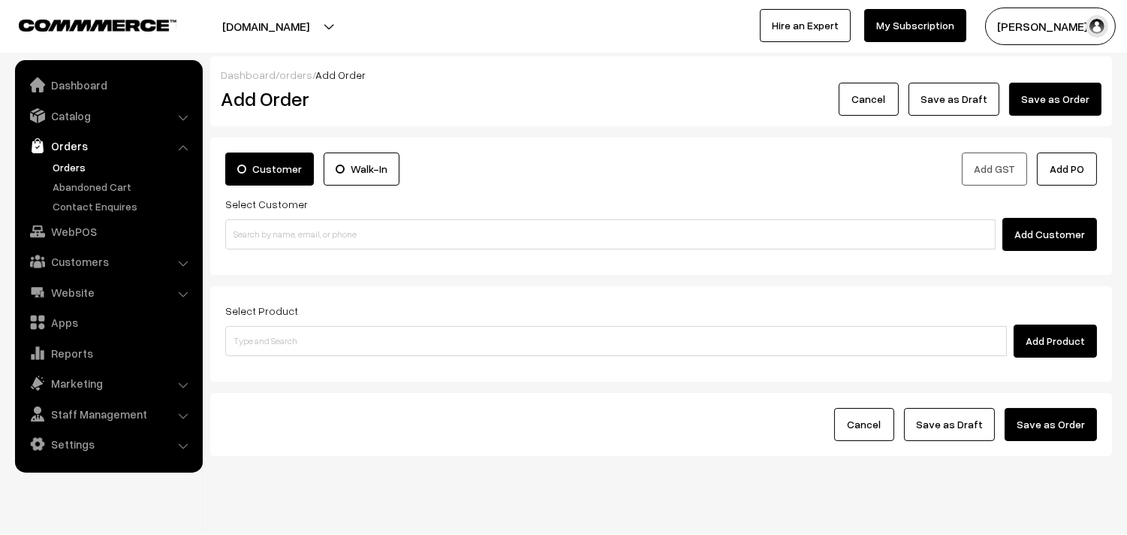
drag, startPoint x: 213, startPoint y: 246, endPoint x: 309, endPoint y: 218, distance: 100.8
click at [225, 242] on div "Customer Walk-In Add GST Add PO Select Customer Add Customer" at bounding box center [661, 205] width 902 height 137
drag, startPoint x: 309, startPoint y: 218, endPoint x: 297, endPoint y: 219, distance: 12.0
click at [305, 218] on div "Add Customer" at bounding box center [661, 234] width 872 height 33
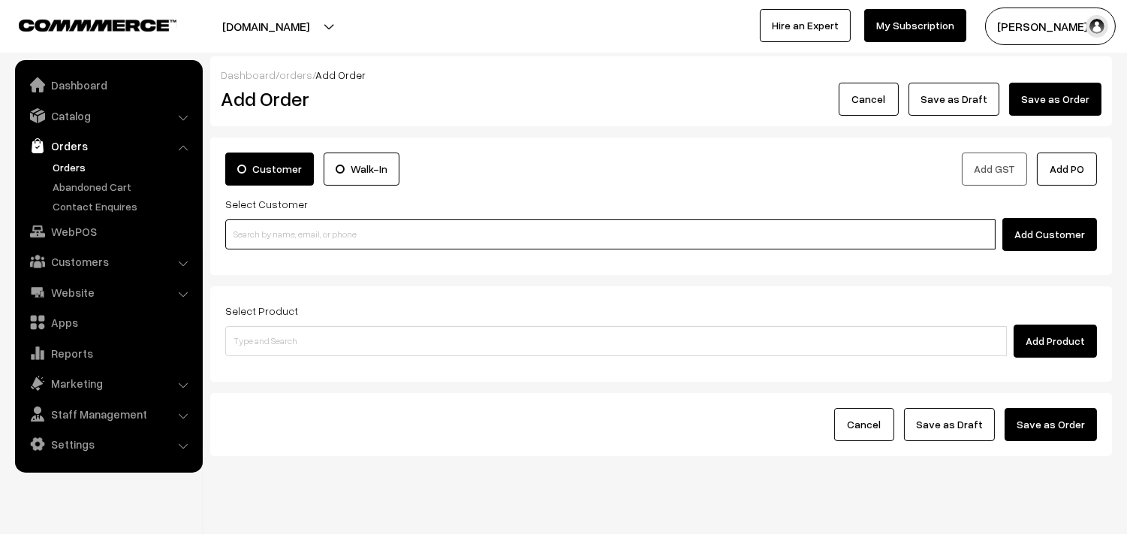
click at [311, 235] on input at bounding box center [610, 234] width 770 height 30
paste input "96001 26239"
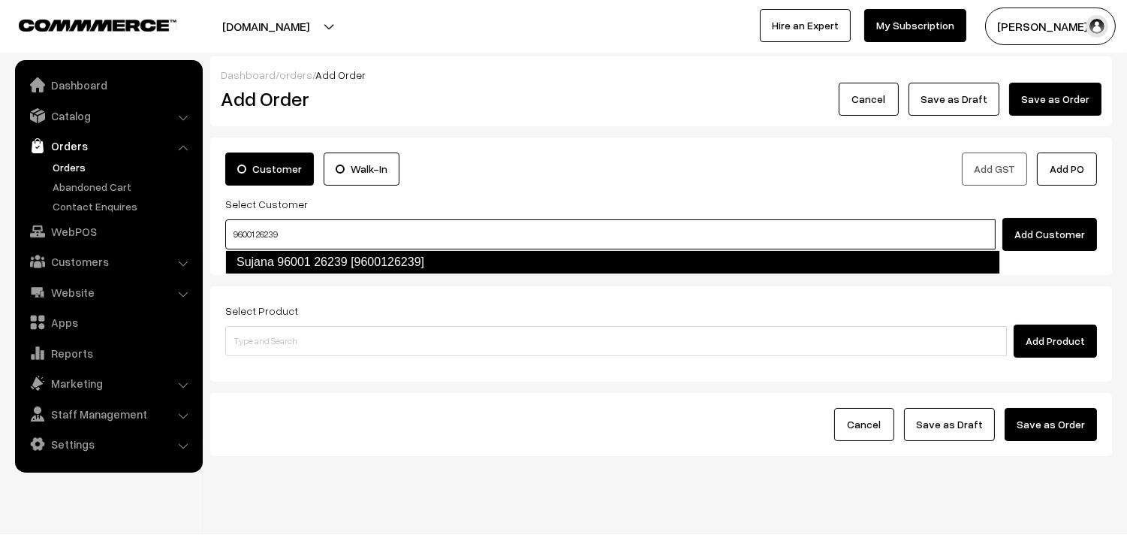
click at [275, 257] on link "Sujana 96001 26239 [9600126239]" at bounding box center [612, 262] width 775 height 24
type input "96001 26239"
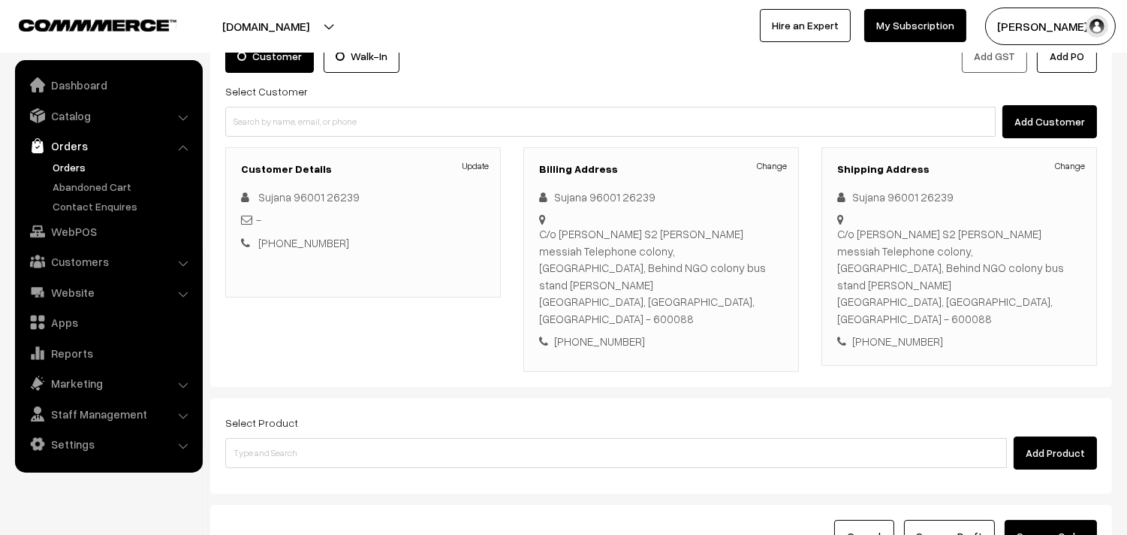
scroll to position [222, 0]
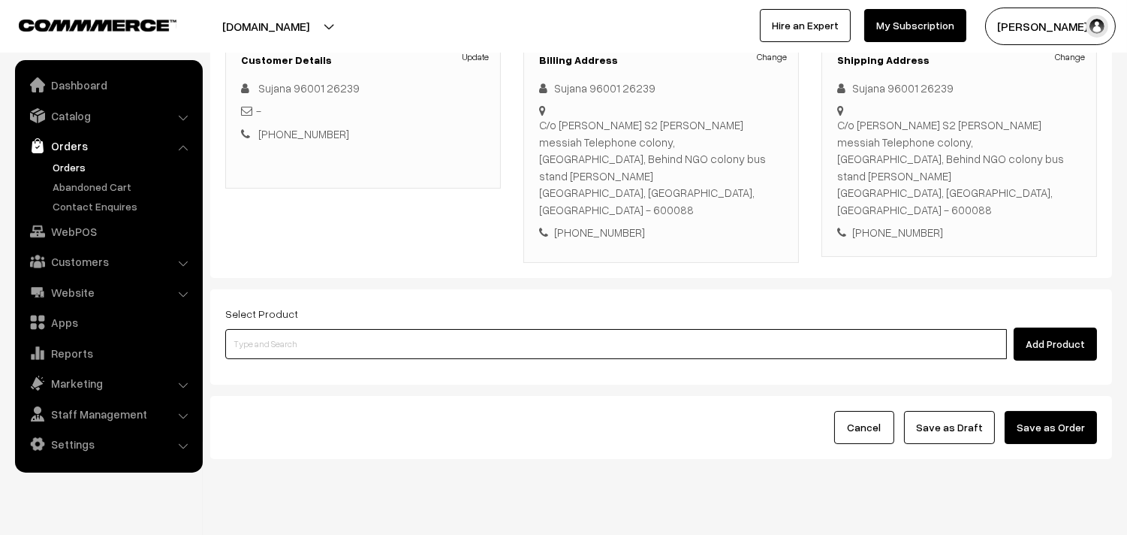
click at [327, 329] on input at bounding box center [616, 344] width 782 height 30
click at [402, 329] on input at bounding box center [616, 344] width 782 height 30
type input "r"
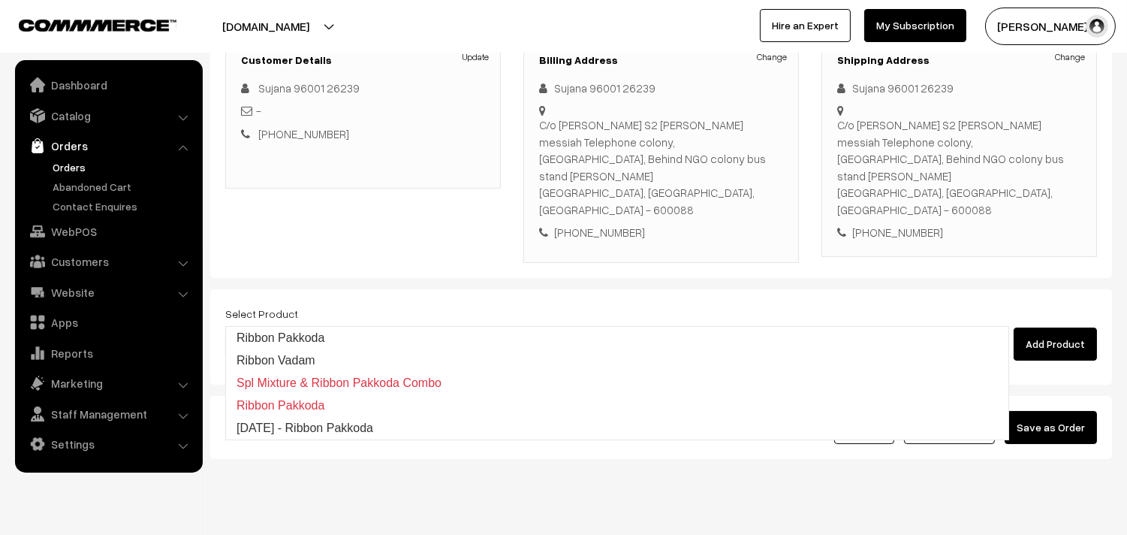
type input "Ribbon Pakkoda"
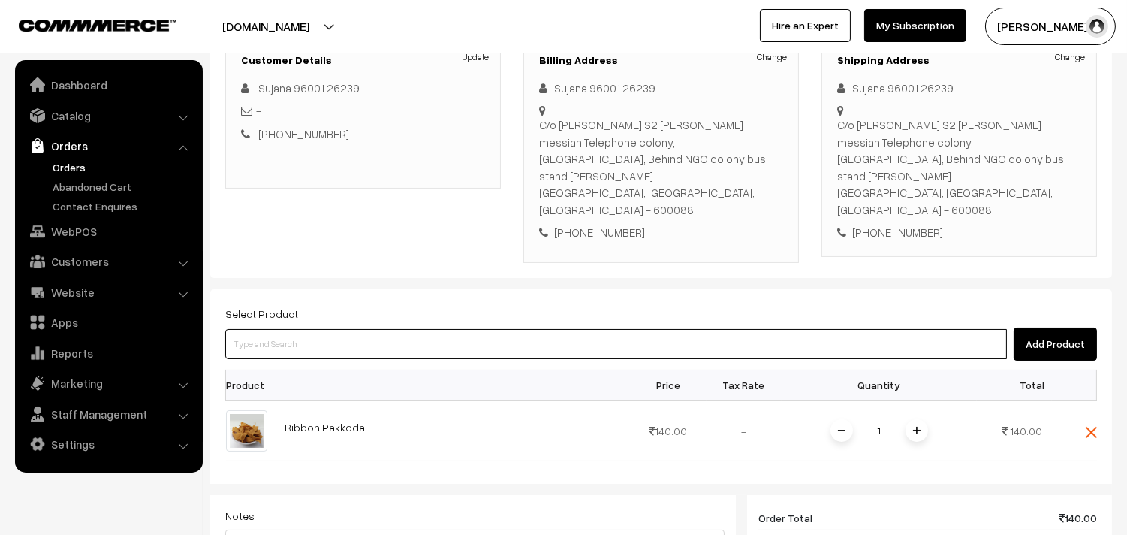
click at [391, 329] on input at bounding box center [616, 344] width 782 height 30
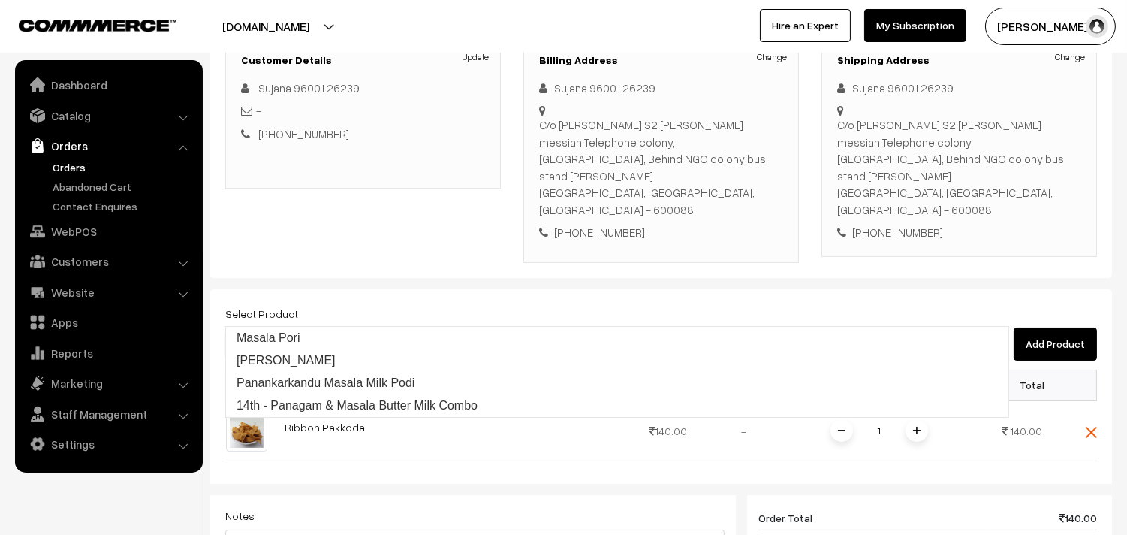
type input "Masala Kadalai"
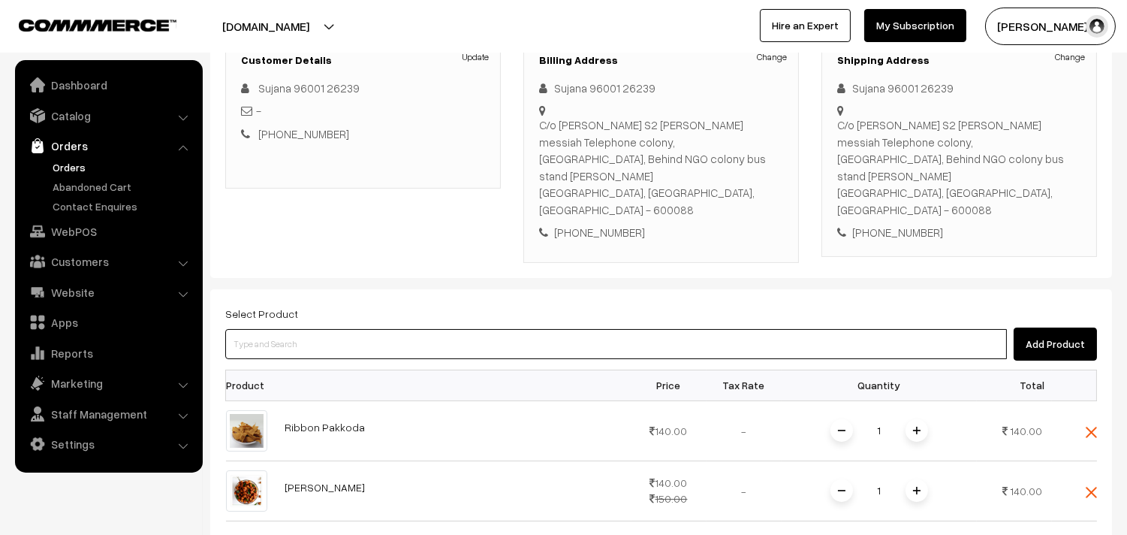
click at [449, 329] on input at bounding box center [616, 344] width 782 height 30
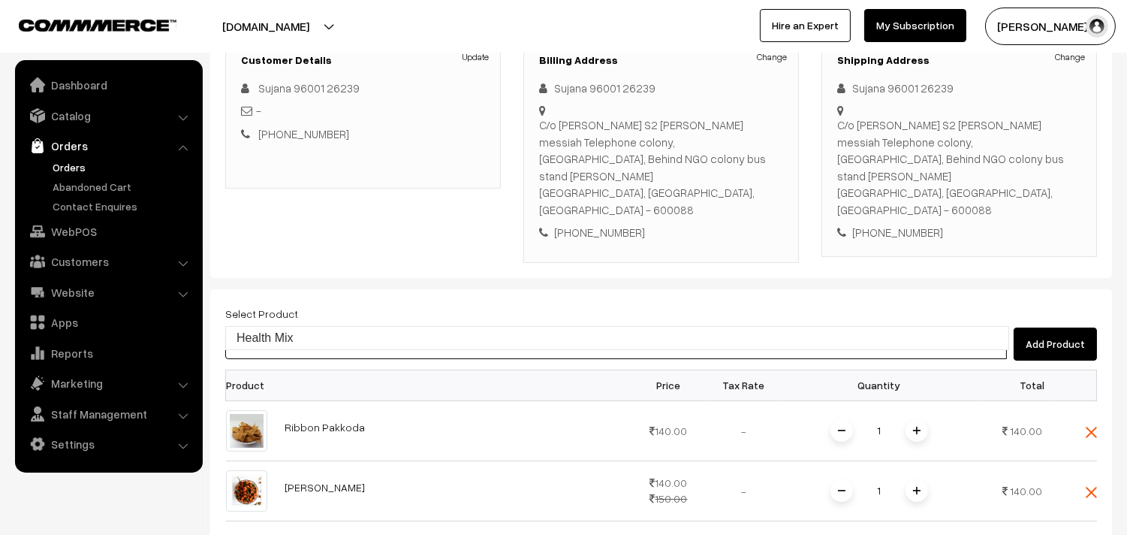
type input "Health Mix"
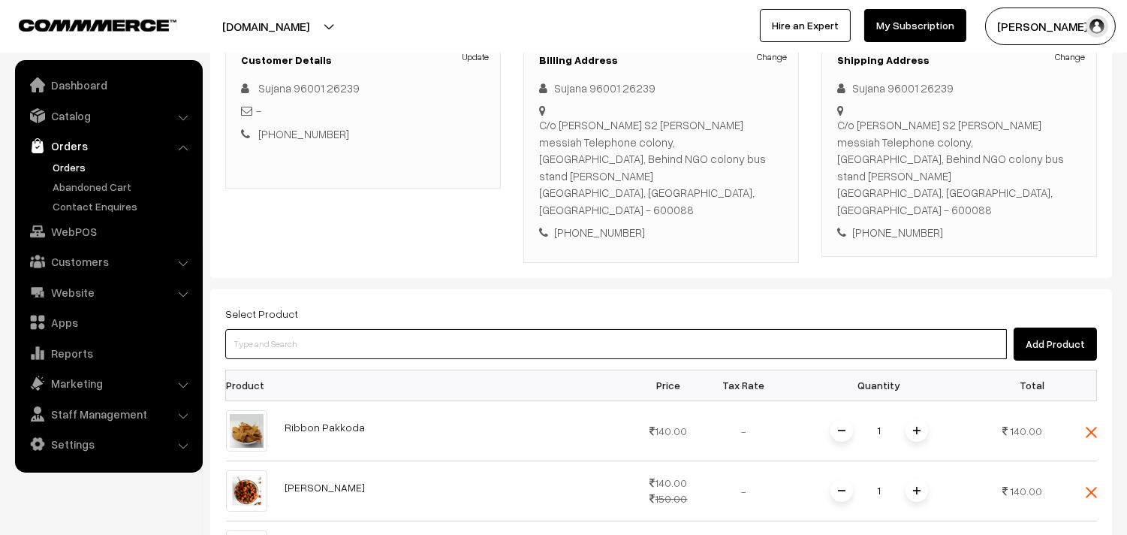
click at [384, 329] on input at bounding box center [616, 344] width 782 height 30
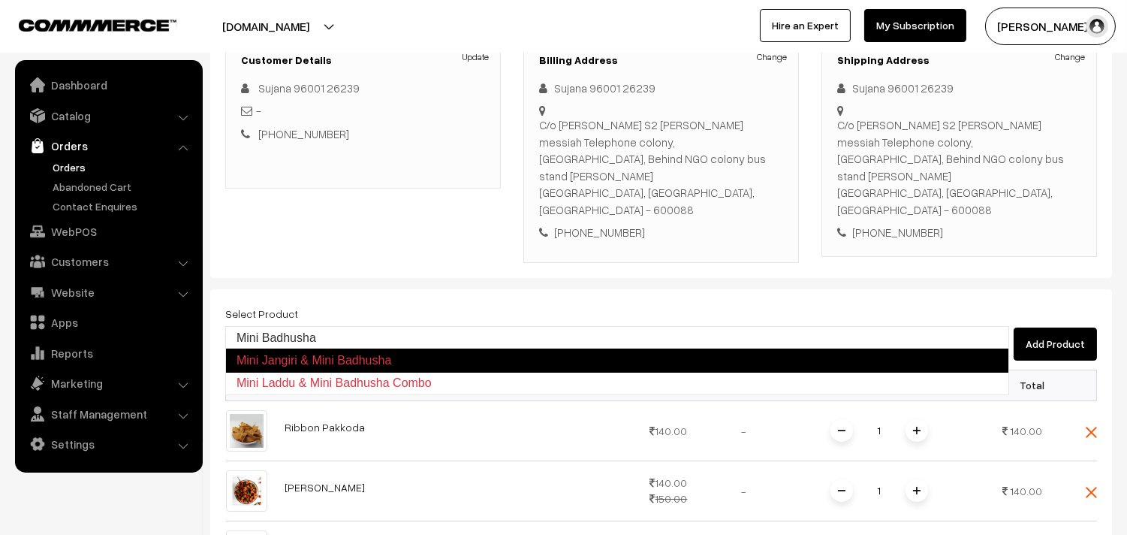
type input "Mini Badhusha"
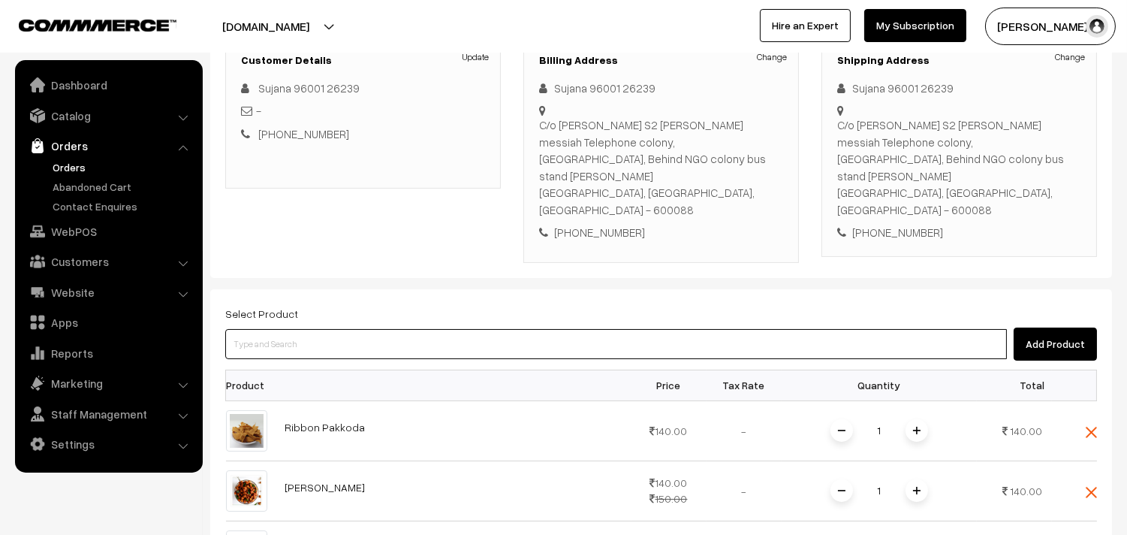
click at [351, 329] on input at bounding box center [616, 344] width 782 height 30
type input "Oosi Thenkuzal"
click at [341, 329] on input at bounding box center [616, 344] width 782 height 30
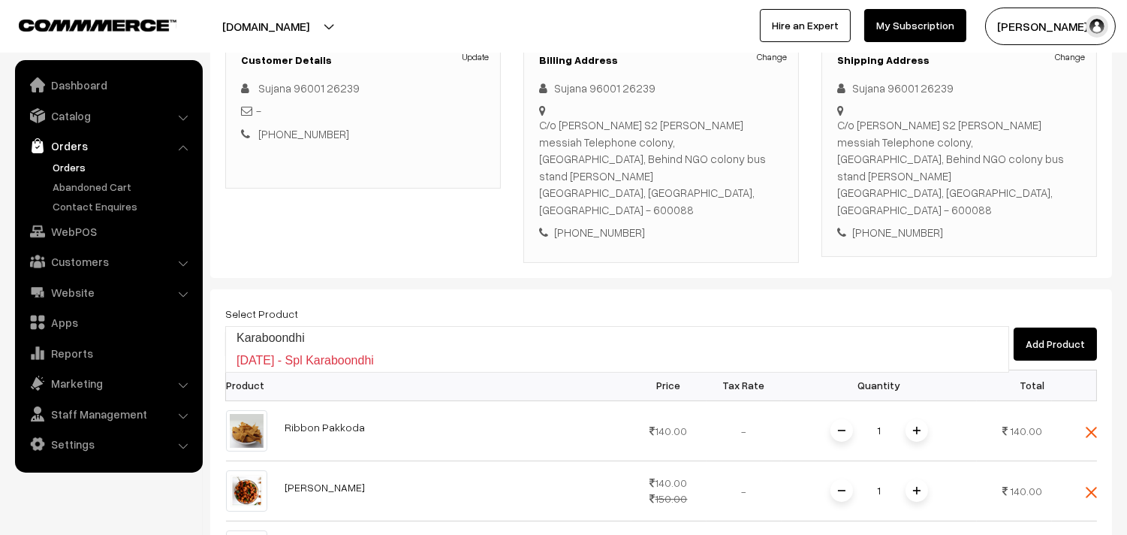
type input "Karaboondhi"
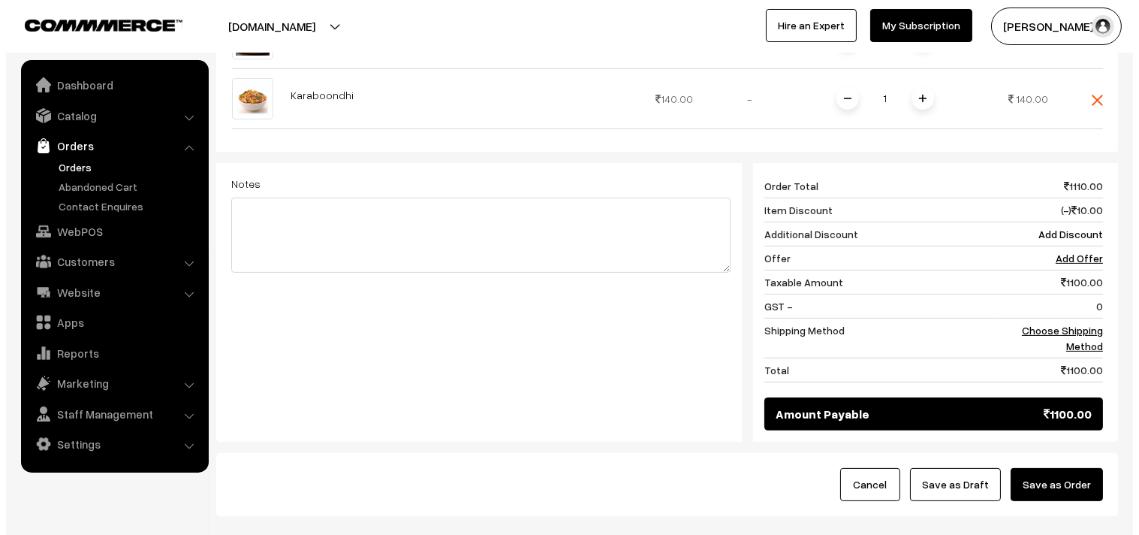
scroll to position [912, 0]
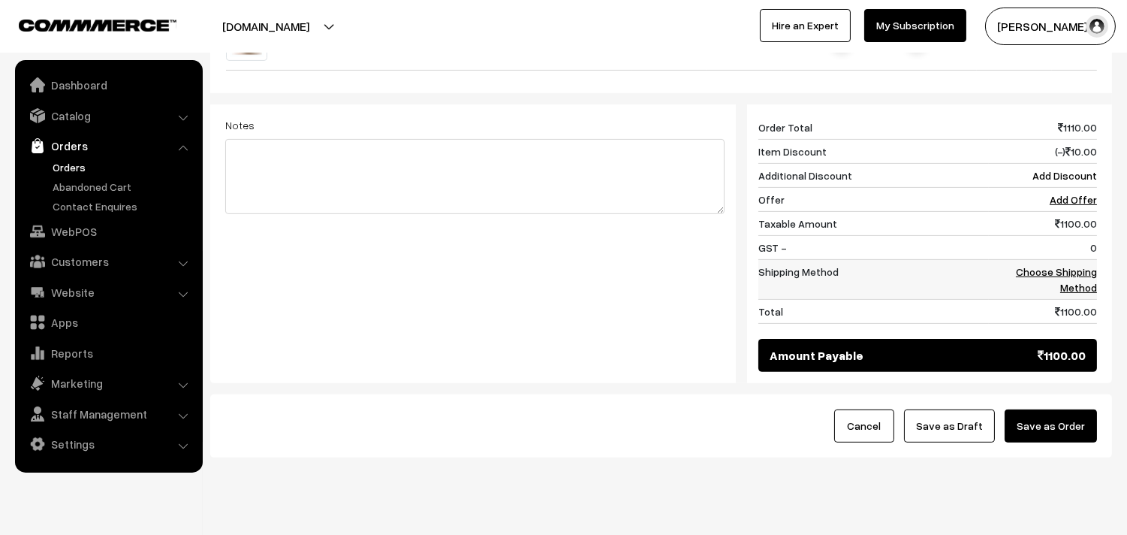
click at [1076, 259] on td "Choose Shipping Method" at bounding box center [1043, 279] width 108 height 40
click at [1070, 265] on link "Choose Shipping Method" at bounding box center [1056, 279] width 81 height 29
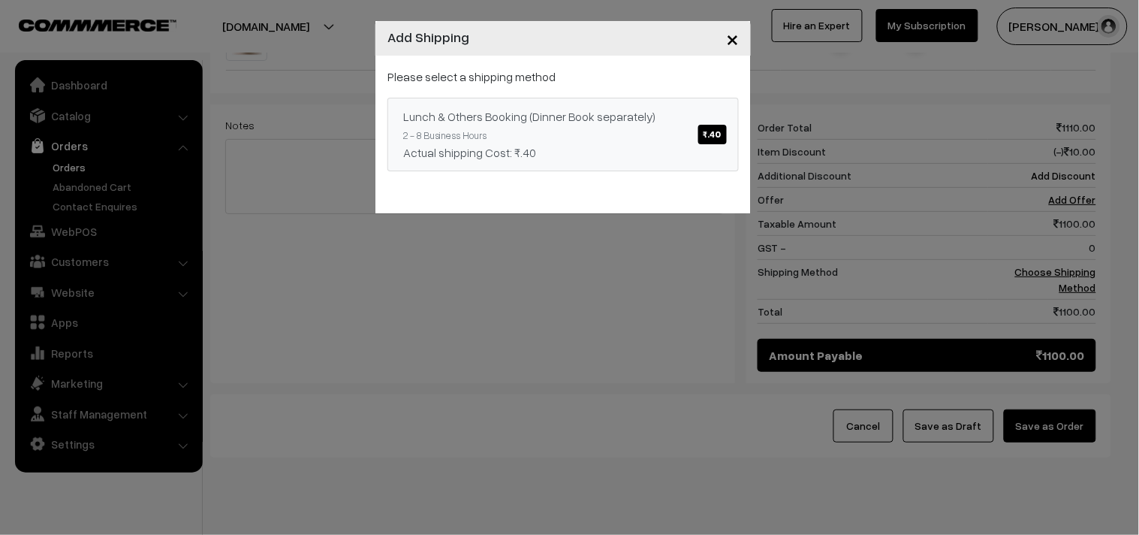
click at [549, 147] on div "Actual shipping Cost: ₹.40" at bounding box center [563, 152] width 320 height 18
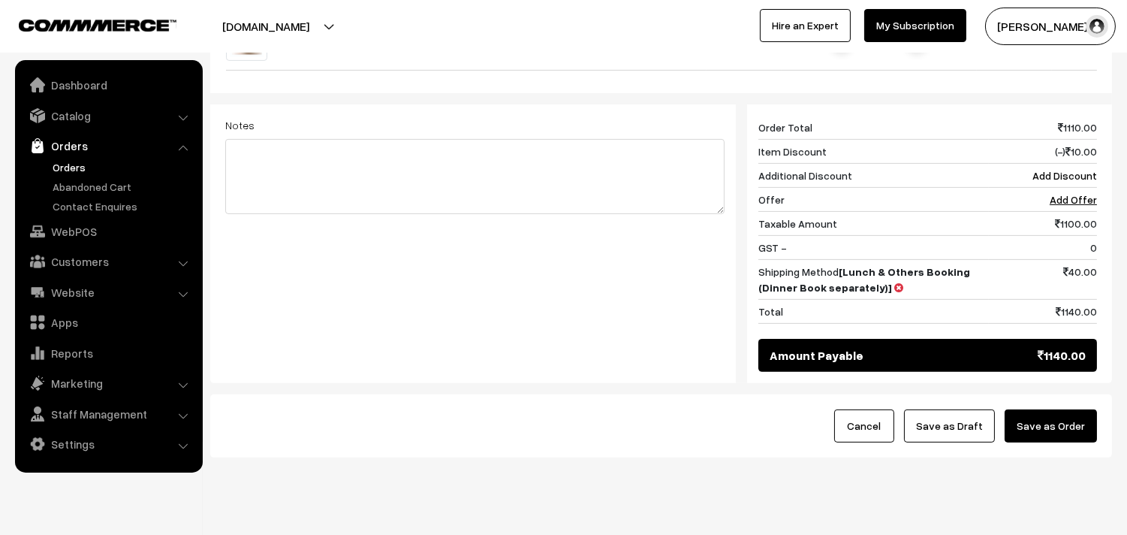
click at [1069, 409] on button "Save as Order" at bounding box center [1051, 425] width 92 height 33
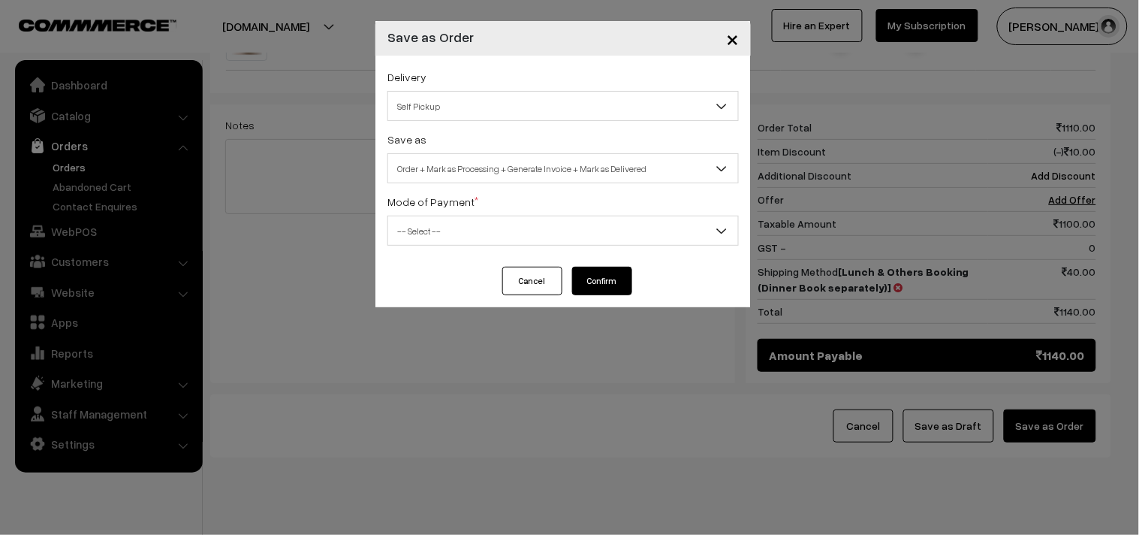
click at [489, 170] on span "Order + Mark as Processing + Generate Invoice + Mark as Delivered" at bounding box center [563, 168] width 350 height 26
click at [493, 166] on span "Order + Mark as Processing" at bounding box center [563, 168] width 350 height 26
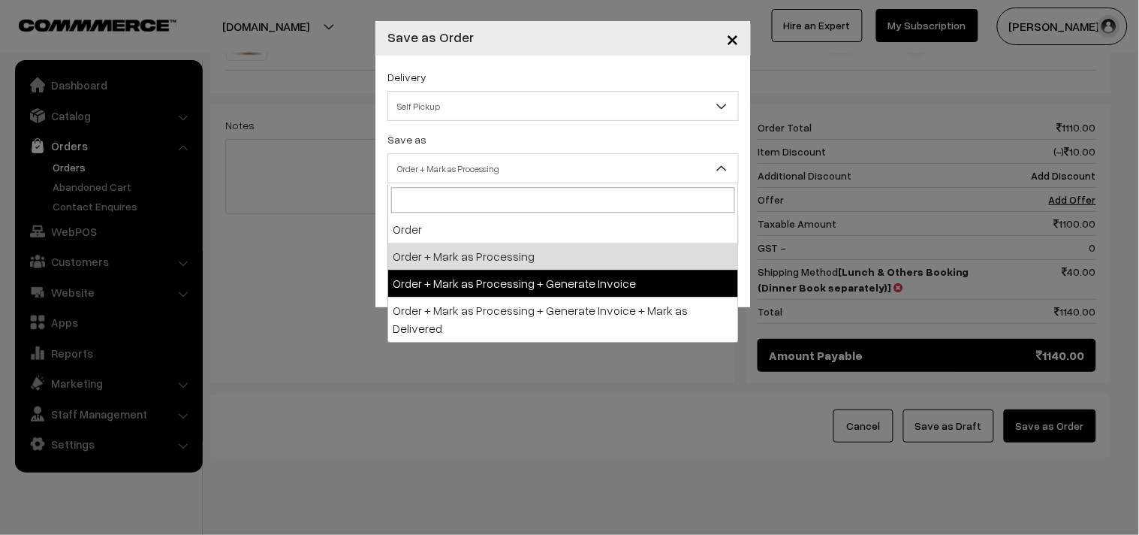
select select "3"
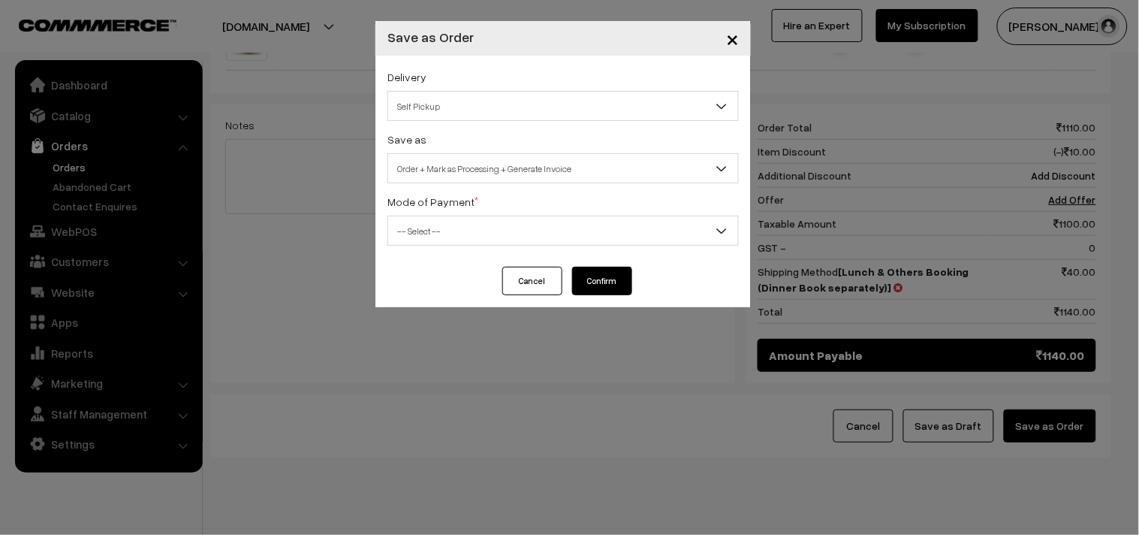
click at [466, 208] on label "Mode of Payment *" at bounding box center [432, 202] width 91 height 16
click at [448, 229] on span "-- Select --" at bounding box center [563, 231] width 350 height 26
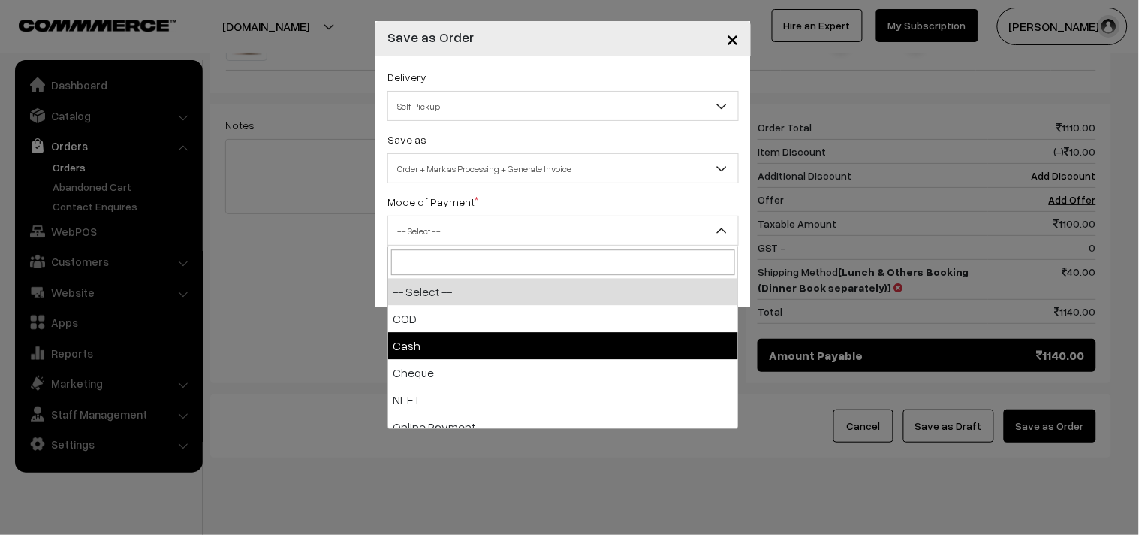
select select "2"
checkbox input "true"
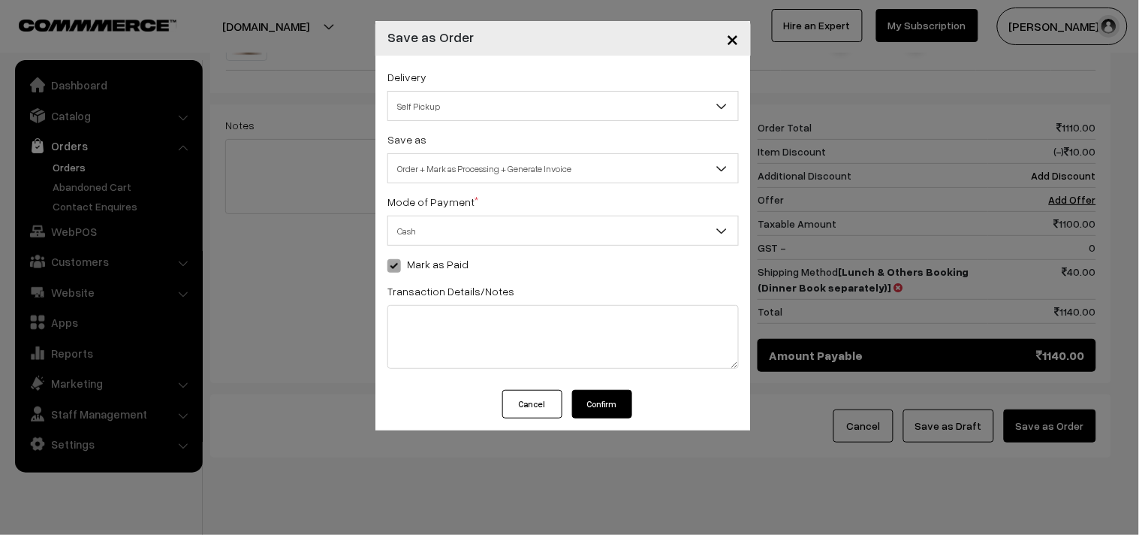
click at [603, 406] on button "Confirm" at bounding box center [602, 404] width 60 height 29
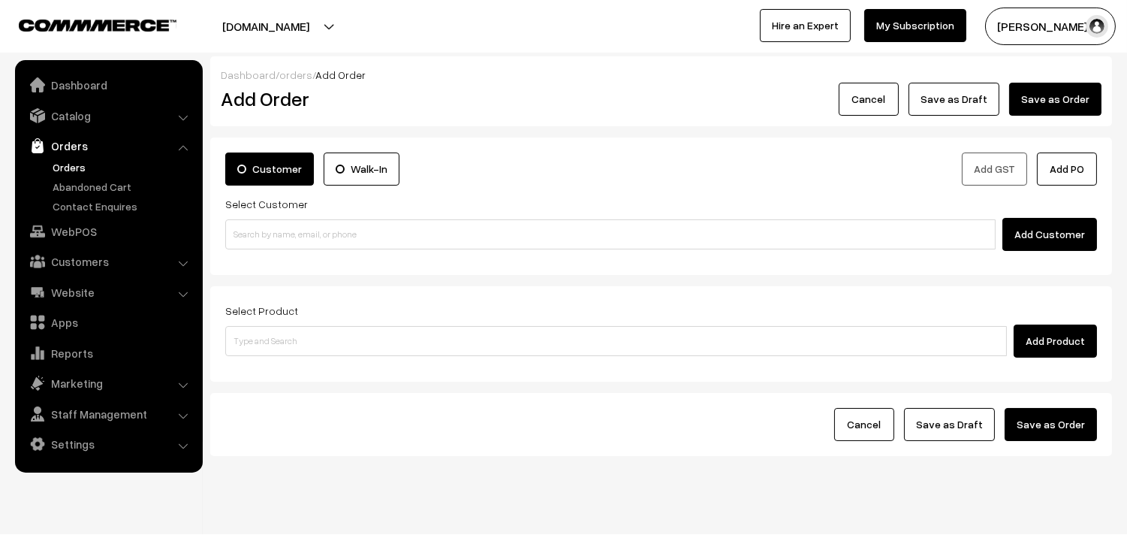
click at [87, 161] on link "Orders" at bounding box center [123, 167] width 149 height 16
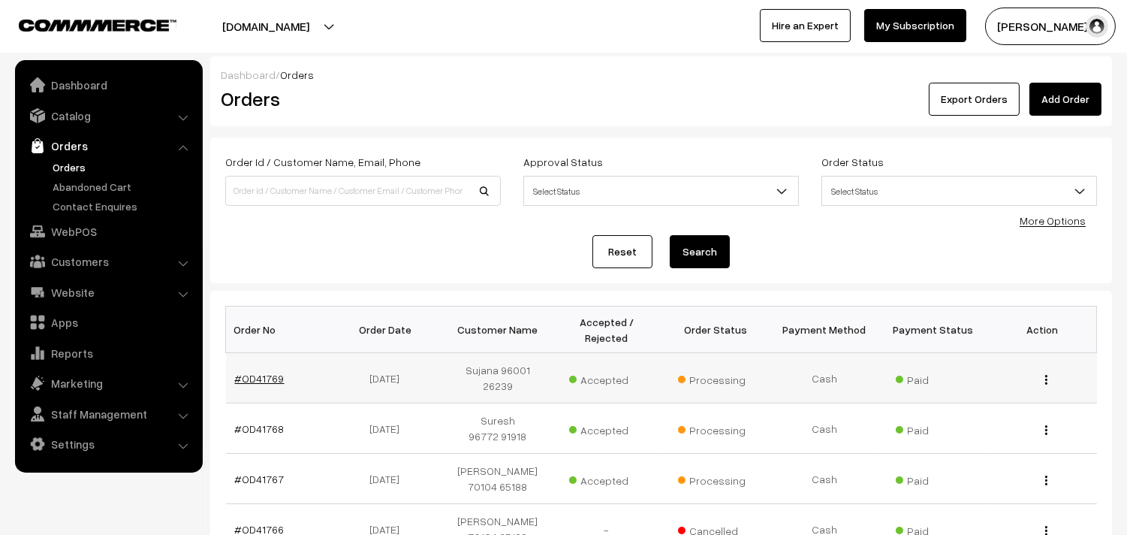
click at [255, 375] on link "#OD41769" at bounding box center [260, 378] width 50 height 13
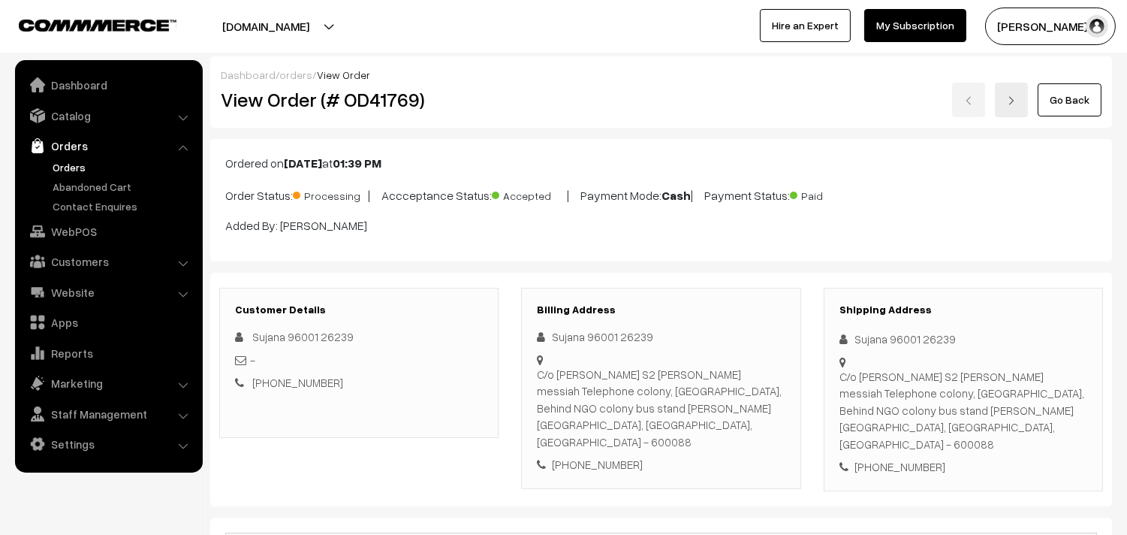
click at [273, 107] on h2 "View Order (# OD41769)" at bounding box center [360, 99] width 279 height 23
drag, startPoint x: 273, startPoint y: 101, endPoint x: 451, endPoint y: 93, distance: 178.9
click at [451, 86] on div "View Order (# OD41769)" at bounding box center [360, 100] width 301 height 35
copy h2 "Order (# OD41769)"
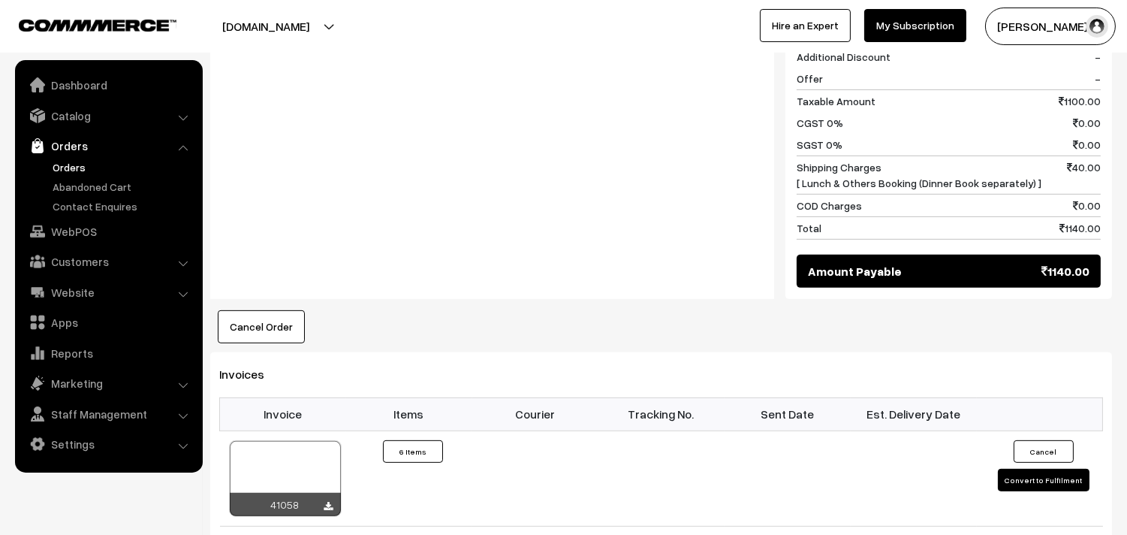
scroll to position [1251, 0]
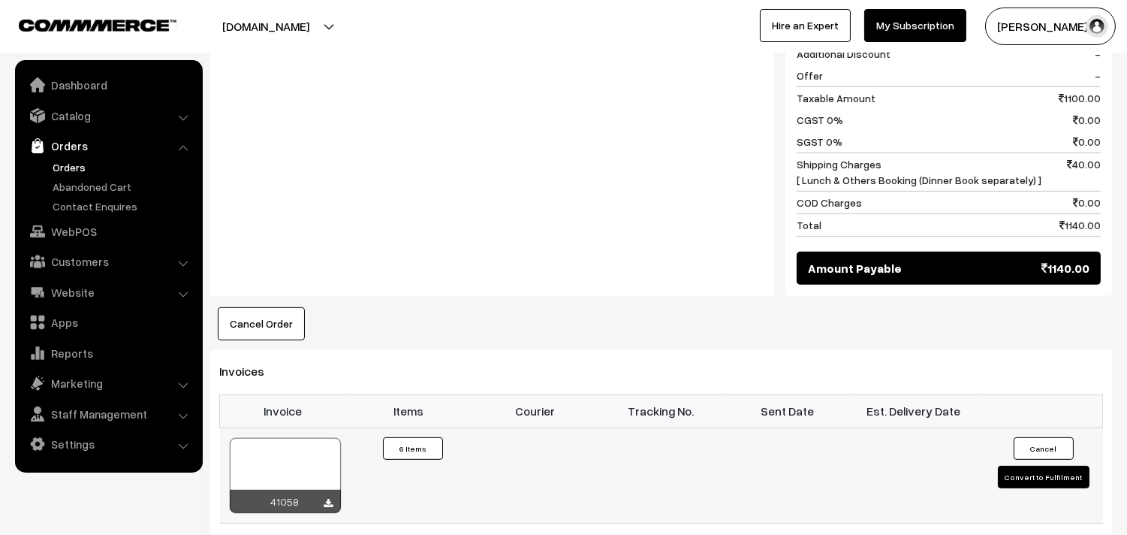
click at [305, 460] on div at bounding box center [285, 475] width 111 height 75
click at [76, 164] on link "Orders" at bounding box center [123, 167] width 149 height 16
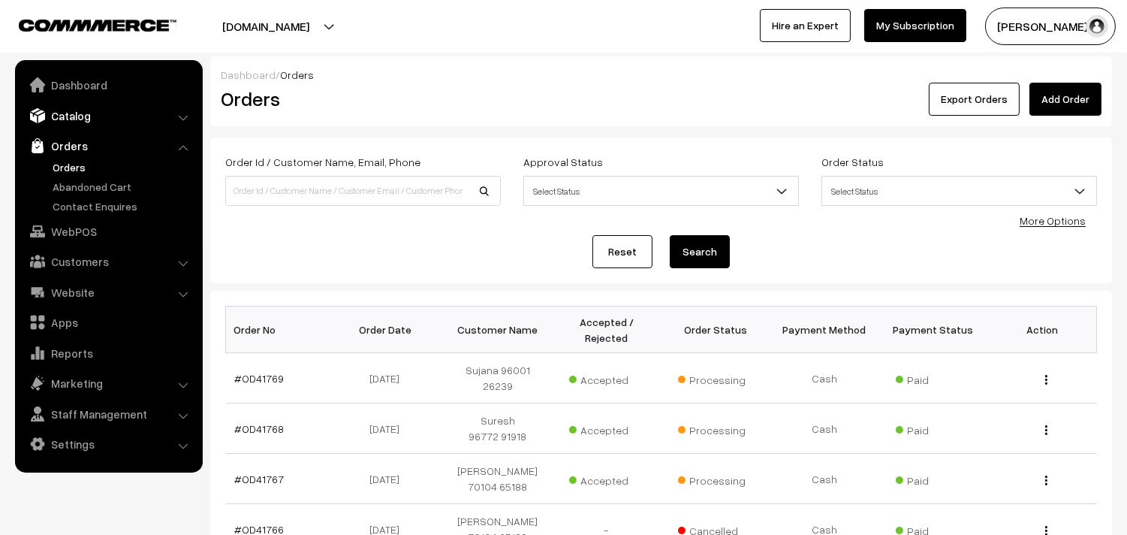
click at [98, 122] on link "Catalog" at bounding box center [108, 115] width 179 height 27
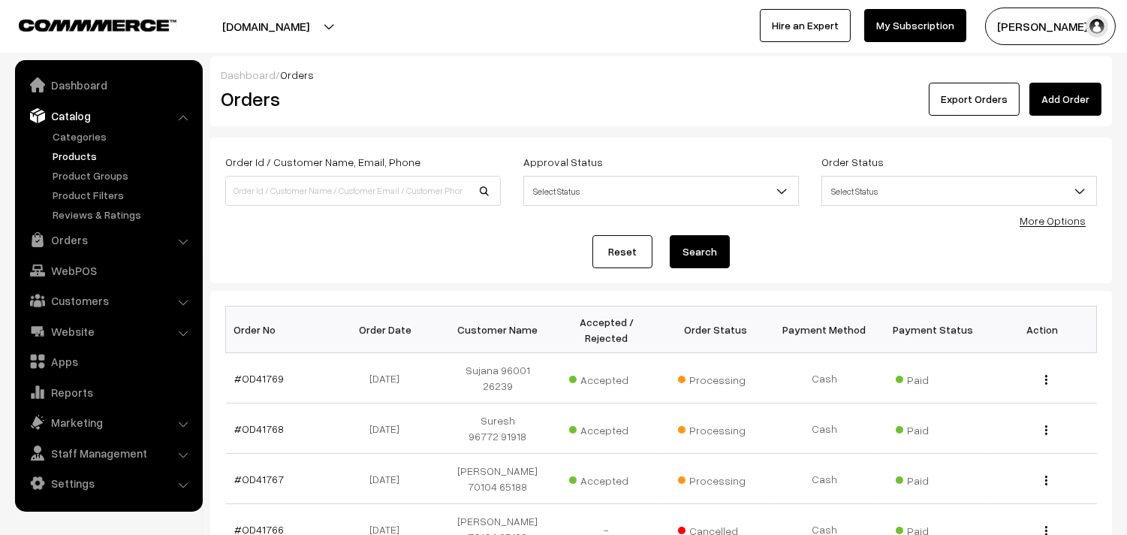
click at [95, 155] on link "Products" at bounding box center [123, 156] width 149 height 16
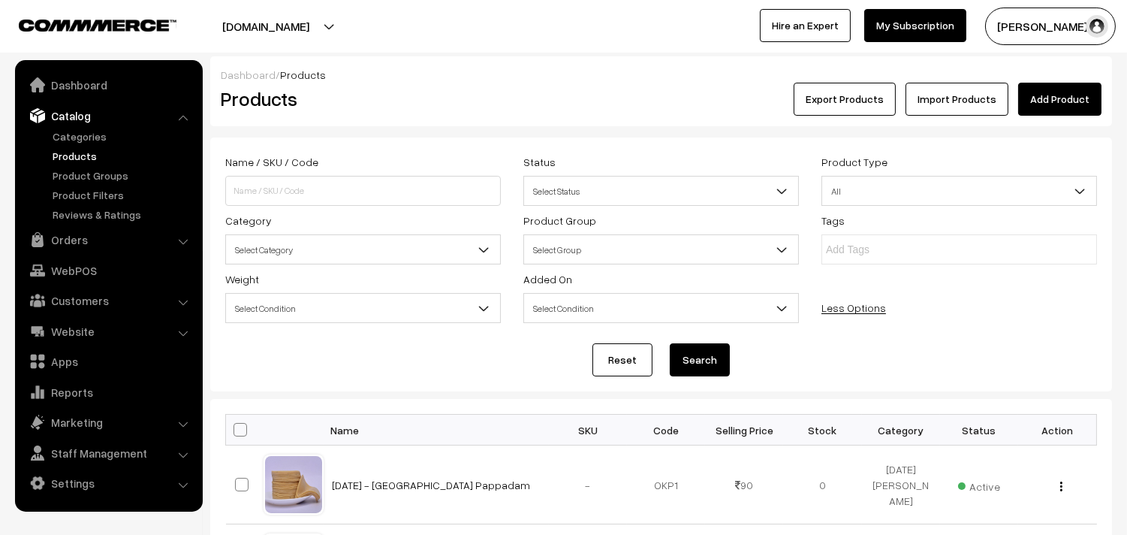
click at [425, 248] on span "Select Category" at bounding box center [363, 250] width 274 height 26
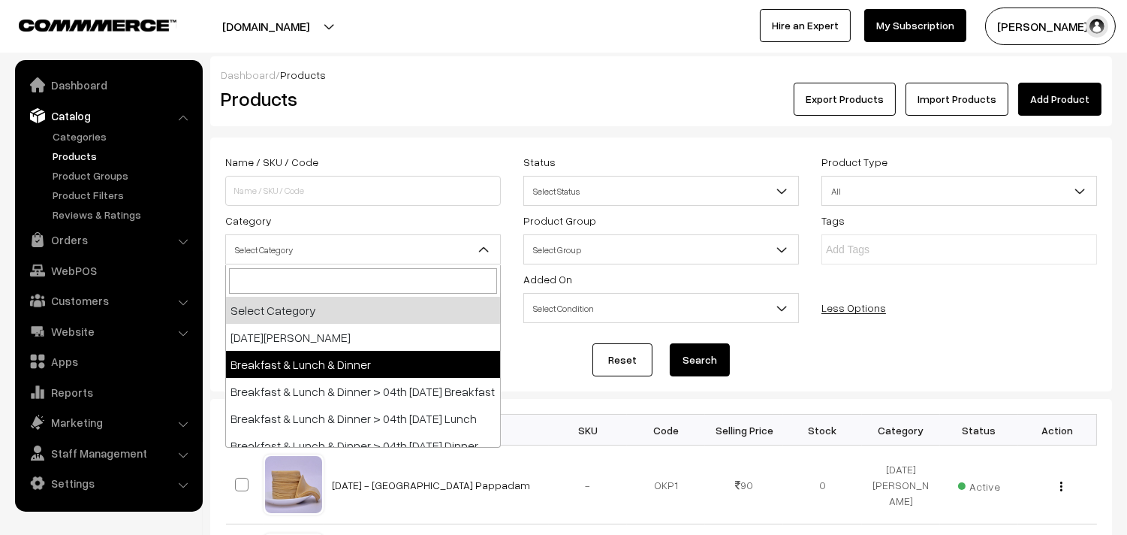
scroll to position [83, 0]
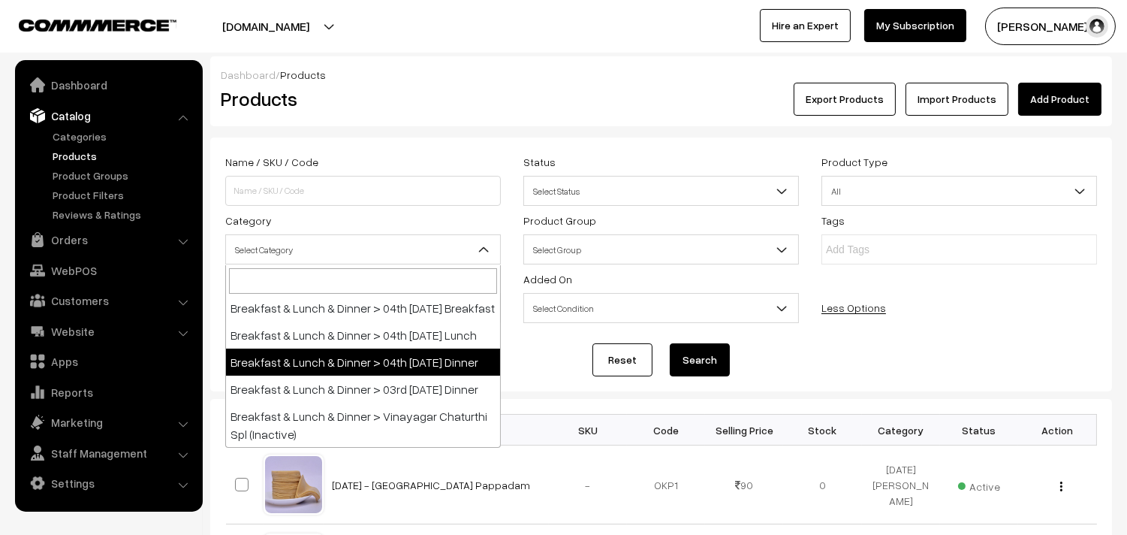
select select "68"
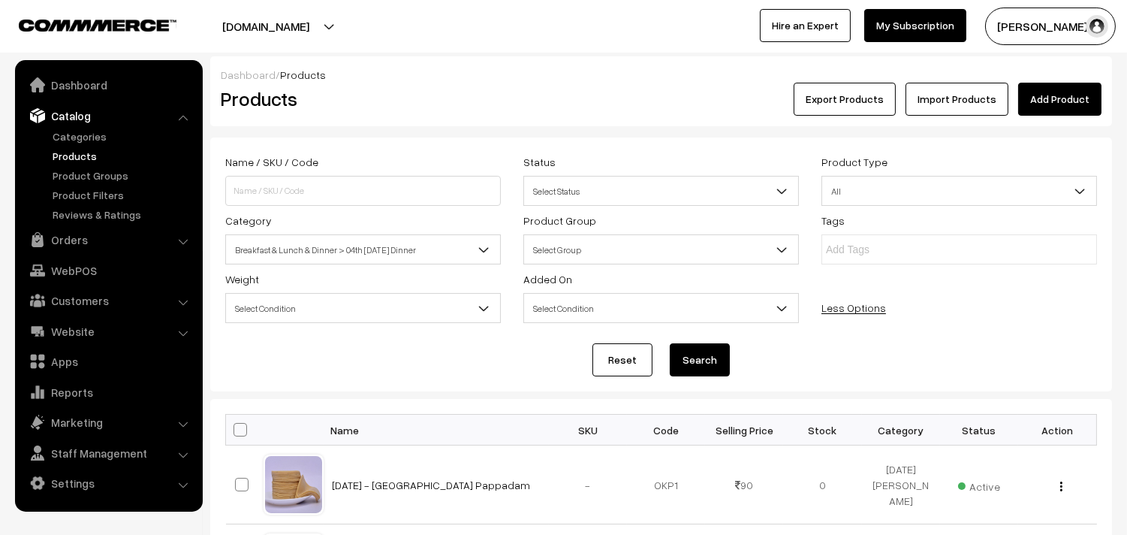
click at [684, 354] on button "Search" at bounding box center [700, 359] width 60 height 33
drag, startPoint x: 728, startPoint y: 567, endPoint x: 377, endPoint y: 372, distance: 401.7
click at [374, 377] on form "Name / SKU / Code Status Select Status Active Inactive Select Status Product Ty…" at bounding box center [661, 264] width 902 height 254
click at [394, 226] on div "Category Select Category [DATE] Pakhanams Breakfast & Lunch & Dinner Breakfast …" at bounding box center [363, 237] width 298 height 53
click at [394, 243] on span "Breakfast & Lunch & Dinner > 04th [DATE] Dinner" at bounding box center [363, 250] width 274 height 26
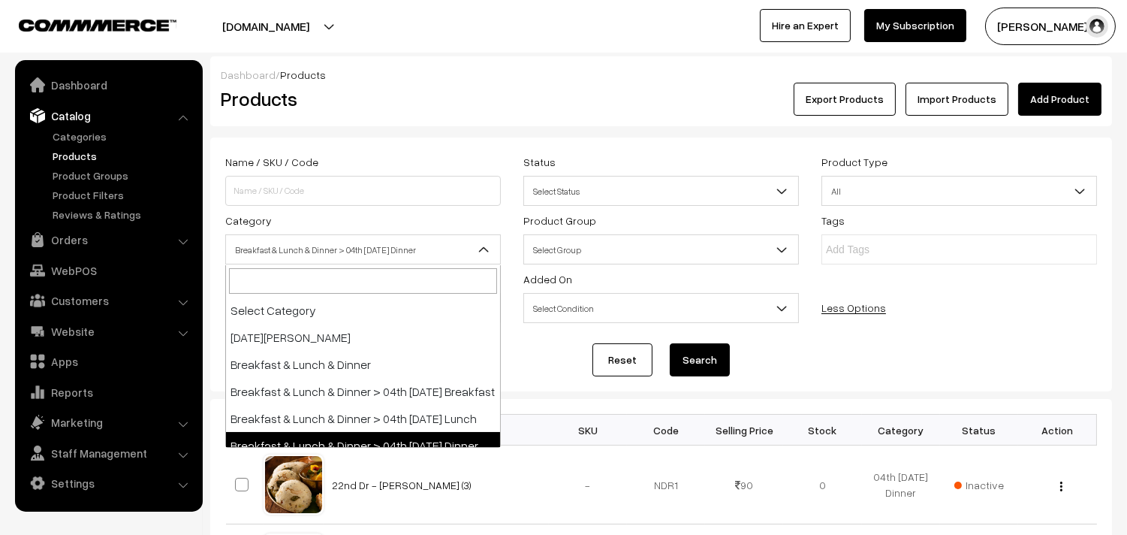
scroll to position [80, 0]
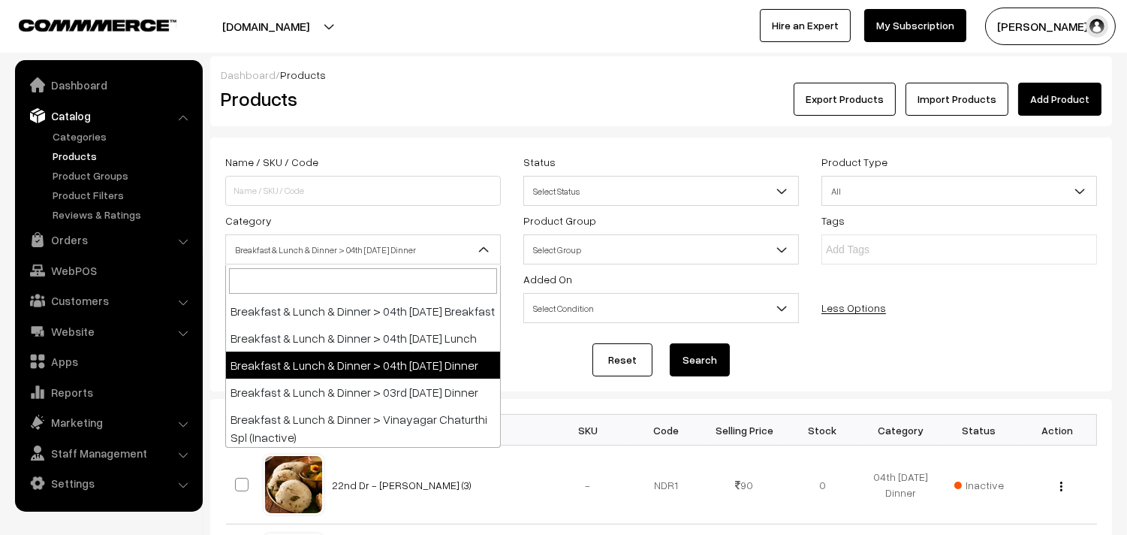
drag, startPoint x: 392, startPoint y: 403, endPoint x: 671, endPoint y: 381, distance: 280.1
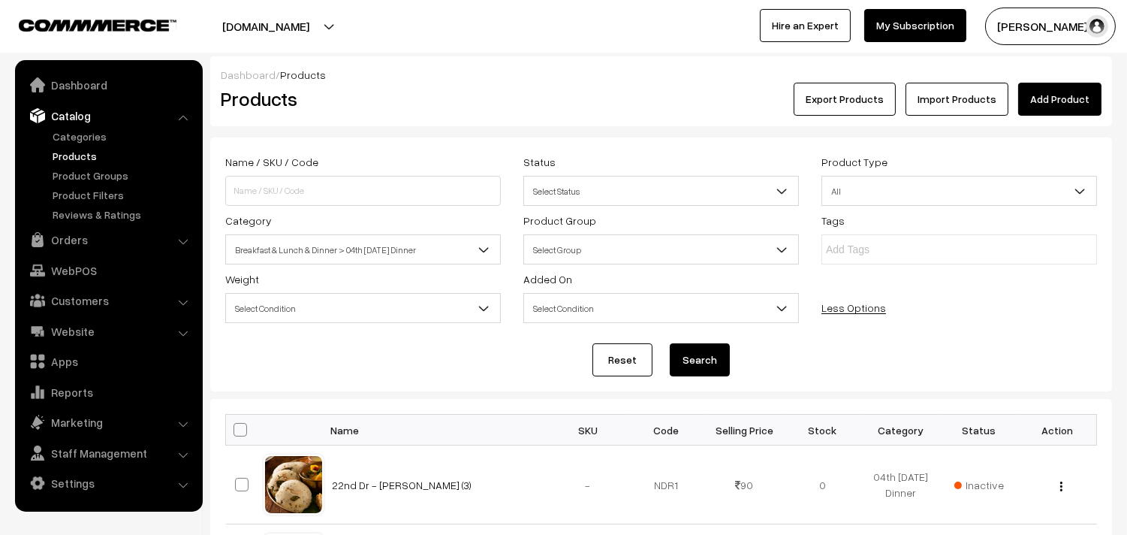
click at [707, 356] on button "Search" at bounding box center [700, 359] width 60 height 33
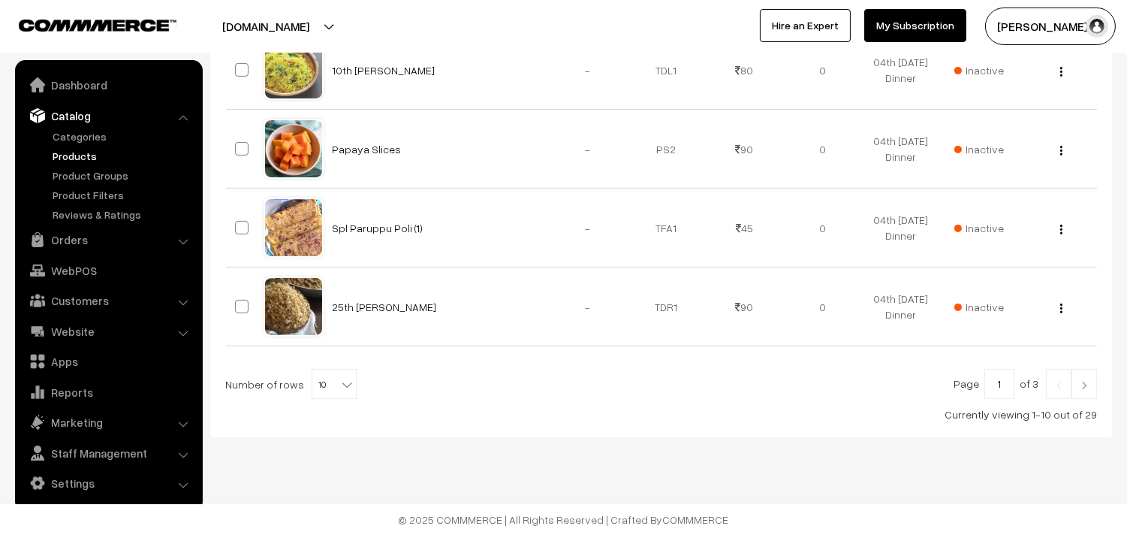
scroll to position [889, 0]
drag, startPoint x: 313, startPoint y: 399, endPoint x: 332, endPoint y: 372, distance: 32.3
click at [317, 398] on span "10" at bounding box center [334, 384] width 44 height 30
select select "100"
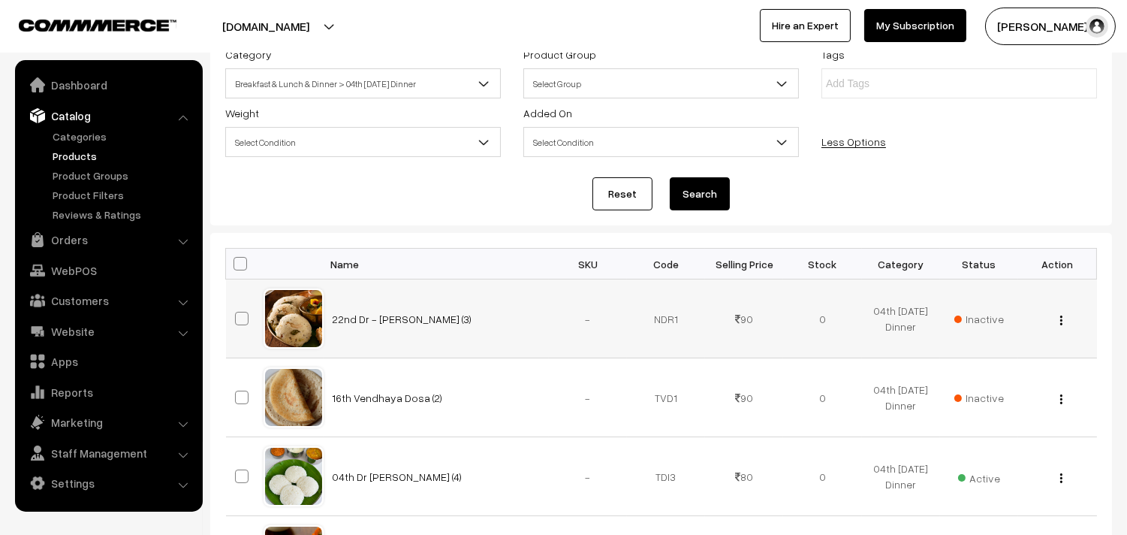
scroll to position [167, 0]
click at [241, 256] on span at bounding box center [241, 263] width 14 height 14
click at [236, 258] on input "checkbox" at bounding box center [231, 263] width 10 height 10
checkbox input "true"
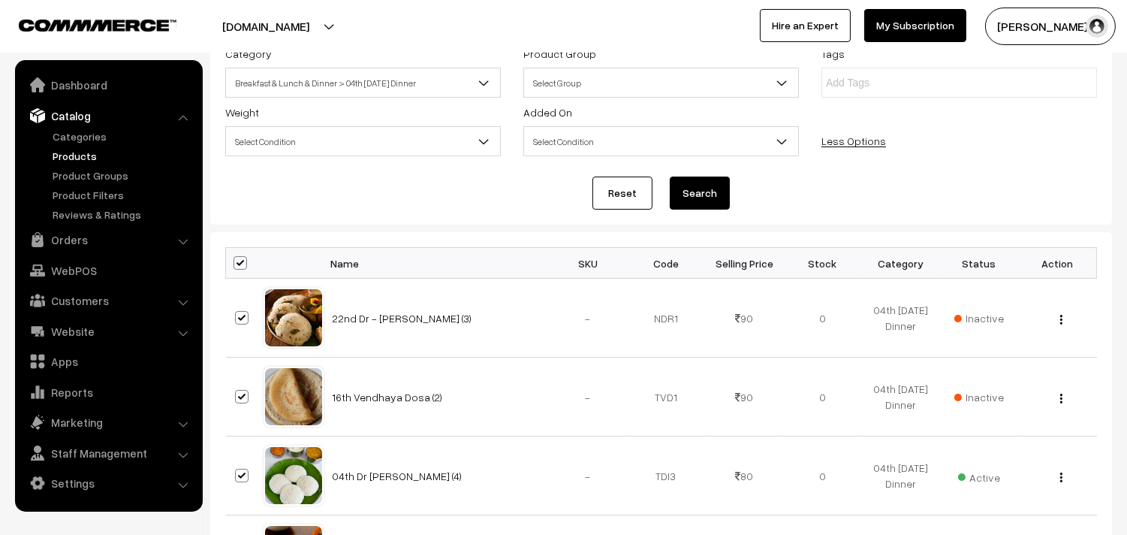
checkbox input "true"
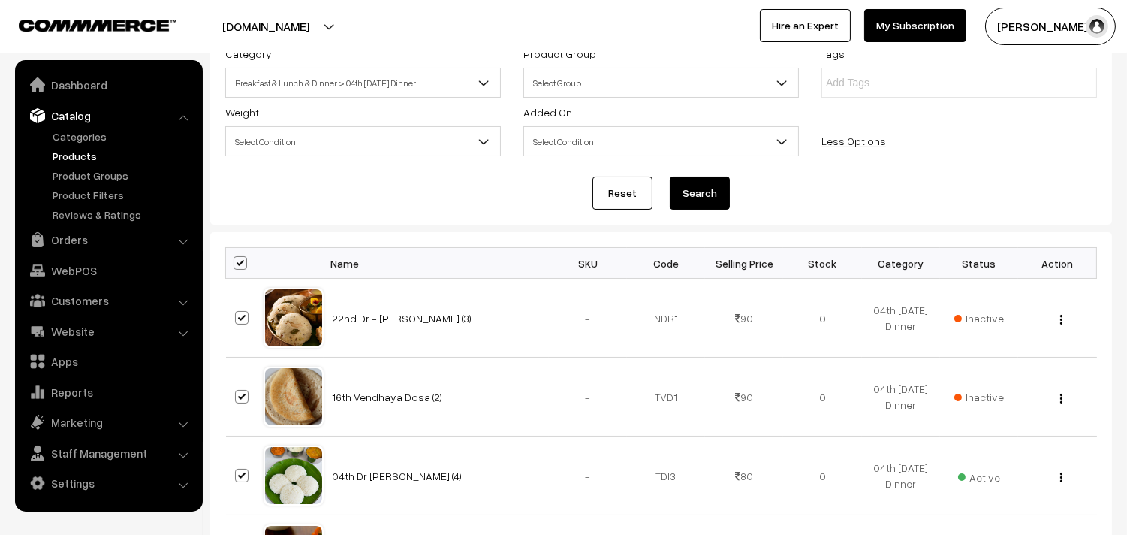
checkbox input "true"
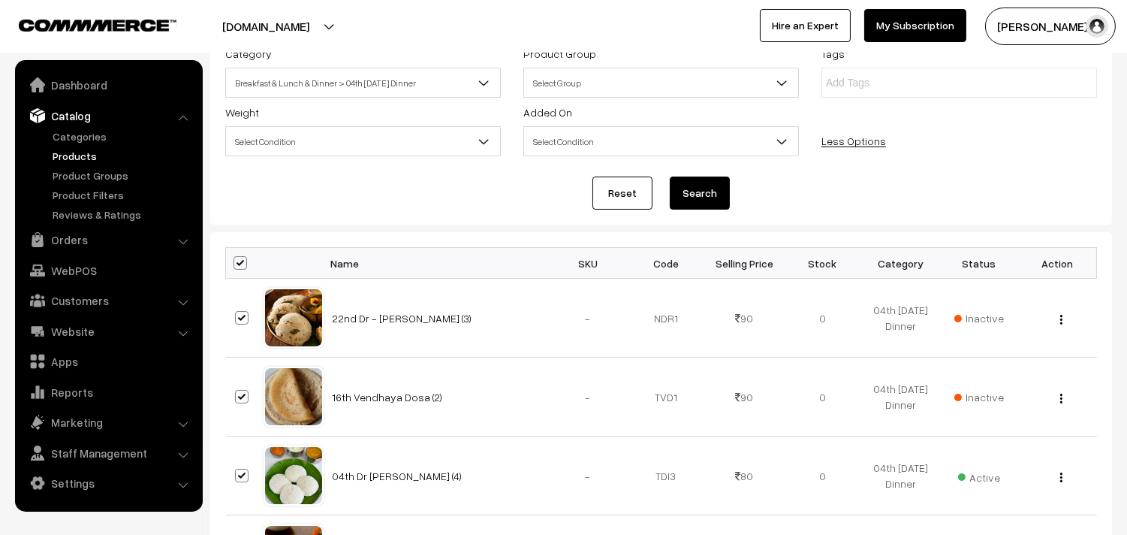
checkbox input "true"
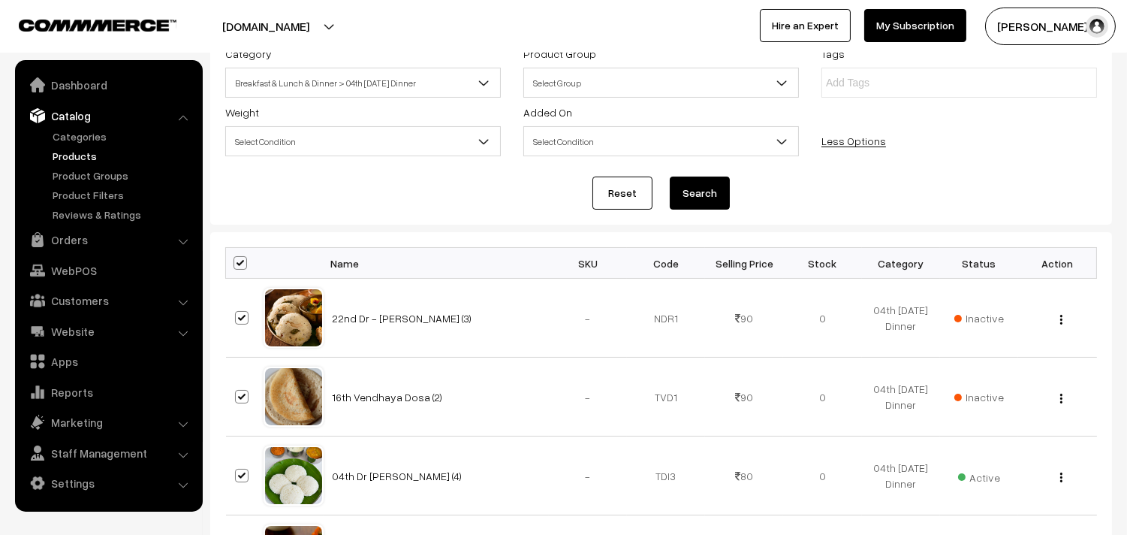
checkbox input "true"
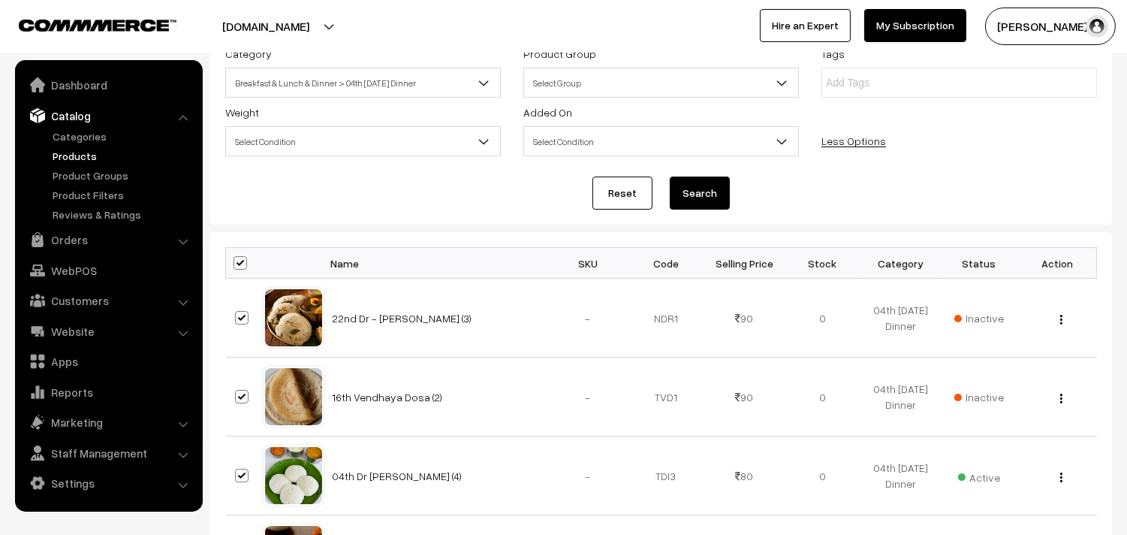
checkbox input "true"
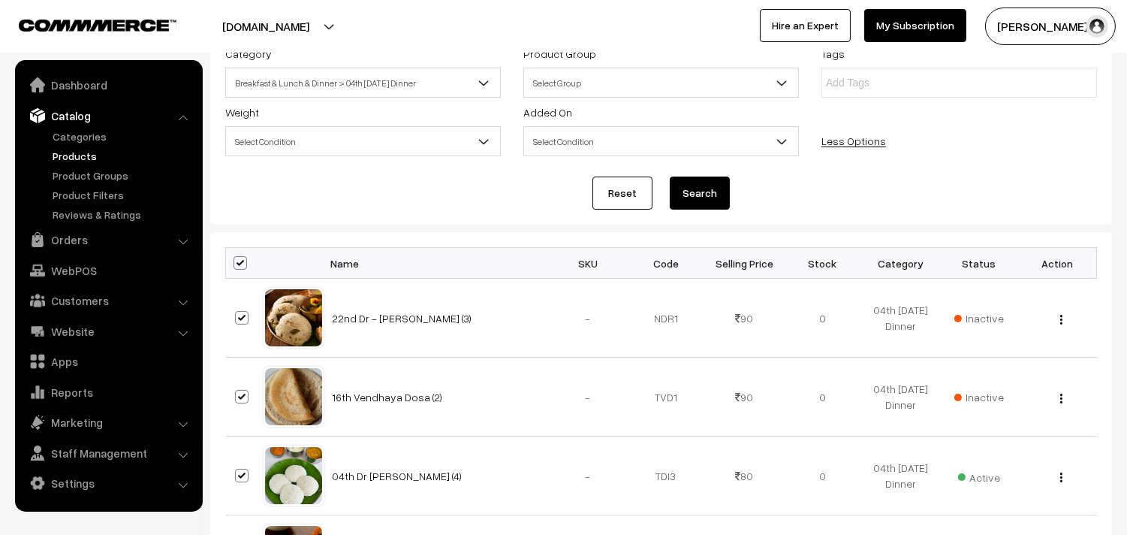
checkbox input "true"
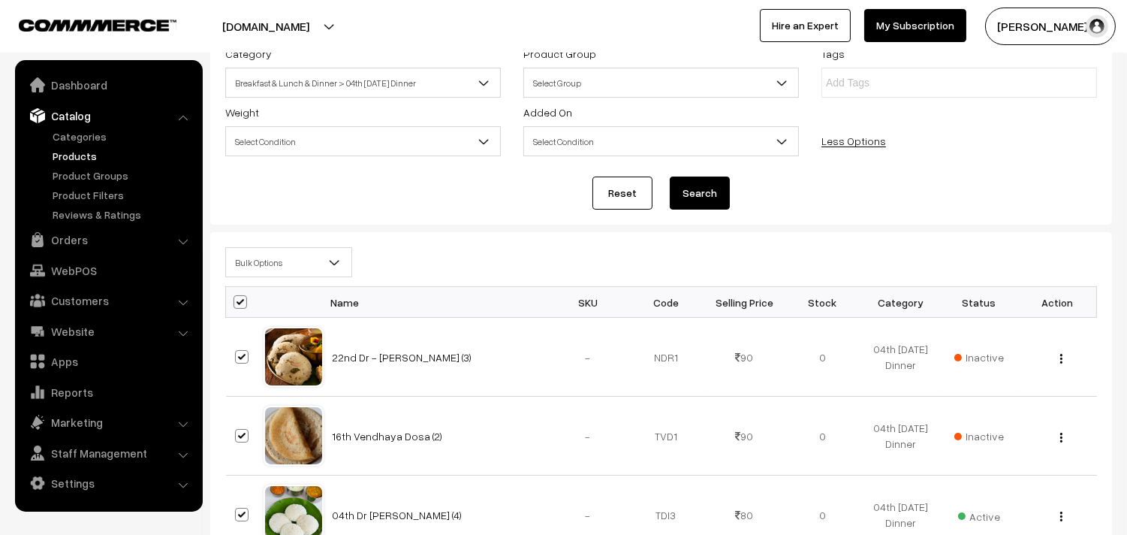
click at [260, 272] on span "Bulk Options" at bounding box center [288, 262] width 125 height 26
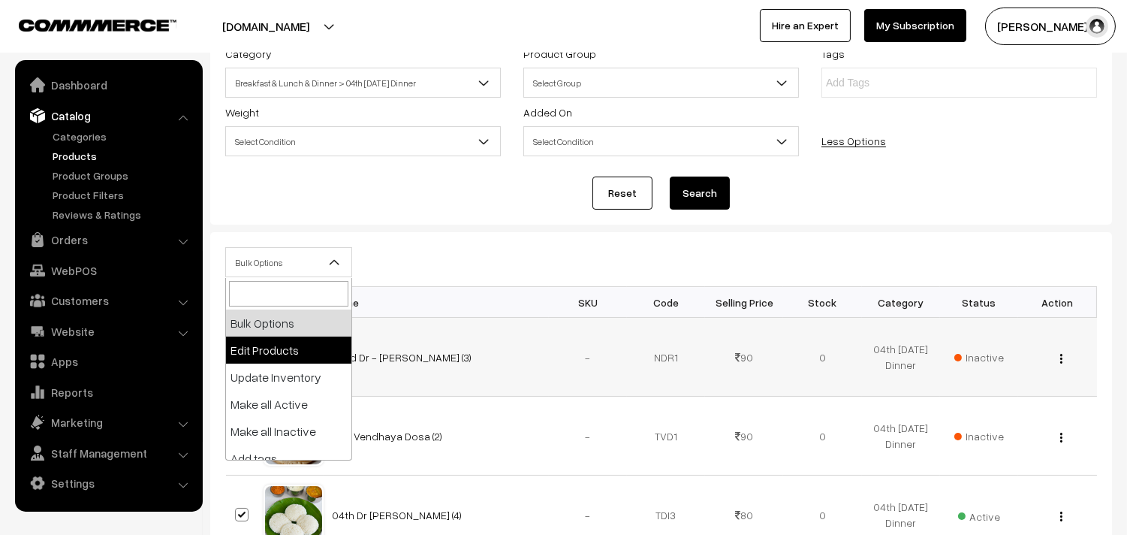
select select "editProduct"
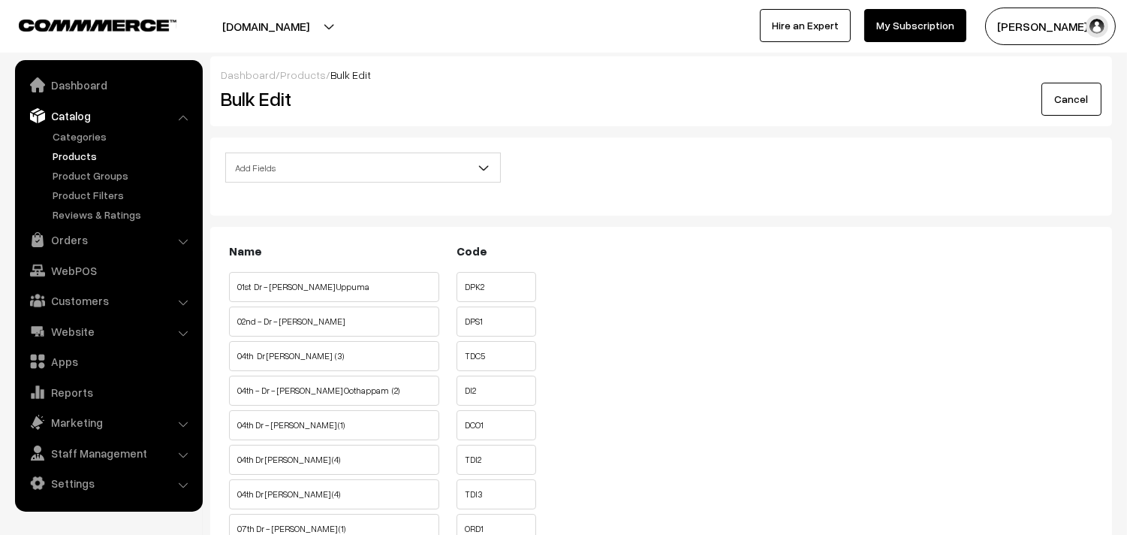
click at [260, 161] on span "Add Fields" at bounding box center [363, 168] width 274 height 26
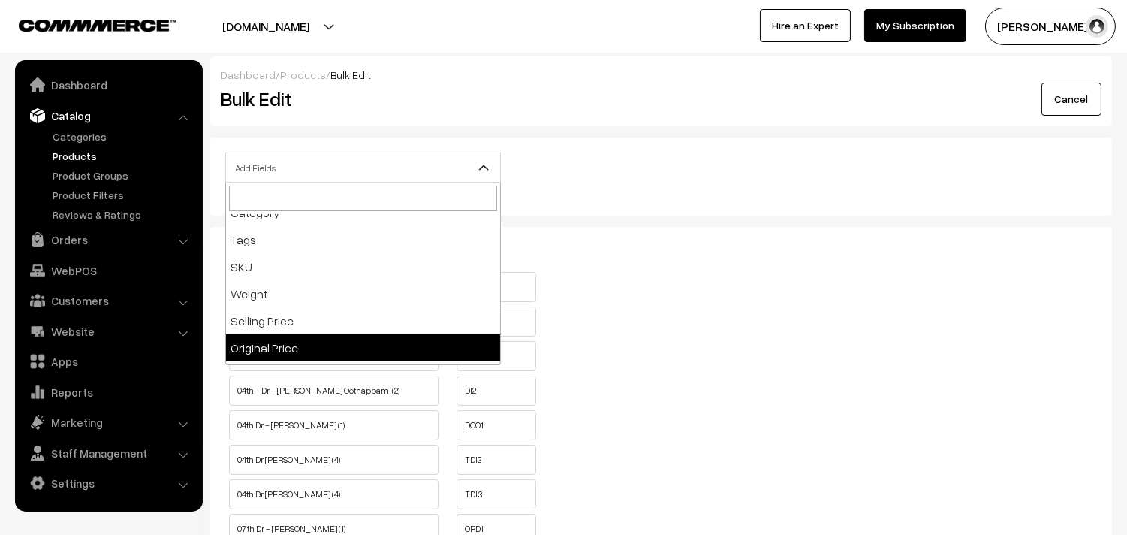
scroll to position [167, 0]
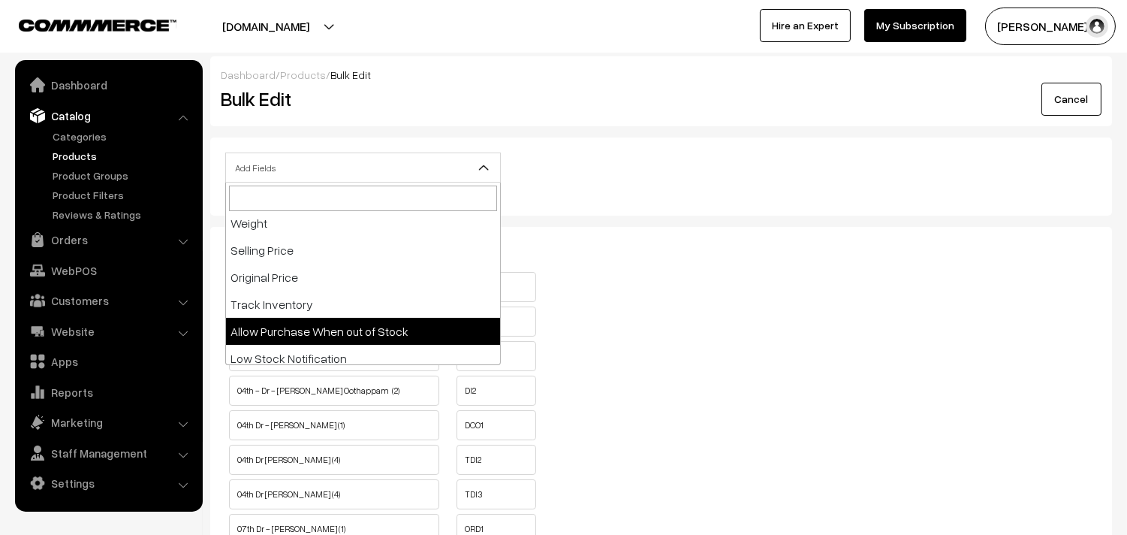
select select "allow-purchase"
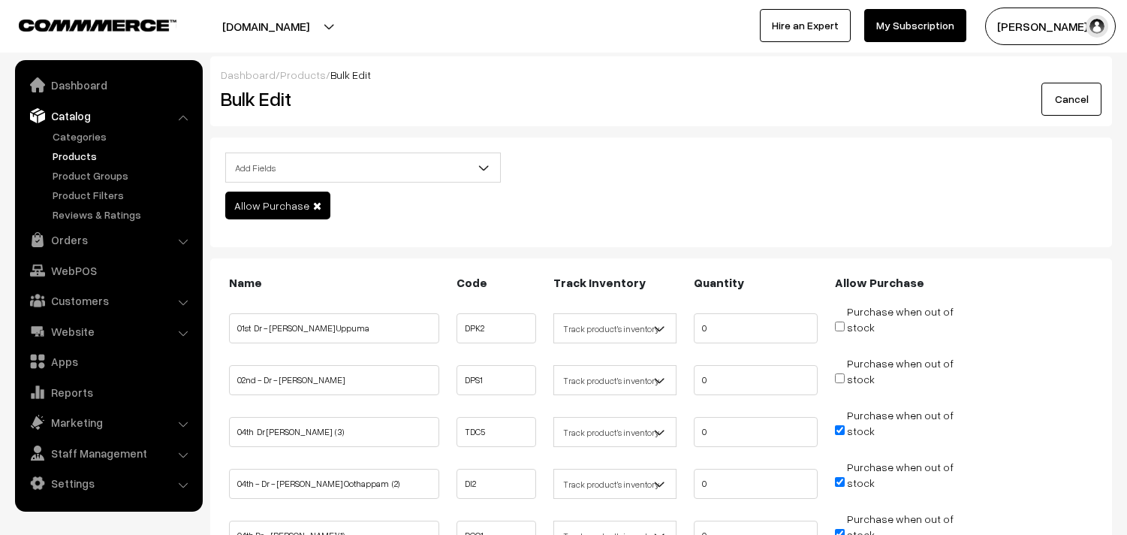
scroll to position [333, 0]
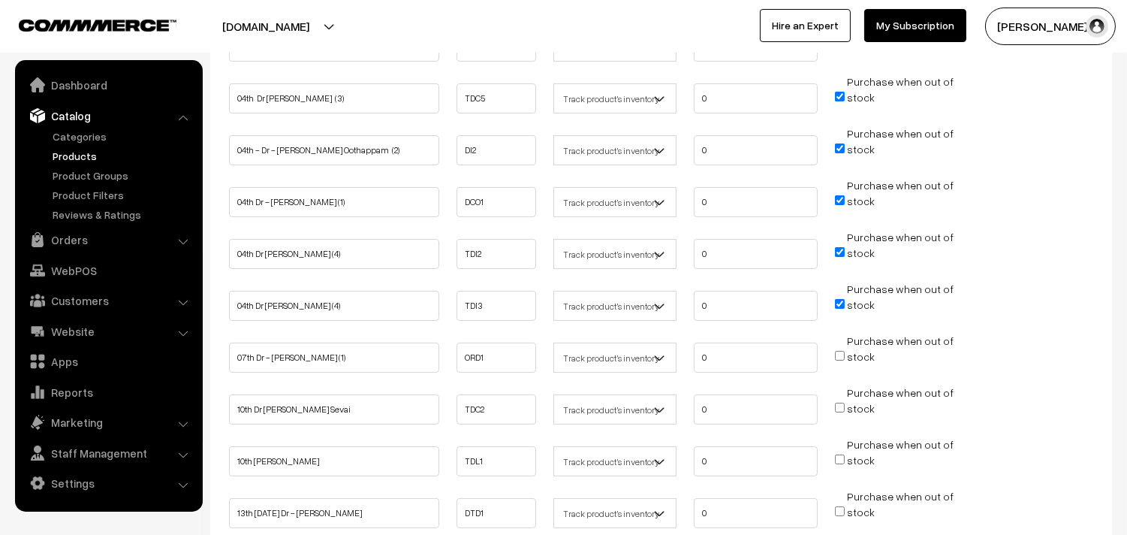
click at [839, 95] on input "Purchase when out of stock" at bounding box center [840, 97] width 10 height 10
checkbox input "false"
click at [837, 152] on span "Purchase when out of stock" at bounding box center [894, 148] width 119 height 15
click at [838, 147] on input "Purchase when out of stock" at bounding box center [840, 148] width 10 height 10
checkbox input "false"
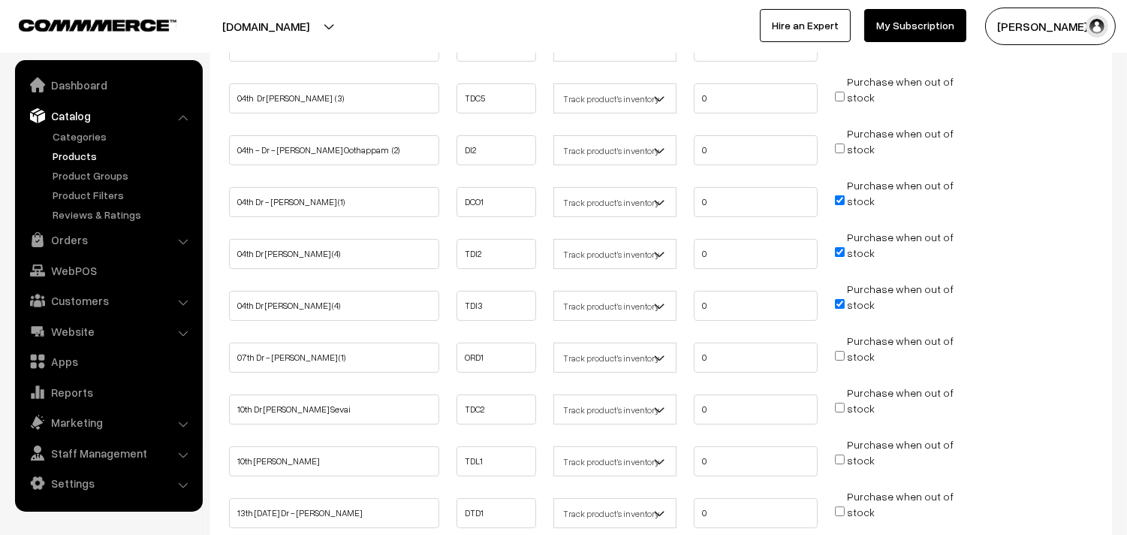
click at [837, 199] on input "Purchase when out of stock" at bounding box center [840, 200] width 10 height 10
checkbox input "false"
click at [836, 247] on input "Purchase when out of stock" at bounding box center [840, 252] width 10 height 10
checkbox input "false"
click at [837, 303] on input "Purchase when out of stock" at bounding box center [840, 304] width 10 height 10
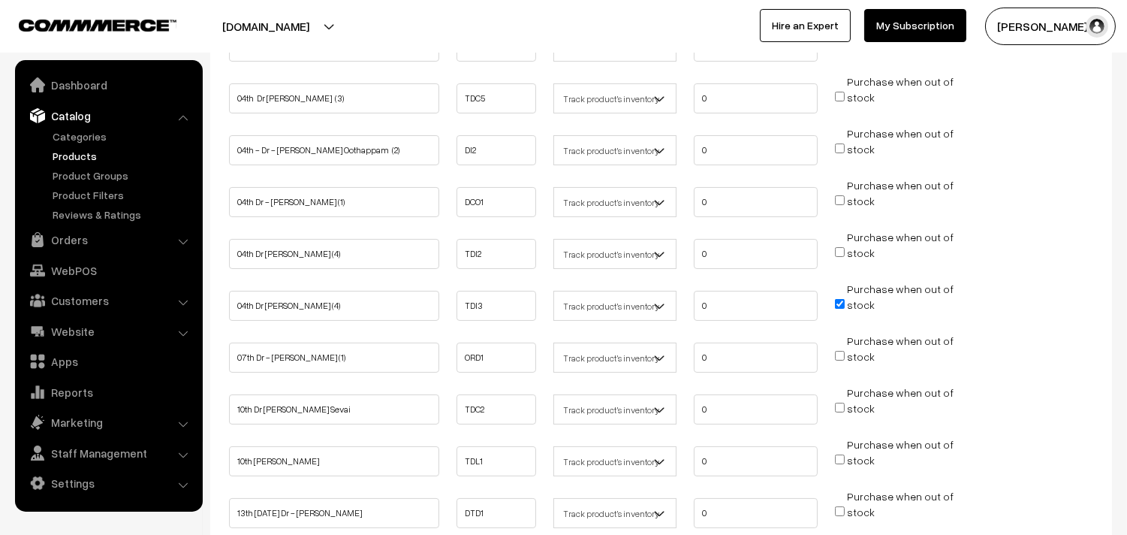
checkbox input "false"
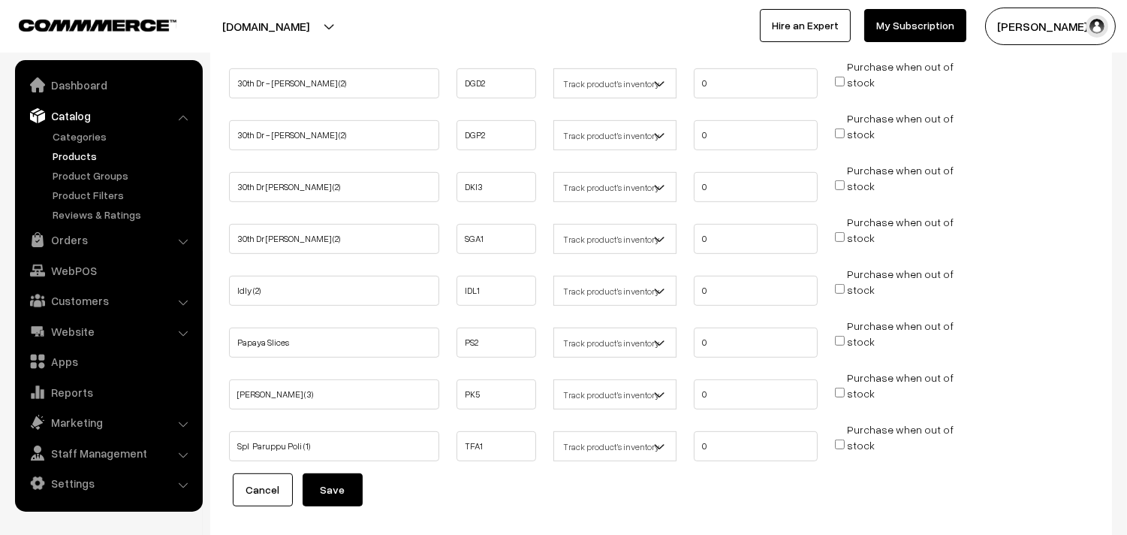
scroll to position [1425, 0]
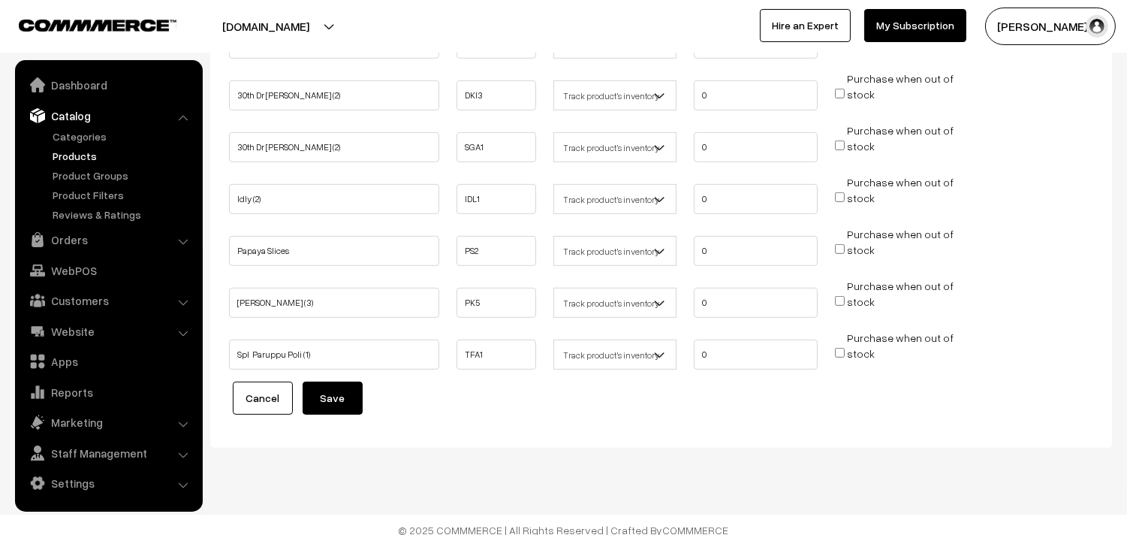
click at [324, 391] on button "Save" at bounding box center [333, 397] width 60 height 33
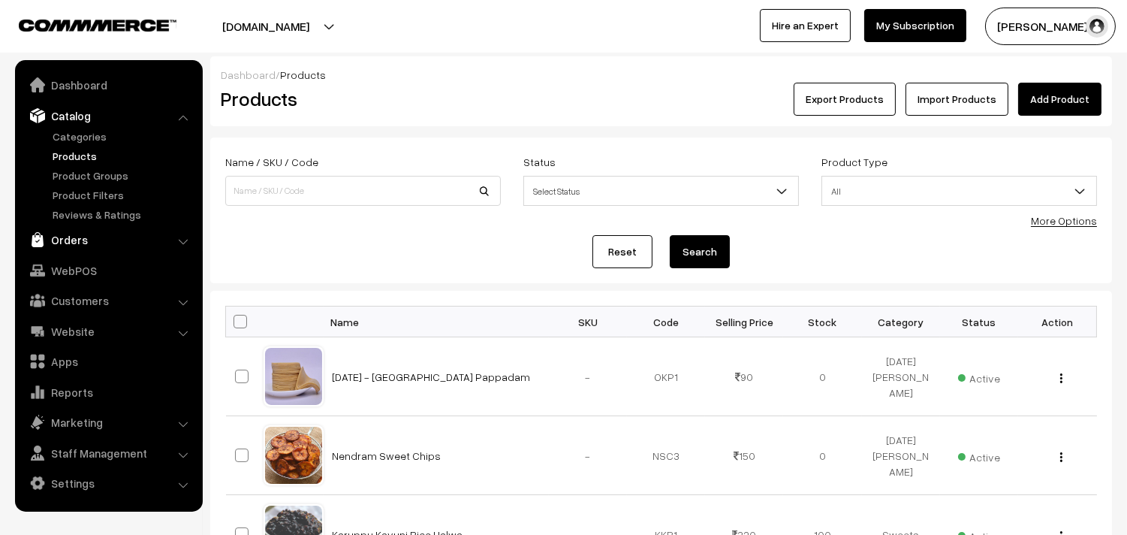
click at [79, 248] on link "Orders" at bounding box center [108, 239] width 179 height 27
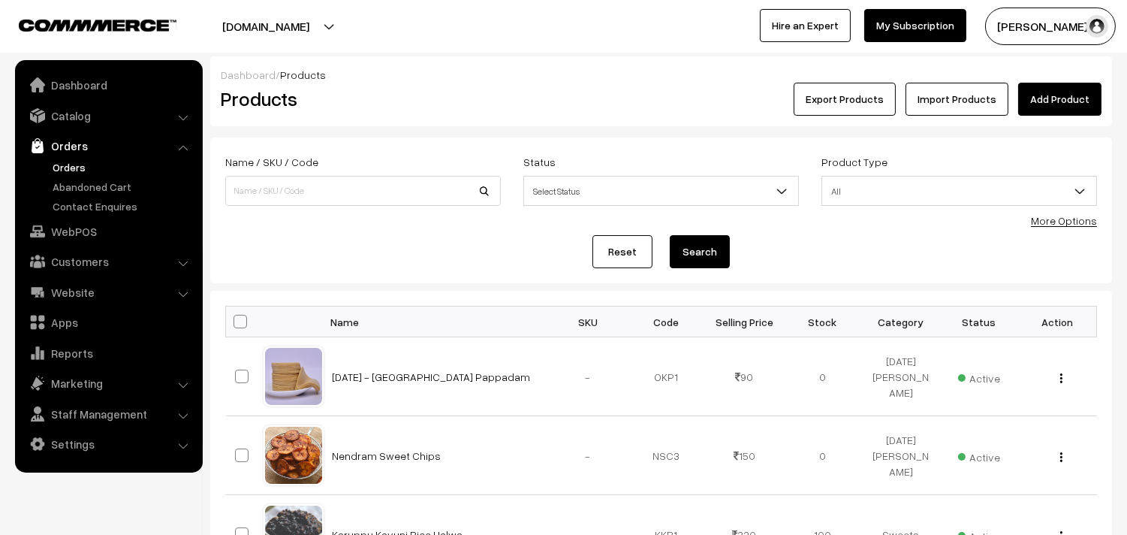
click at [74, 167] on link "Orders" at bounding box center [123, 167] width 149 height 16
